Goal: Task Accomplishment & Management: Manage account settings

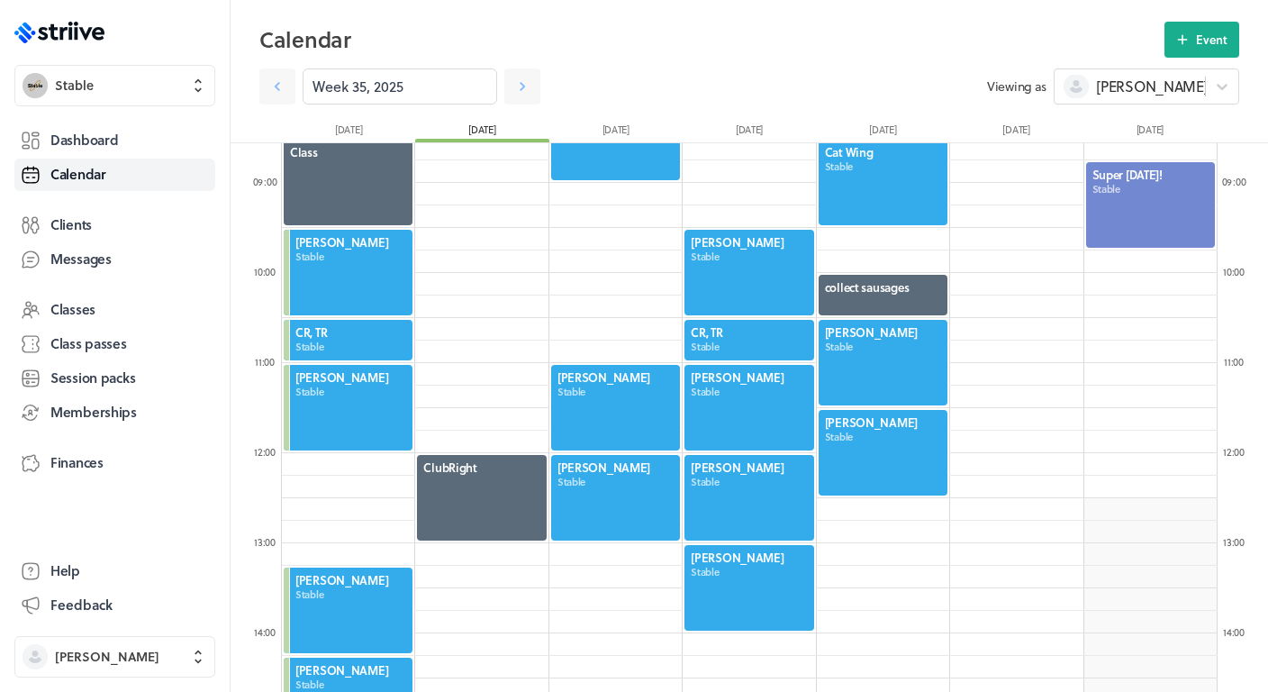
scroll to position [782, 0]
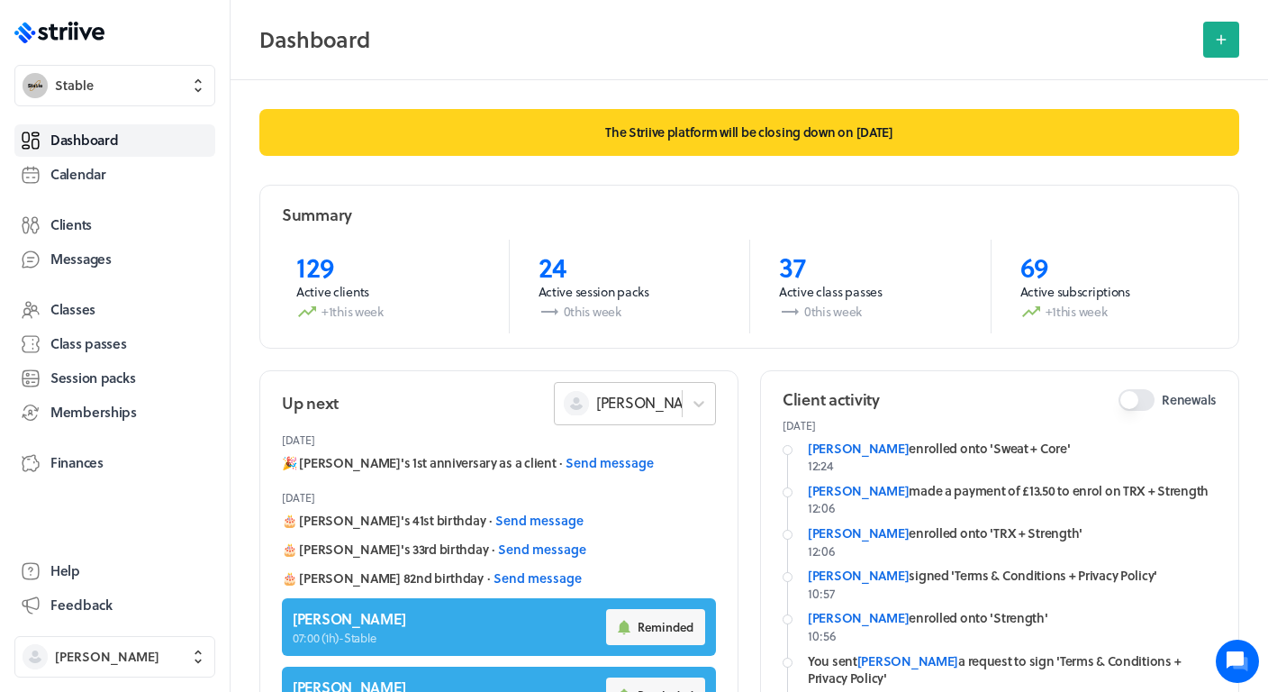
click at [632, 407] on div "[PERSON_NAME]" at bounding box center [635, 403] width 162 height 43
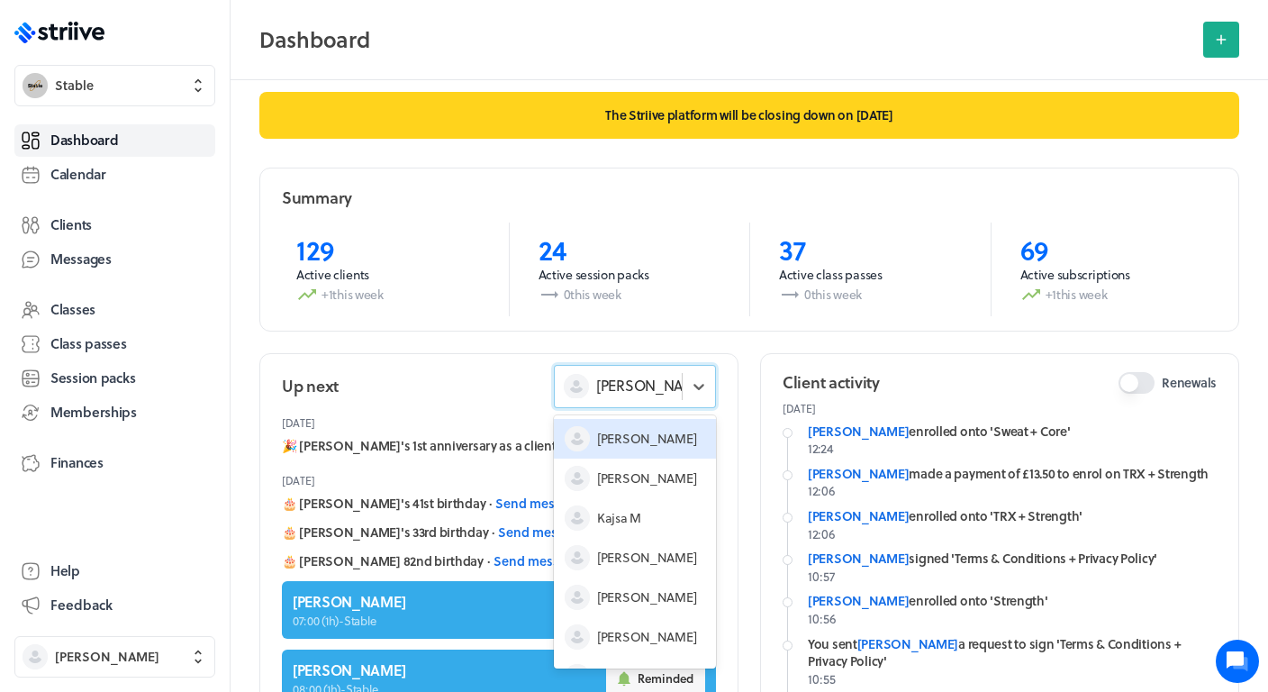
click at [646, 455] on div "[PERSON_NAME]" at bounding box center [635, 439] width 162 height 40
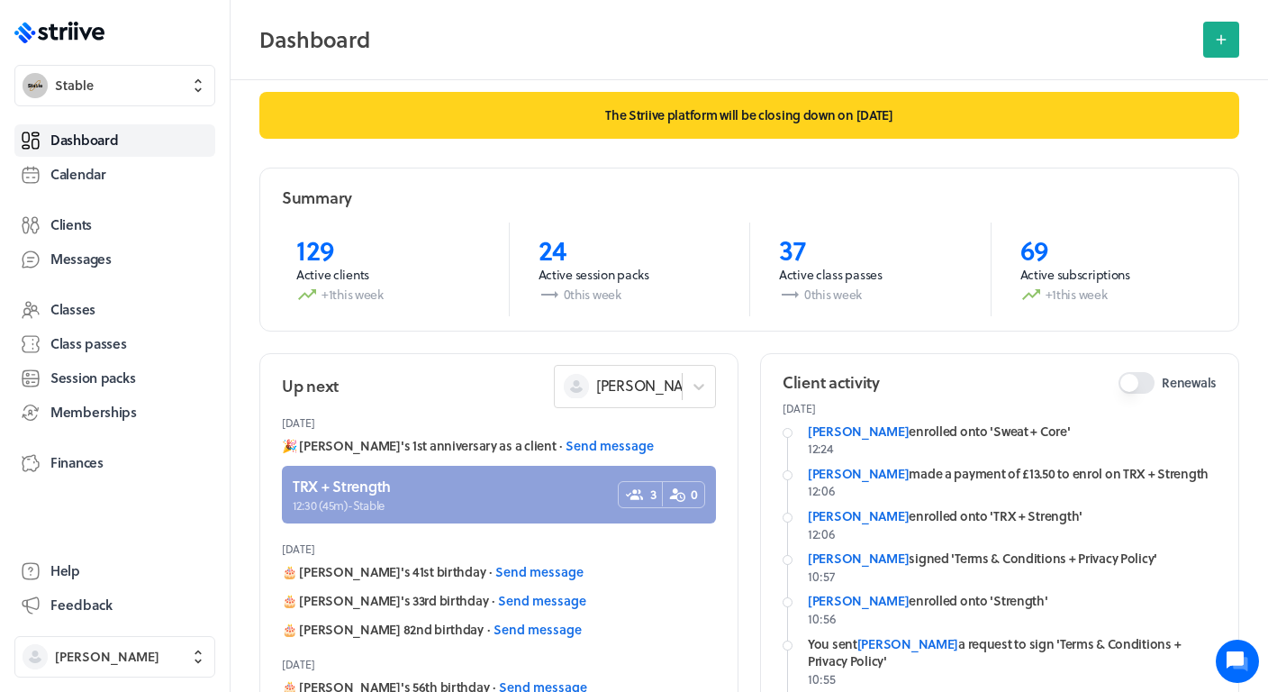
click at [558, 490] on link at bounding box center [499, 495] width 434 height 58
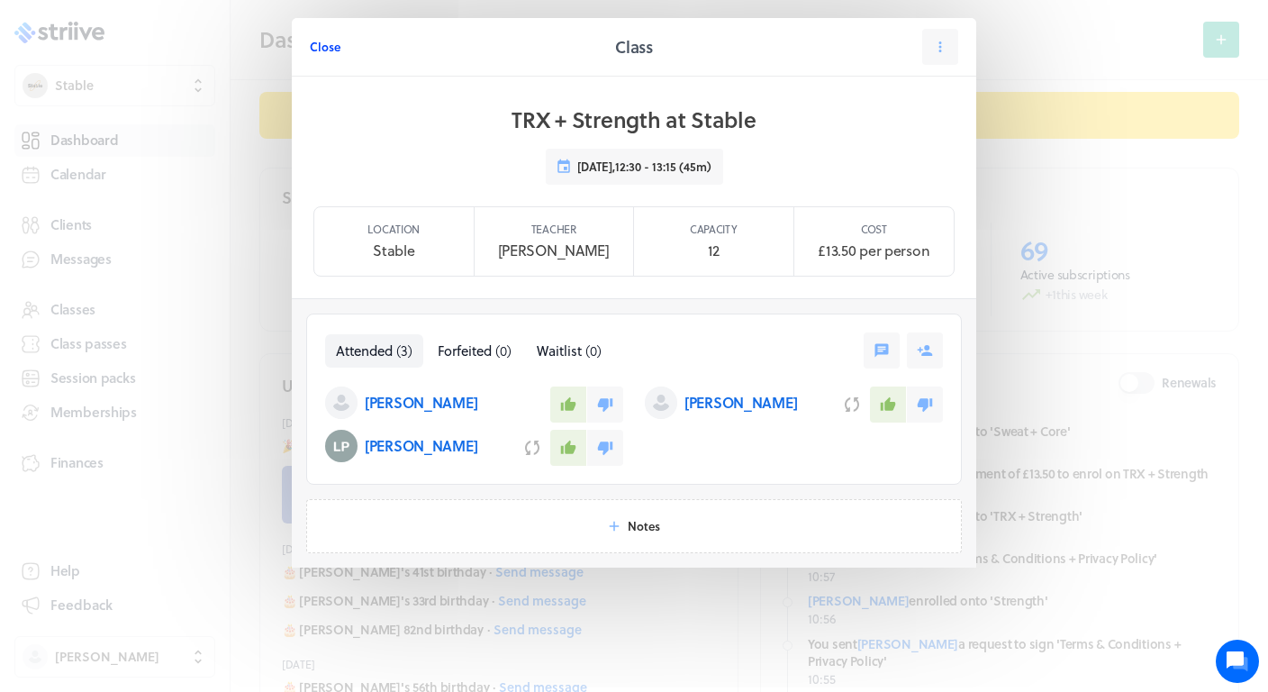
click at [322, 51] on span "Close" at bounding box center [325, 47] width 31 height 16
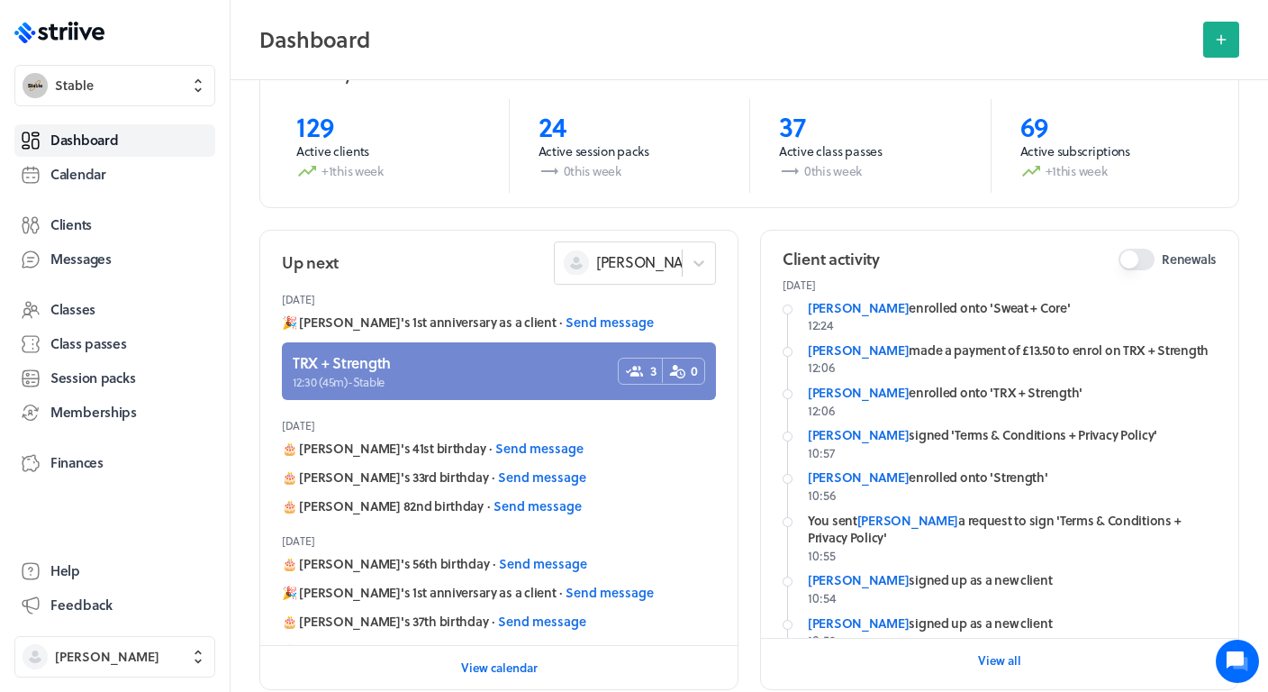
scroll to position [143, 0]
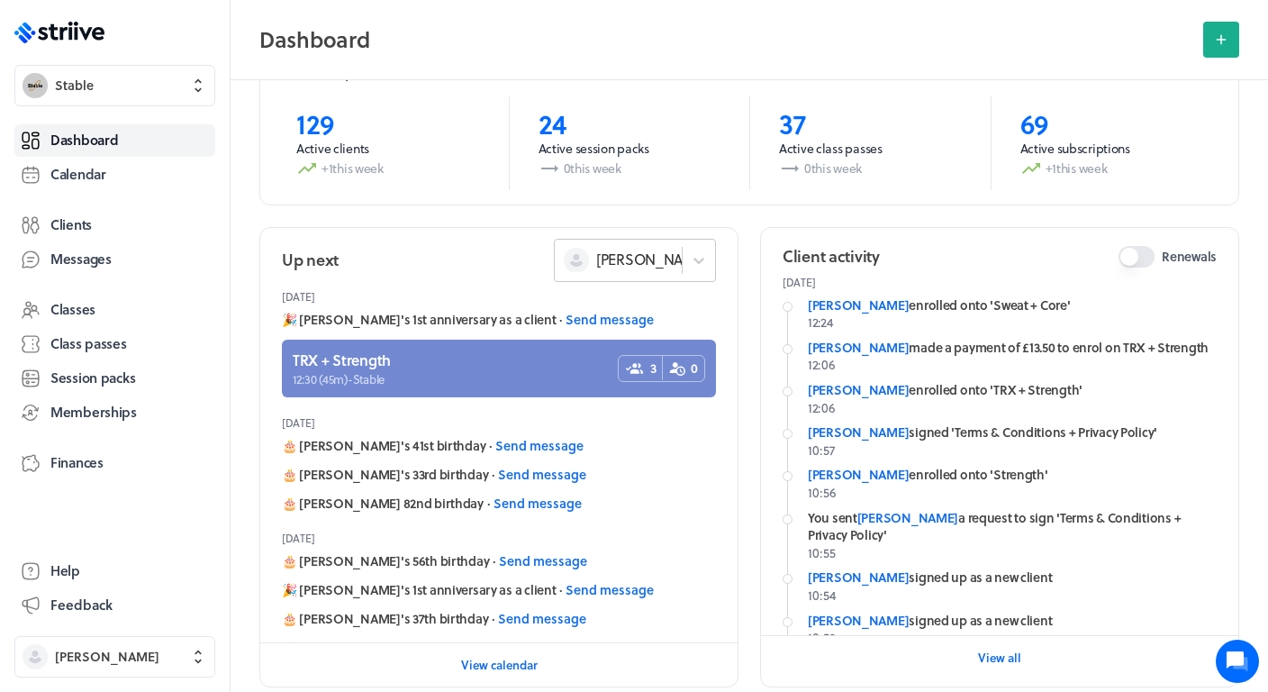
click at [674, 274] on div "[PERSON_NAME]" at bounding box center [635, 260] width 162 height 43
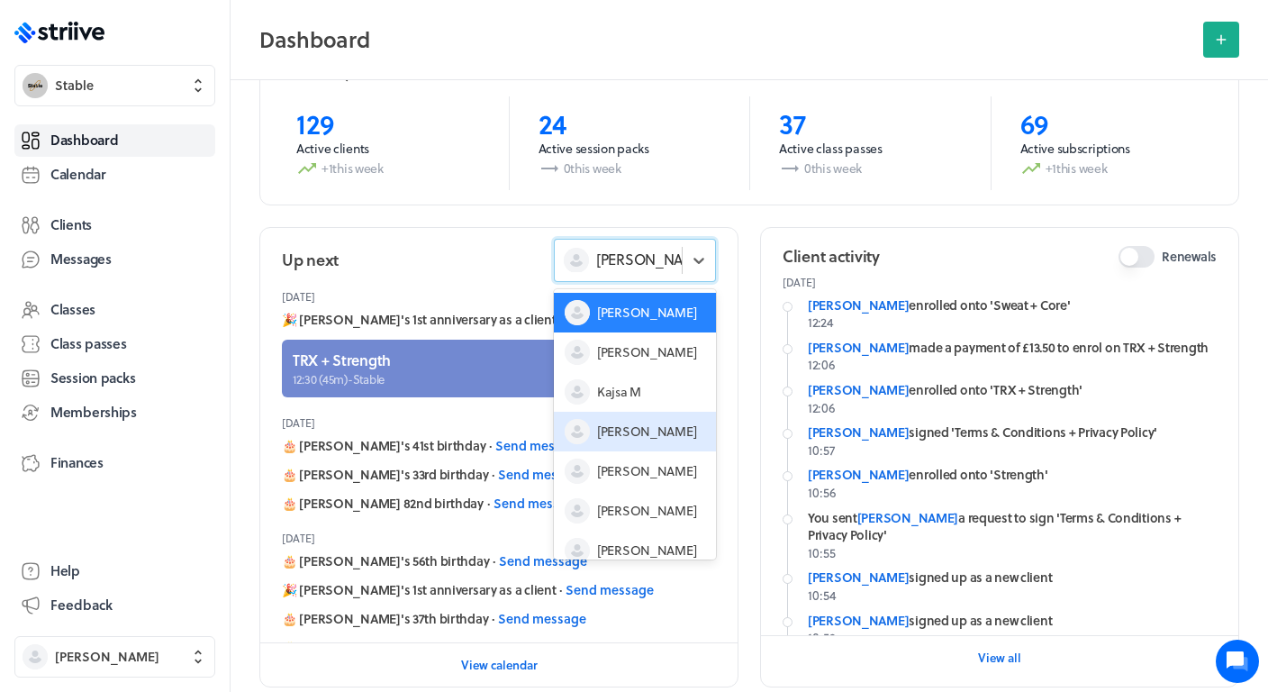
click at [626, 422] on span "[PERSON_NAME]" at bounding box center [646, 431] width 99 height 18
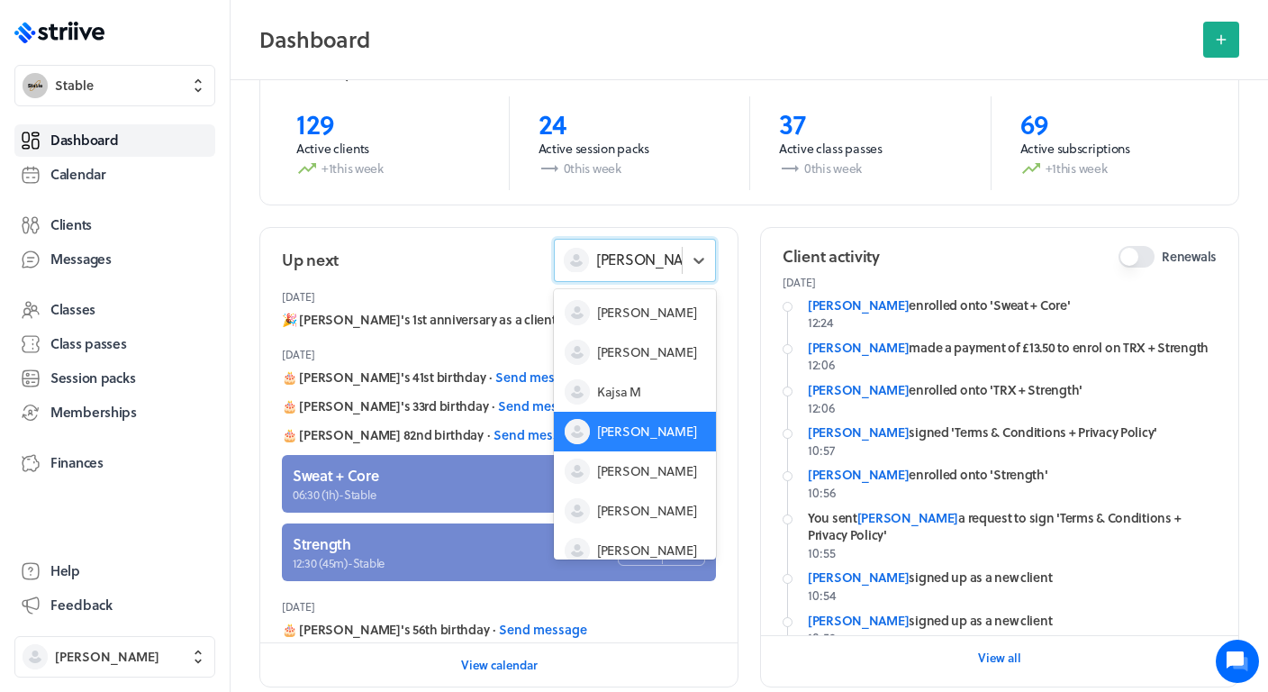
click at [671, 264] on div "[PERSON_NAME]" at bounding box center [618, 259] width 127 height 23
click at [629, 390] on span "Kajsa M" at bounding box center [619, 392] width 44 height 18
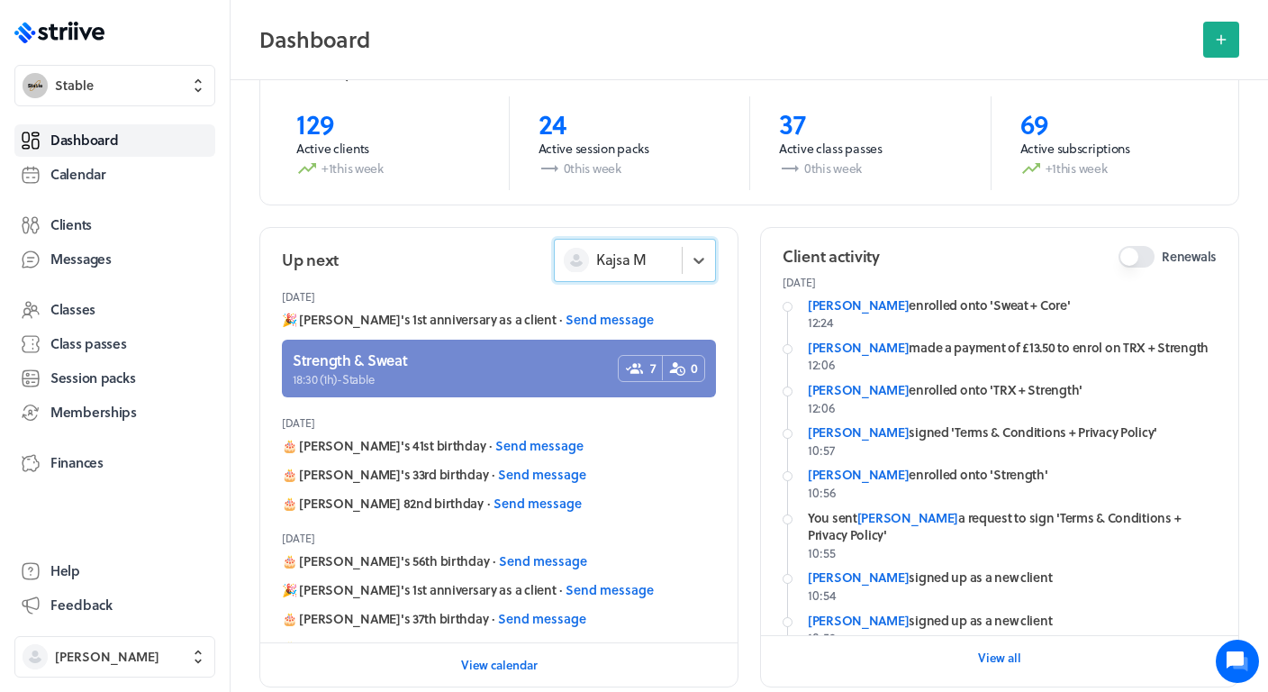
scroll to position [0, 0]
click at [684, 267] on div at bounding box center [699, 260] width 32 height 32
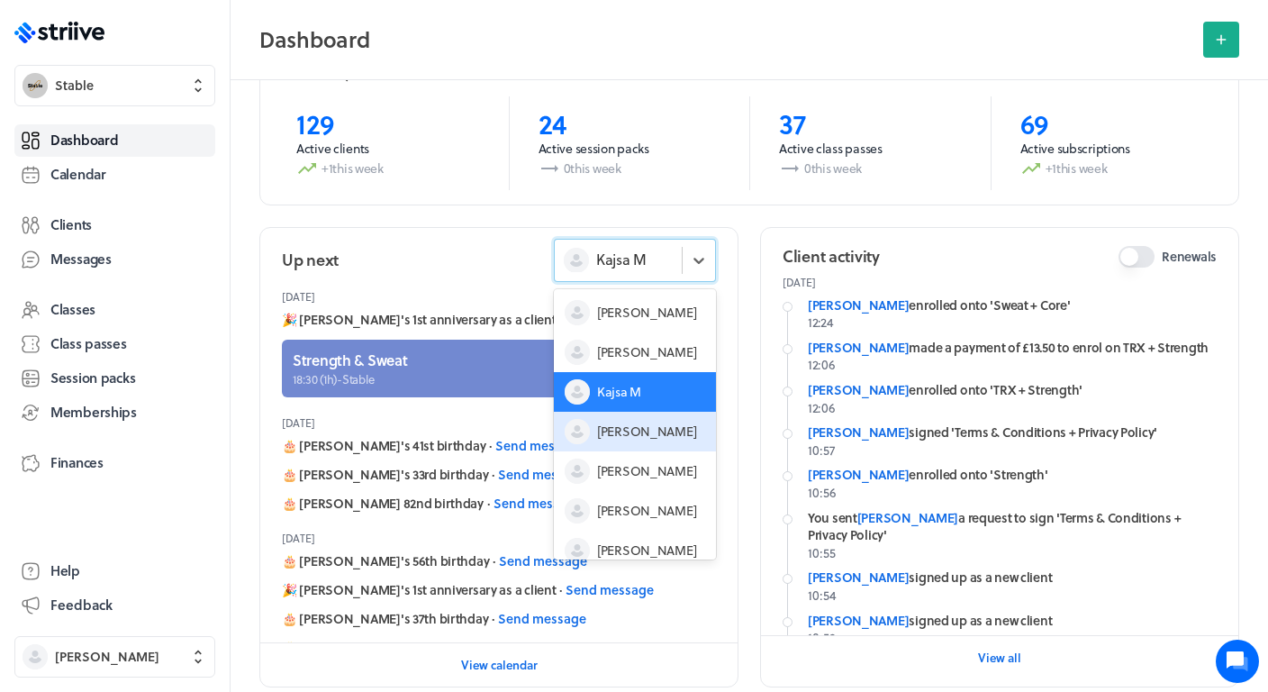
scroll to position [54, 0]
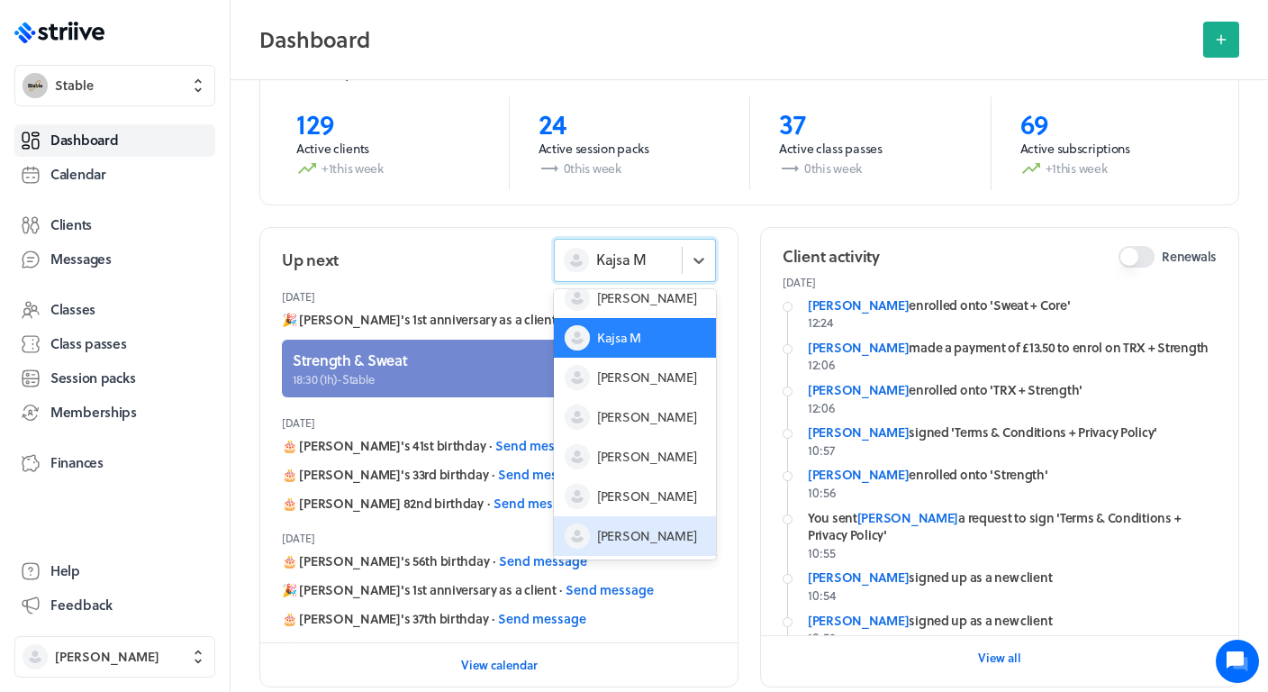
click at [624, 530] on span "[PERSON_NAME]" at bounding box center [646, 536] width 99 height 18
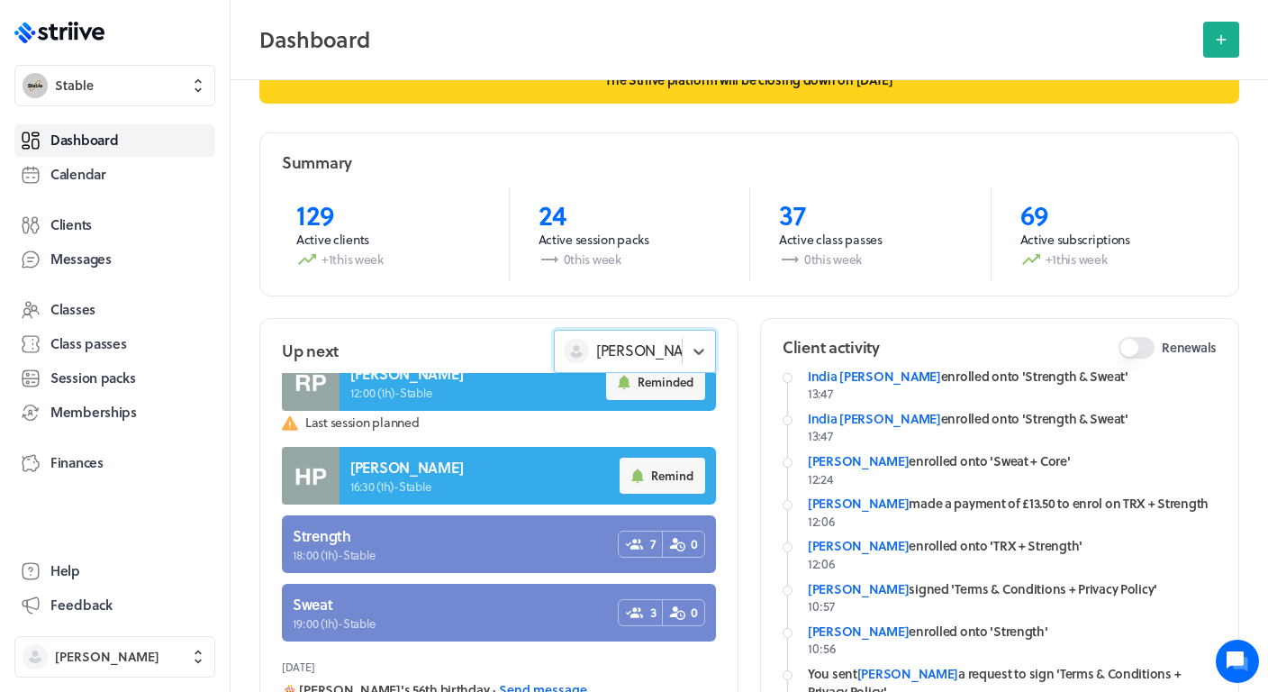
scroll to position [0, 0]
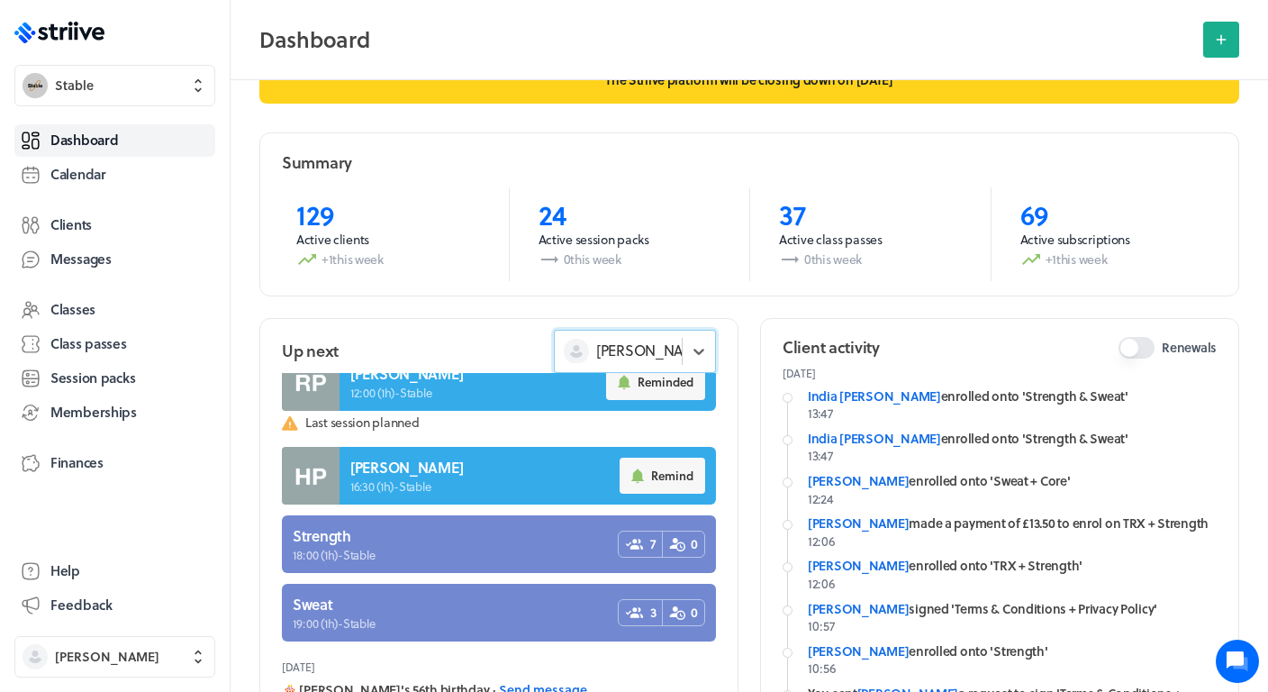
click at [666, 345] on div "[PERSON_NAME]" at bounding box center [618, 350] width 127 height 23
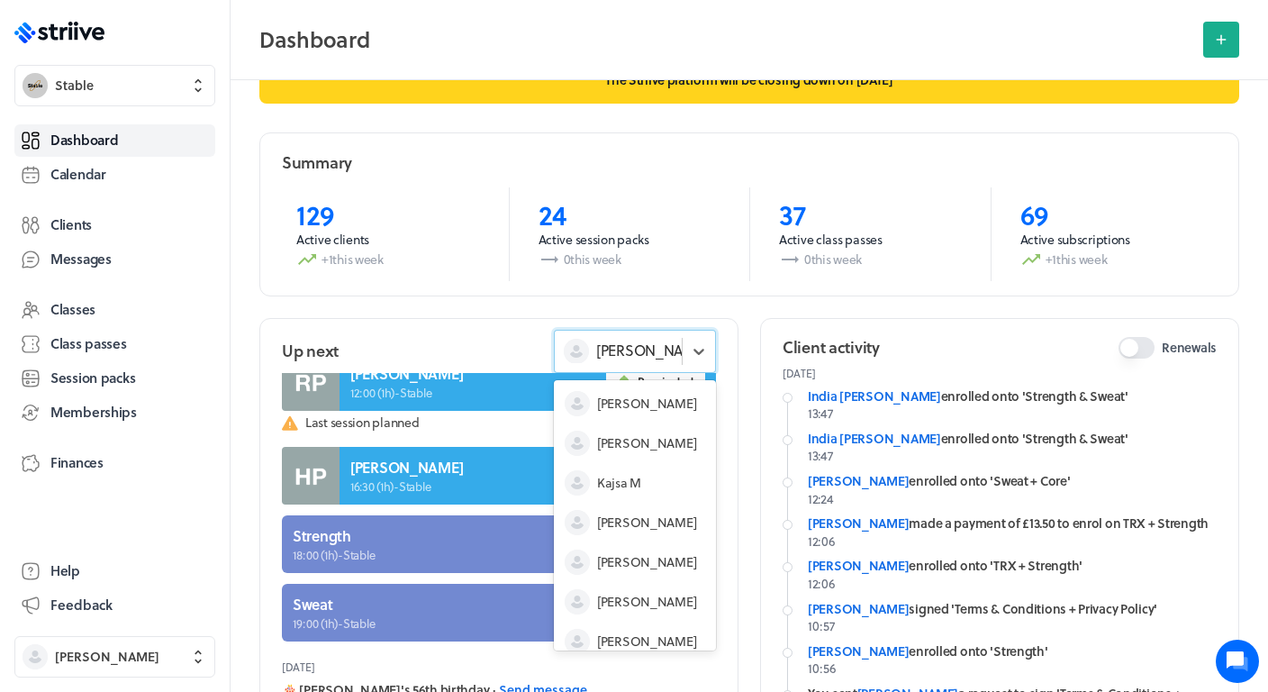
scroll to position [54, 0]
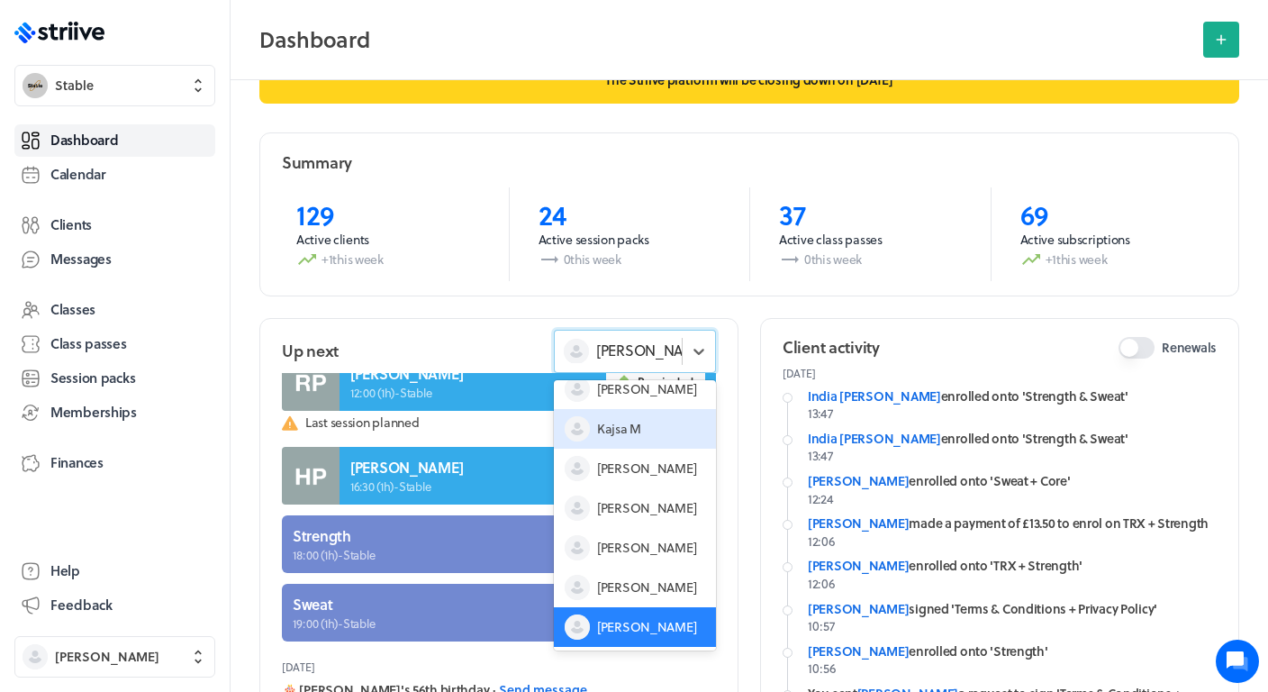
click at [630, 416] on div "Kajsa M" at bounding box center [635, 429] width 162 height 40
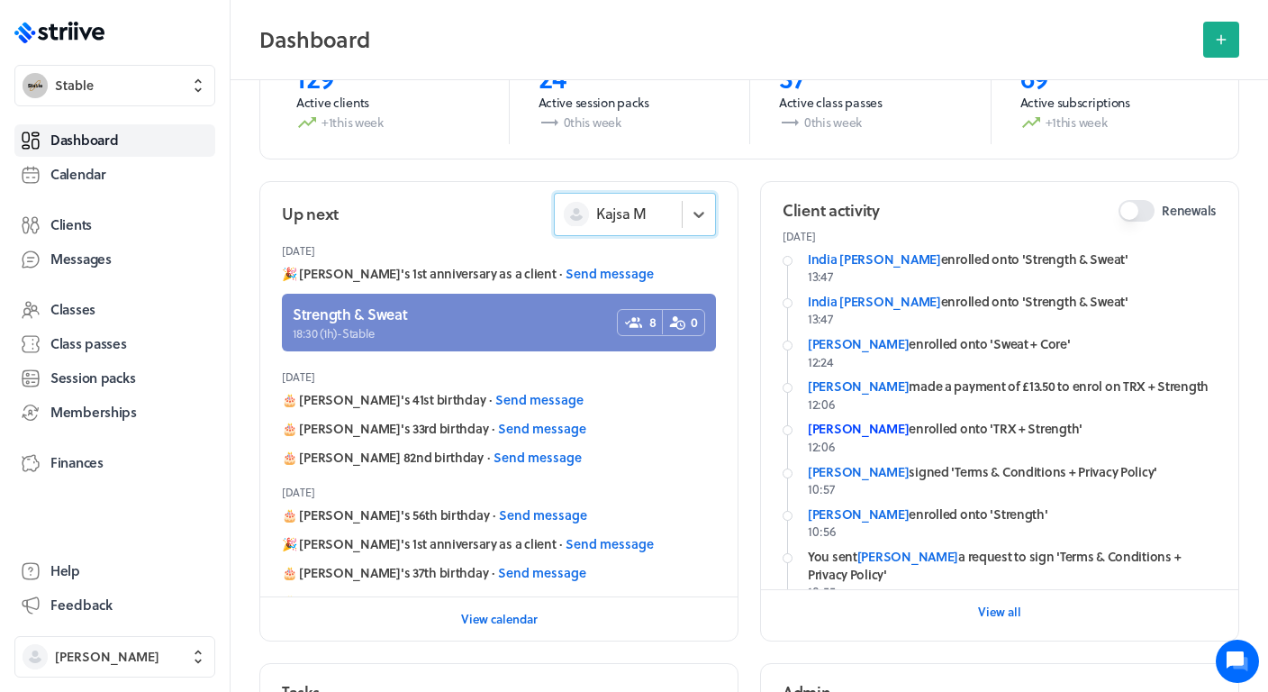
scroll to position [188, 0]
click at [60, 456] on span "Finances" at bounding box center [76, 462] width 53 height 19
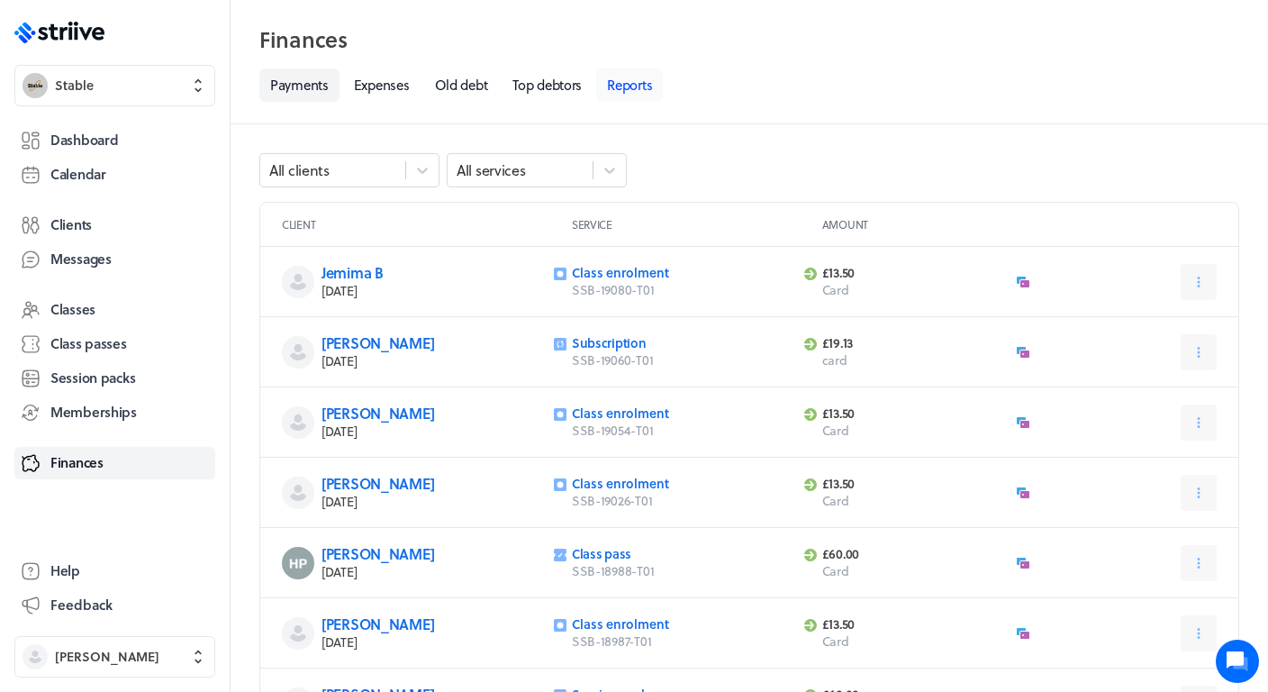
click at [641, 78] on link "Reports" at bounding box center [629, 84] width 67 height 33
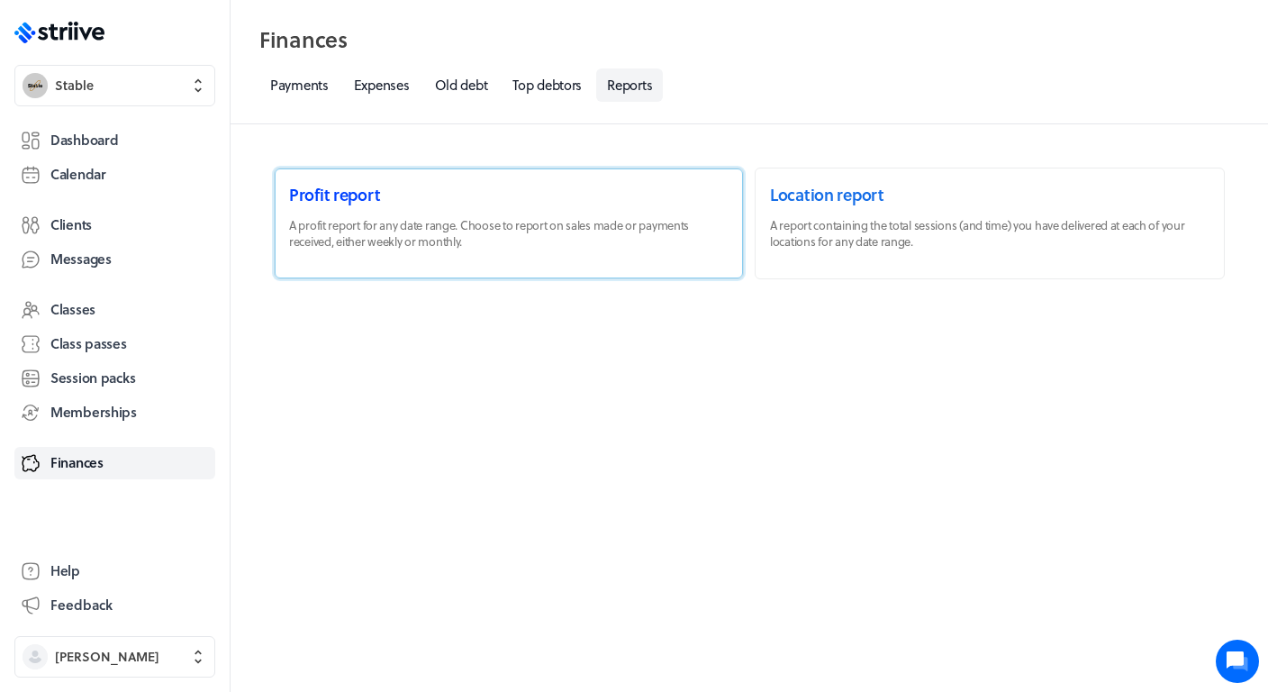
click at [541, 215] on link at bounding box center [509, 223] width 468 height 110
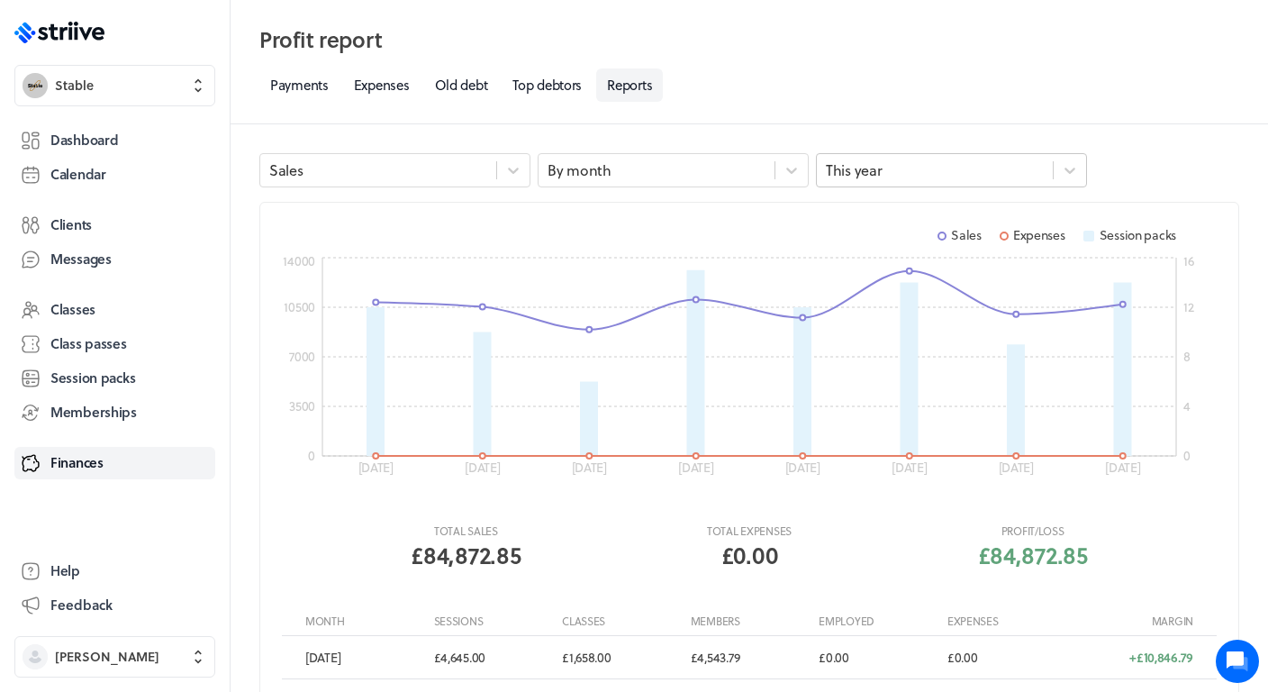
click at [901, 178] on div "This year" at bounding box center [935, 169] width 236 height 23
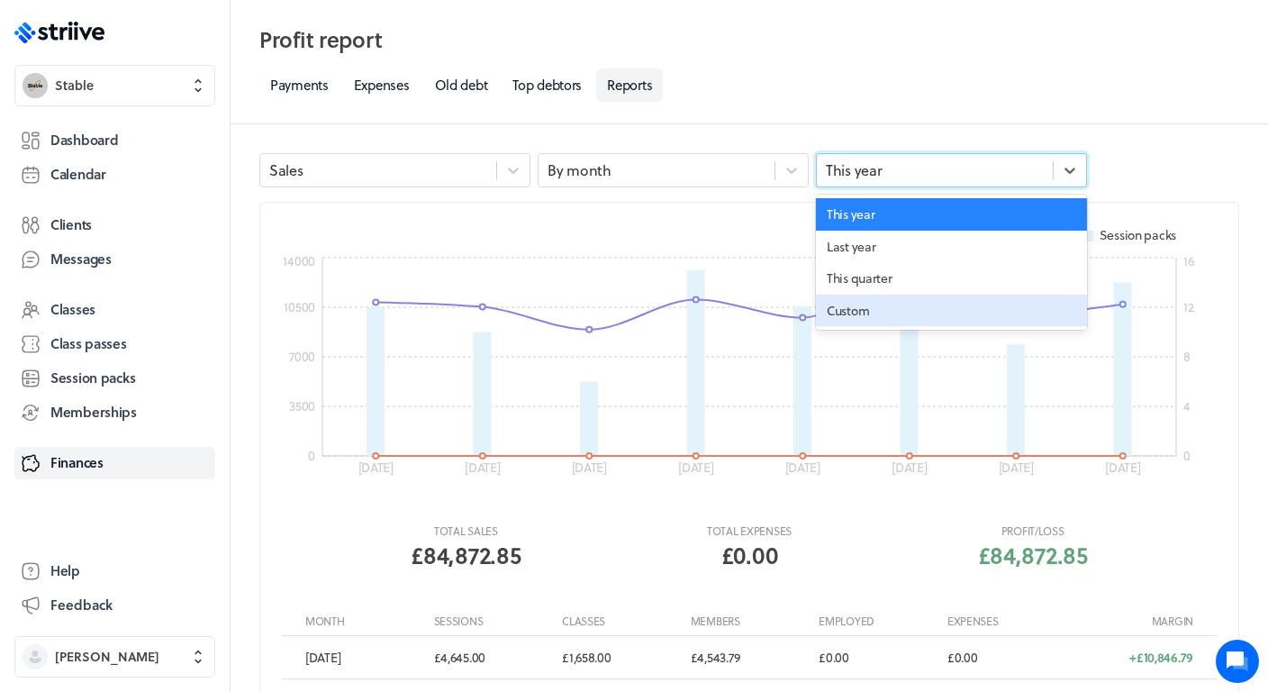
click at [867, 305] on div "Custom" at bounding box center [951, 310] width 271 height 32
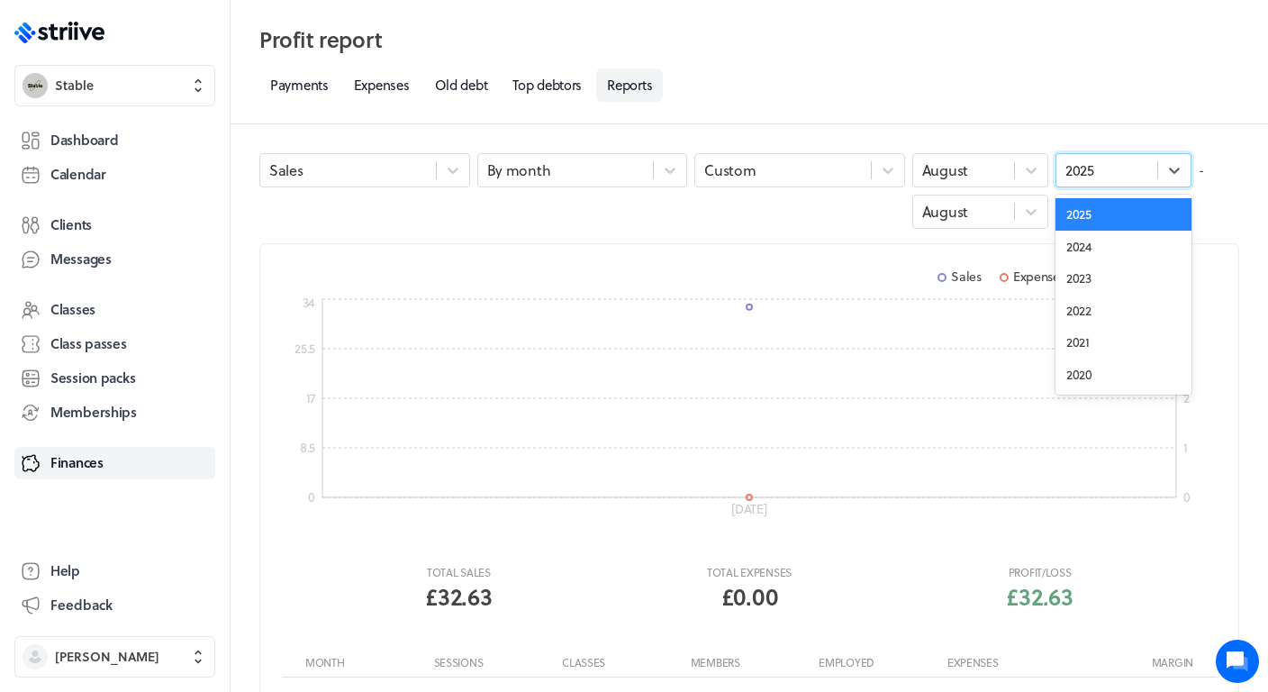
click at [1100, 173] on div "2025" at bounding box center [1106, 169] width 101 height 23
click at [1093, 319] on div "2022" at bounding box center [1123, 310] width 136 height 32
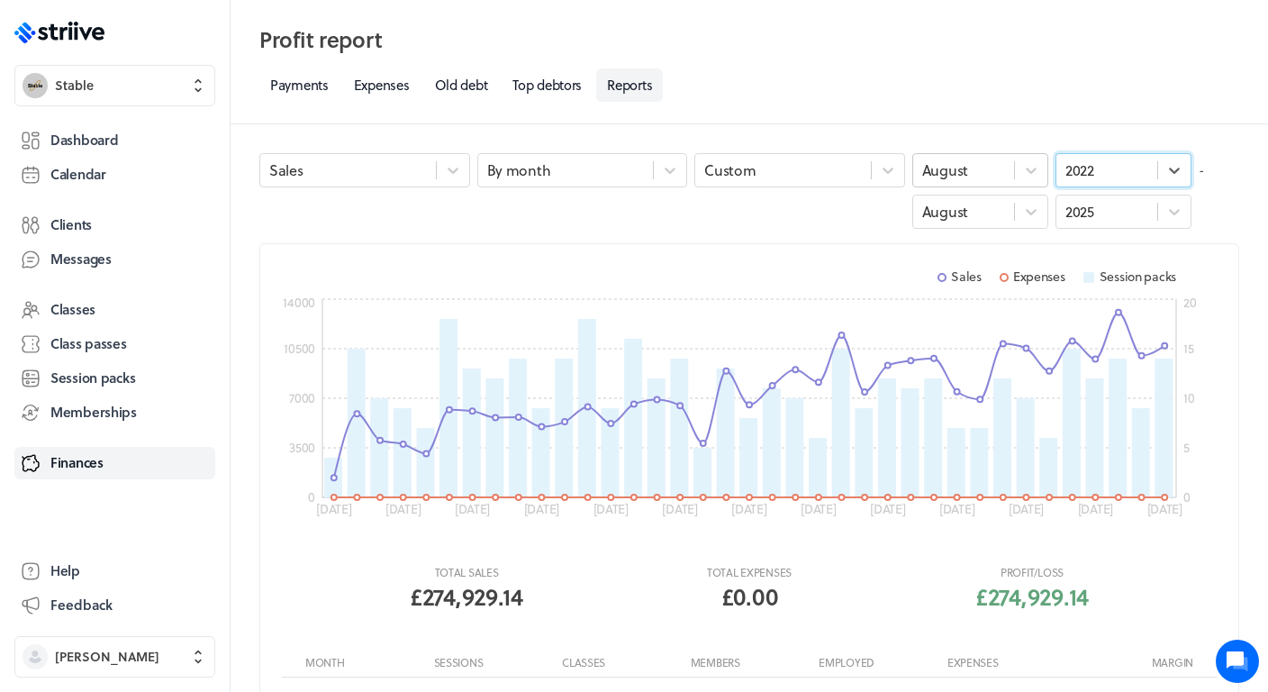
click at [983, 176] on div "August" at bounding box center [963, 169] width 101 height 23
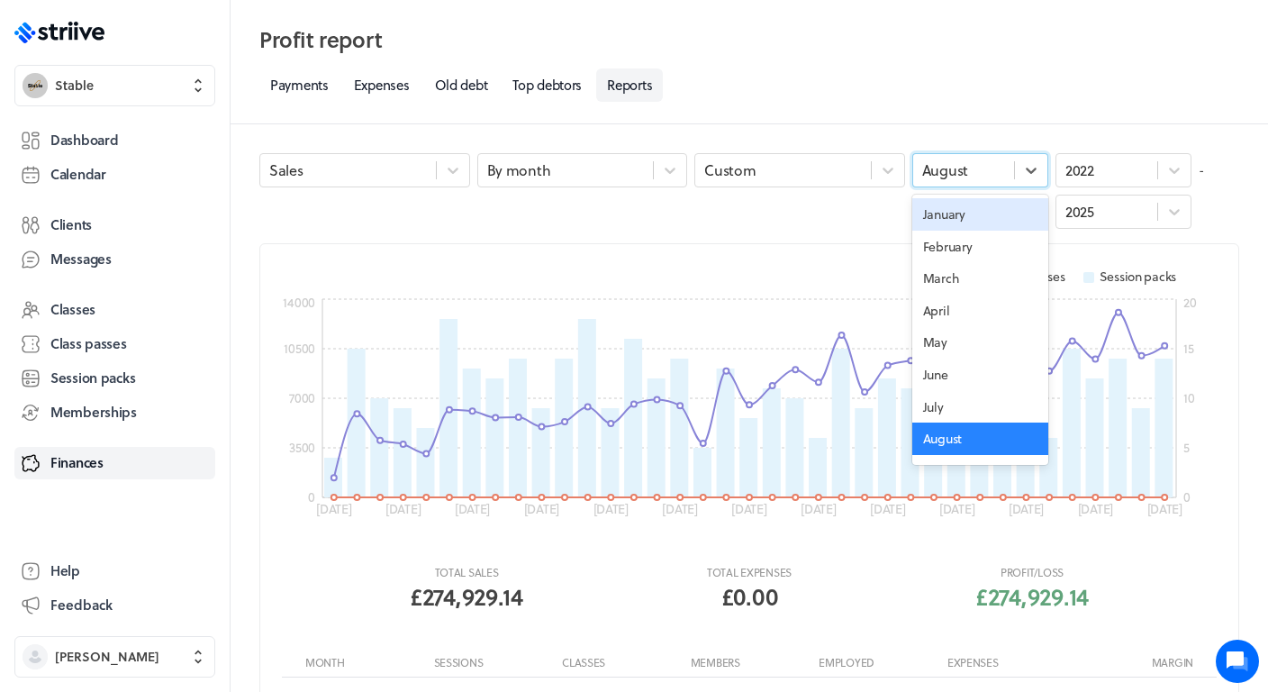
click at [951, 222] on div "January" at bounding box center [980, 214] width 136 height 32
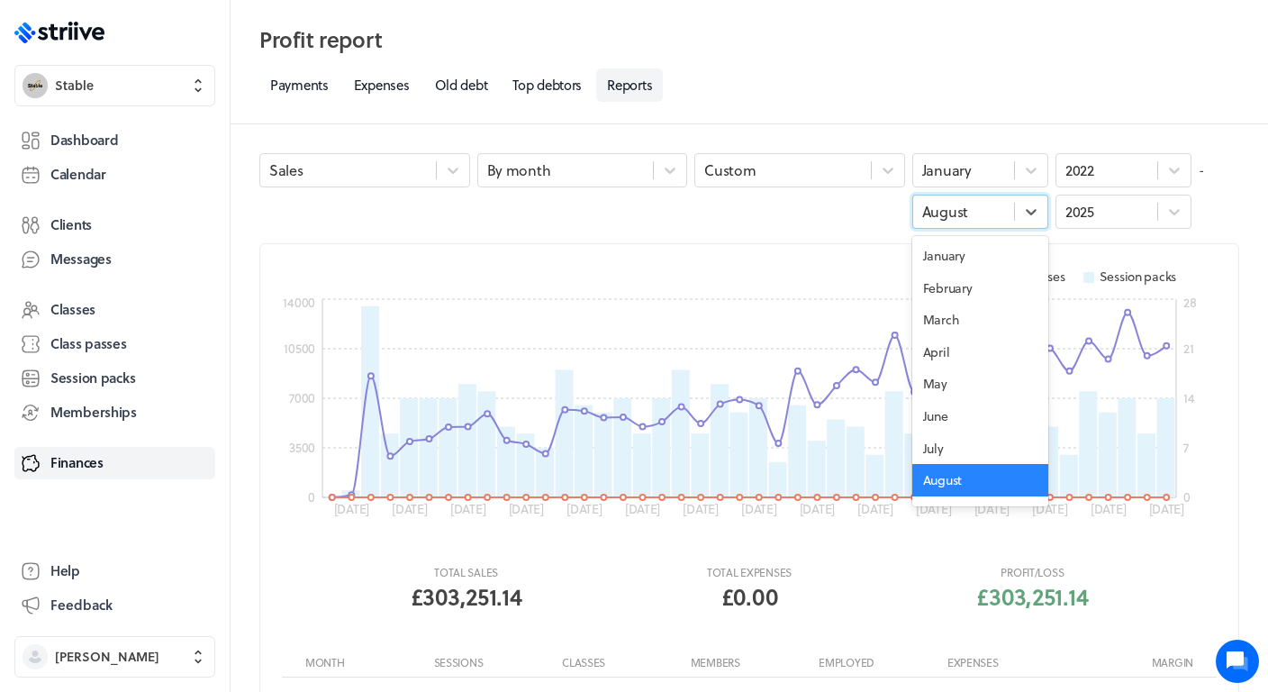
click at [993, 218] on div "August" at bounding box center [963, 211] width 101 height 23
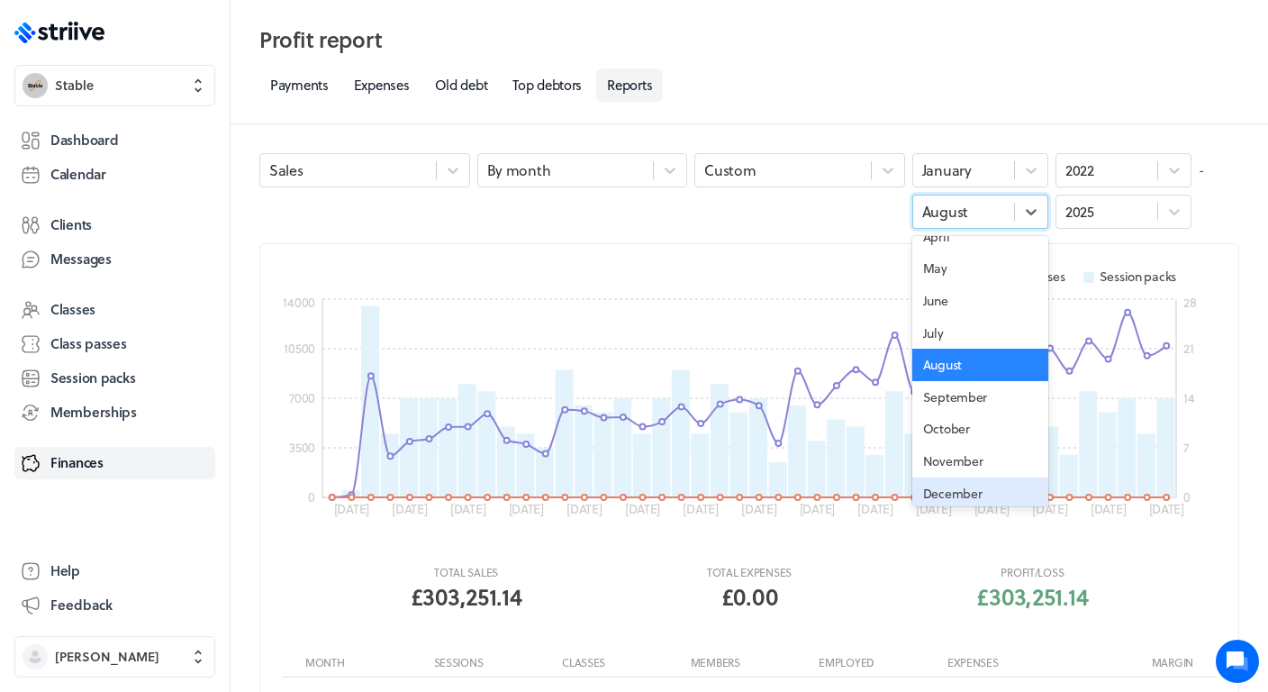
click at [957, 491] on div "December" at bounding box center [980, 493] width 136 height 32
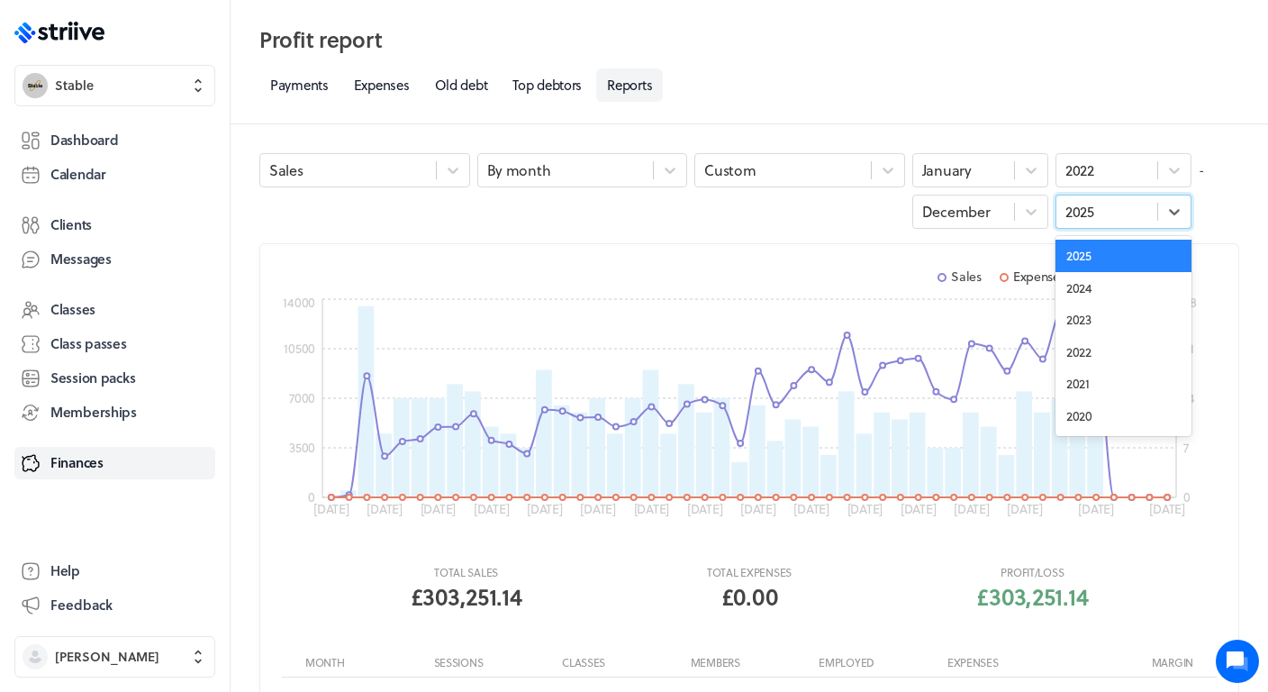
click at [1118, 221] on div "2025" at bounding box center [1106, 211] width 101 height 23
click at [1094, 356] on div "2022" at bounding box center [1123, 352] width 136 height 32
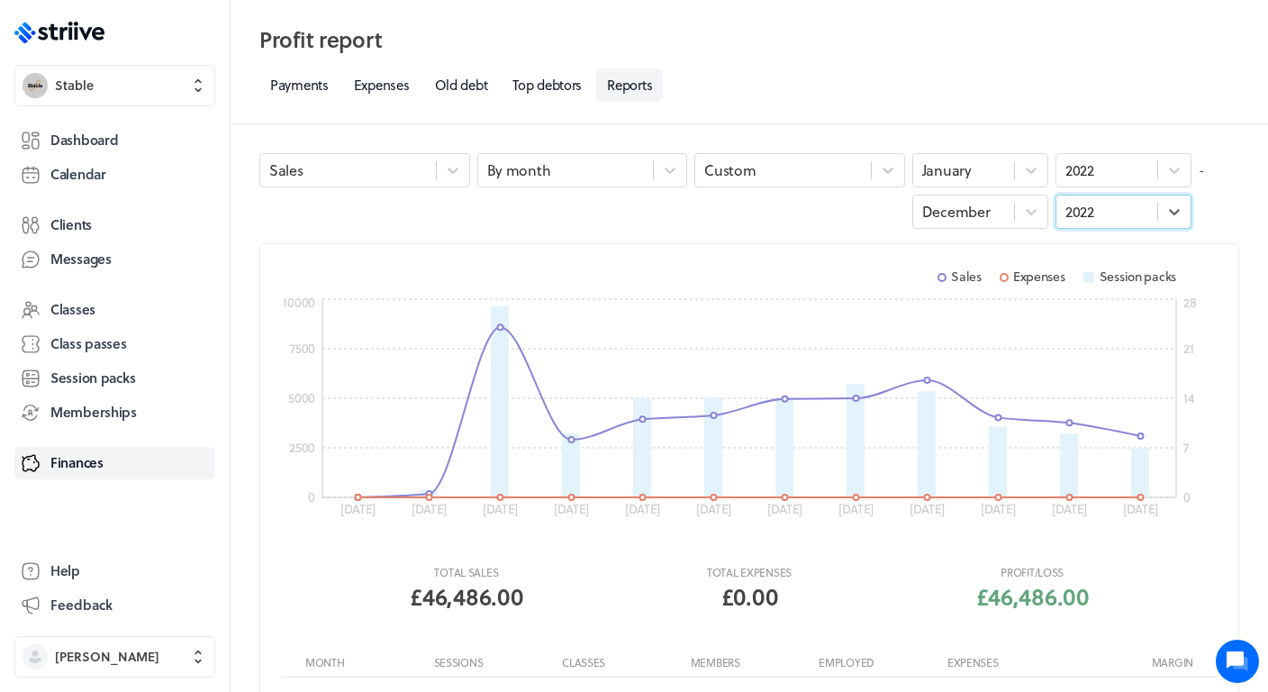
scroll to position [0, 0]
click at [1094, 167] on div "2022" at bounding box center [1079, 170] width 29 height 20
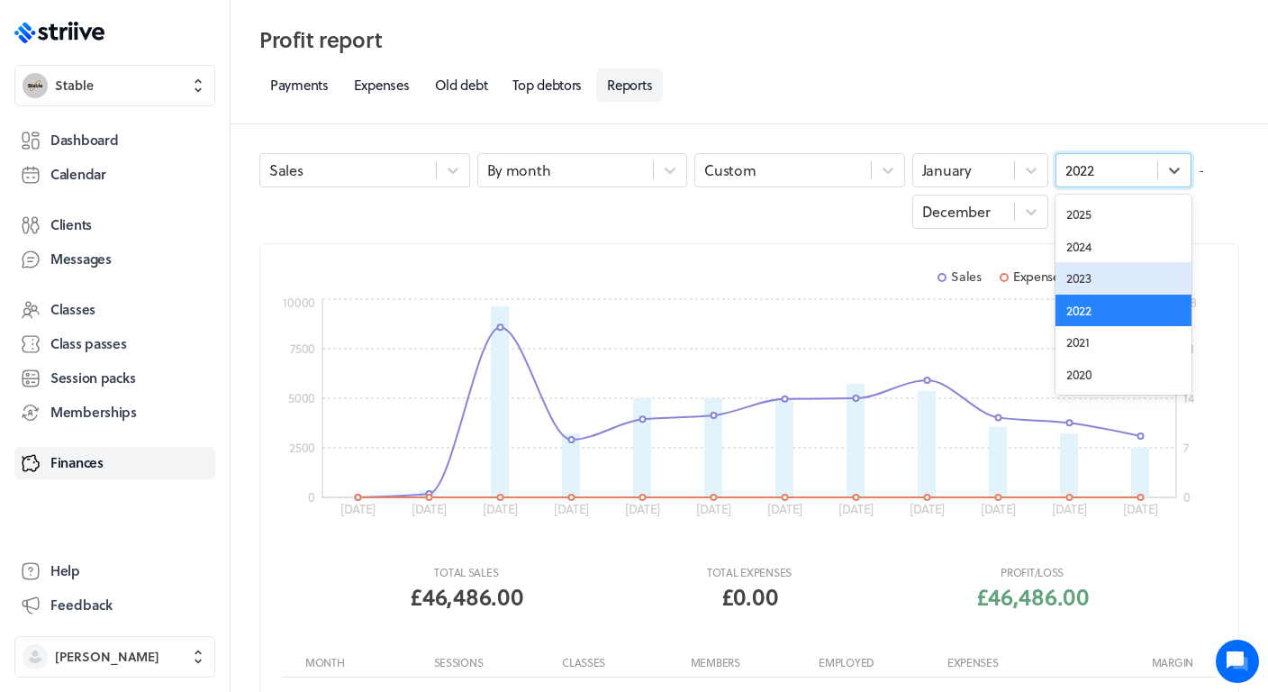
click at [1091, 280] on div "2023" at bounding box center [1123, 278] width 136 height 32
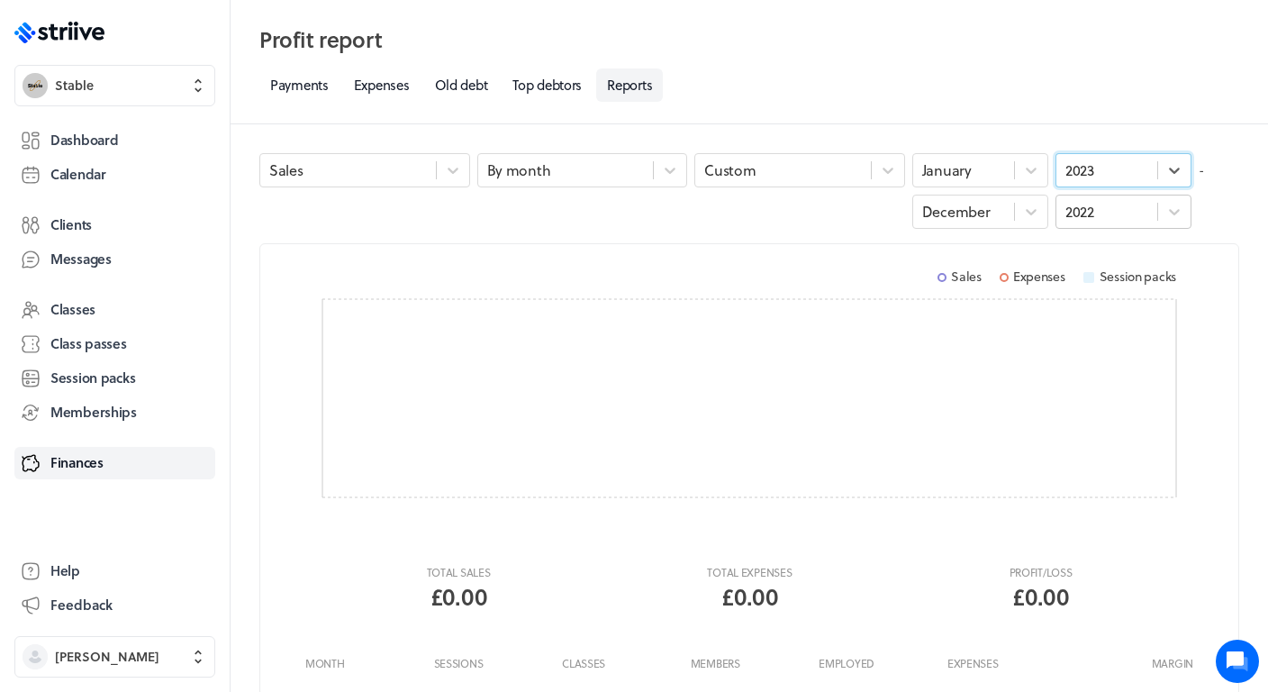
click at [1117, 214] on div "2022" at bounding box center [1106, 211] width 101 height 23
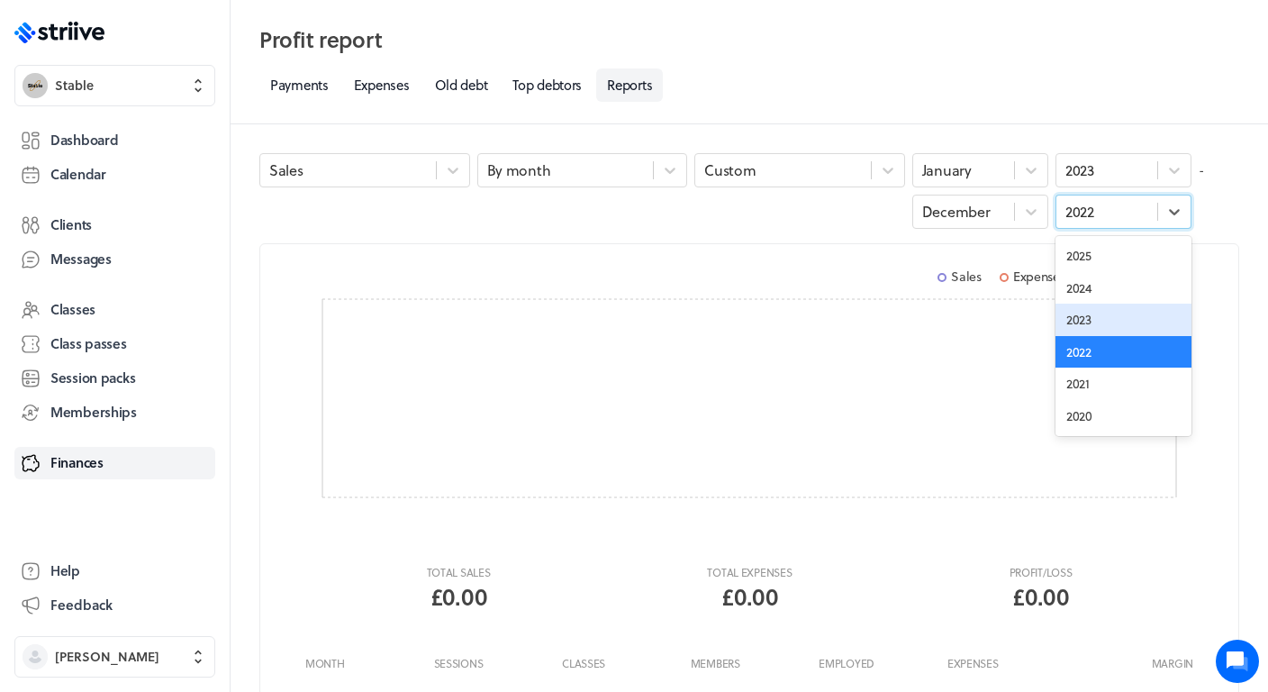
click at [1103, 321] on div "2023" at bounding box center [1123, 319] width 136 height 32
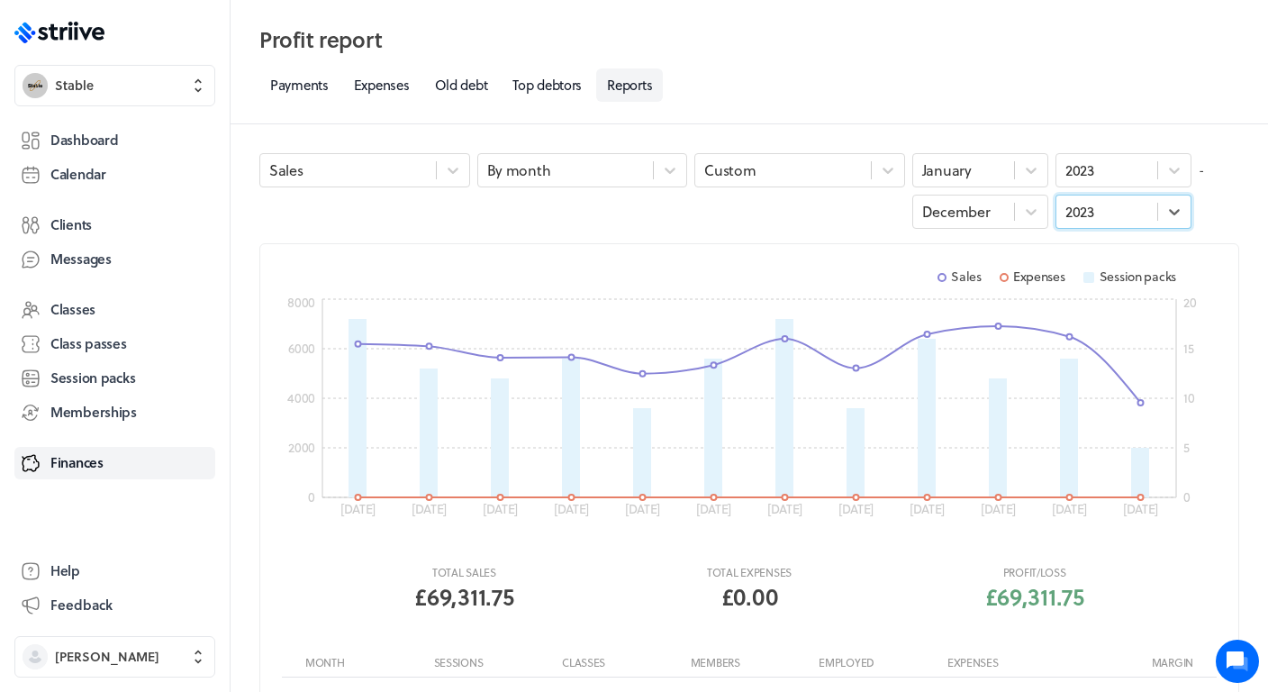
click at [1214, 332] on icon "0 2000 4000 6000 8000 0 5 10 15 [DATE] [DATE] [DATE] [DATE] [DATE] [DATE] [DATE…" at bounding box center [749, 411] width 935 height 234
click at [1089, 168] on div "2023" at bounding box center [1079, 170] width 29 height 20
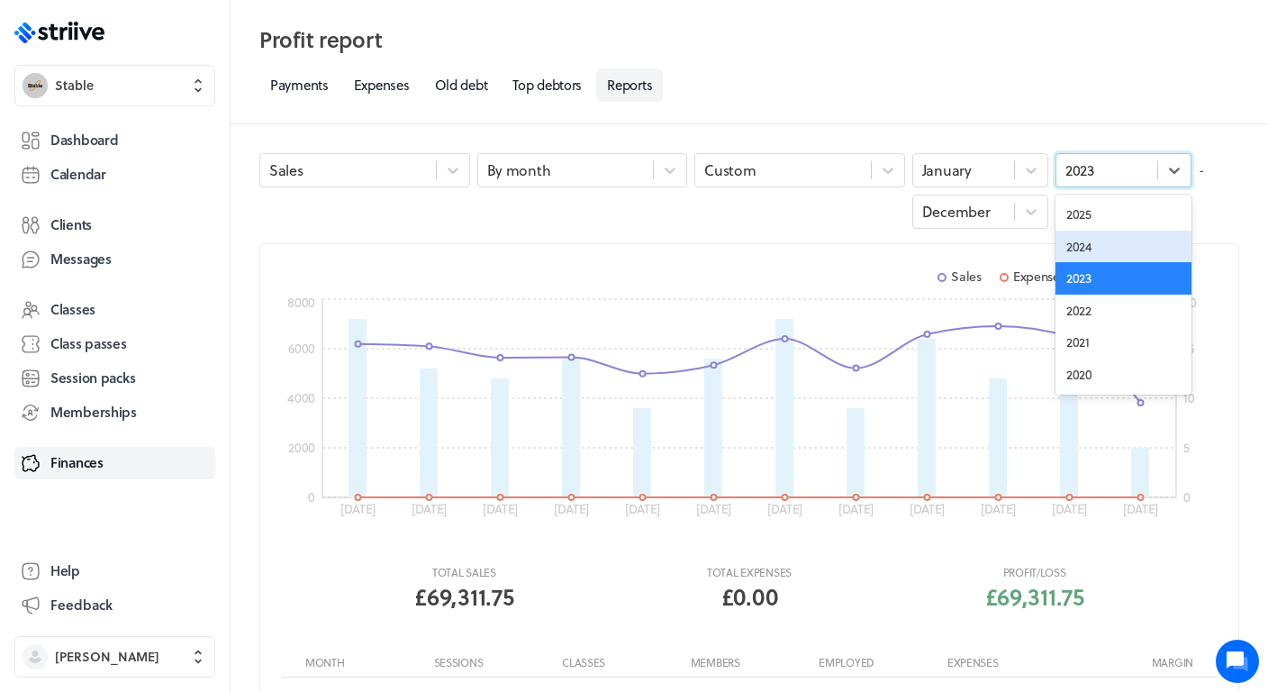
click at [1091, 246] on div "2024" at bounding box center [1123, 247] width 136 height 32
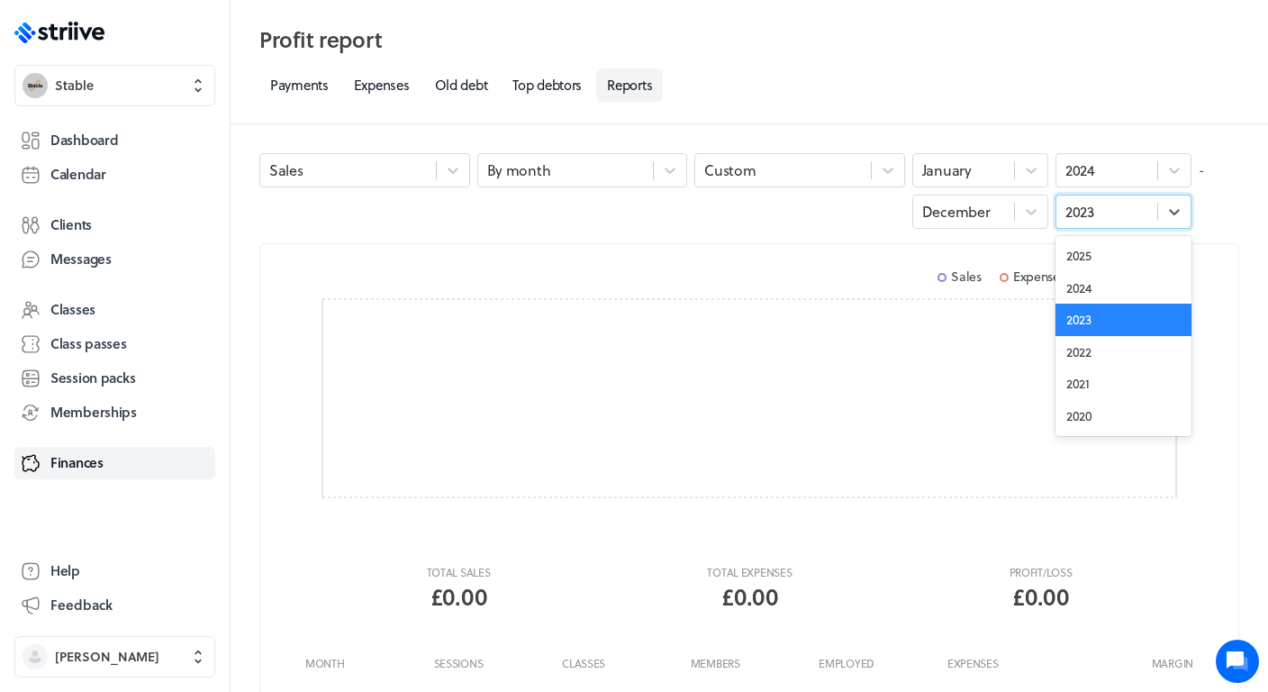
click at [1091, 220] on div "2023" at bounding box center [1079, 212] width 29 height 20
click at [1092, 273] on div "2024" at bounding box center [1123, 288] width 136 height 32
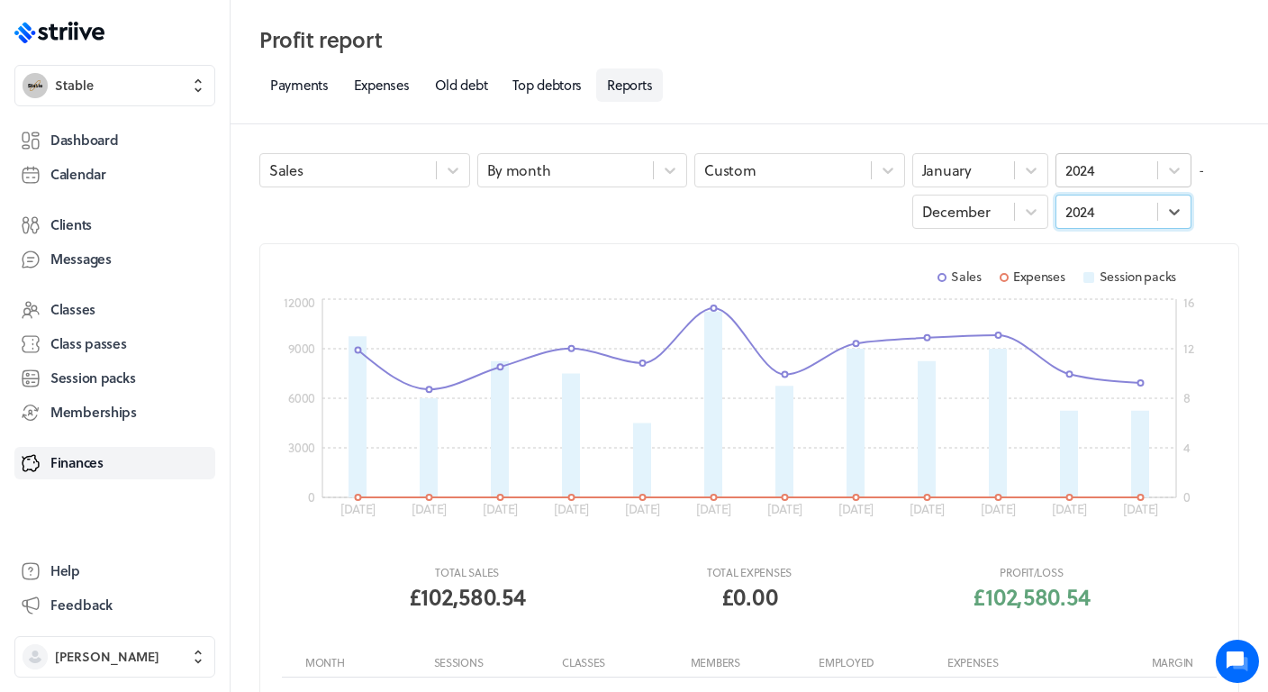
click at [1104, 180] on div "2024" at bounding box center [1106, 169] width 101 height 23
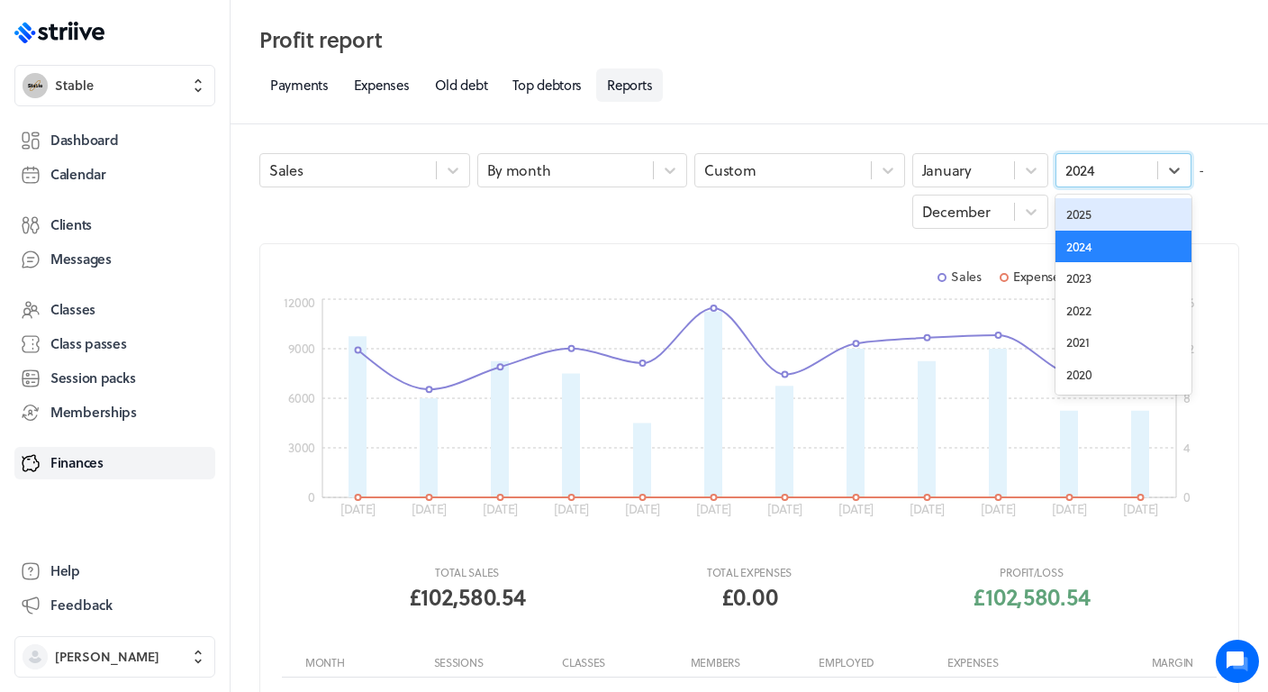
click at [1097, 207] on div "2025" at bounding box center [1123, 214] width 136 height 32
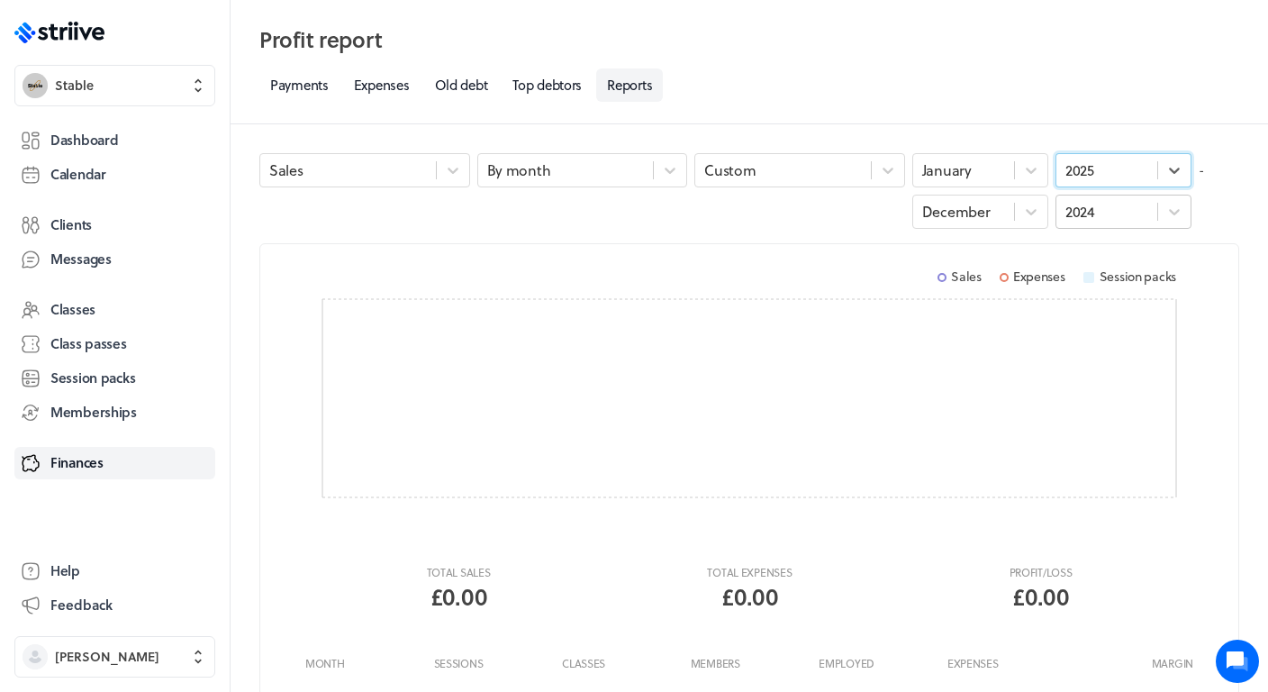
click at [1086, 213] on div "2024" at bounding box center [1080, 212] width 30 height 20
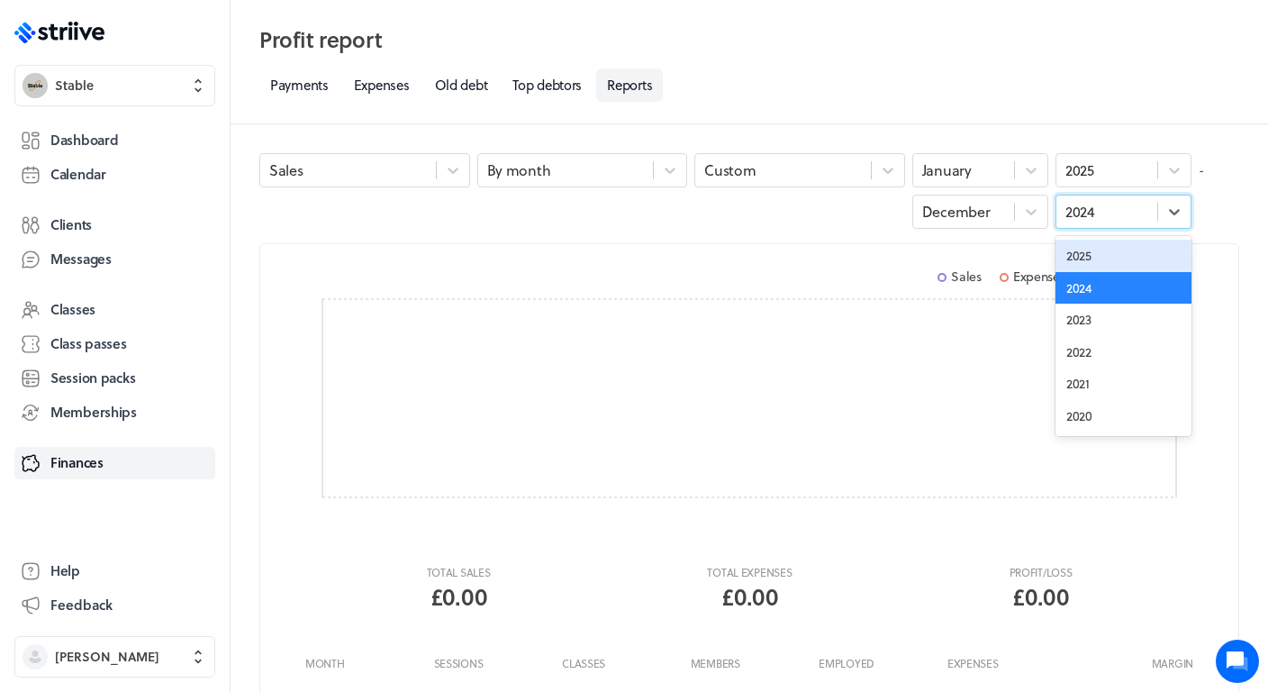
click at [1088, 250] on div "2025" at bounding box center [1123, 256] width 136 height 32
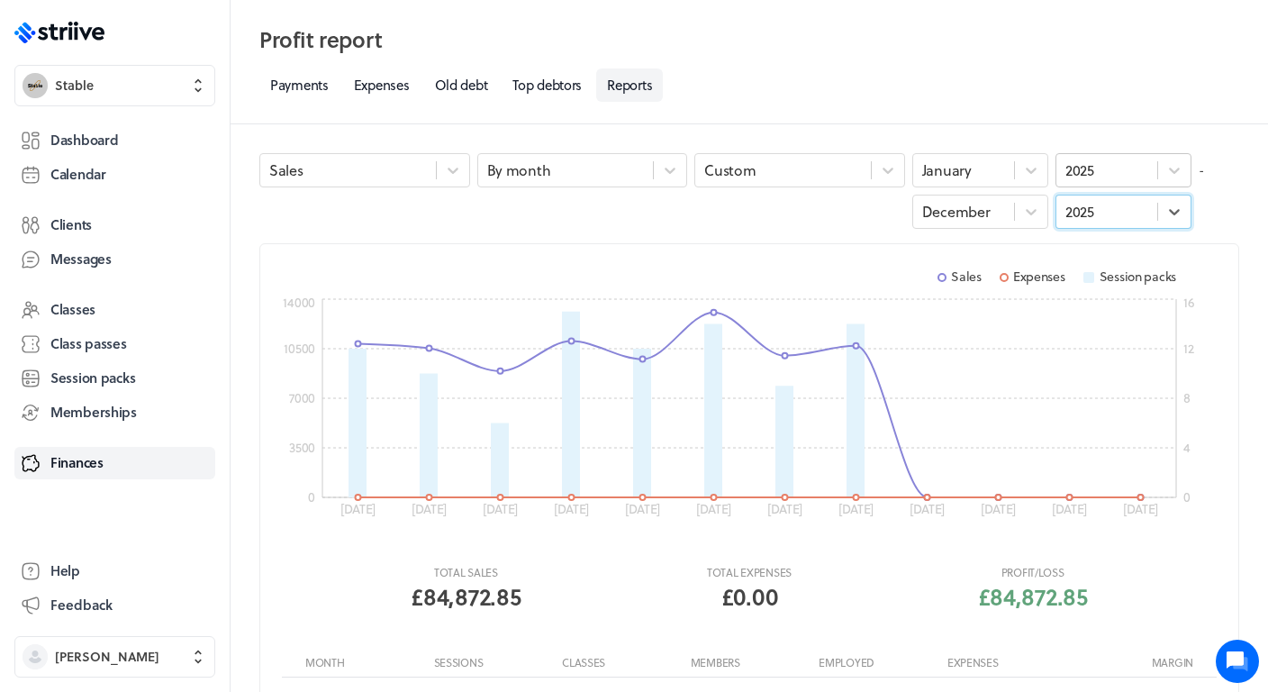
click at [1118, 171] on div "2025" at bounding box center [1106, 169] width 101 height 23
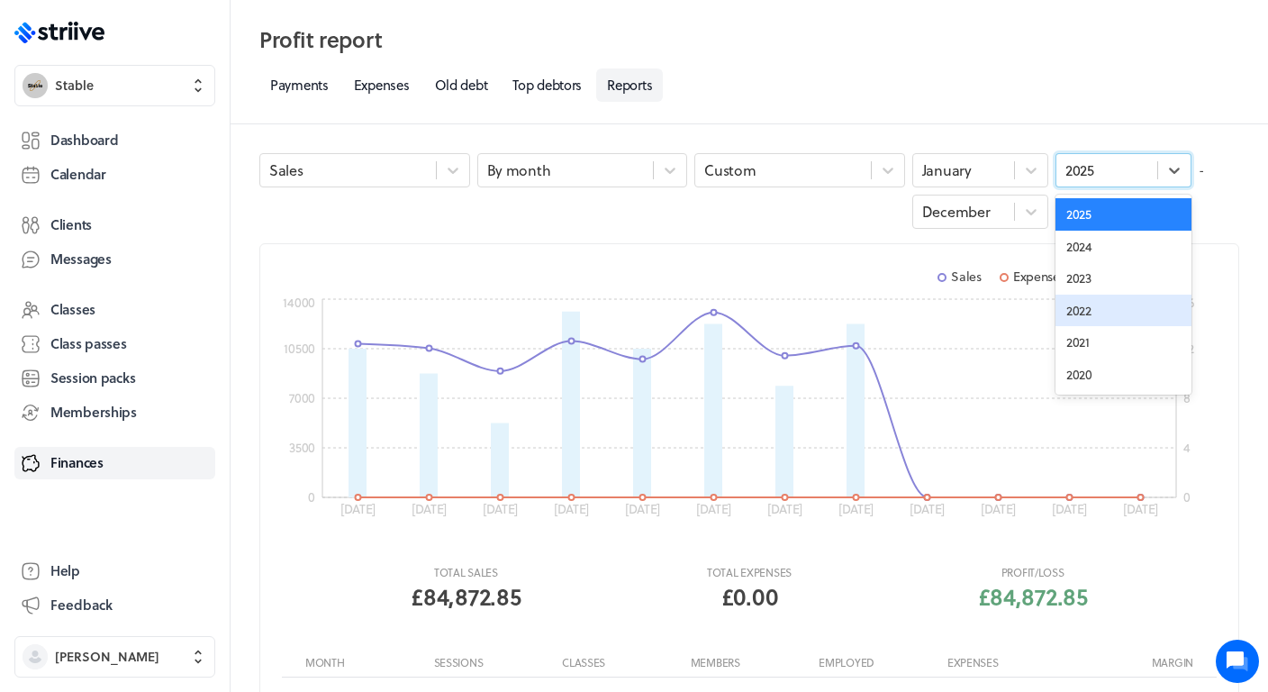
click at [1089, 304] on div "2022" at bounding box center [1123, 310] width 136 height 32
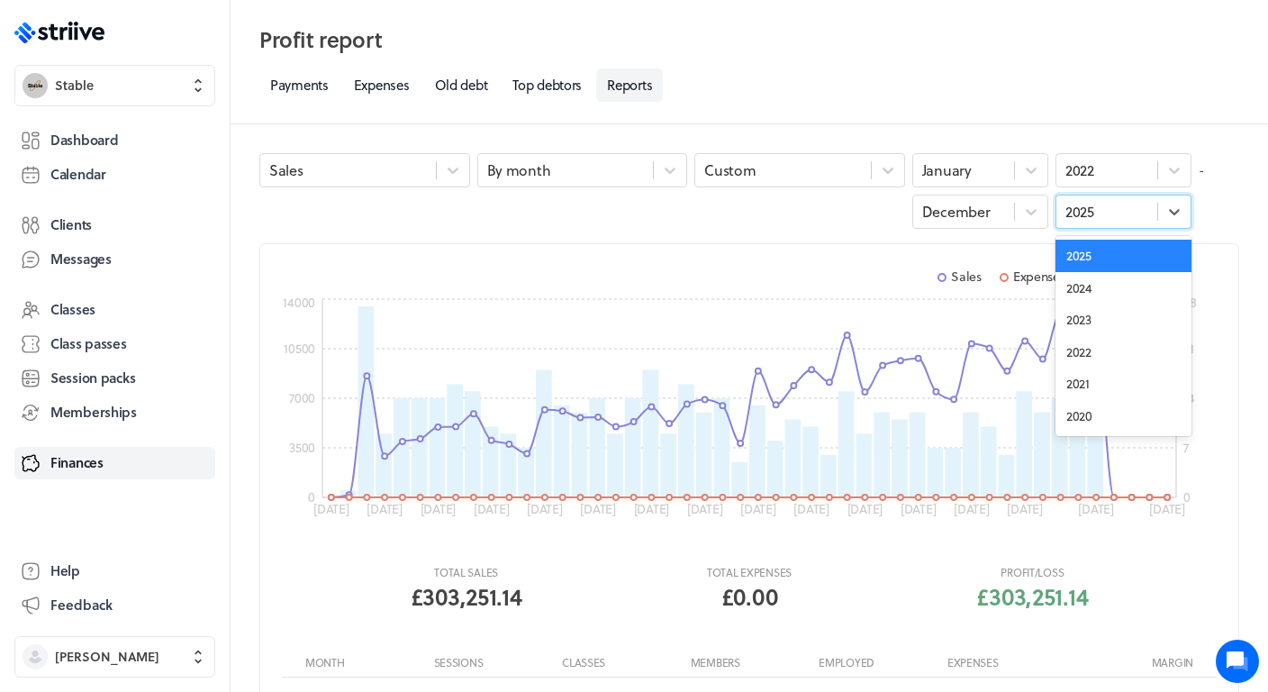
click at [1095, 222] on div "2025" at bounding box center [1106, 211] width 101 height 23
click at [1100, 349] on div "2022" at bounding box center [1123, 352] width 136 height 32
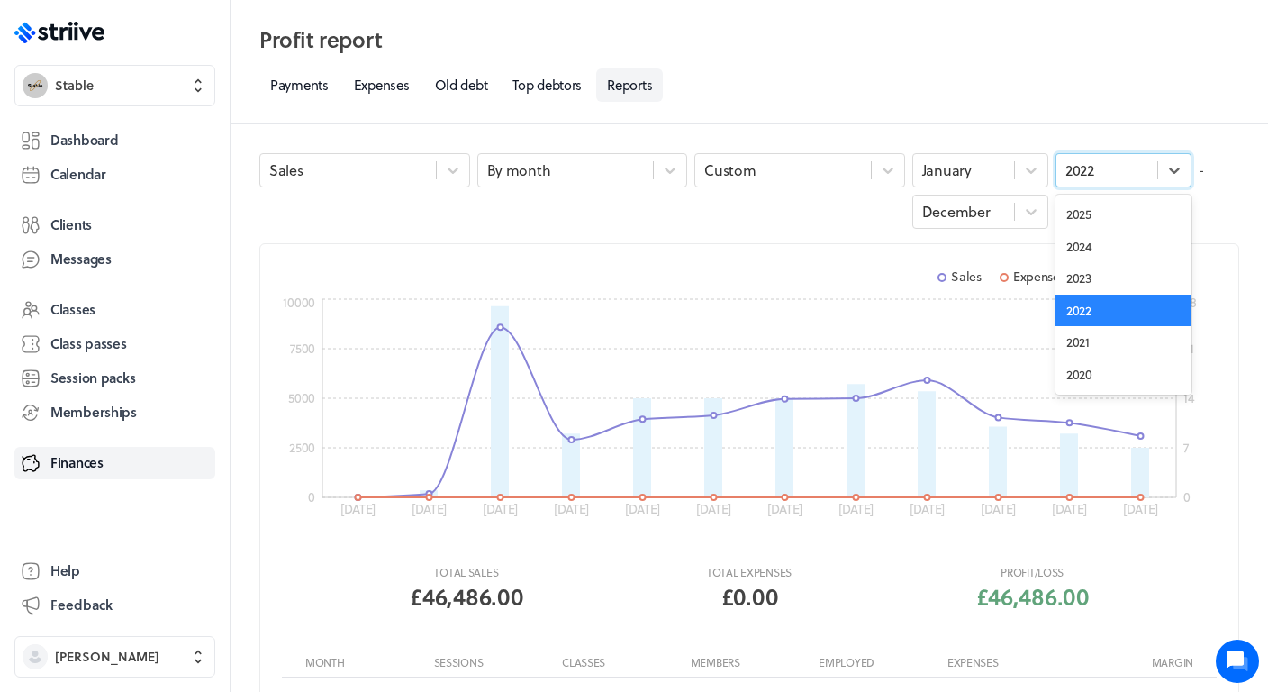
click at [1116, 180] on div "2022" at bounding box center [1106, 169] width 101 height 23
click at [1087, 279] on div "2023" at bounding box center [1123, 278] width 136 height 32
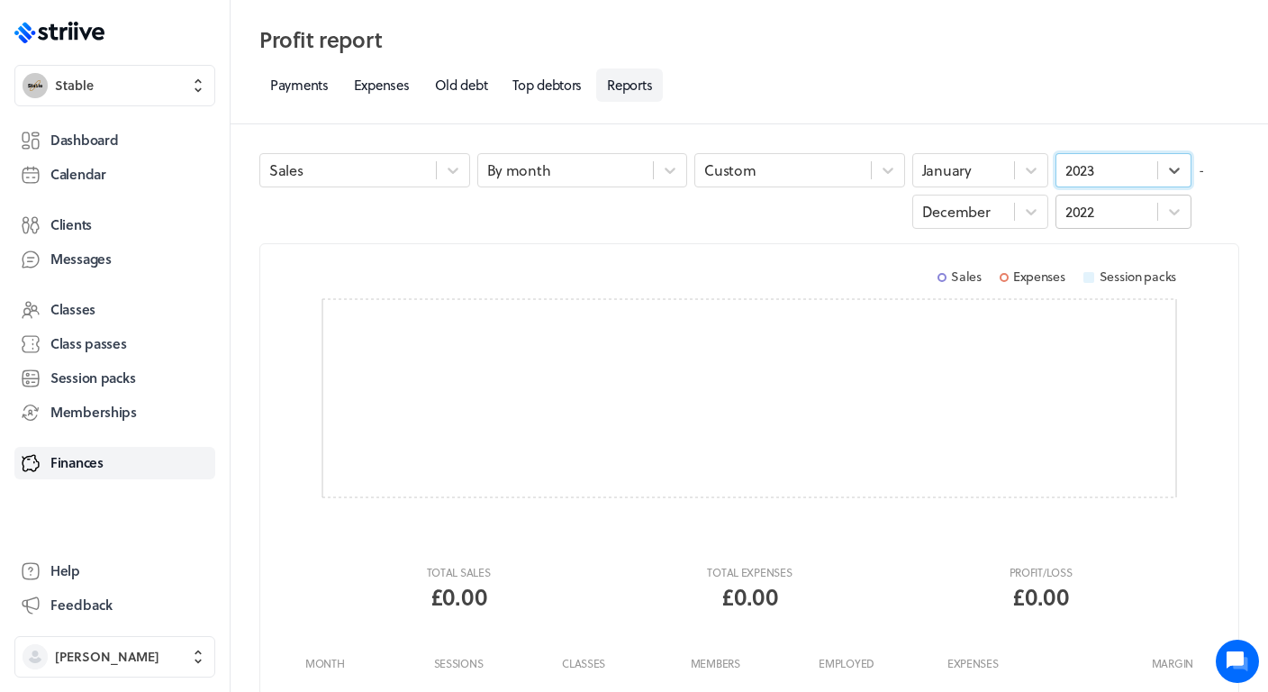
click at [1099, 220] on div "2022" at bounding box center [1106, 211] width 101 height 23
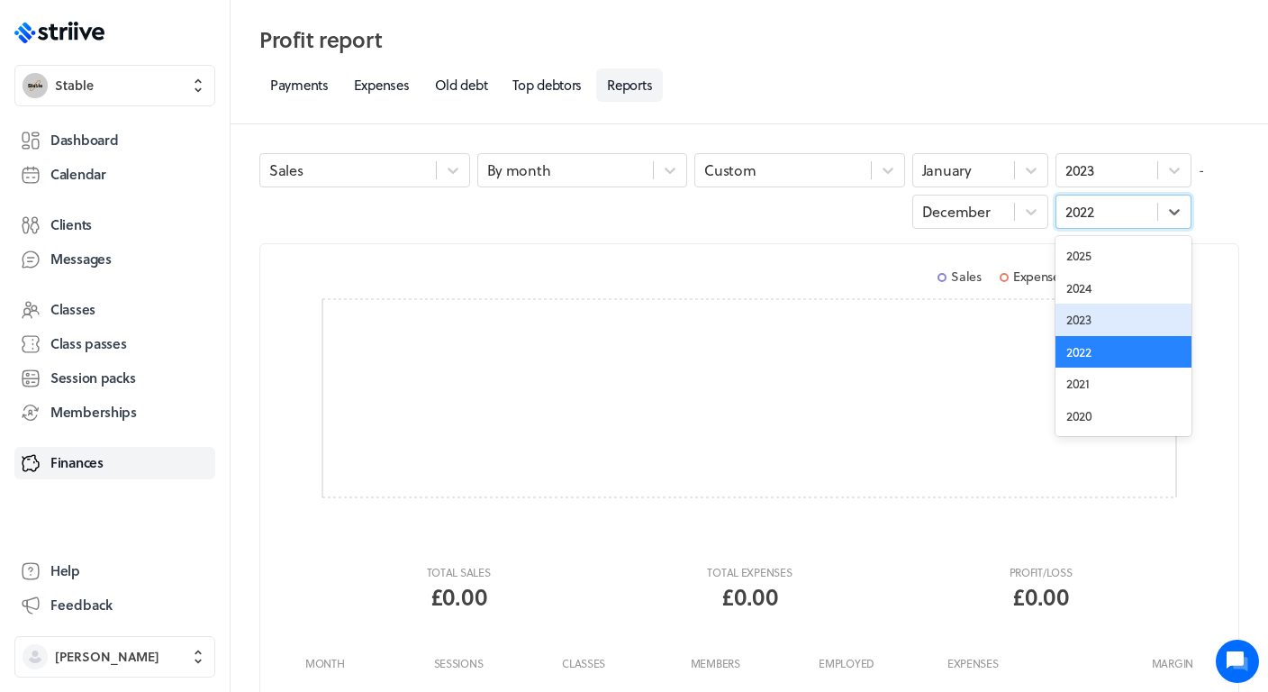
click at [1093, 313] on div "2023" at bounding box center [1123, 319] width 136 height 32
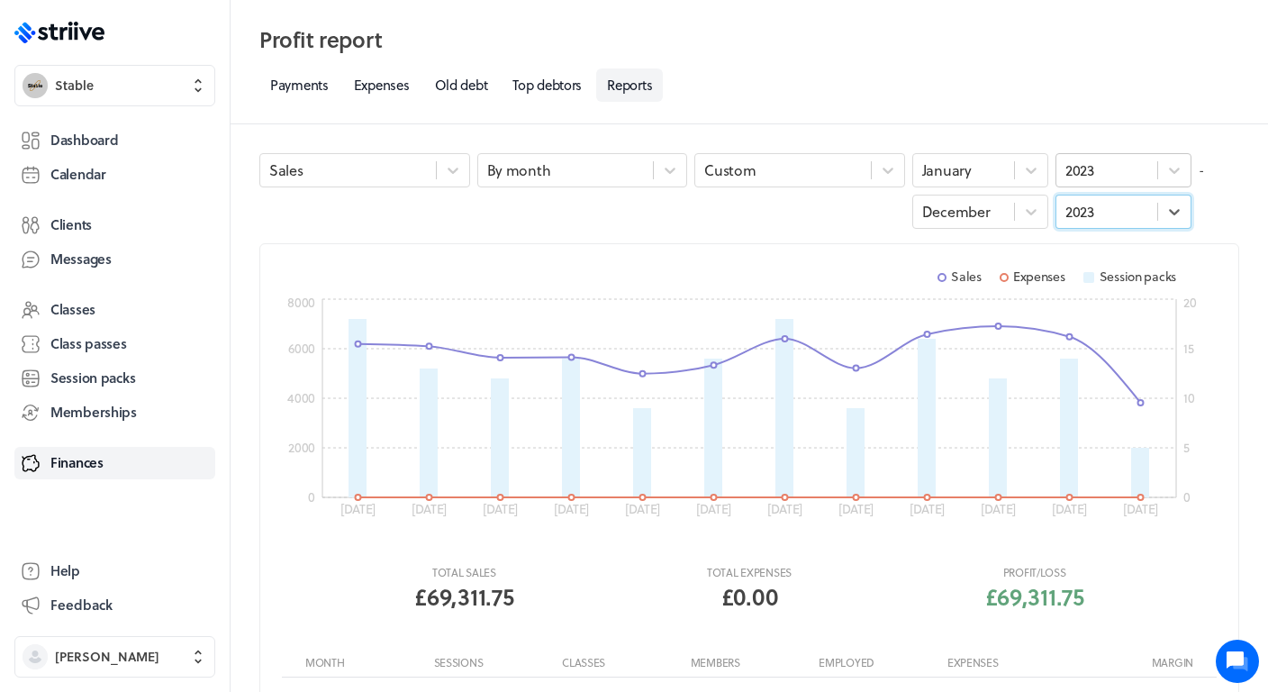
click at [1121, 168] on div "2023" at bounding box center [1106, 169] width 101 height 23
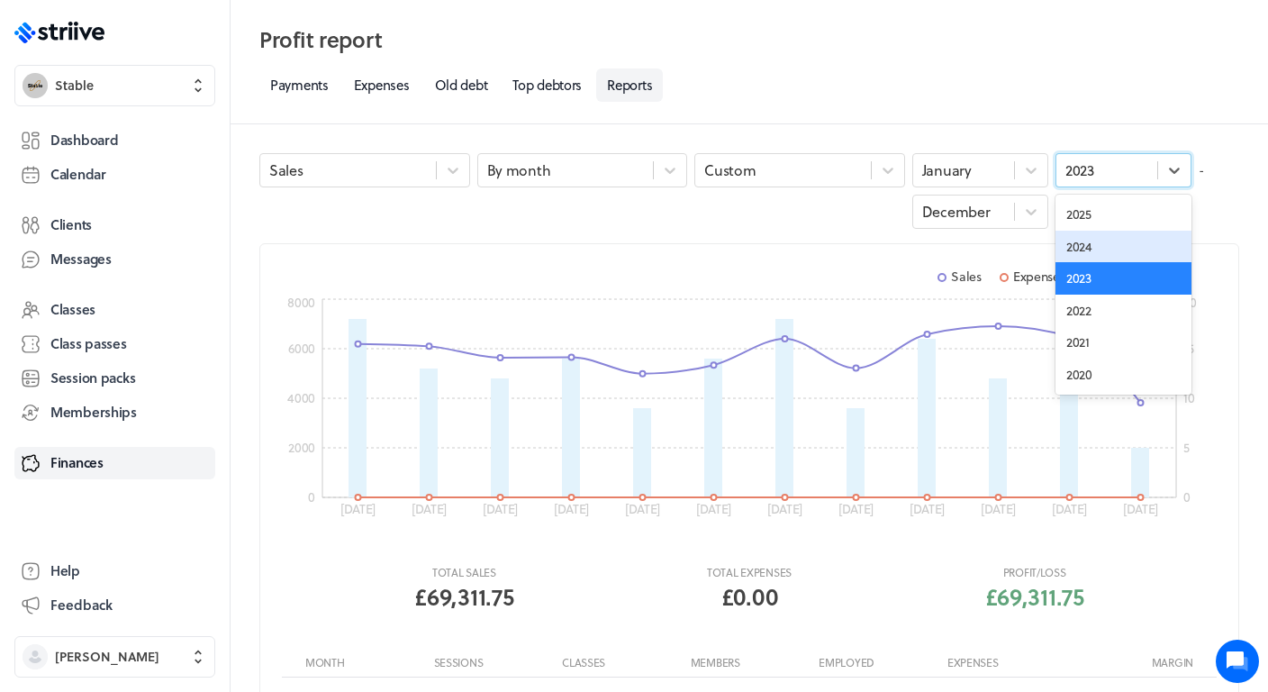
click at [1100, 238] on div "2024" at bounding box center [1123, 247] width 136 height 32
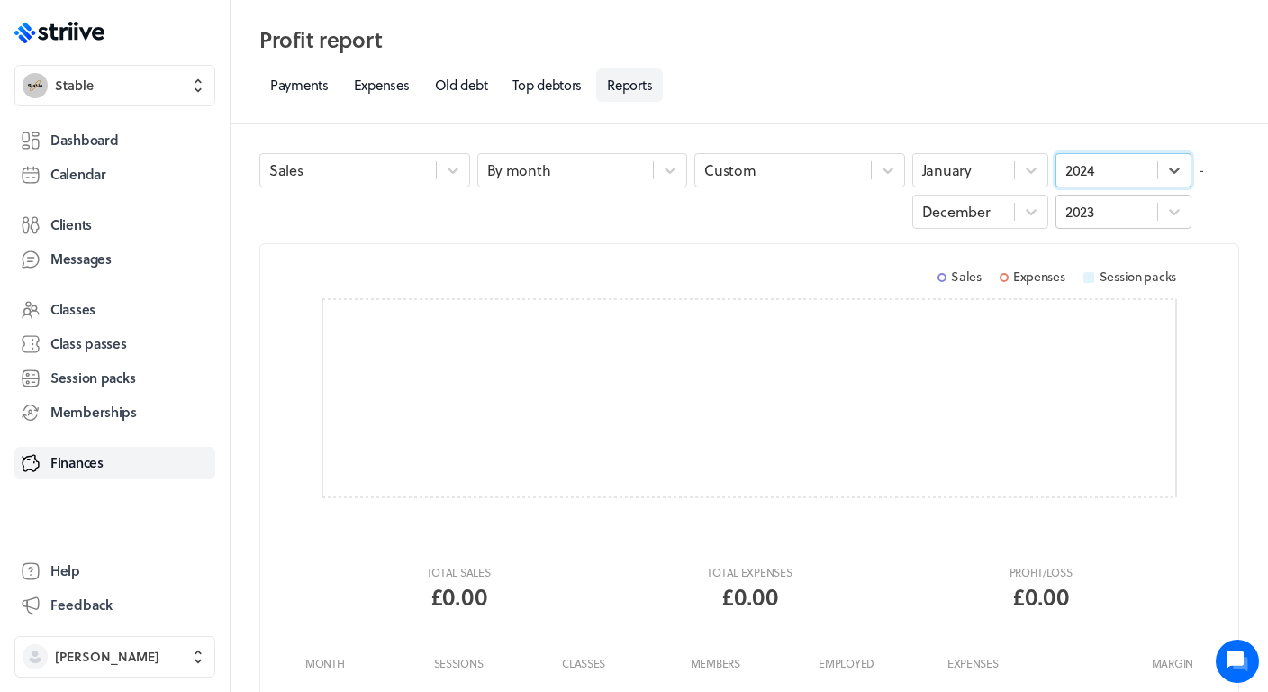
click at [1117, 213] on div "2023" at bounding box center [1106, 211] width 101 height 23
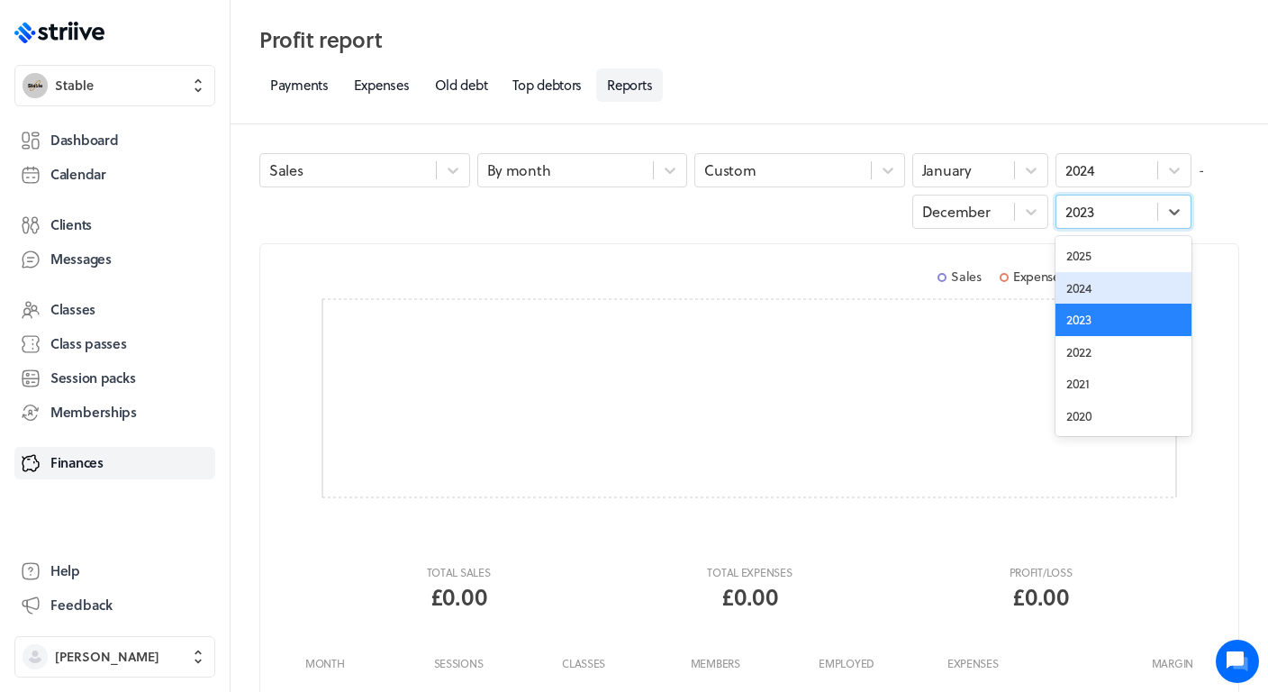
click at [1091, 276] on div "2024" at bounding box center [1123, 288] width 136 height 32
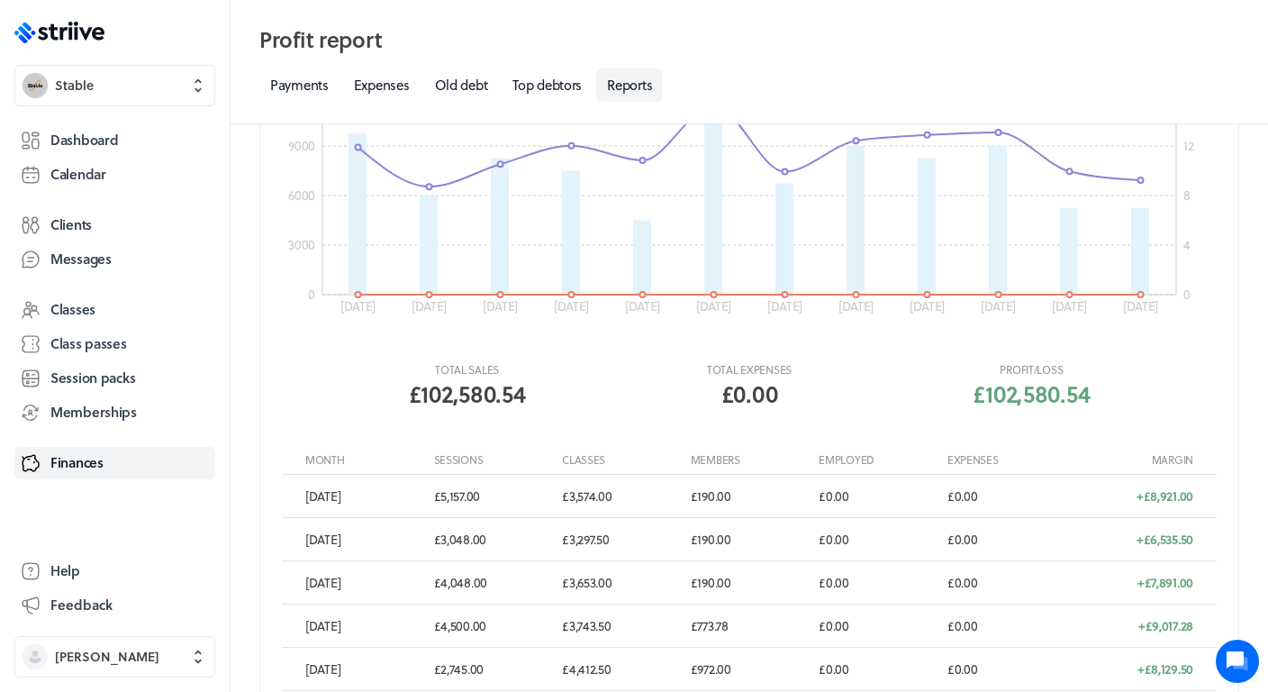
scroll to position [163, 0]
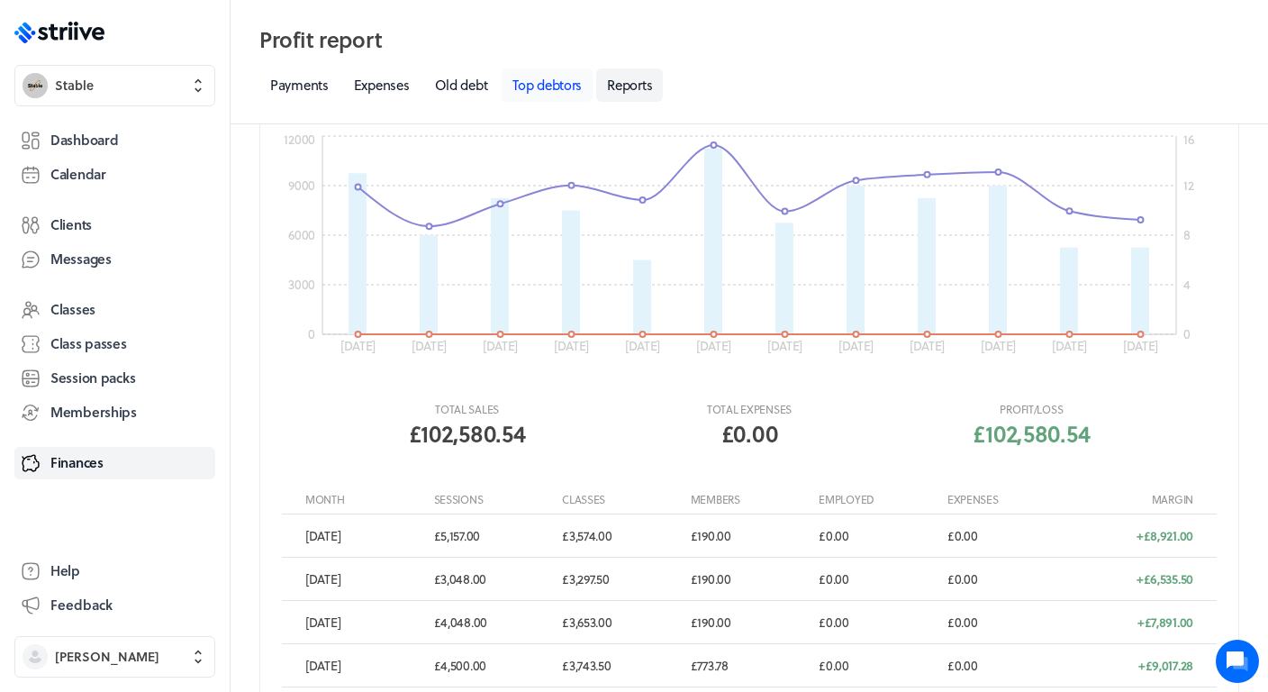
click at [526, 91] on link "Top debtors" at bounding box center [547, 84] width 91 height 33
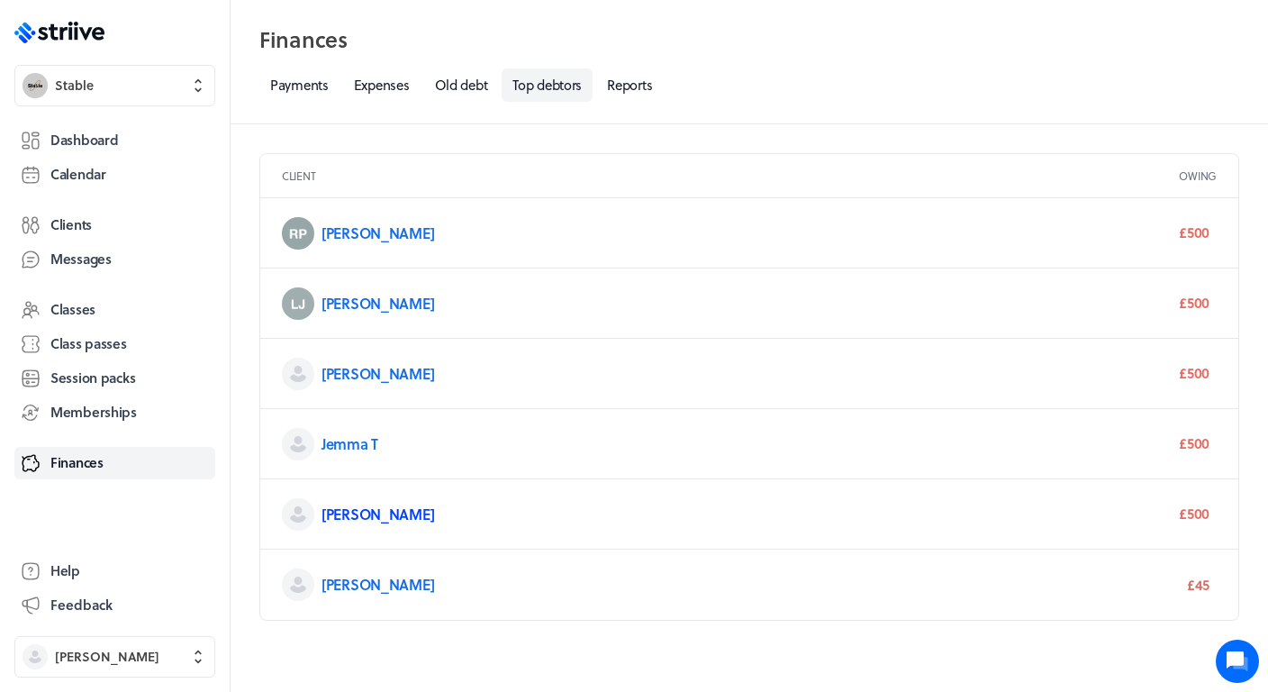
click at [363, 518] on link "[PERSON_NAME]" at bounding box center [377, 513] width 113 height 21
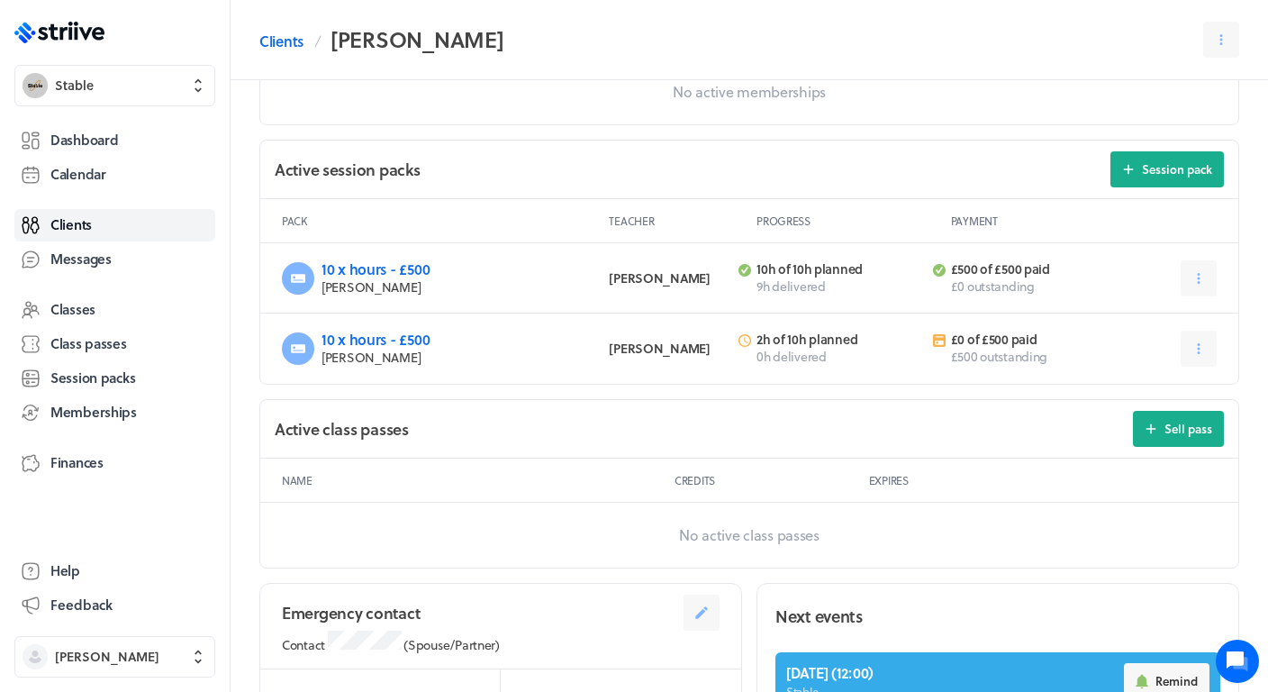
scroll to position [675, 0]
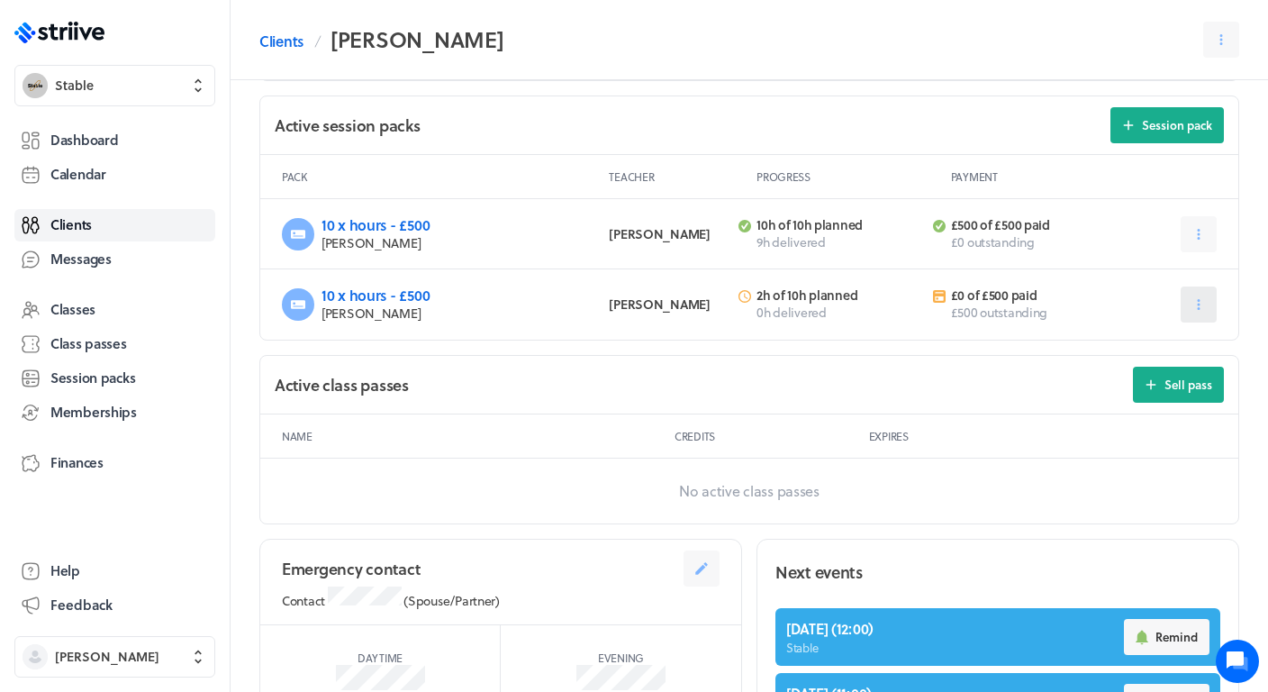
click at [1203, 296] on icon at bounding box center [1199, 304] width 16 height 16
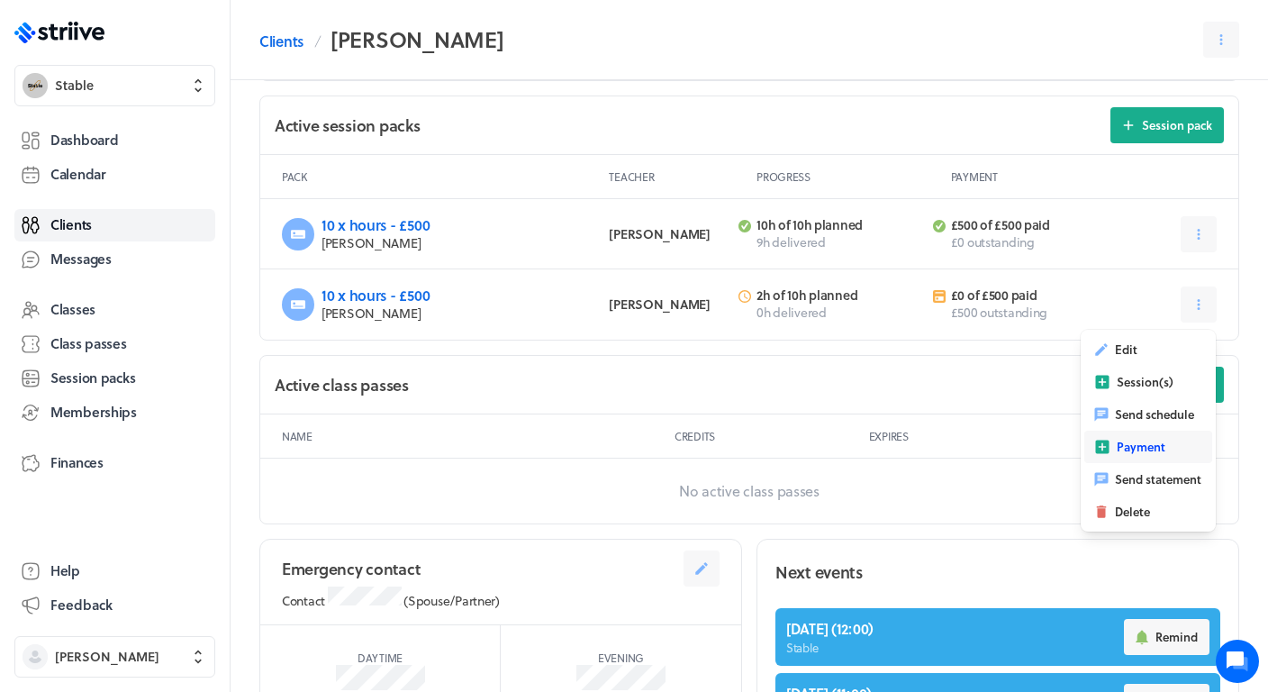
click at [1137, 440] on span "Payment" at bounding box center [1141, 447] width 49 height 16
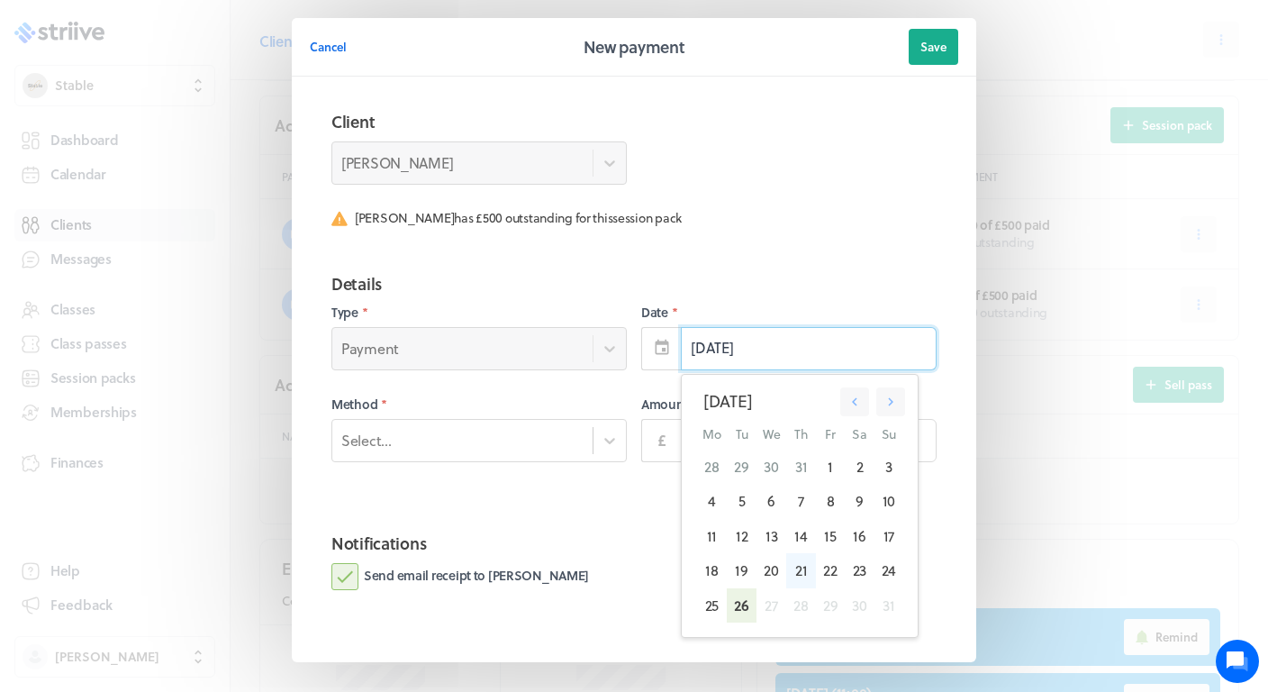
click at [796, 567] on div "21" at bounding box center [800, 570] width 29 height 34
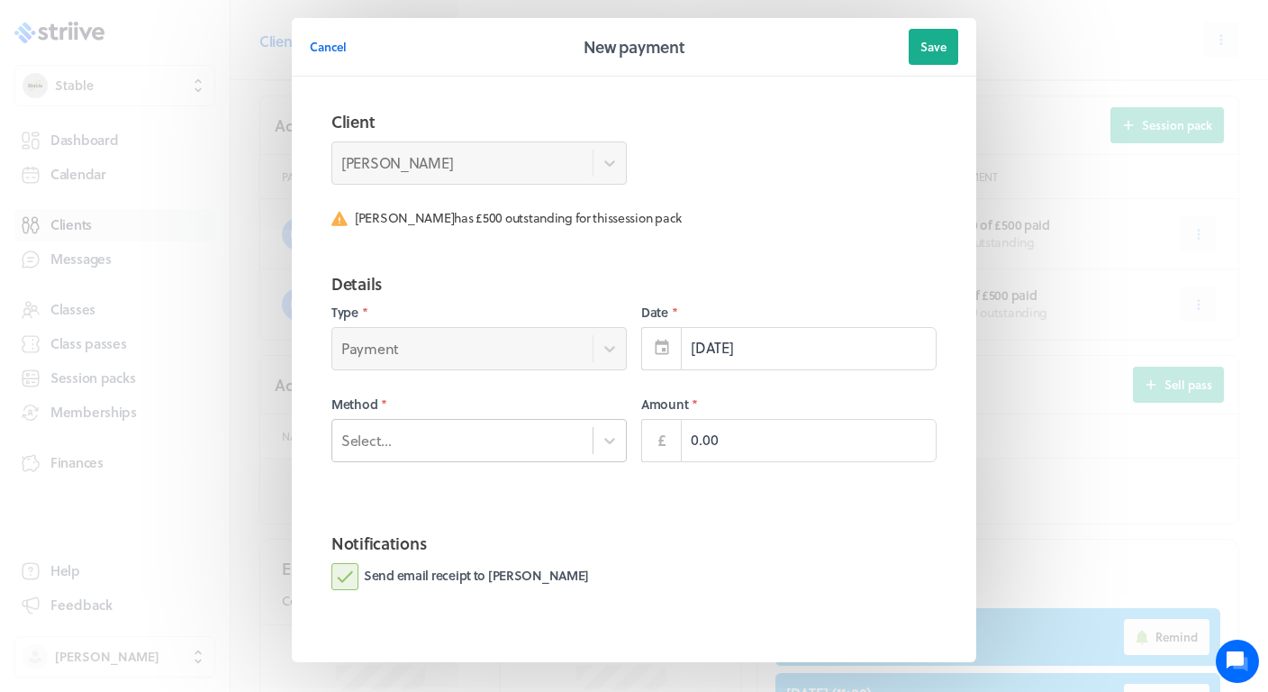
click at [579, 431] on div "Select..." at bounding box center [462, 439] width 260 height 23
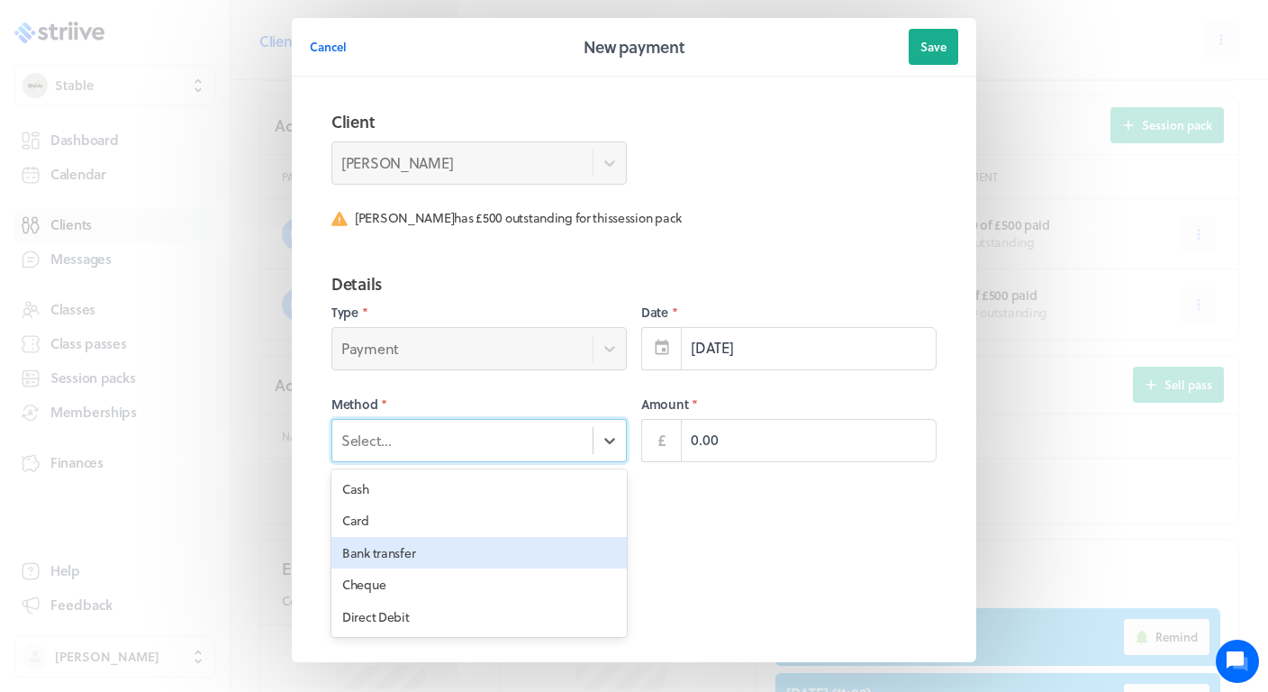
click at [486, 544] on div "Bank transfer" at bounding box center [478, 553] width 295 height 32
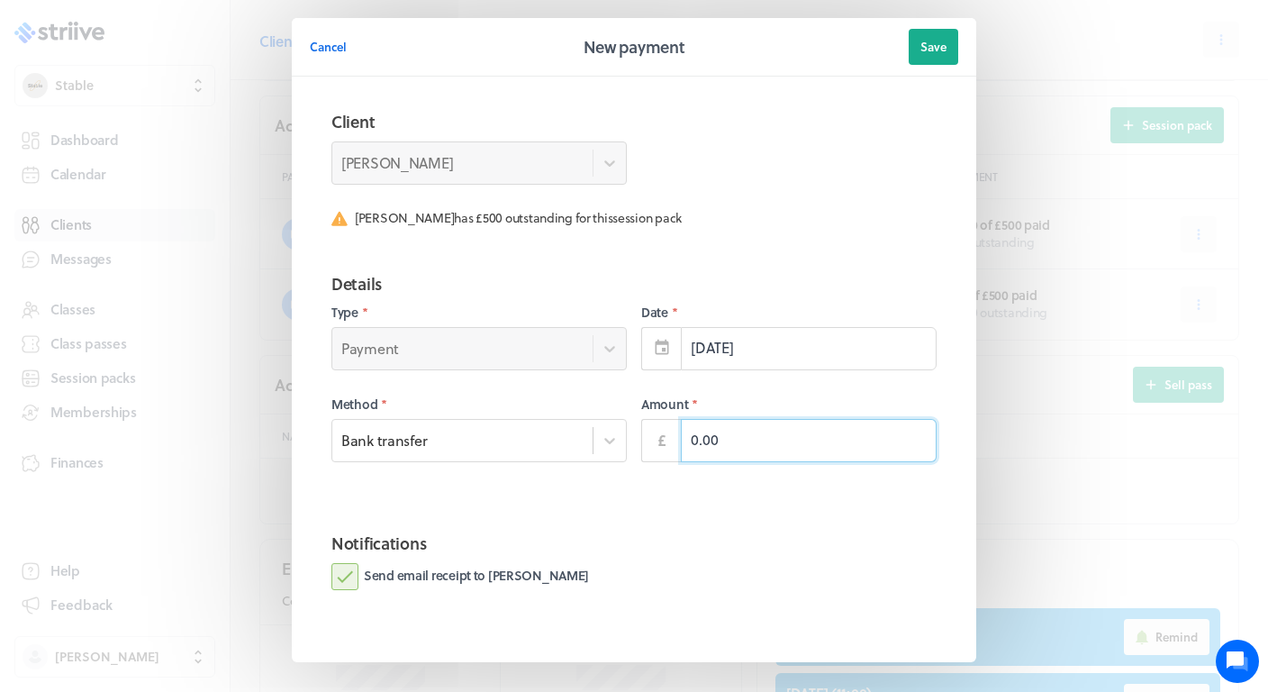
click at [783, 450] on input "0.00" at bounding box center [809, 440] width 256 height 43
type input "500.00"
click at [938, 47] on span "Save" at bounding box center [933, 47] width 26 height 16
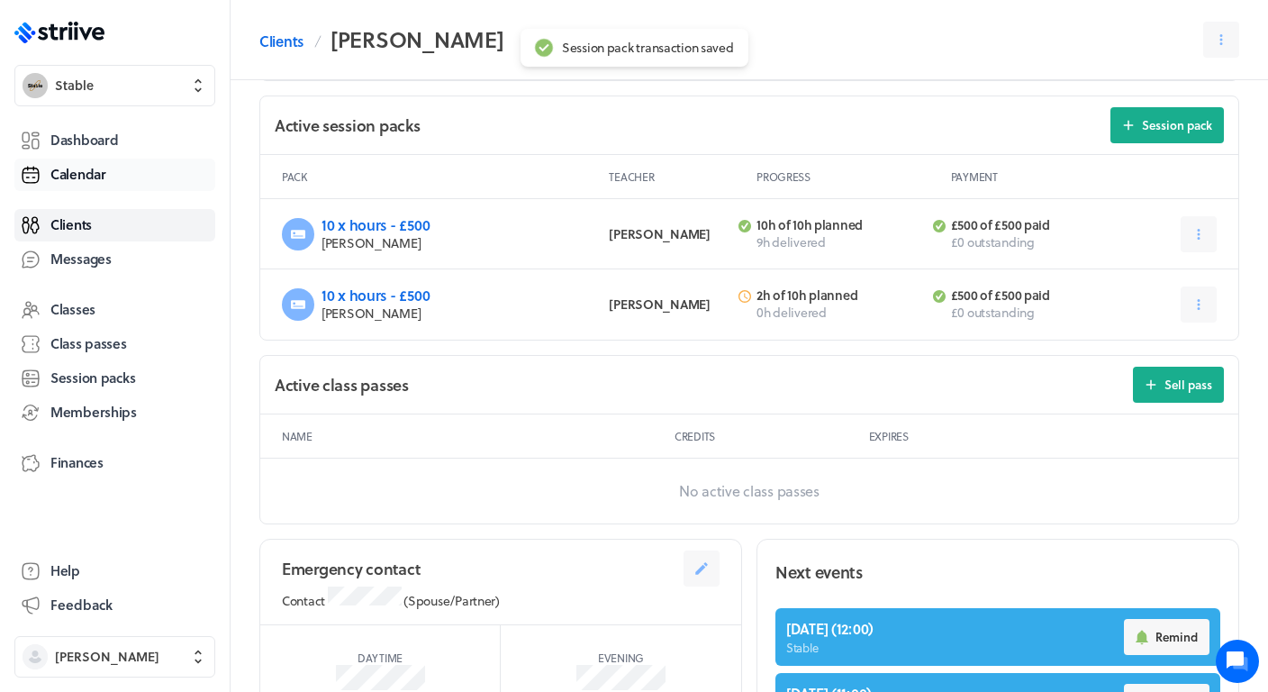
click at [91, 176] on span "Calendar" at bounding box center [78, 174] width 56 height 19
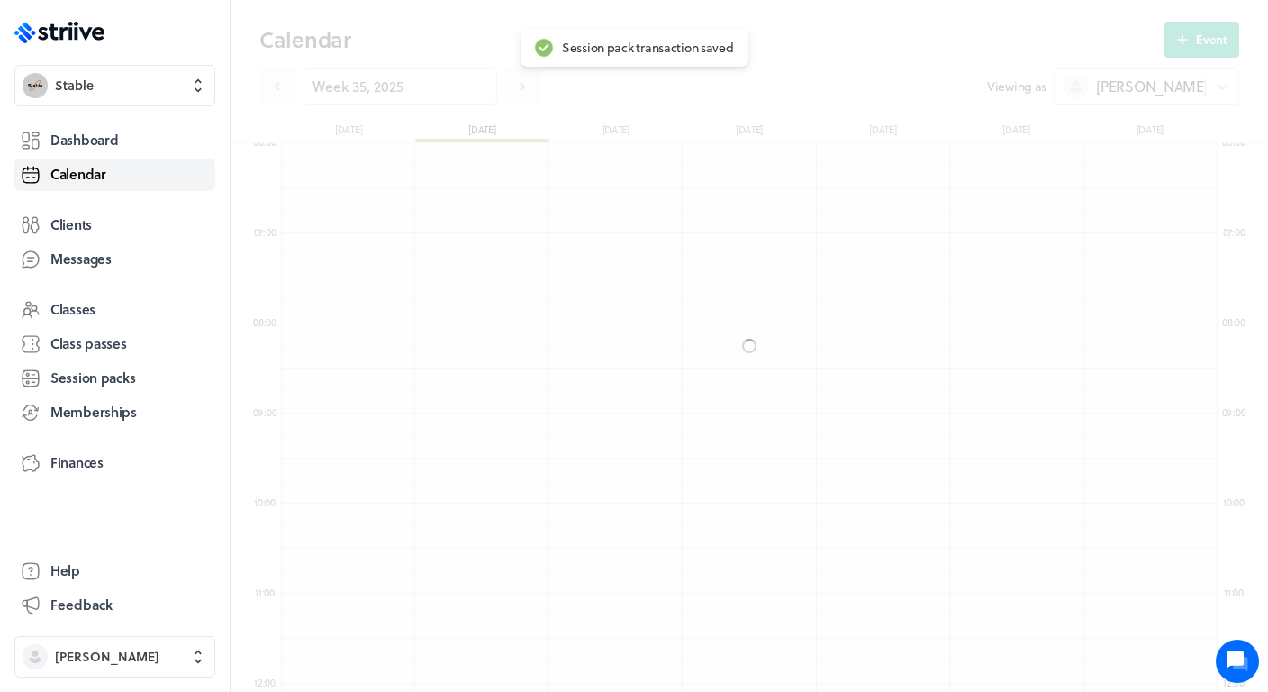
scroll to position [2161, 936]
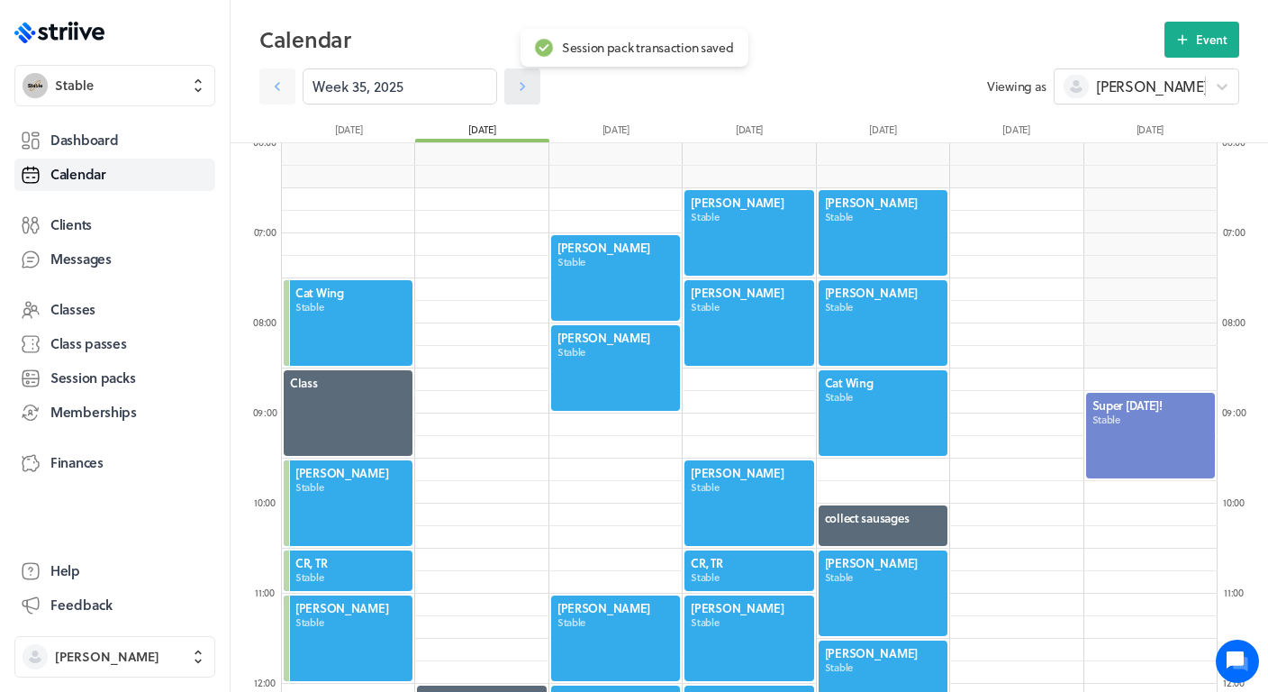
click at [521, 89] on icon at bounding box center [522, 86] width 5 height 9
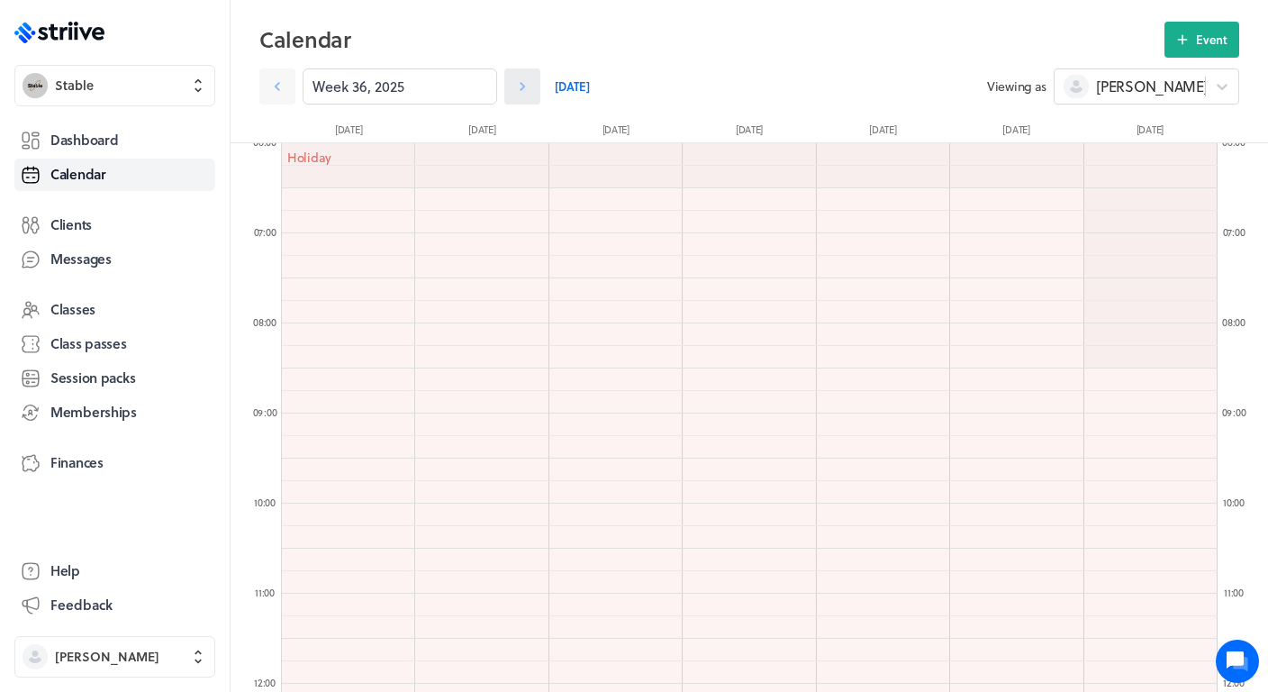
click at [521, 92] on icon at bounding box center [522, 86] width 18 height 18
click at [530, 99] on link at bounding box center [522, 86] width 36 height 36
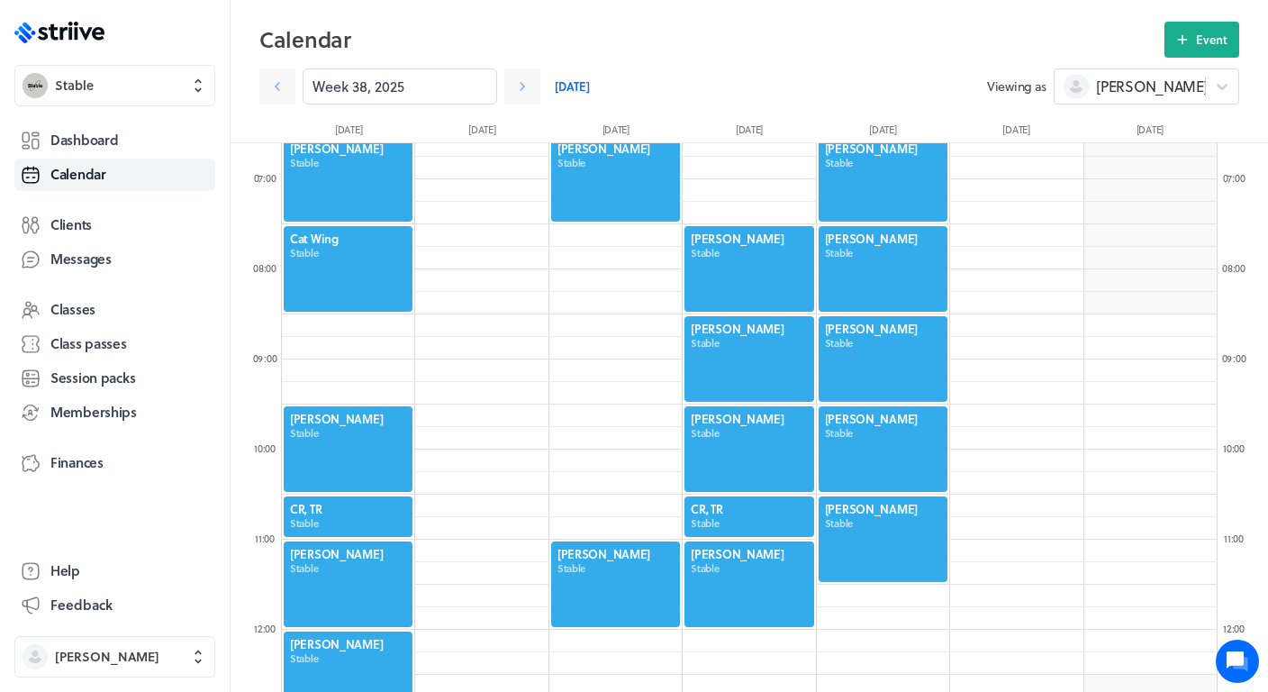
scroll to position [589, 0]
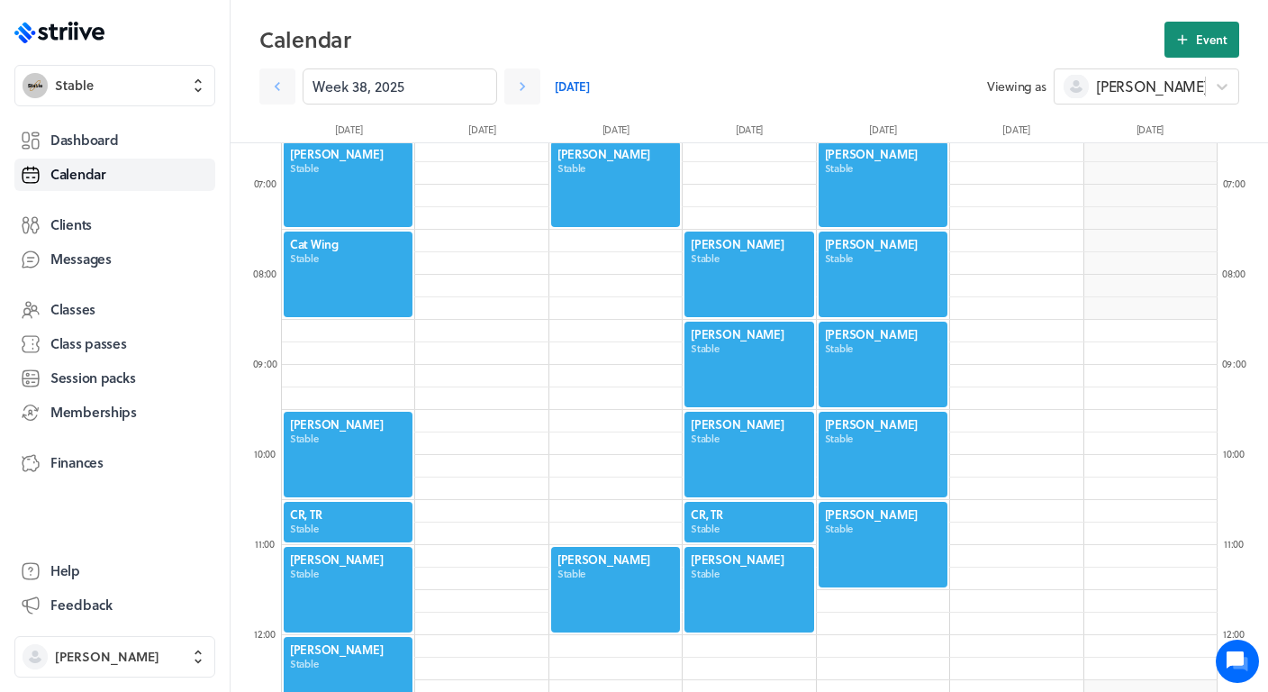
click at [1205, 38] on span "Event" at bounding box center [1212, 40] width 32 height 16
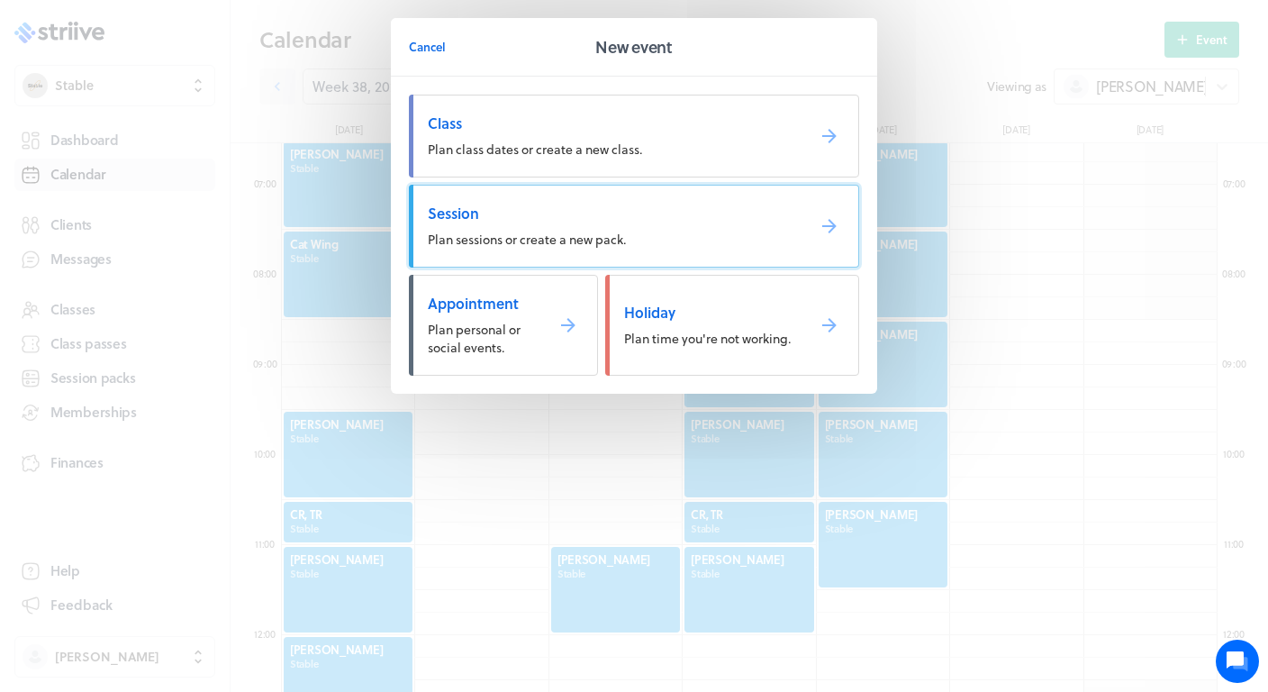
click at [620, 238] on span "Plan sessions or create a new pack." at bounding box center [527, 239] width 198 height 19
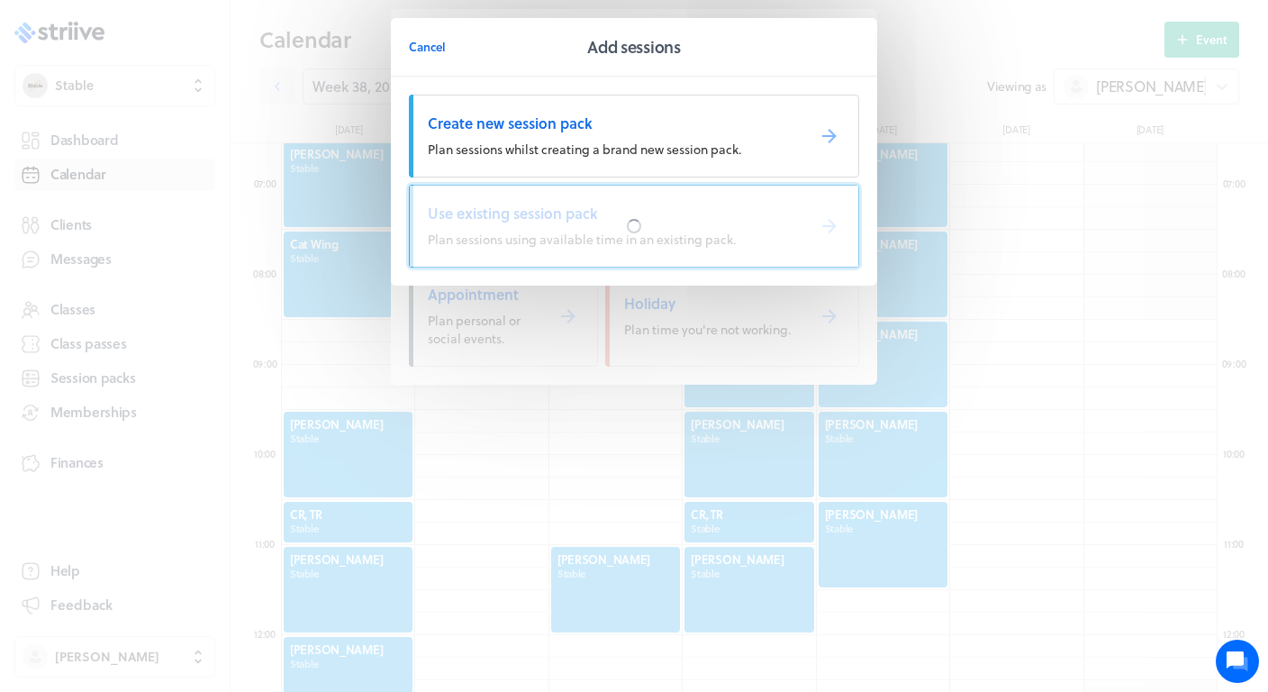
click at [584, 238] on div at bounding box center [634, 226] width 448 height 81
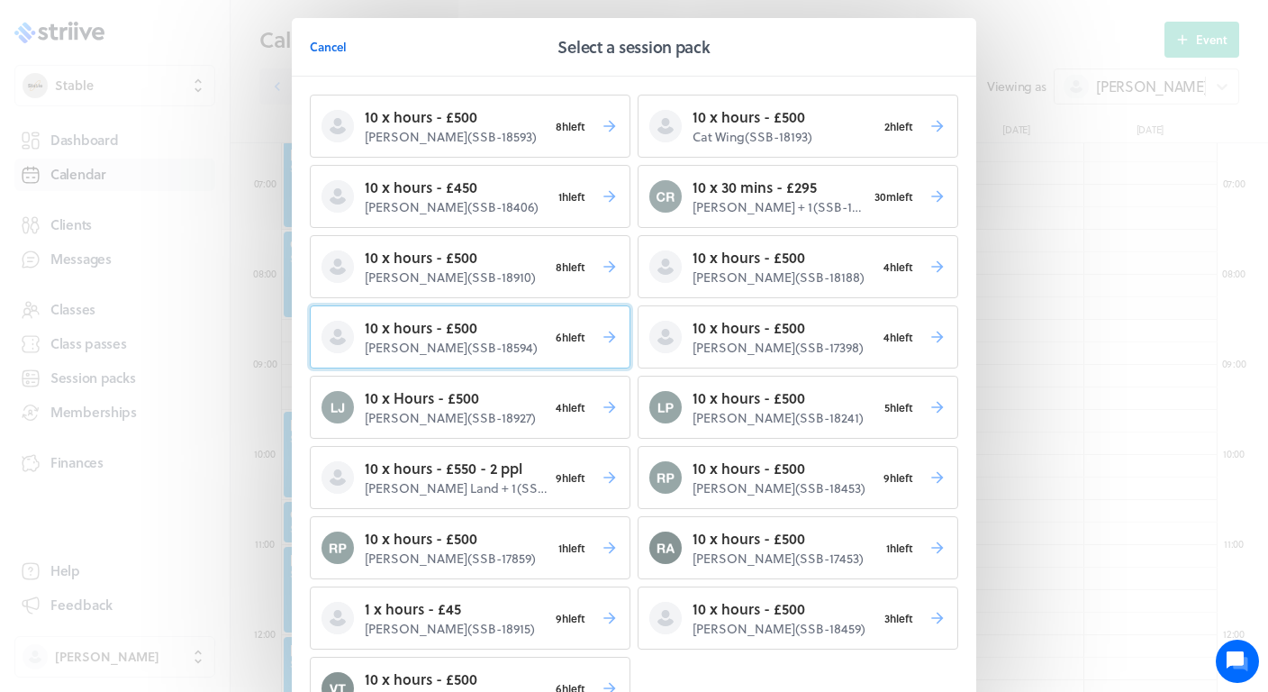
scroll to position [0, 0]
click at [512, 125] on p "10 x hours - £500" at bounding box center [456, 117] width 183 height 22
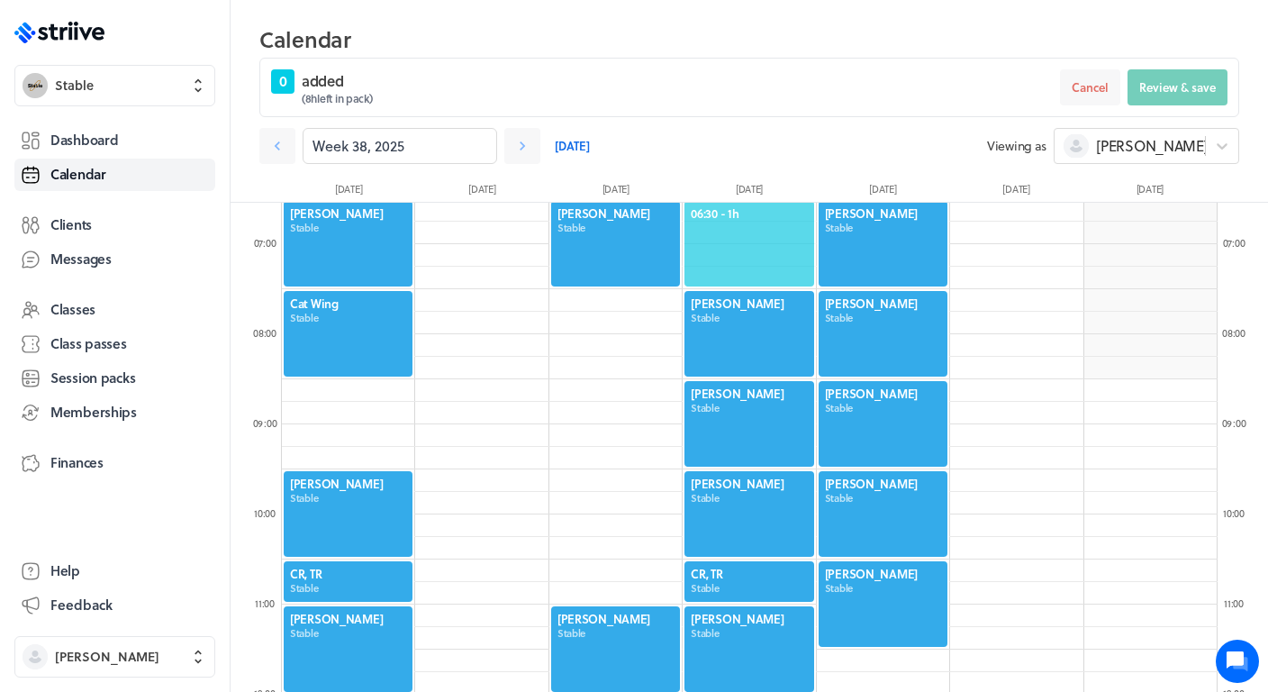
click at [747, 217] on span "06:30 - 1h" at bounding box center [749, 213] width 116 height 16
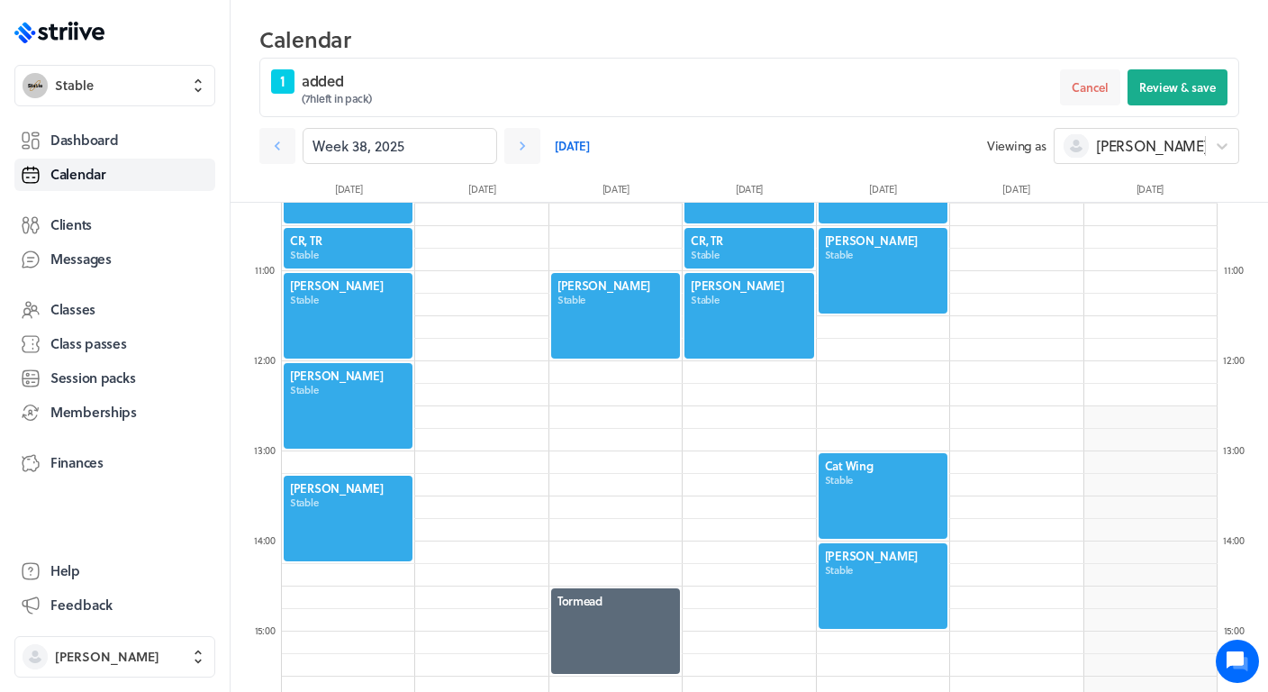
scroll to position [919, 0]
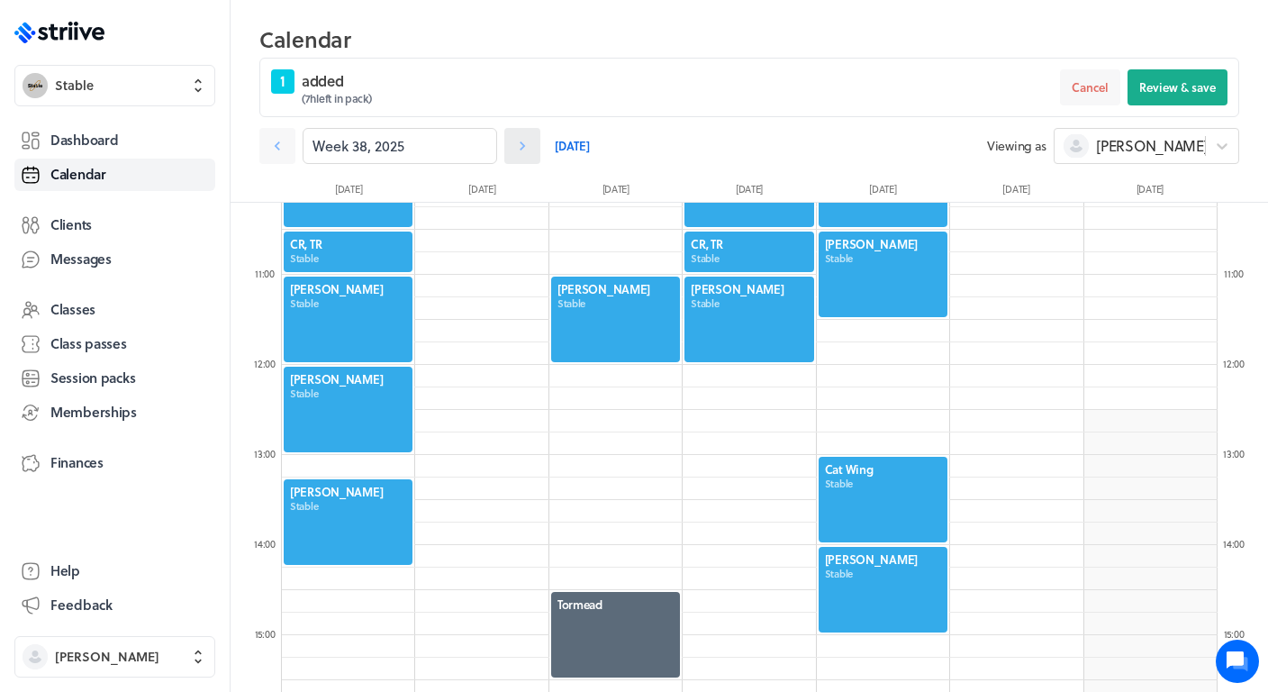
click at [521, 138] on icon at bounding box center [522, 146] width 18 height 18
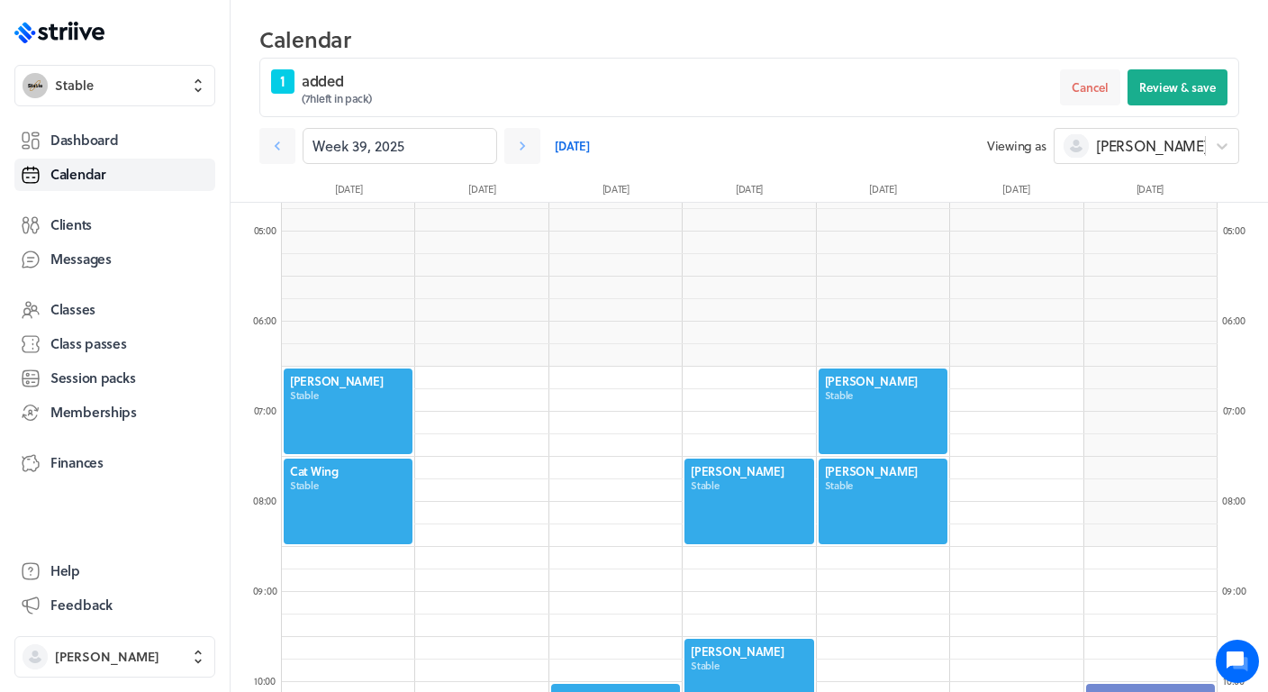
scroll to position [420, 0]
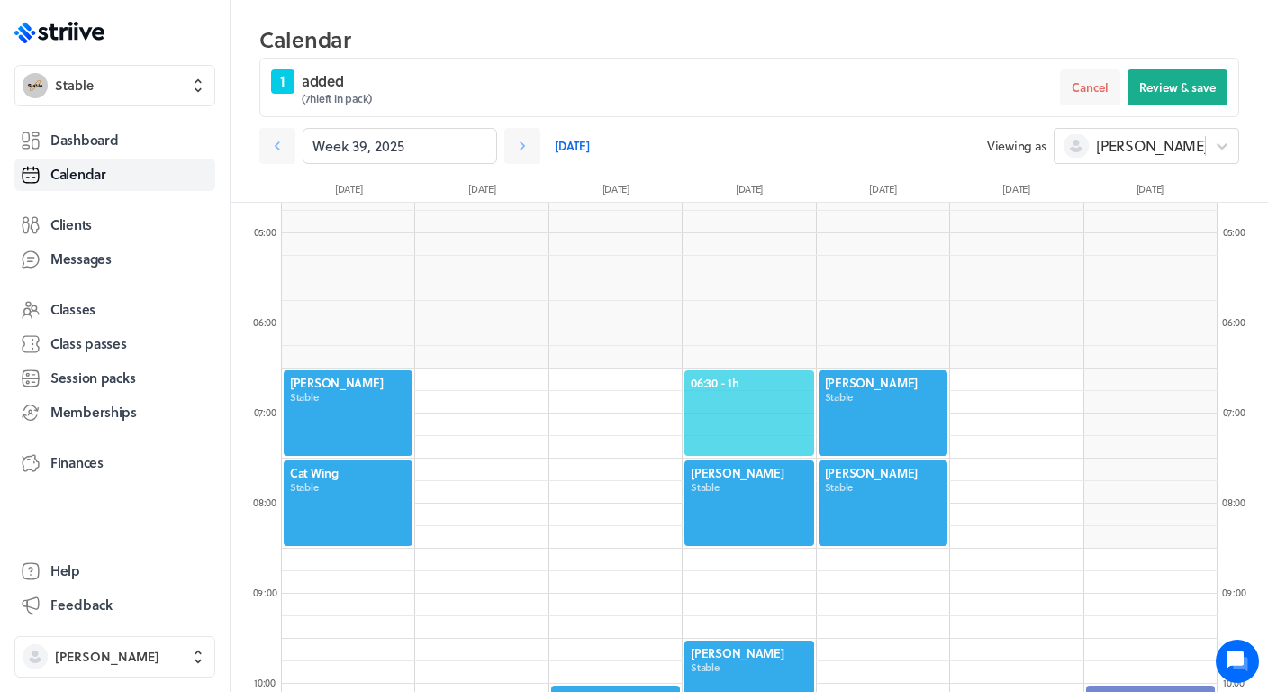
click at [743, 389] on span "06:30 - 1h" at bounding box center [749, 383] width 116 height 16
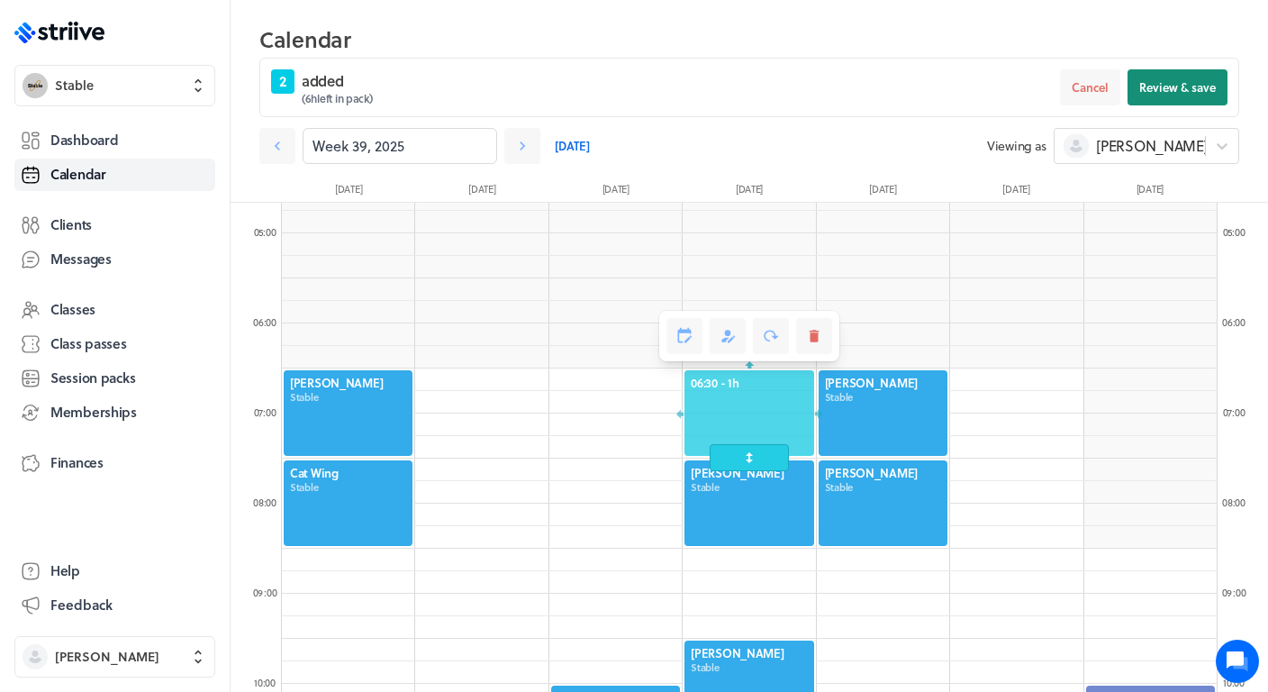
click at [1164, 96] on button "Review & save" at bounding box center [1177, 87] width 100 height 36
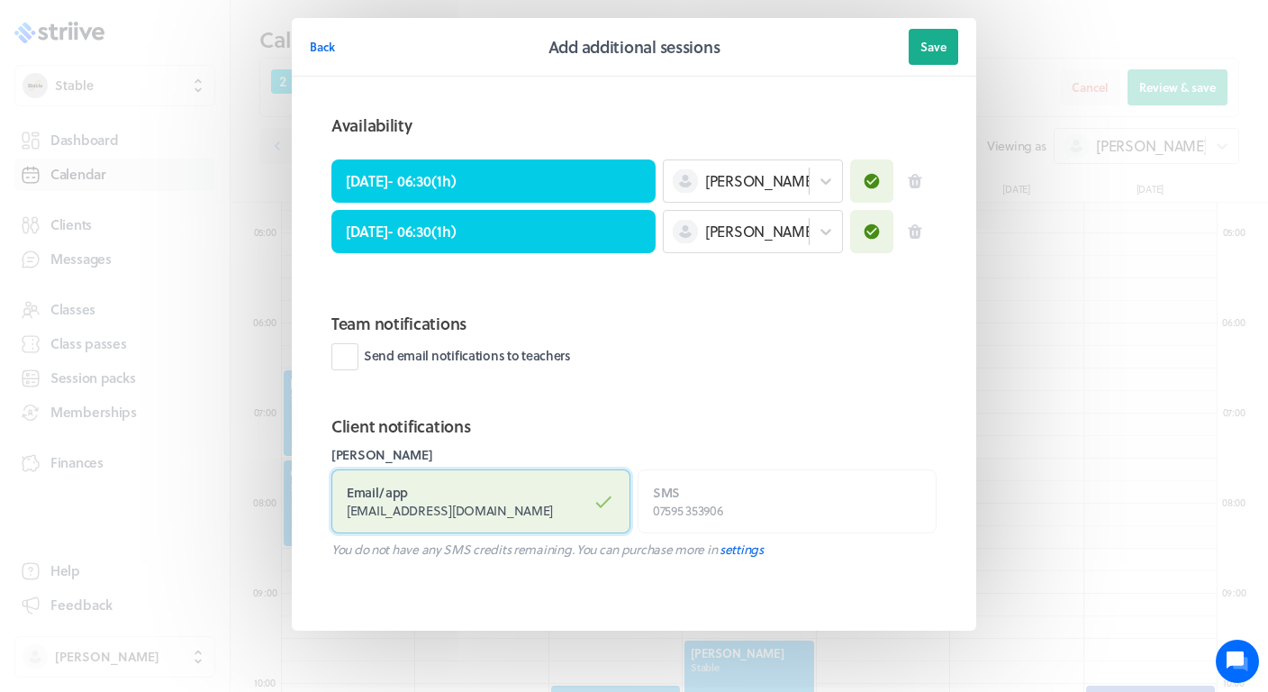
click at [571, 511] on label "Email / app [EMAIL_ADDRESS][DOMAIN_NAME]" at bounding box center [480, 501] width 299 height 64
click at [0, 0] on input "Email / app [EMAIL_ADDRESS][DOMAIN_NAME]" at bounding box center [0, 0] width 0 height 0
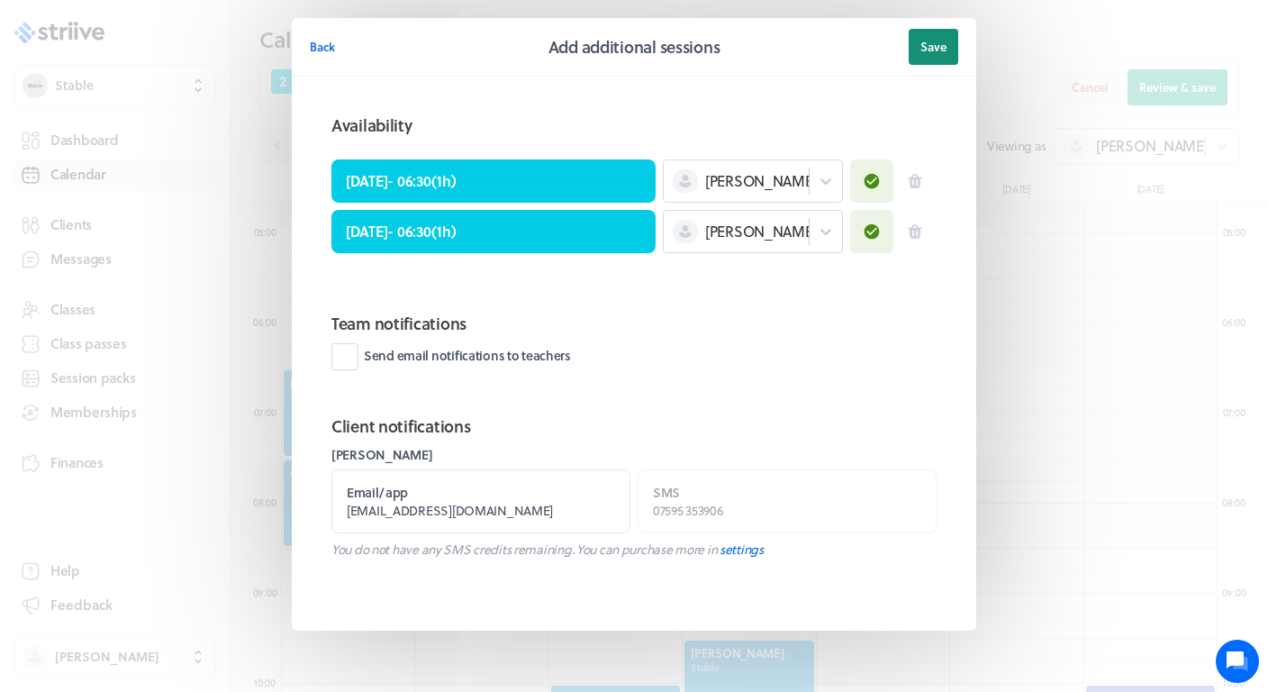
click at [933, 51] on span "Save" at bounding box center [933, 47] width 26 height 16
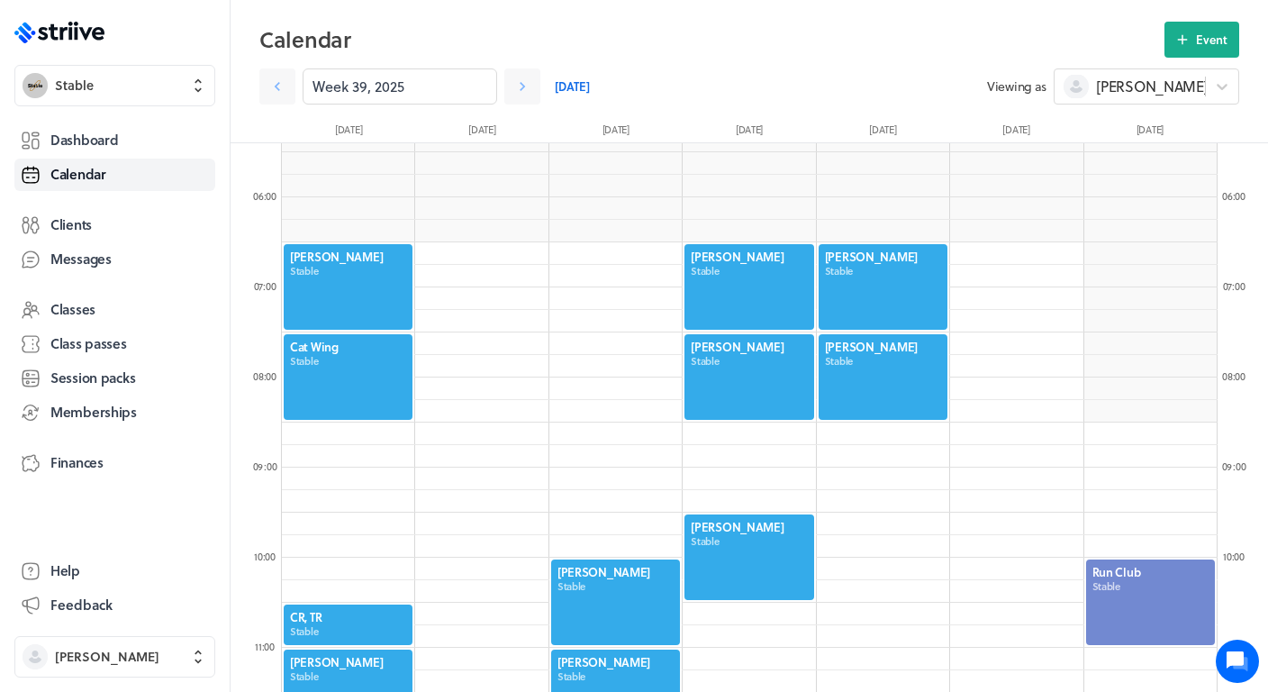
scroll to position [494, 0]
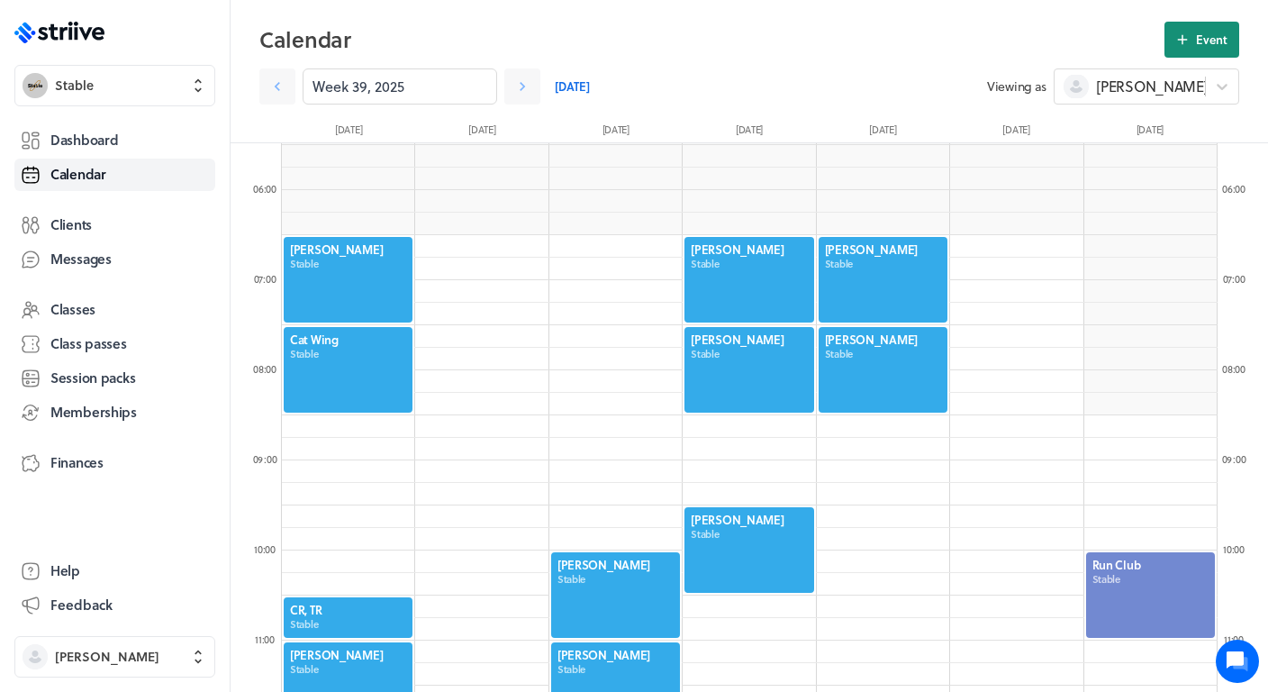
click at [1206, 39] on span "Event" at bounding box center [1212, 40] width 32 height 16
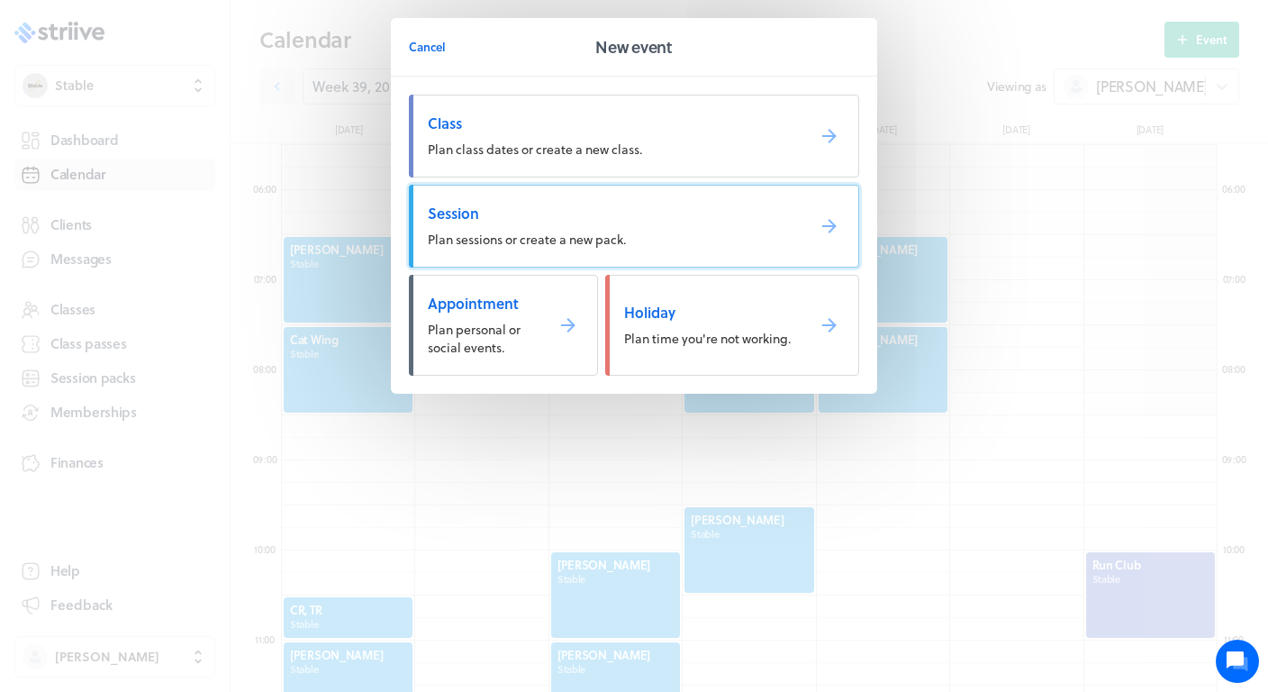
click at [638, 235] on link "Session Plan sessions or create a new pack." at bounding box center [634, 226] width 450 height 83
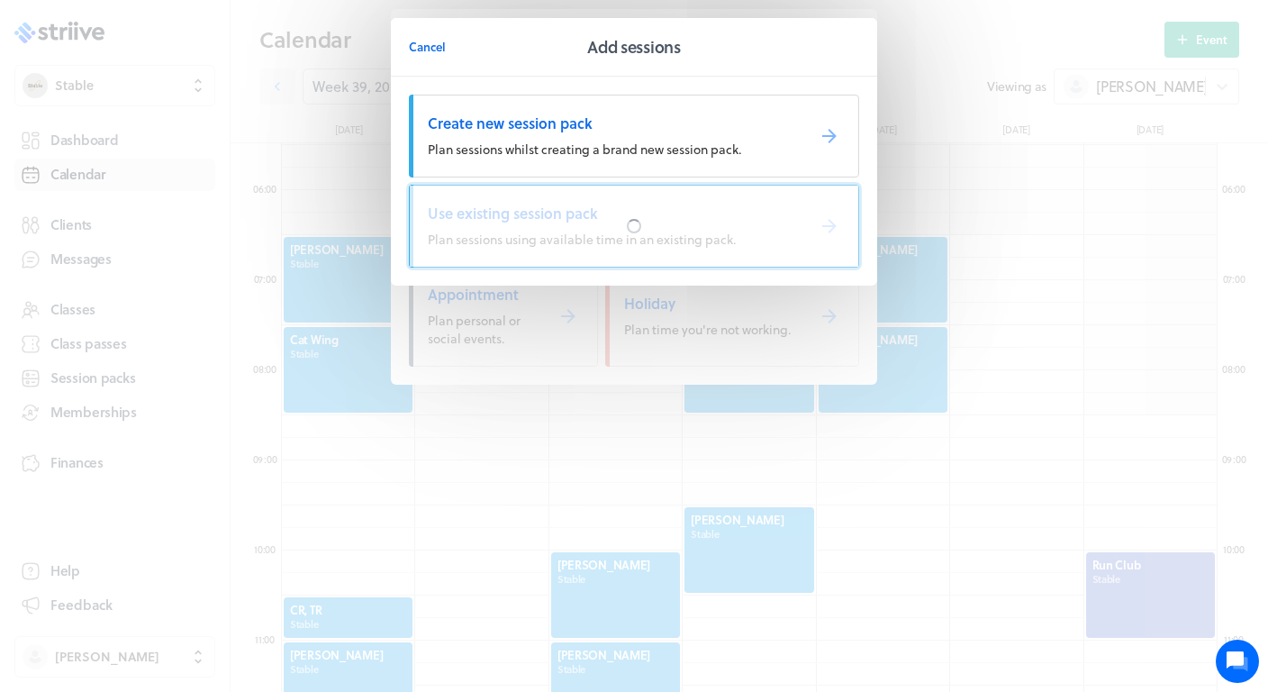
click at [530, 228] on div at bounding box center [634, 226] width 448 height 81
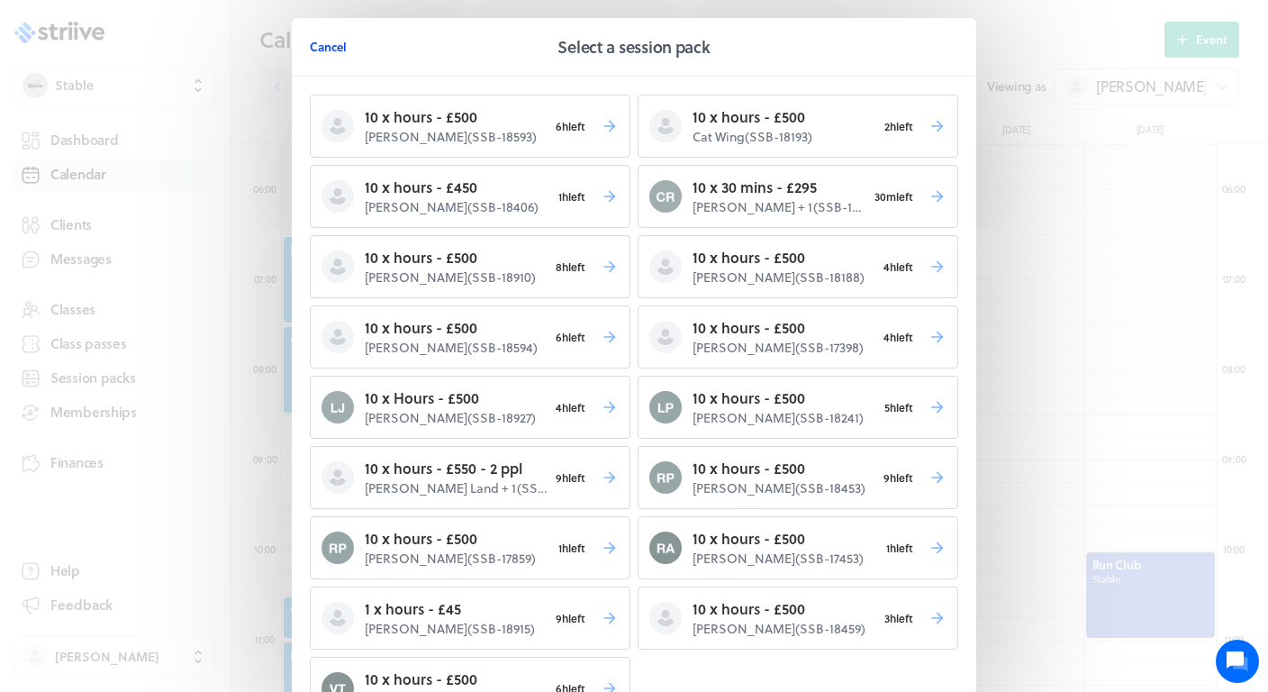
click at [334, 51] on span "Cancel" at bounding box center [328, 47] width 37 height 16
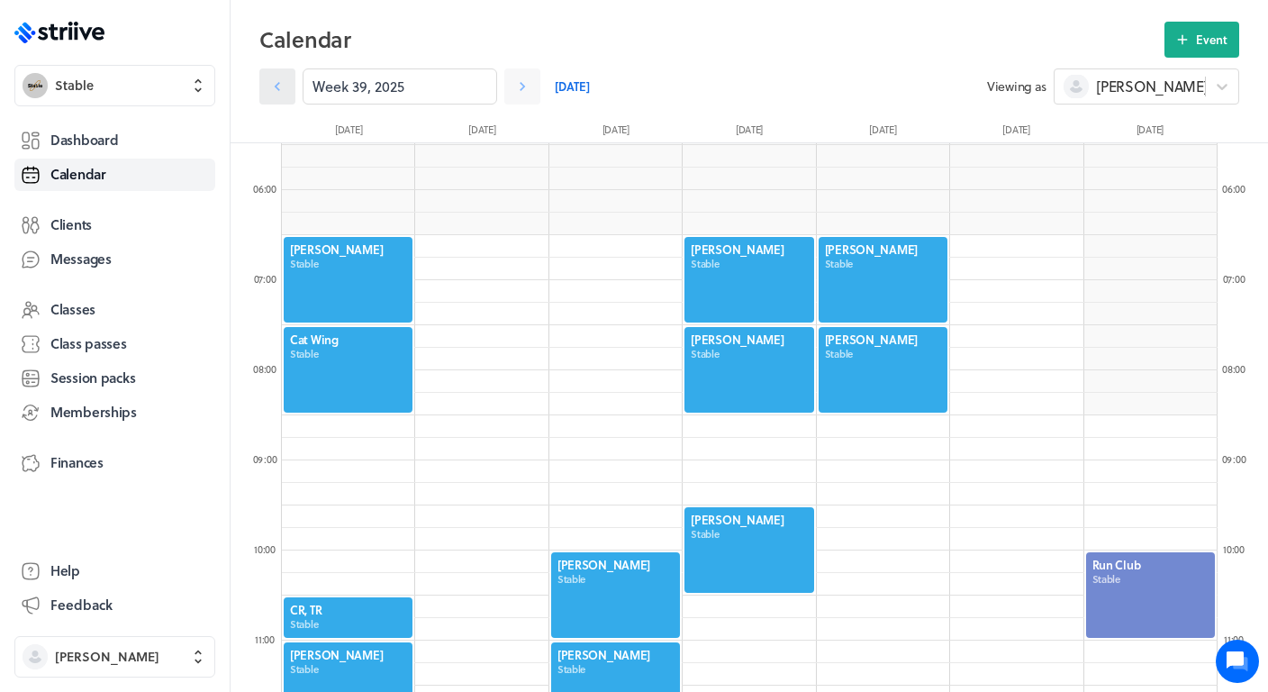
click at [270, 89] on icon at bounding box center [277, 86] width 18 height 18
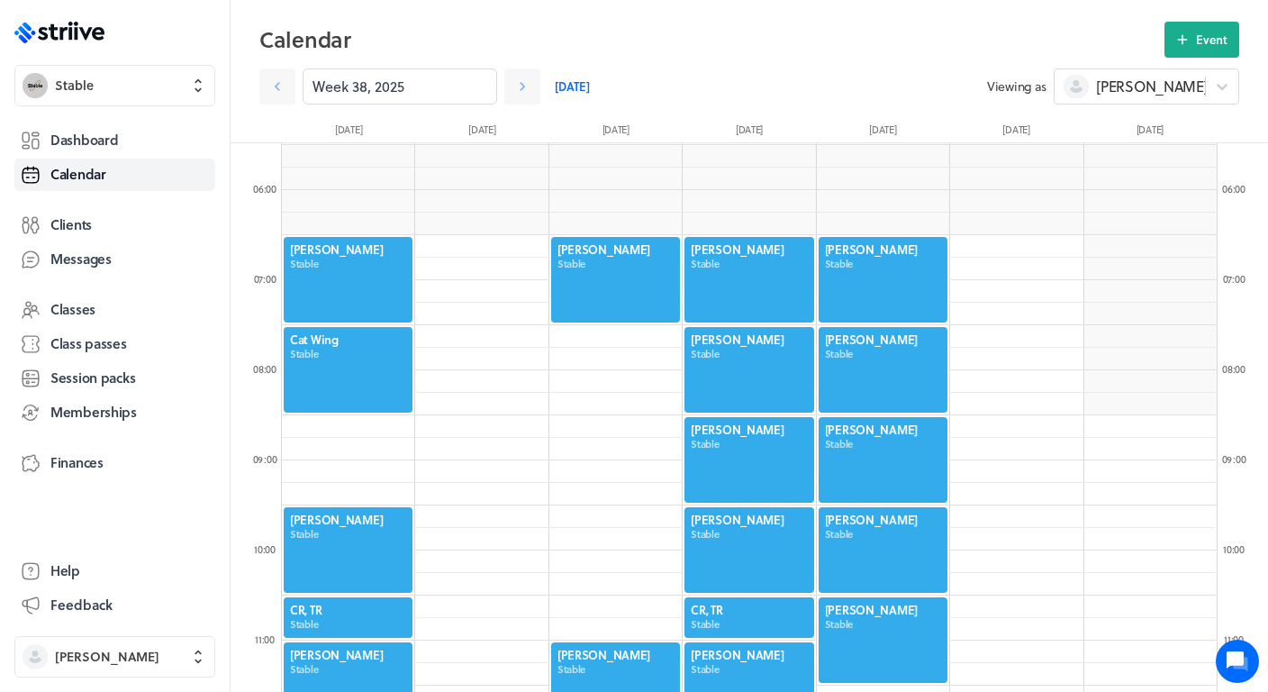
click at [874, 638] on div at bounding box center [883, 639] width 132 height 89
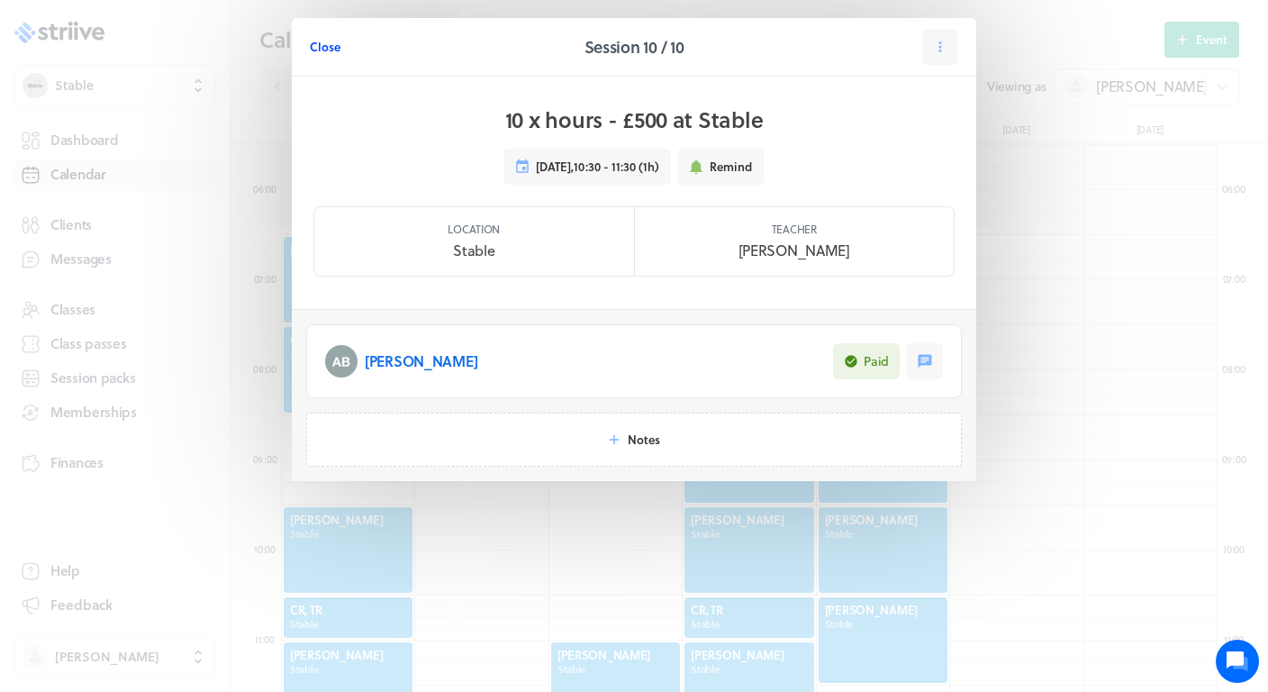
click at [324, 44] on span "Close" at bounding box center [325, 47] width 31 height 16
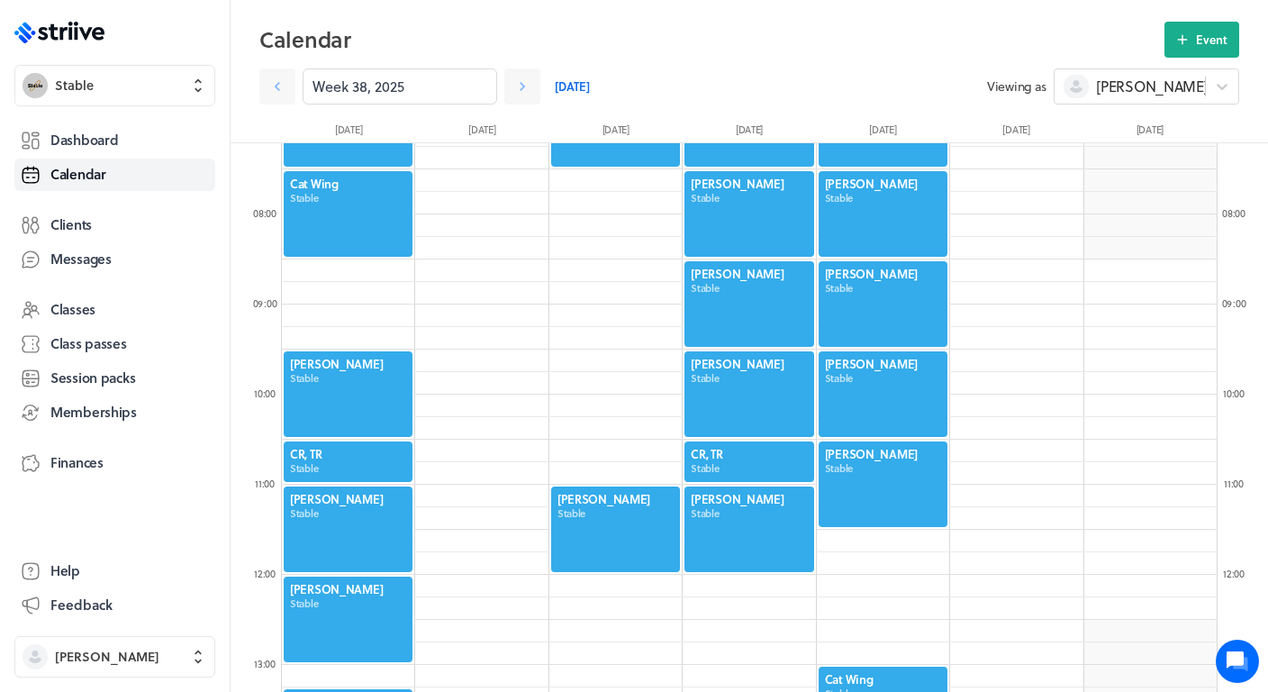
scroll to position [473, 0]
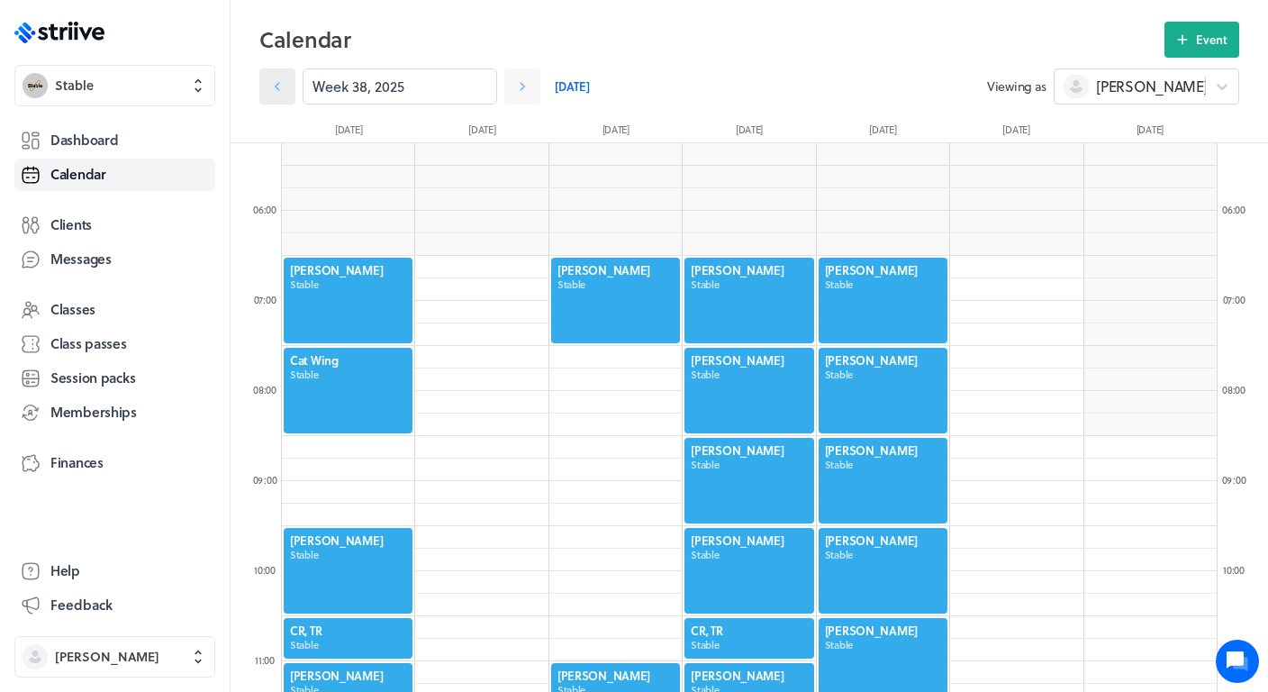
click at [278, 97] on link at bounding box center [277, 86] width 36 height 36
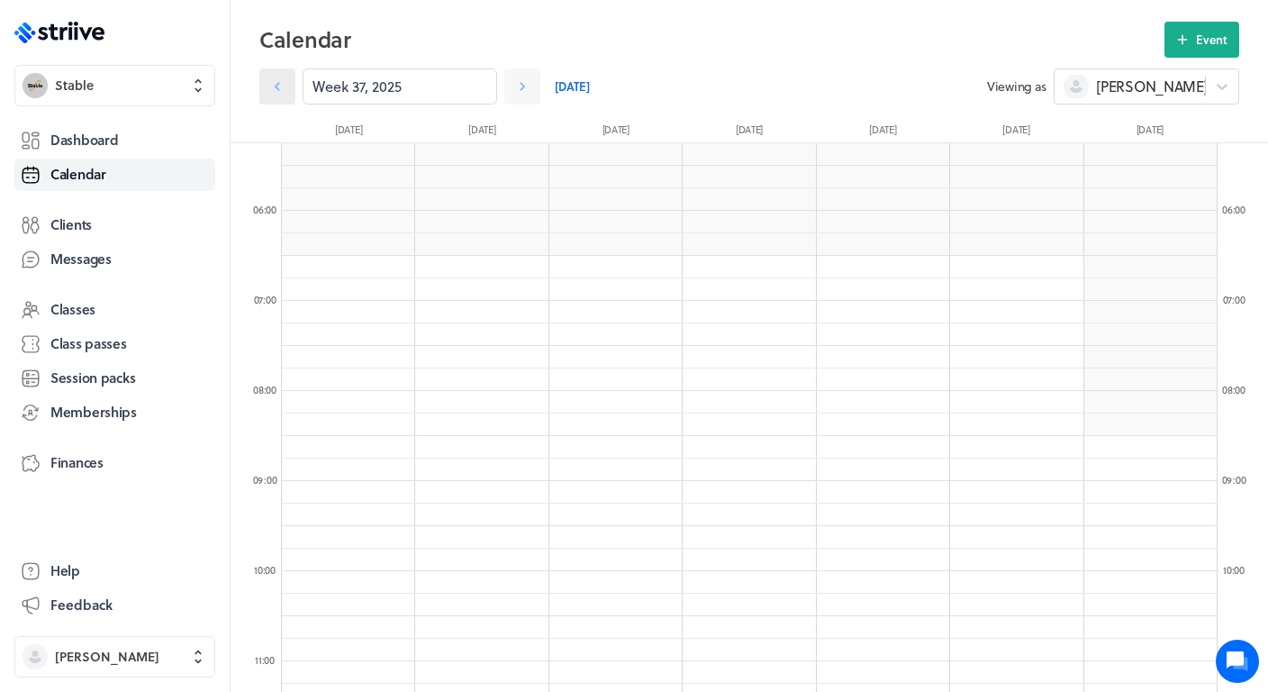
click at [278, 97] on link at bounding box center [277, 86] width 36 height 36
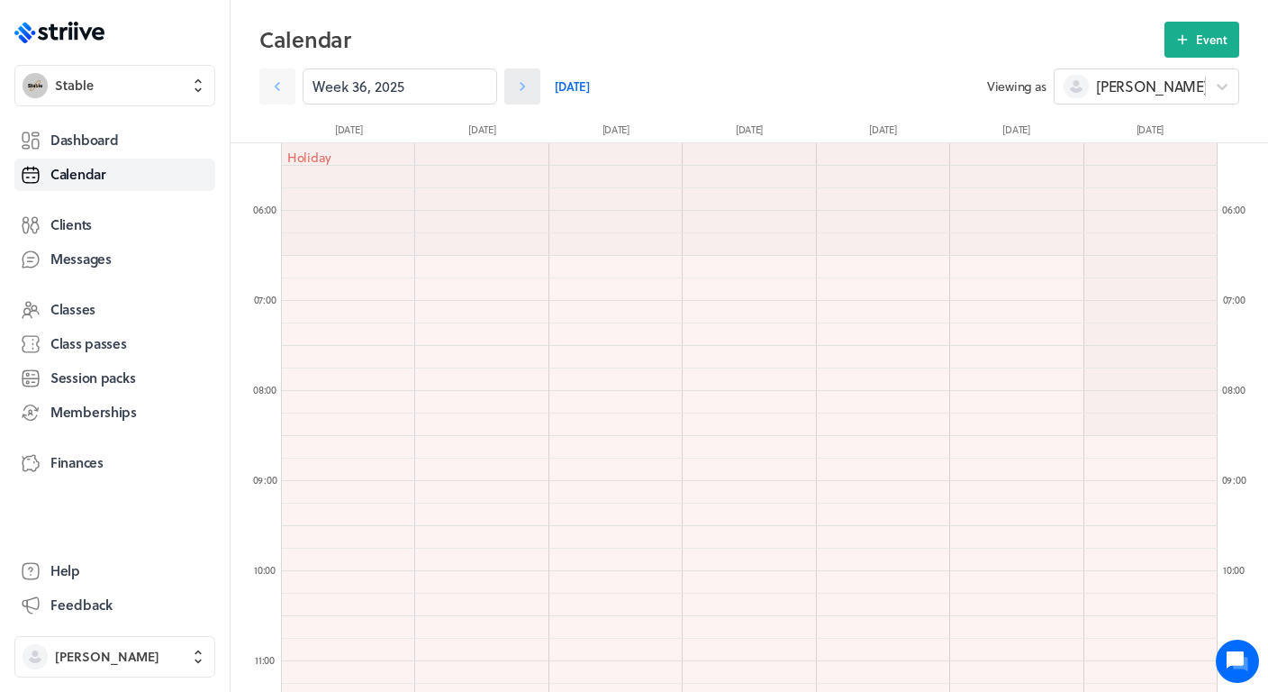
click at [532, 86] on link at bounding box center [522, 86] width 36 height 36
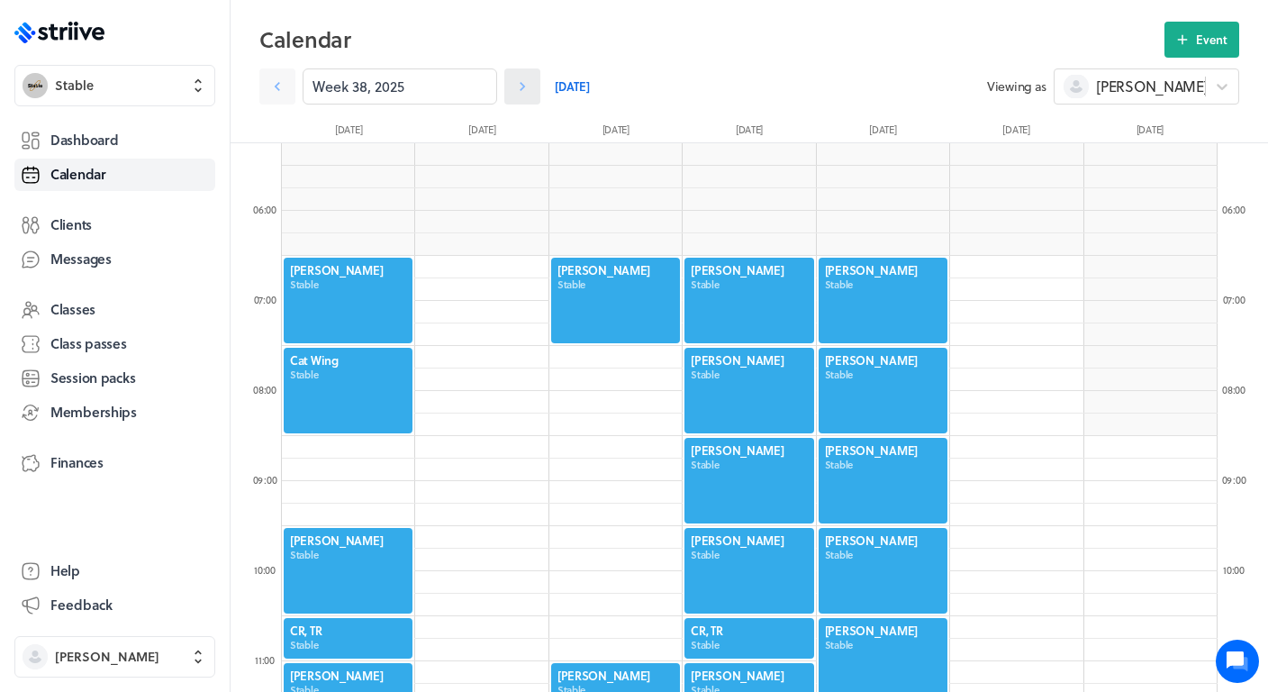
click at [532, 86] on link at bounding box center [522, 86] width 36 height 36
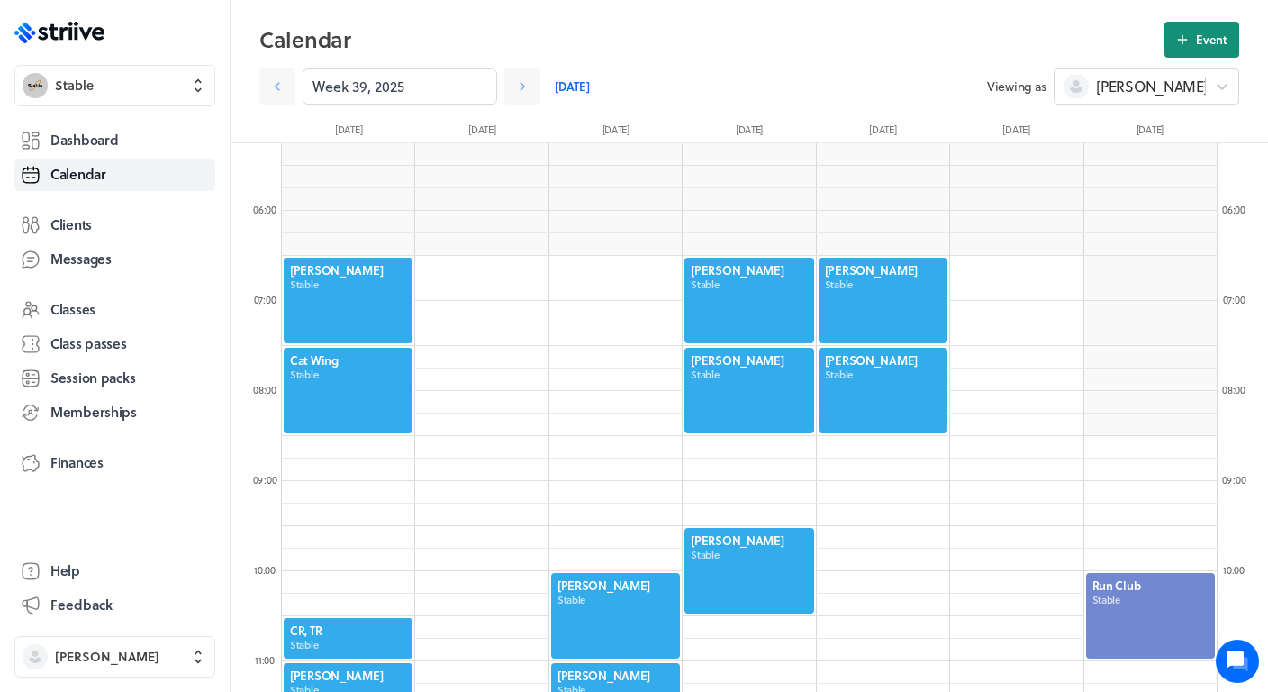
click at [1190, 50] on button "Event" at bounding box center [1201, 40] width 75 height 36
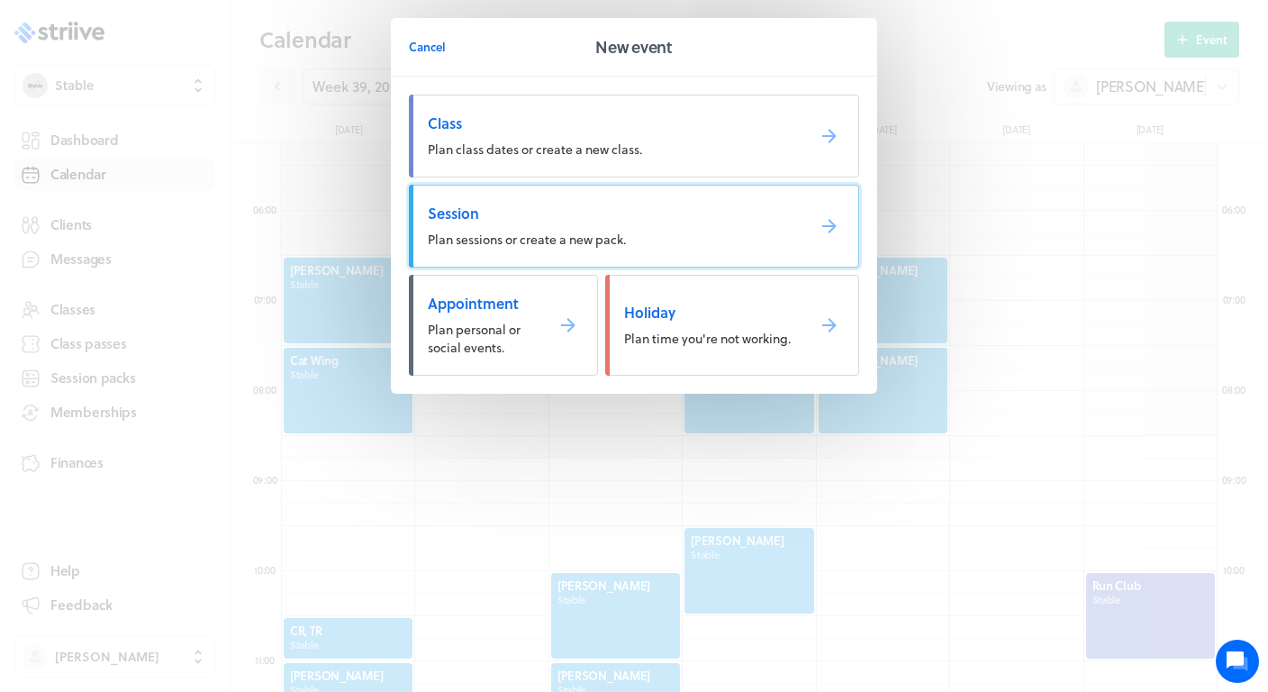
click at [614, 209] on span "Session" at bounding box center [609, 214] width 363 height 20
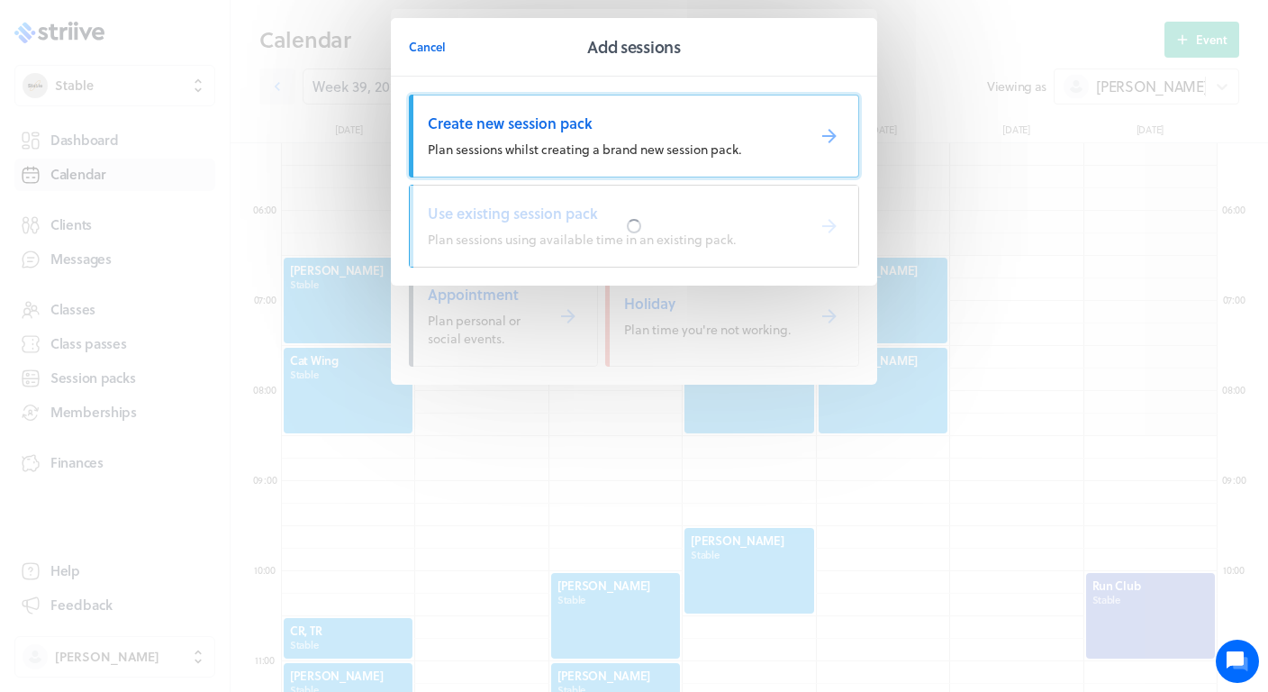
click at [557, 144] on span "Plan sessions whilst creating a brand new session pack." at bounding box center [584, 149] width 313 height 19
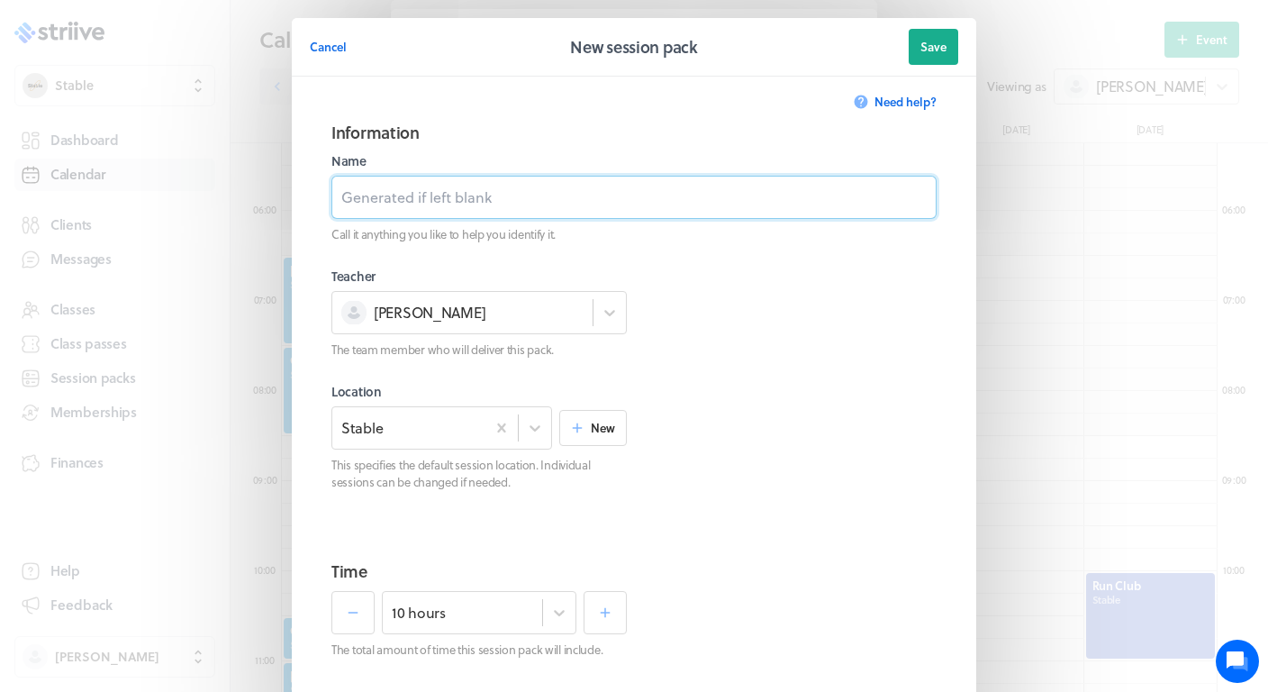
click at [440, 195] on input at bounding box center [633, 197] width 605 height 43
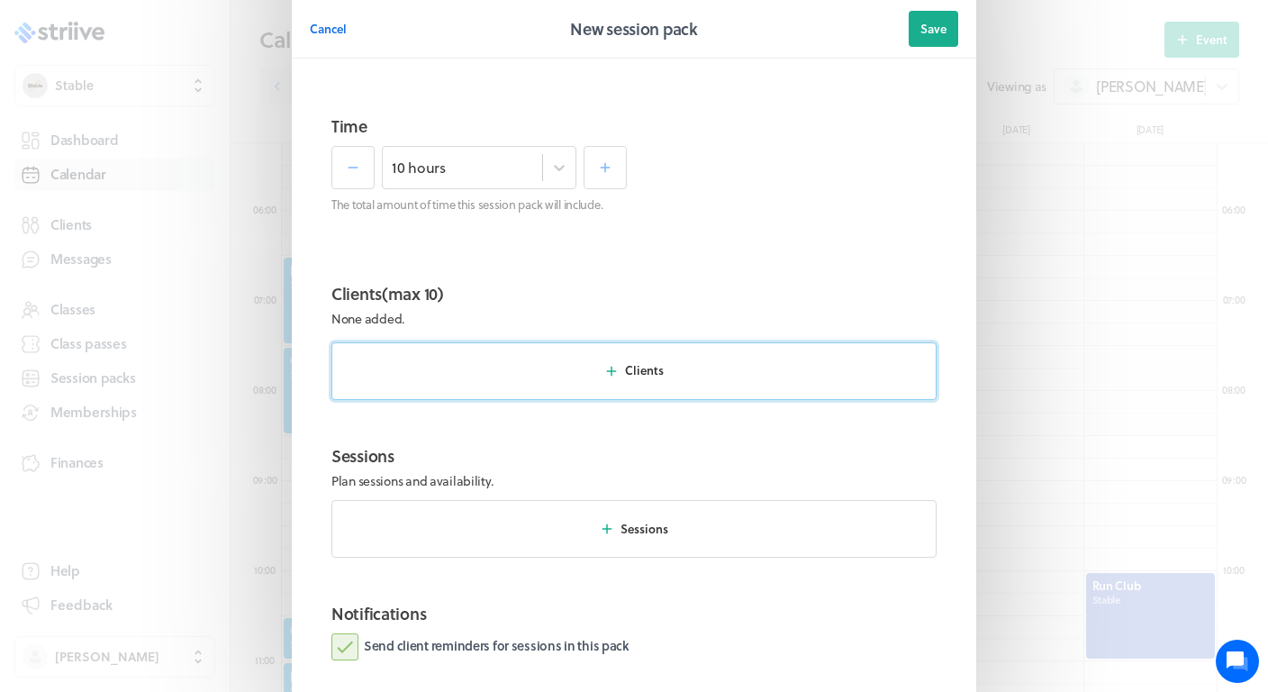
scroll to position [481, 0]
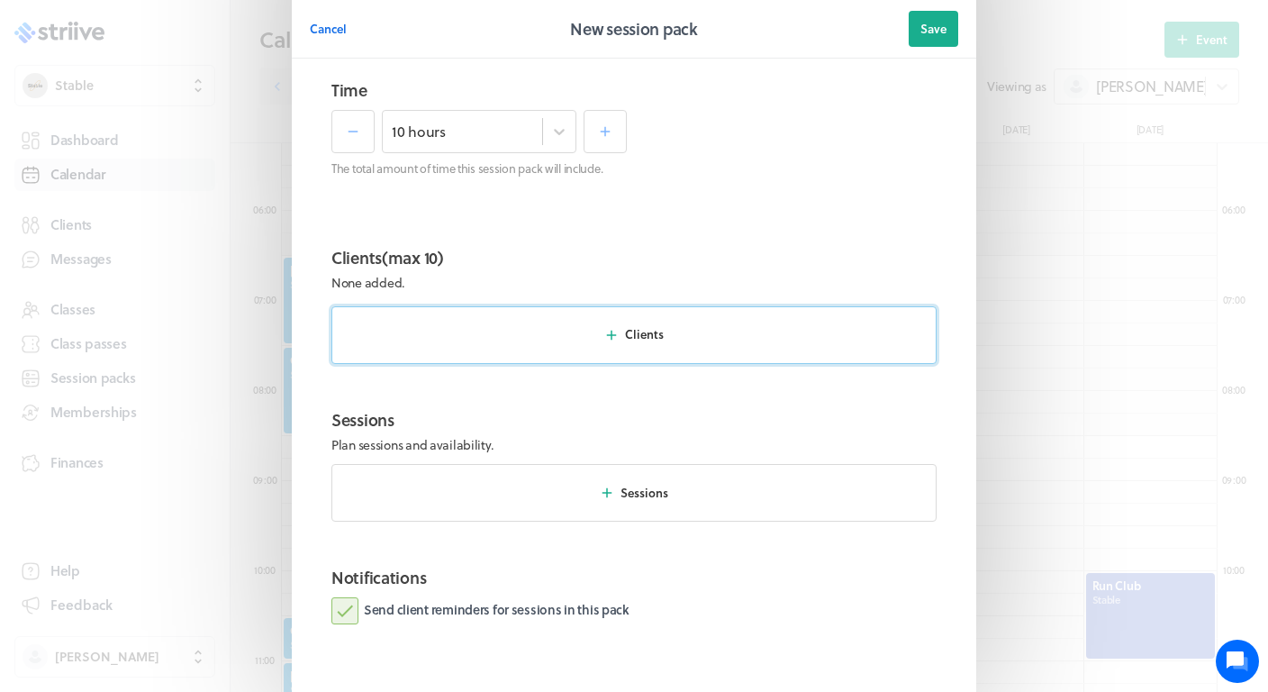
type input "10 x hours - £500"
click at [662, 331] on span "Clients" at bounding box center [644, 334] width 39 height 16
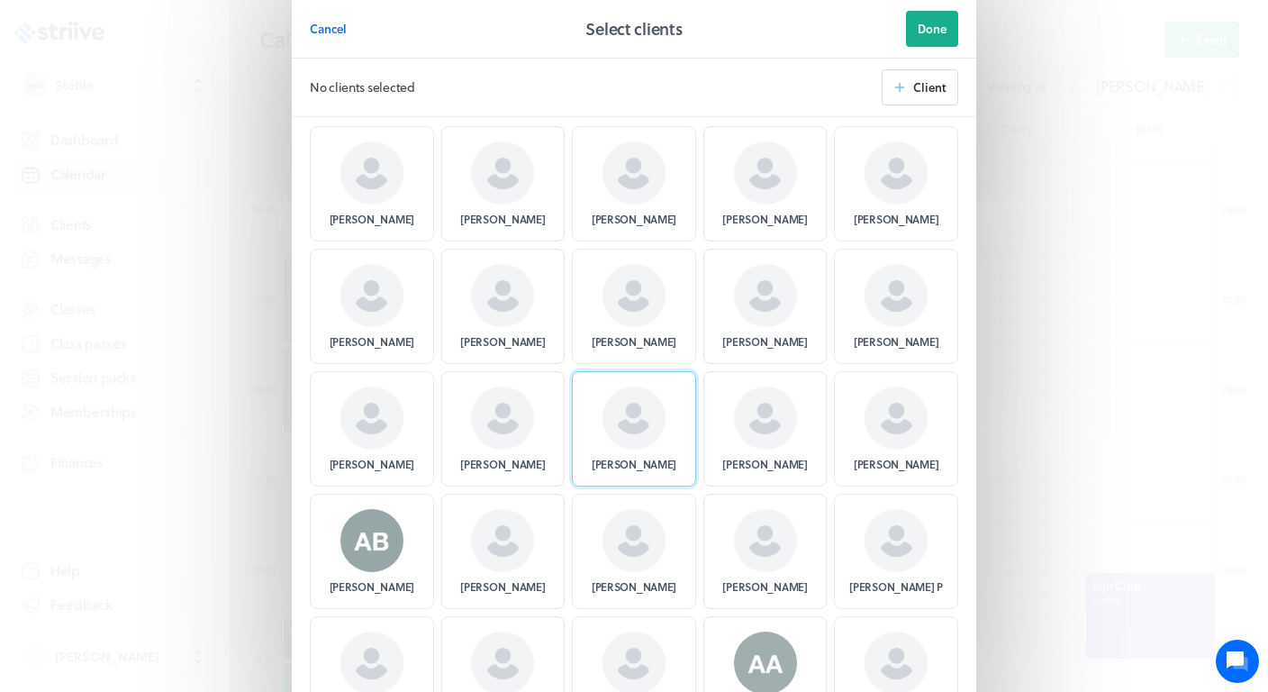
scroll to position [63, 0]
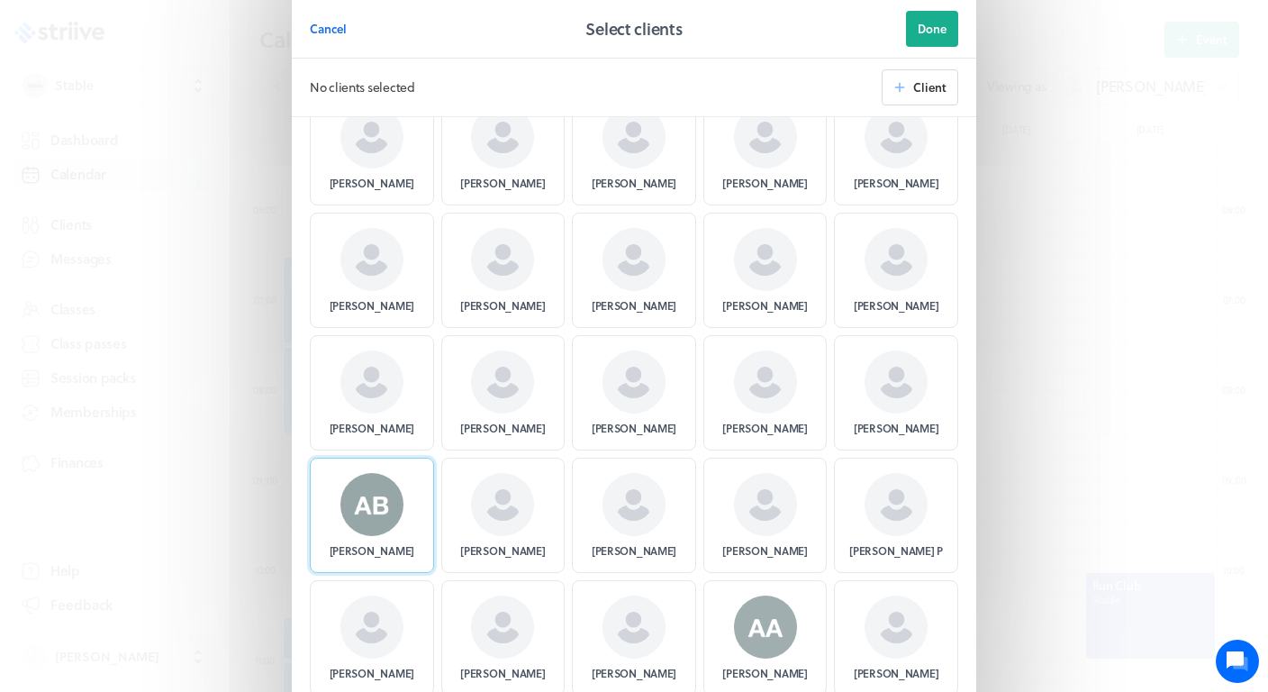
click at [352, 517] on img at bounding box center [371, 504] width 63 height 63
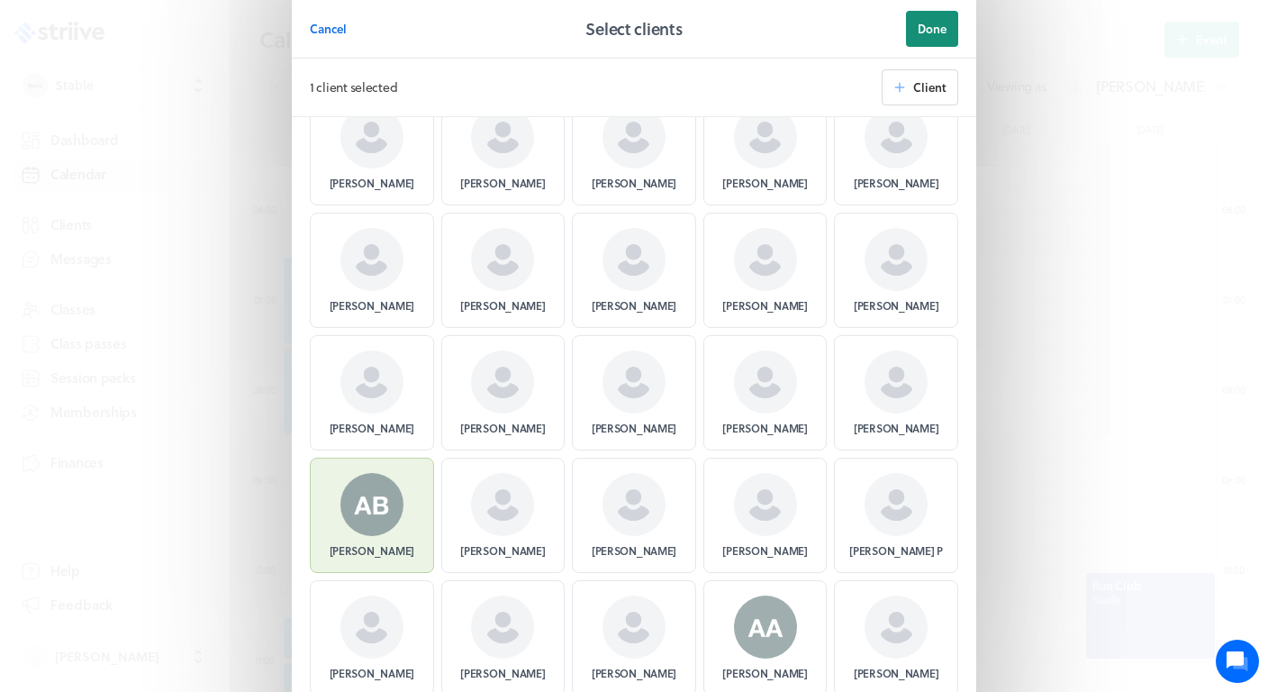
click at [920, 34] on span "Done" at bounding box center [932, 29] width 29 height 16
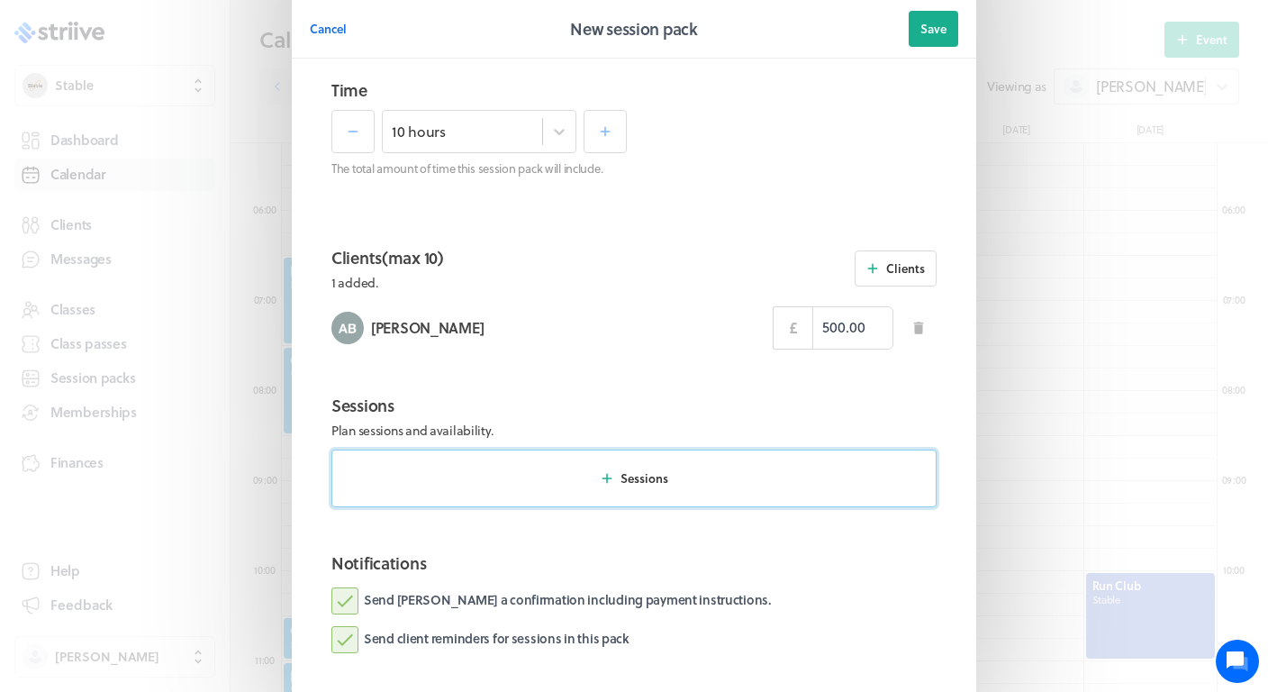
click at [623, 472] on span "Sessions" at bounding box center [644, 478] width 48 height 16
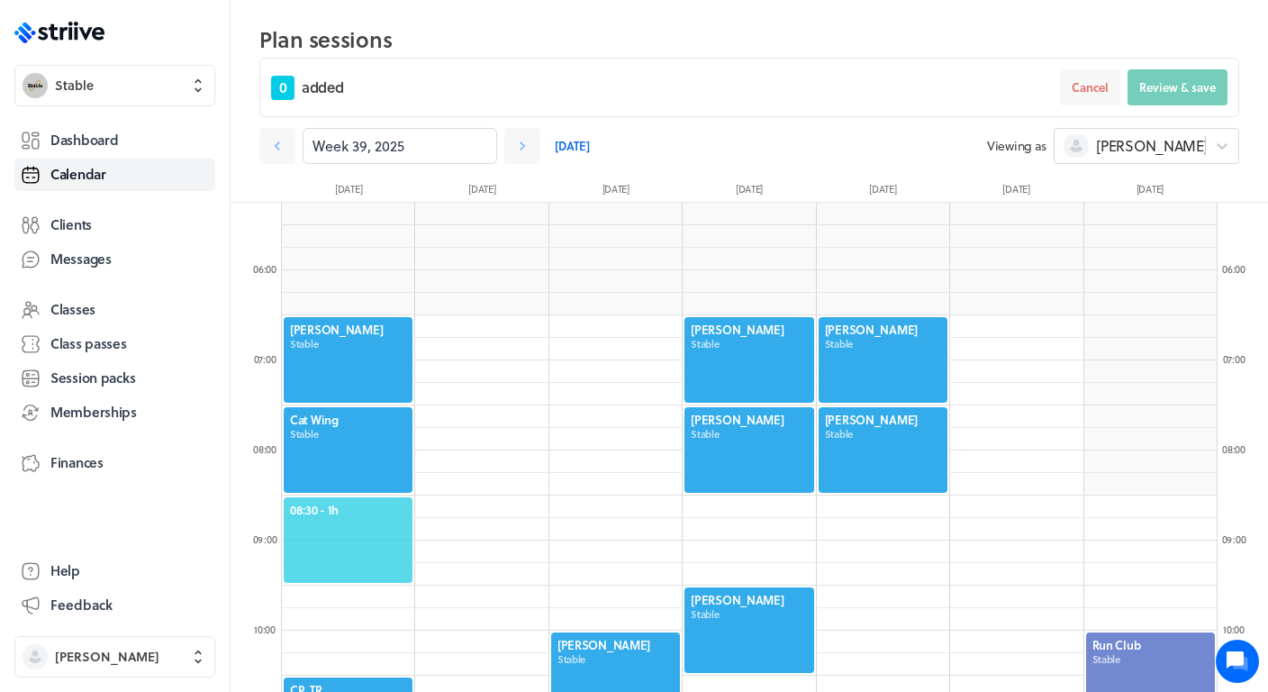
click at [356, 510] on span "08:30 - 1h" at bounding box center [348, 510] width 116 height 16
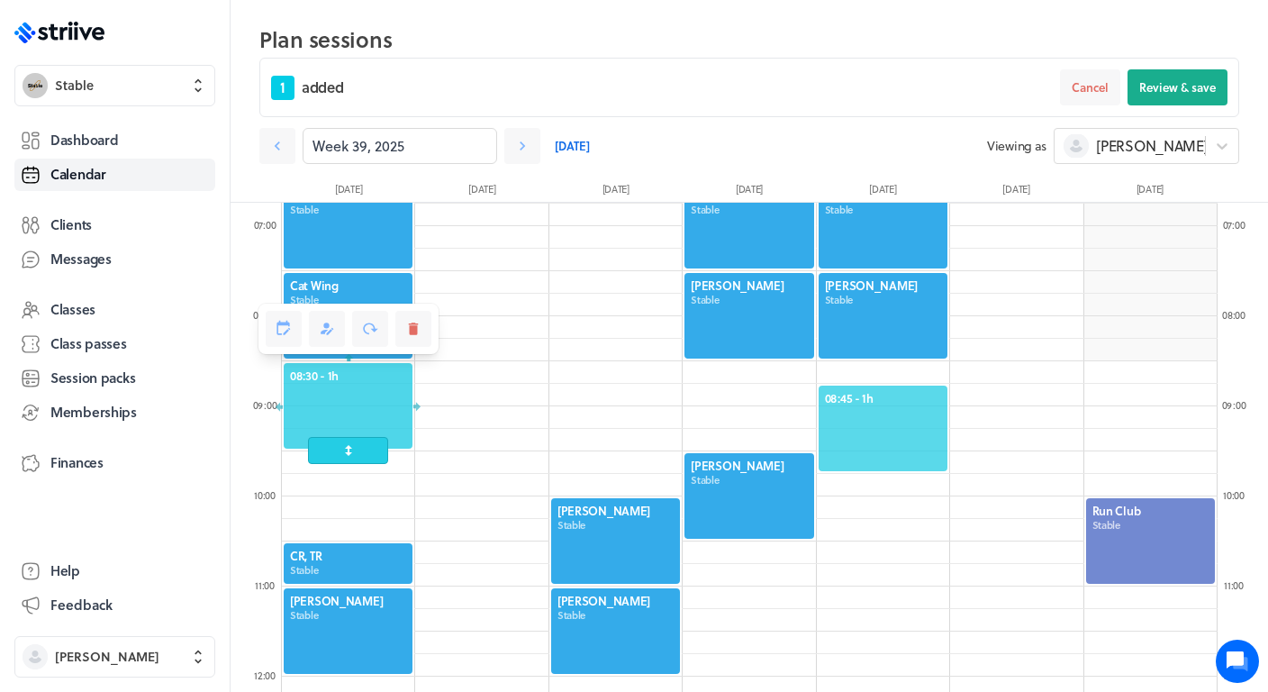
scroll to position [657, 0]
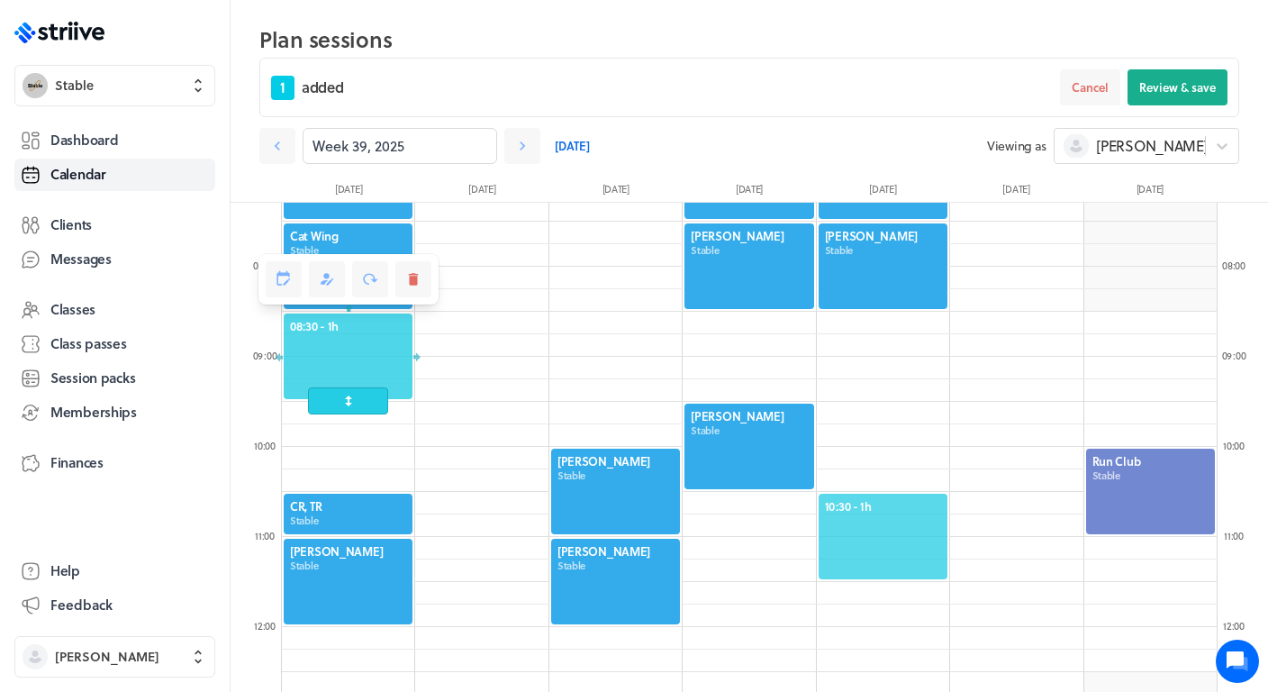
click at [859, 495] on div "10:30 - 1h" at bounding box center [883, 536] width 132 height 89
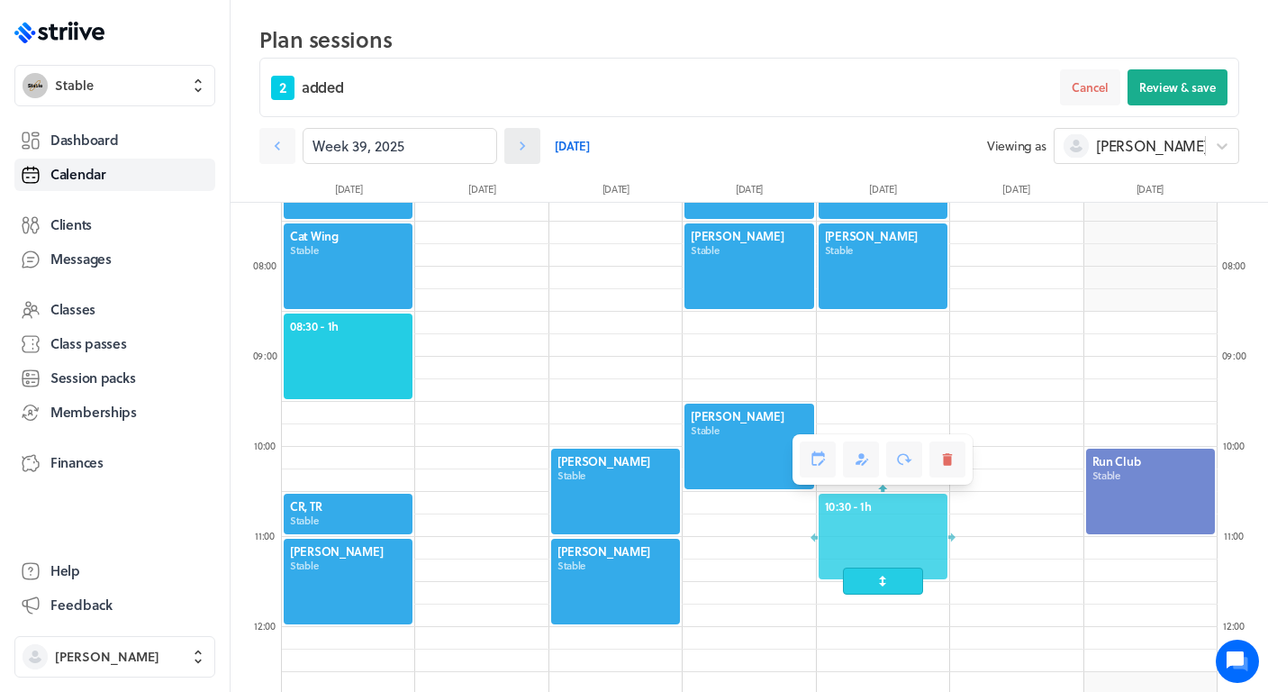
click at [527, 152] on icon at bounding box center [522, 146] width 18 height 18
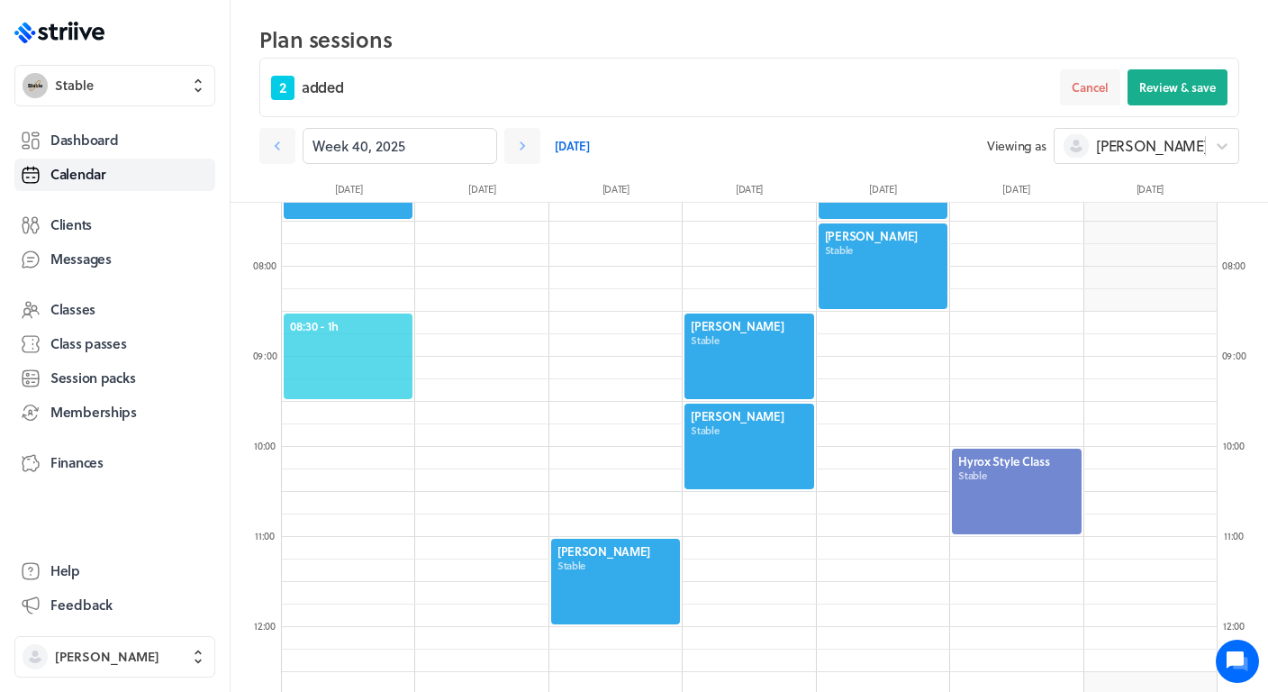
click at [367, 323] on span "08:30 - 1h" at bounding box center [348, 326] width 116 height 16
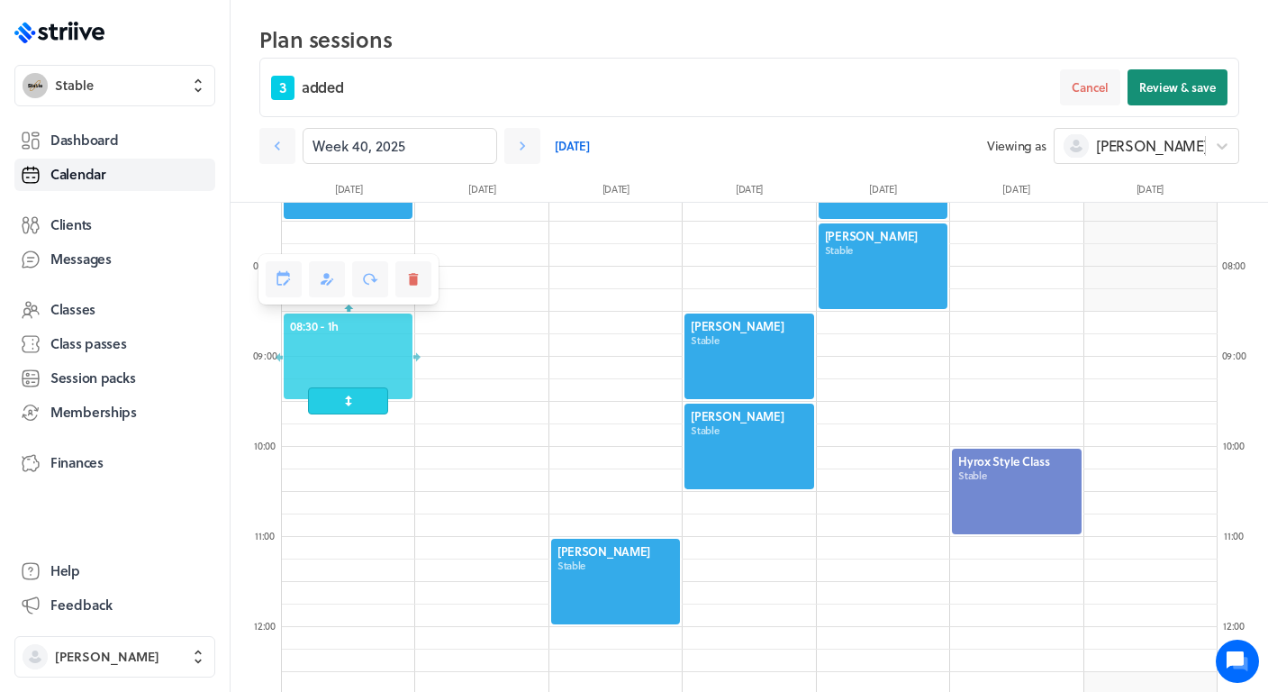
click at [1170, 86] on span "Review & save" at bounding box center [1177, 87] width 77 height 16
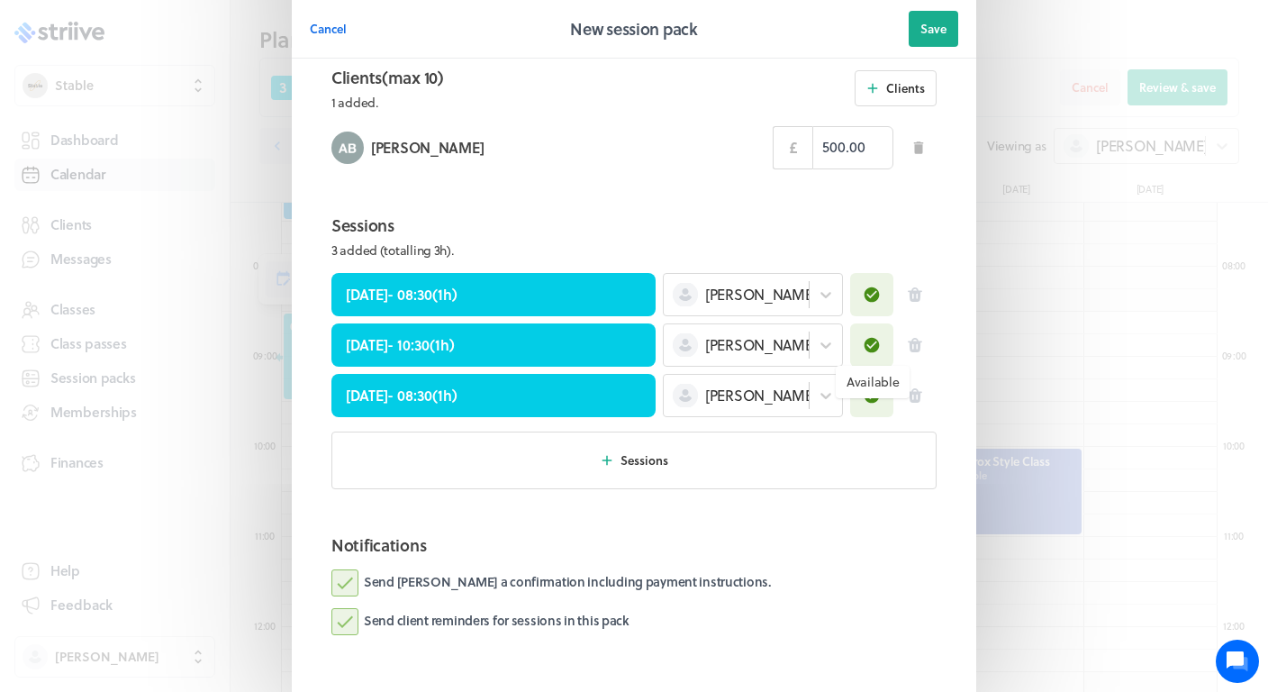
scroll to position [631, 0]
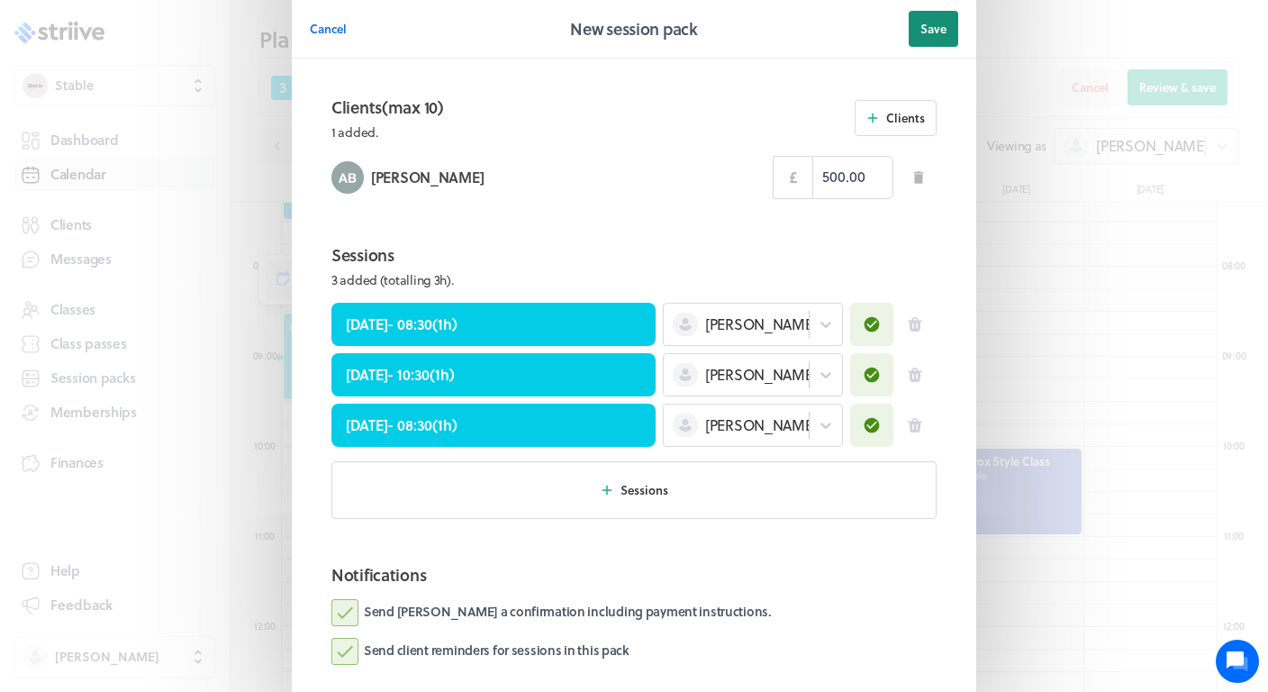
click at [931, 33] on span "Save" at bounding box center [933, 29] width 26 height 16
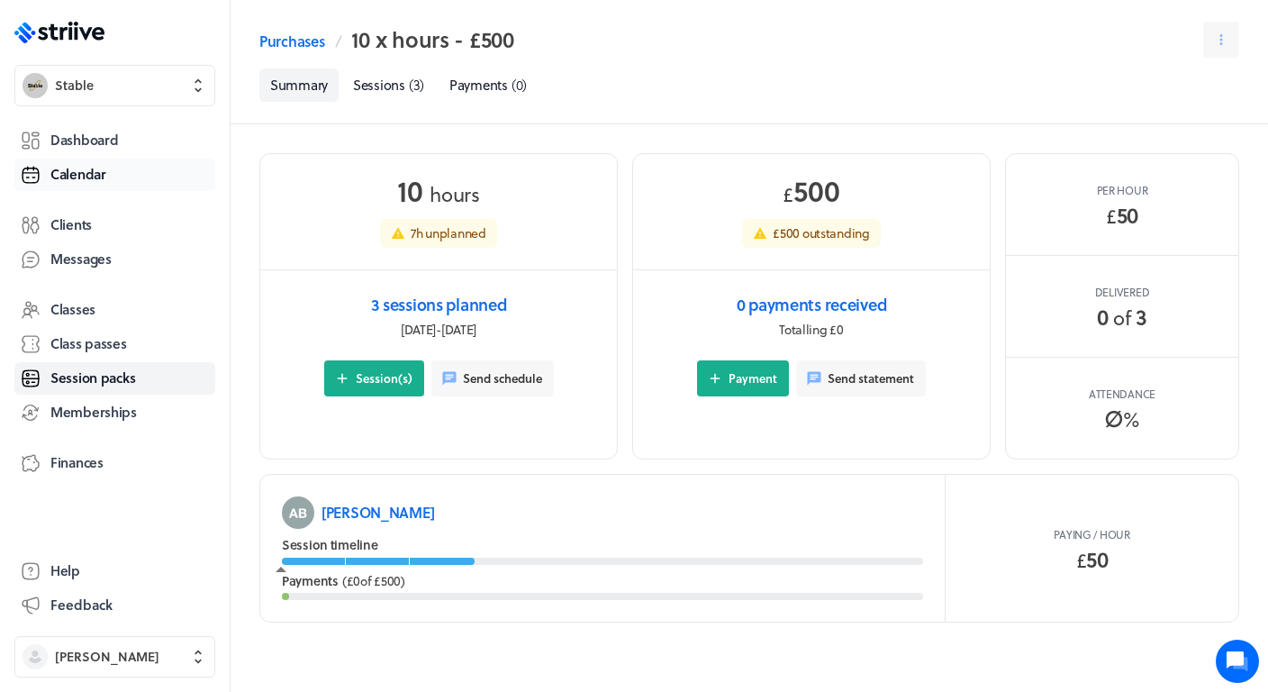
click at [66, 172] on span "Calendar" at bounding box center [78, 174] width 56 height 19
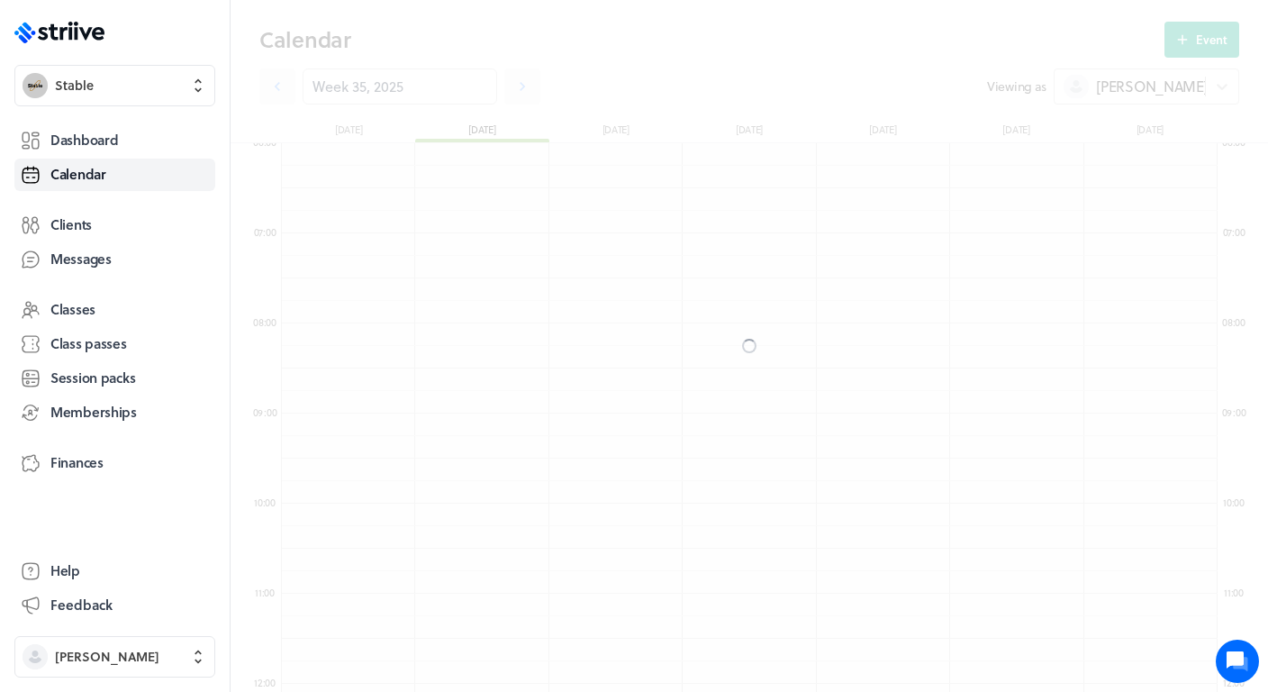
scroll to position [2161, 936]
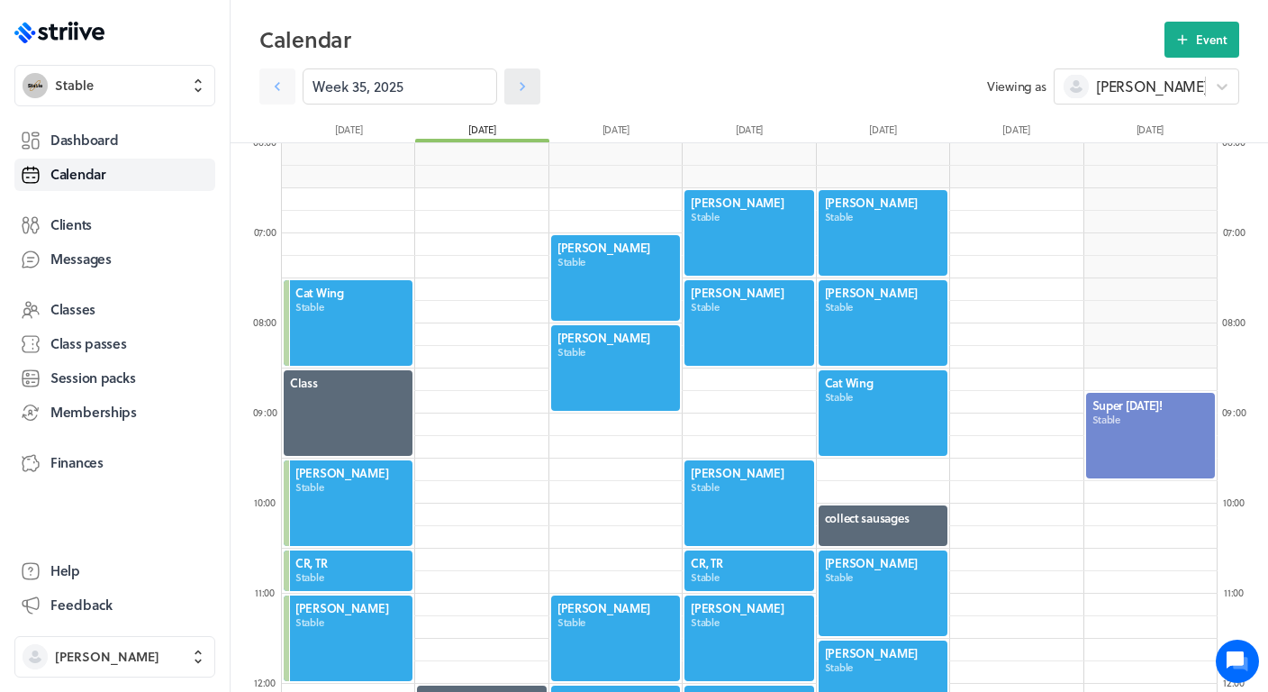
click at [527, 83] on icon at bounding box center [522, 86] width 18 height 18
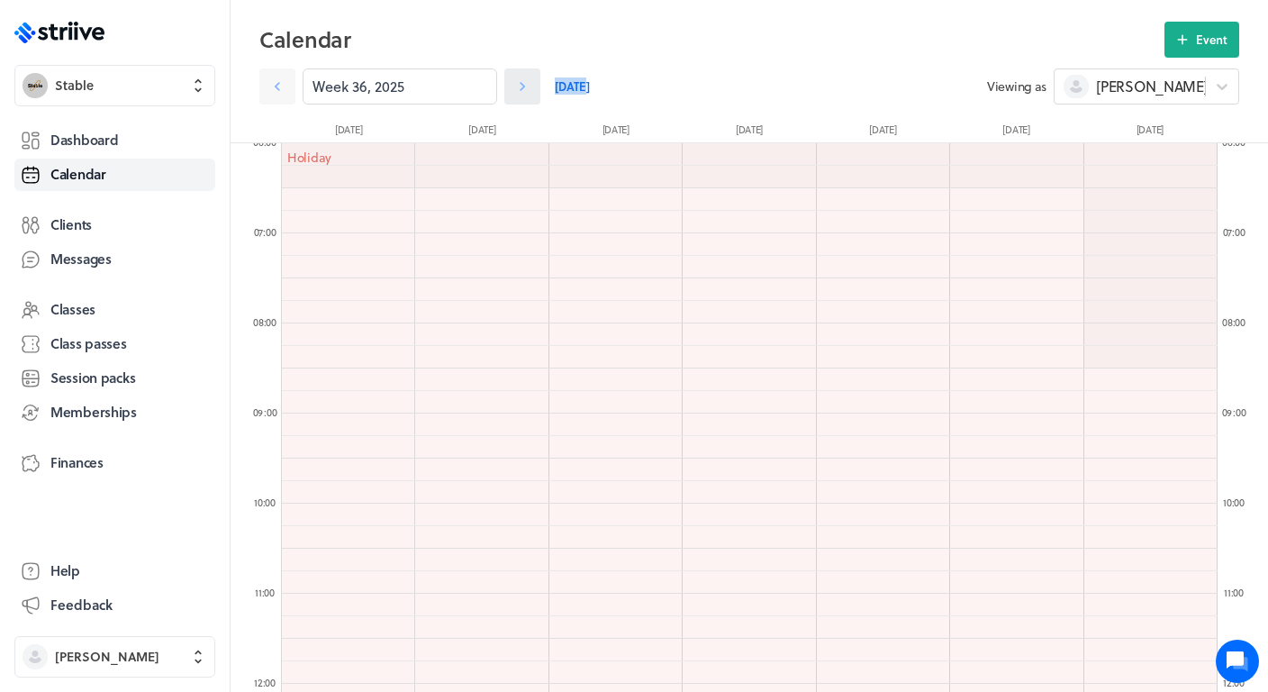
click at [527, 83] on icon at bounding box center [522, 86] width 18 height 18
click at [525, 90] on icon at bounding box center [522, 86] width 18 height 18
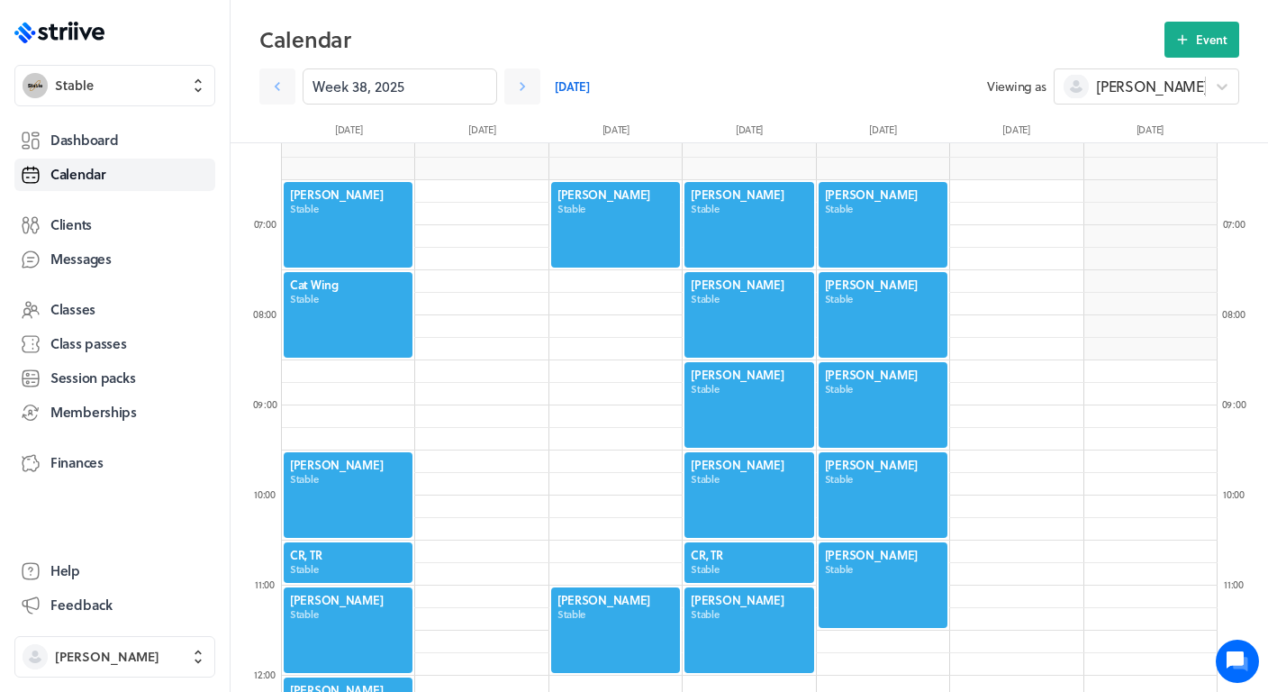
scroll to position [552, 0]
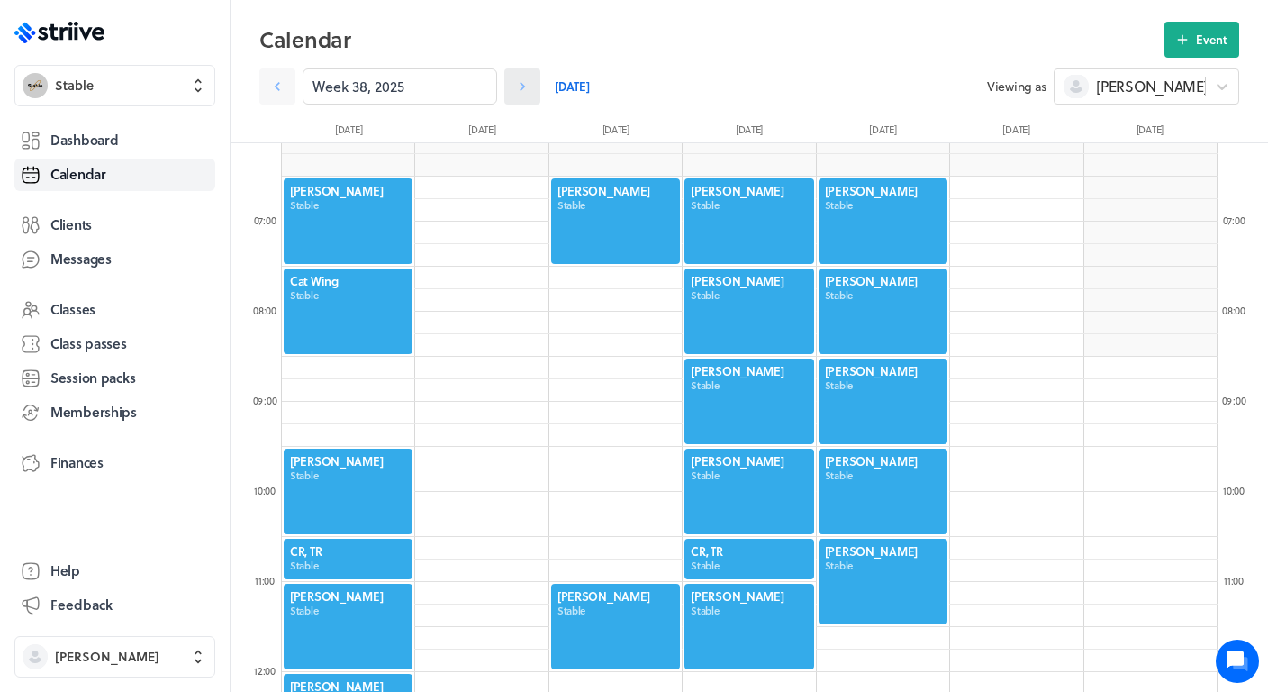
click at [523, 95] on icon at bounding box center [522, 86] width 18 height 18
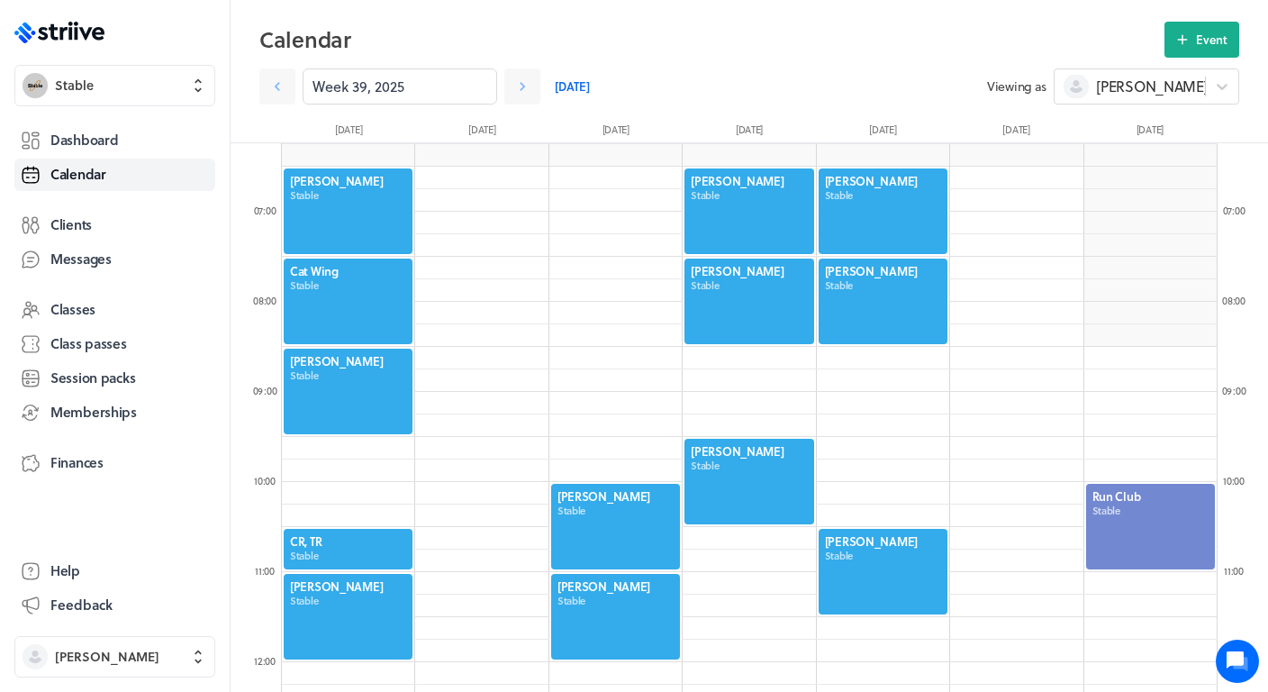
scroll to position [552, 0]
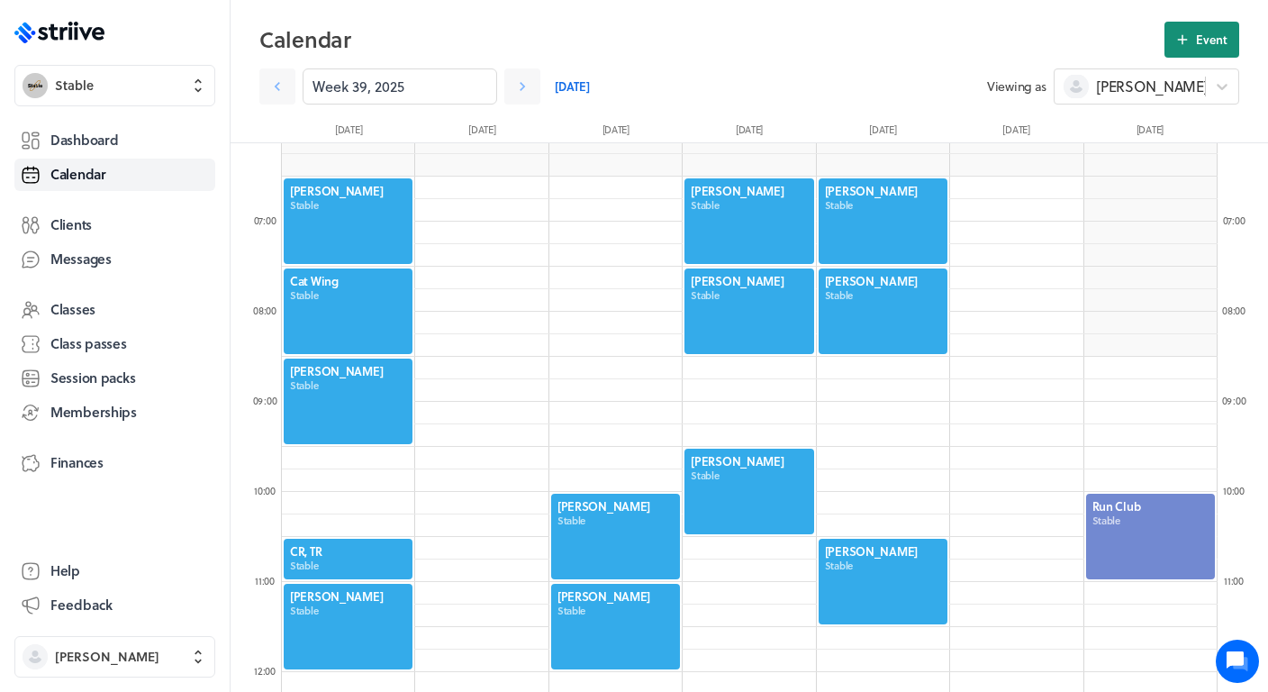
click at [1195, 32] on button "Event" at bounding box center [1201, 40] width 75 height 36
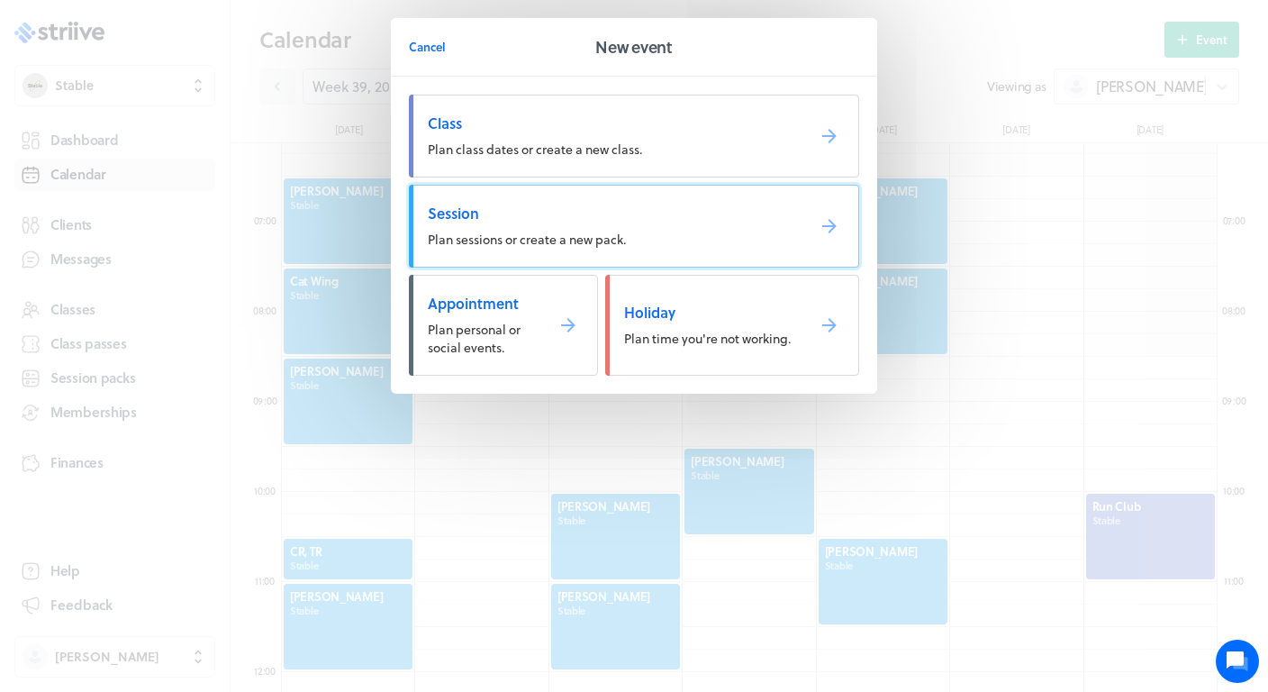
click at [615, 239] on span "Plan sessions or create a new pack." at bounding box center [527, 239] width 198 height 19
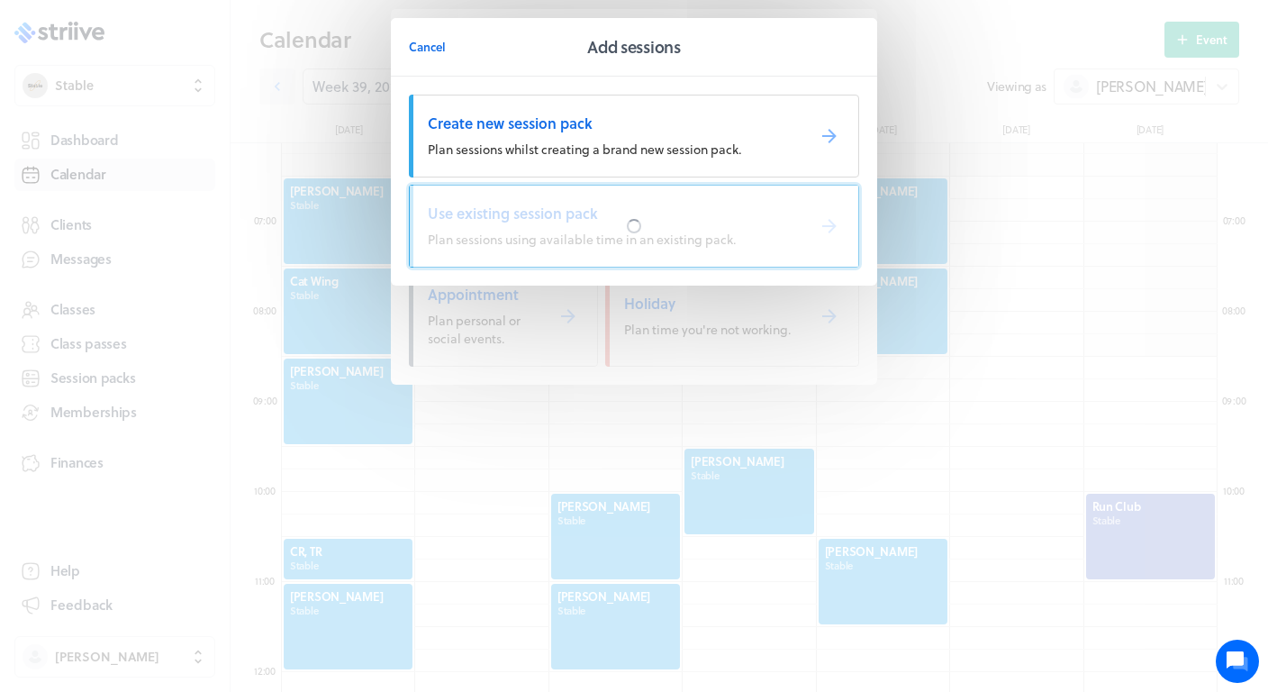
click at [514, 235] on div at bounding box center [634, 226] width 448 height 81
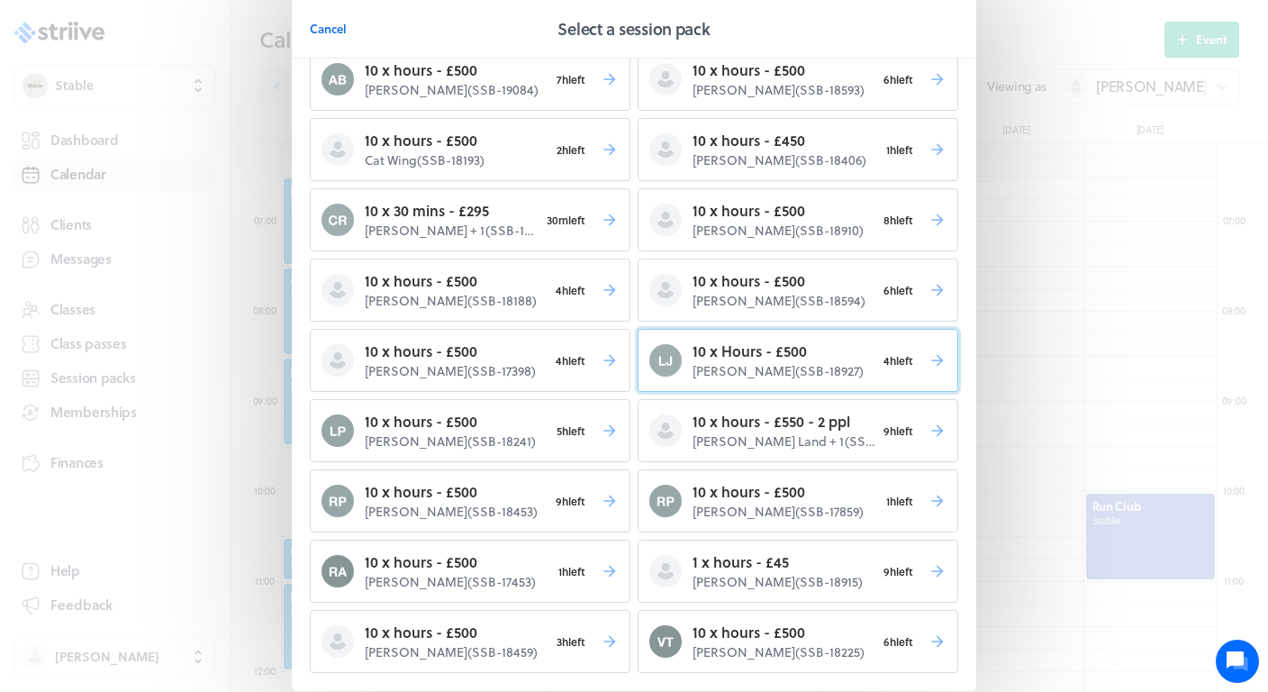
scroll to position [64, 0]
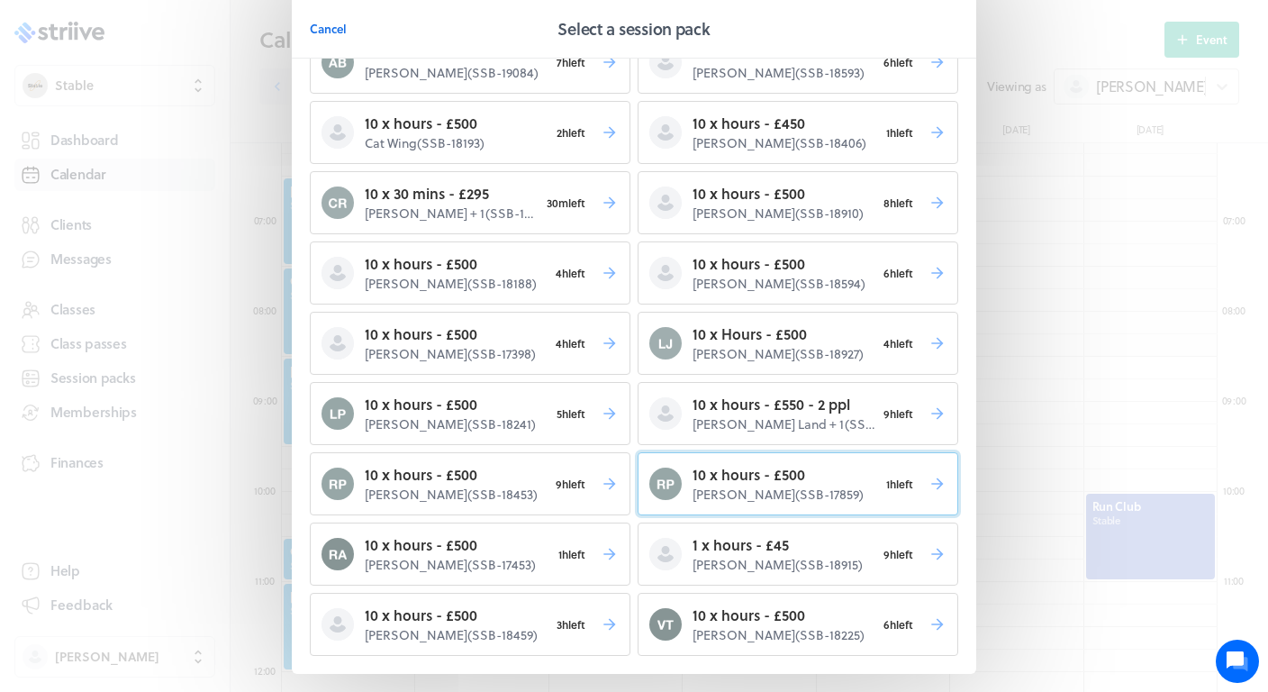
click at [769, 479] on p "10 x hours - £500" at bounding box center [786, 475] width 186 height 22
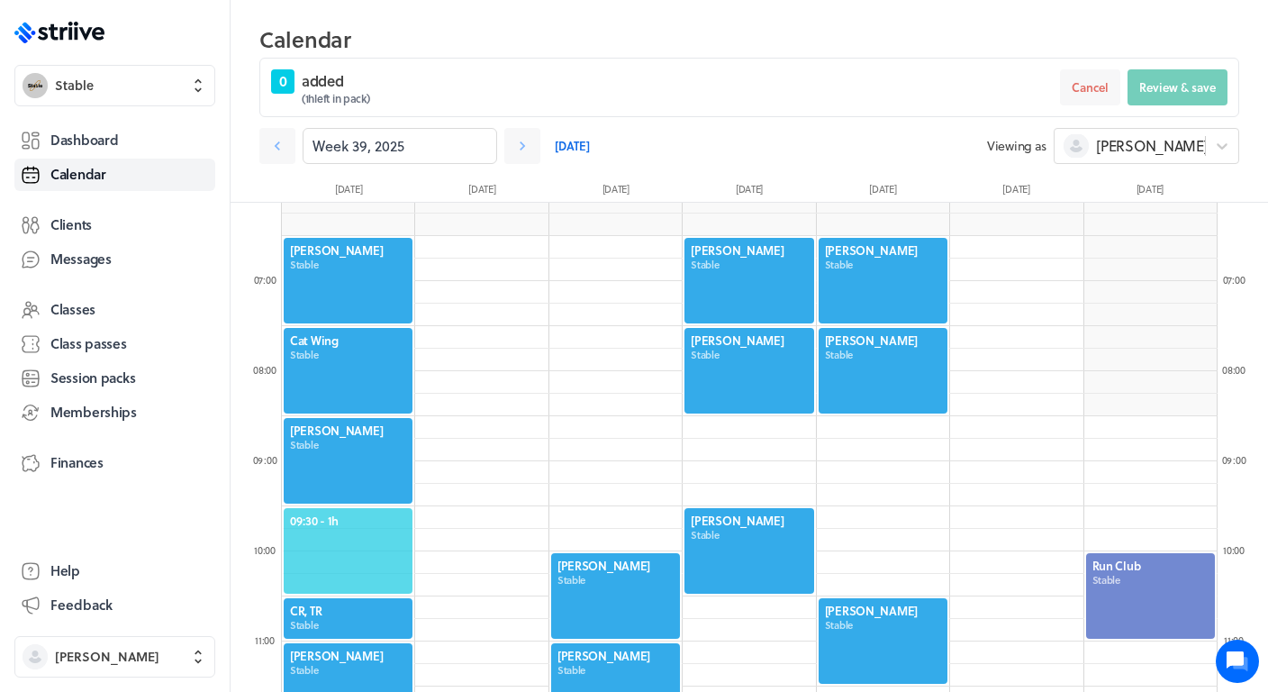
click at [331, 518] on span "09:30 - 1h" at bounding box center [348, 520] width 116 height 16
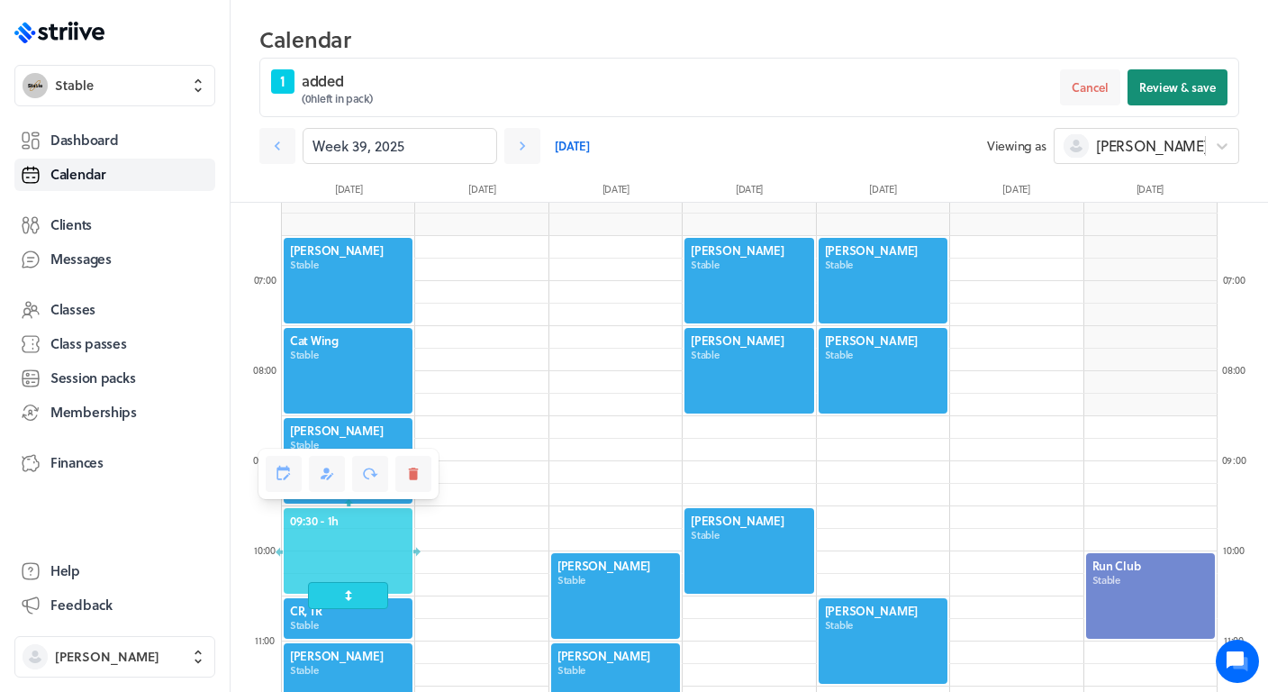
click at [1192, 89] on span "Review & save" at bounding box center [1177, 87] width 77 height 16
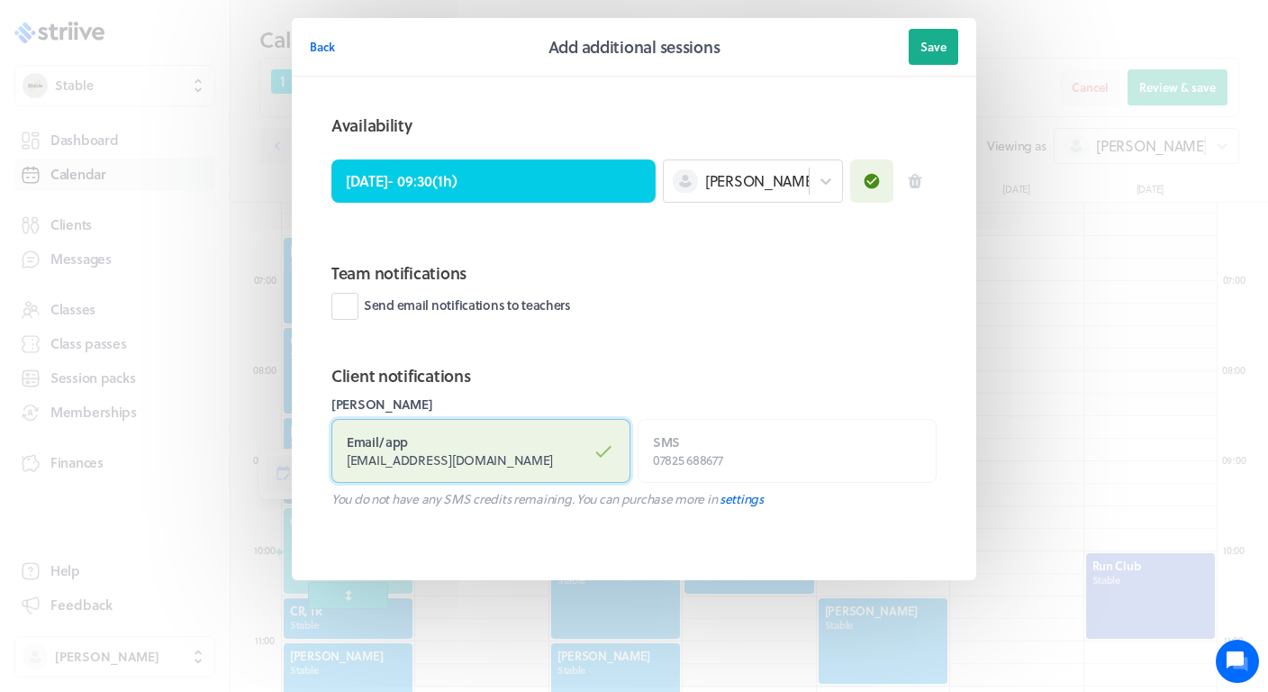
click at [585, 448] on label "Email / app [EMAIL_ADDRESS][DOMAIN_NAME]" at bounding box center [480, 451] width 299 height 64
click at [0, 0] on input "Email / app [EMAIL_ADDRESS][DOMAIN_NAME]" at bounding box center [0, 0] width 0 height 0
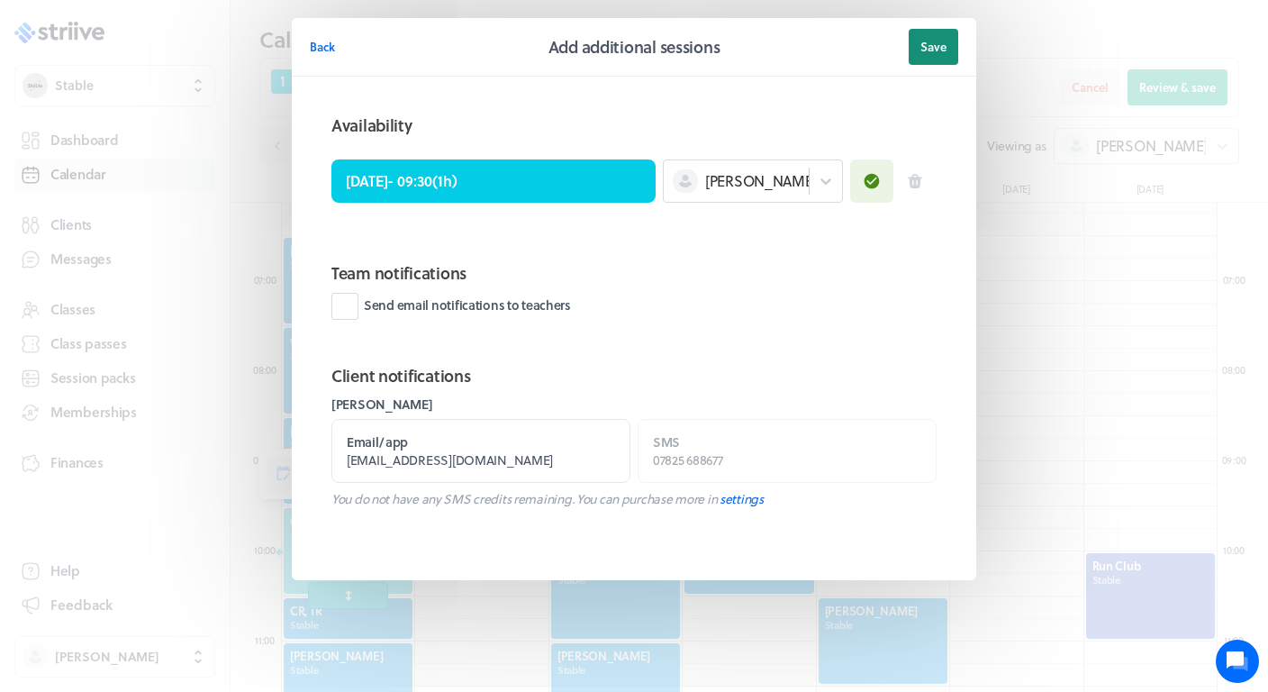
click at [923, 48] on span "Save" at bounding box center [933, 47] width 26 height 16
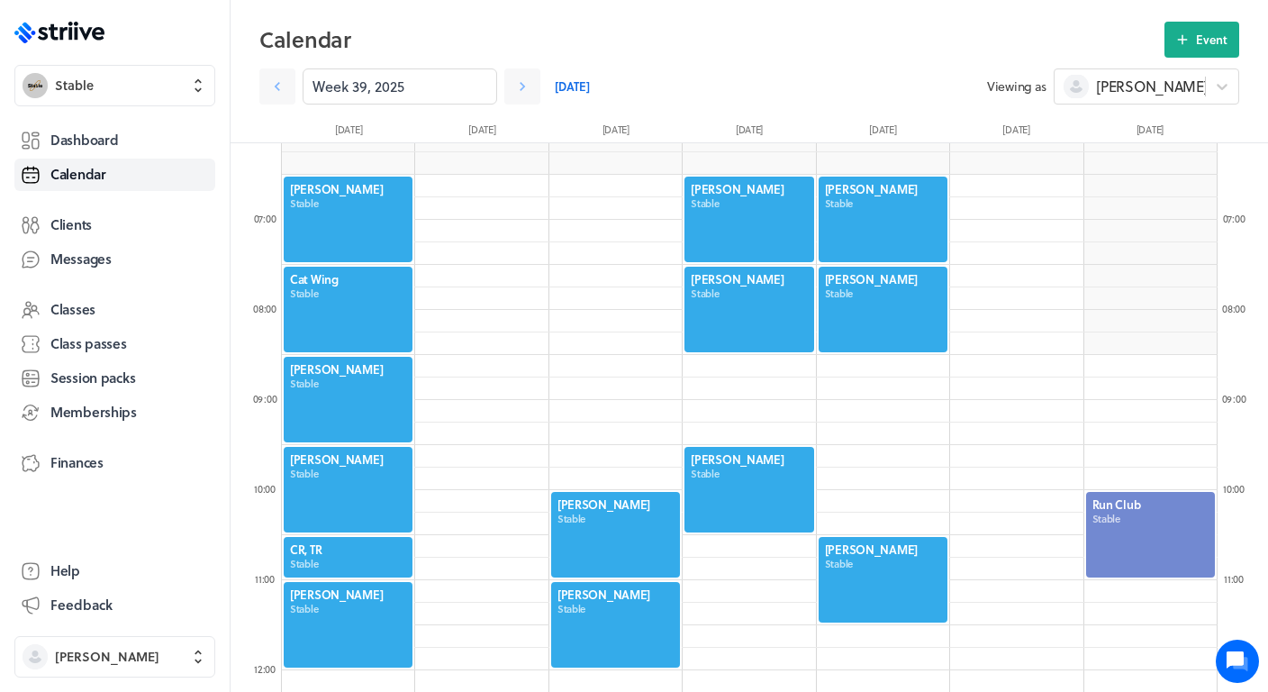
scroll to position [554, 0]
click at [1195, 36] on button "Event" at bounding box center [1201, 40] width 75 height 36
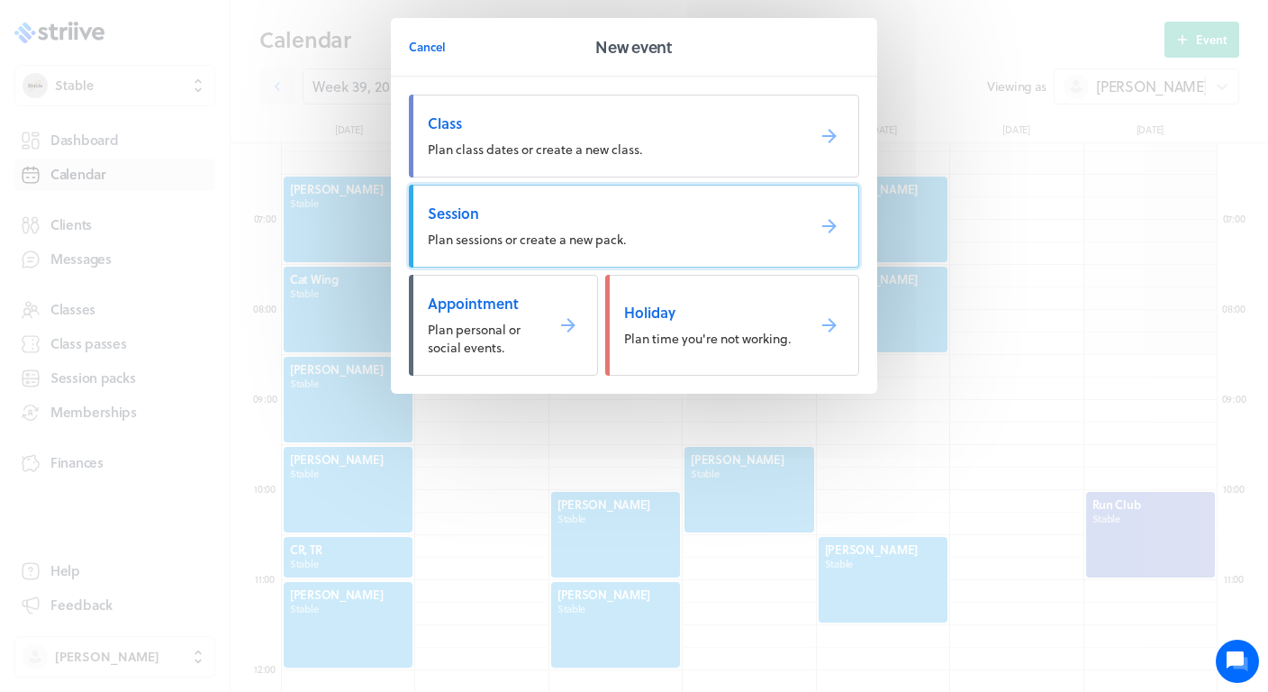
click at [500, 233] on span "Plan sessions or create a new pack." at bounding box center [527, 239] width 198 height 19
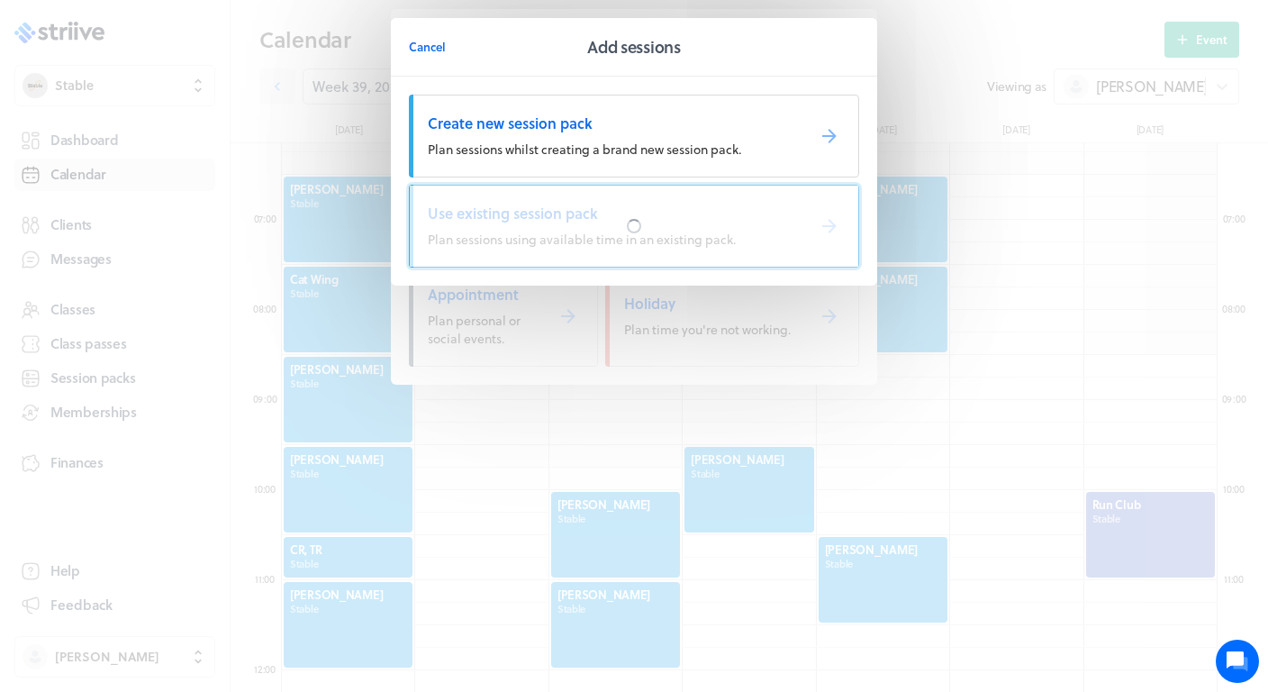
click at [483, 232] on div at bounding box center [634, 226] width 448 height 81
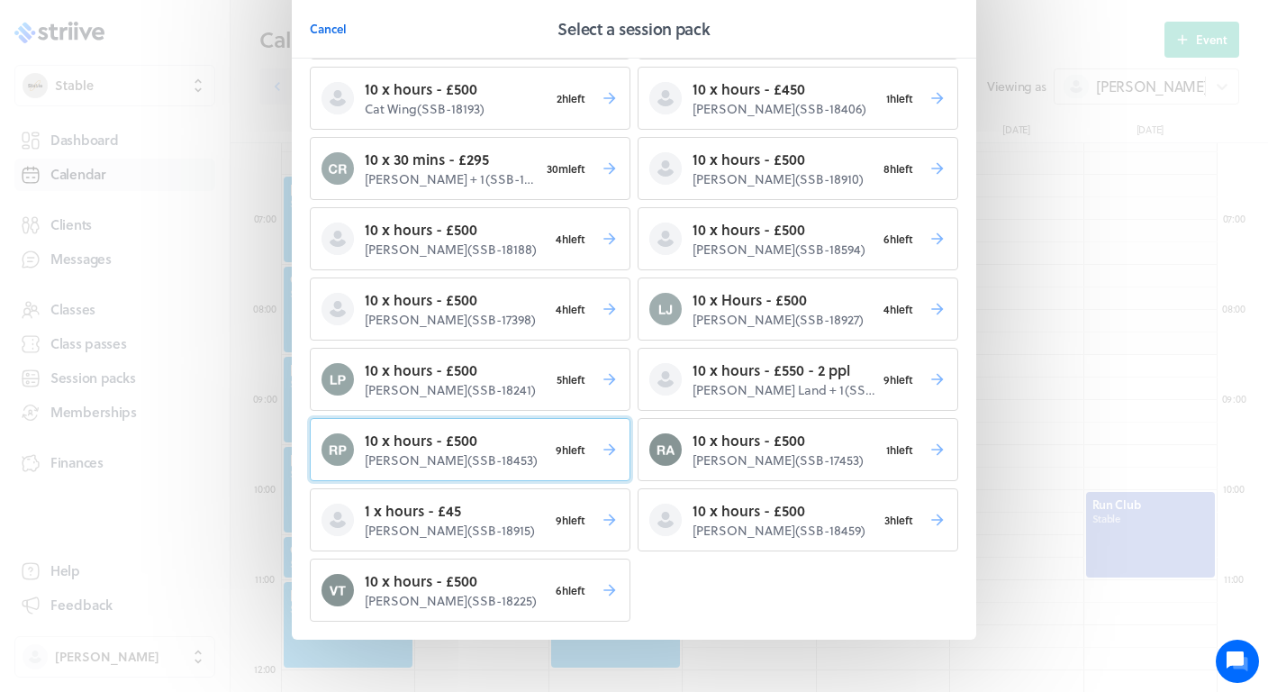
scroll to position [95, 0]
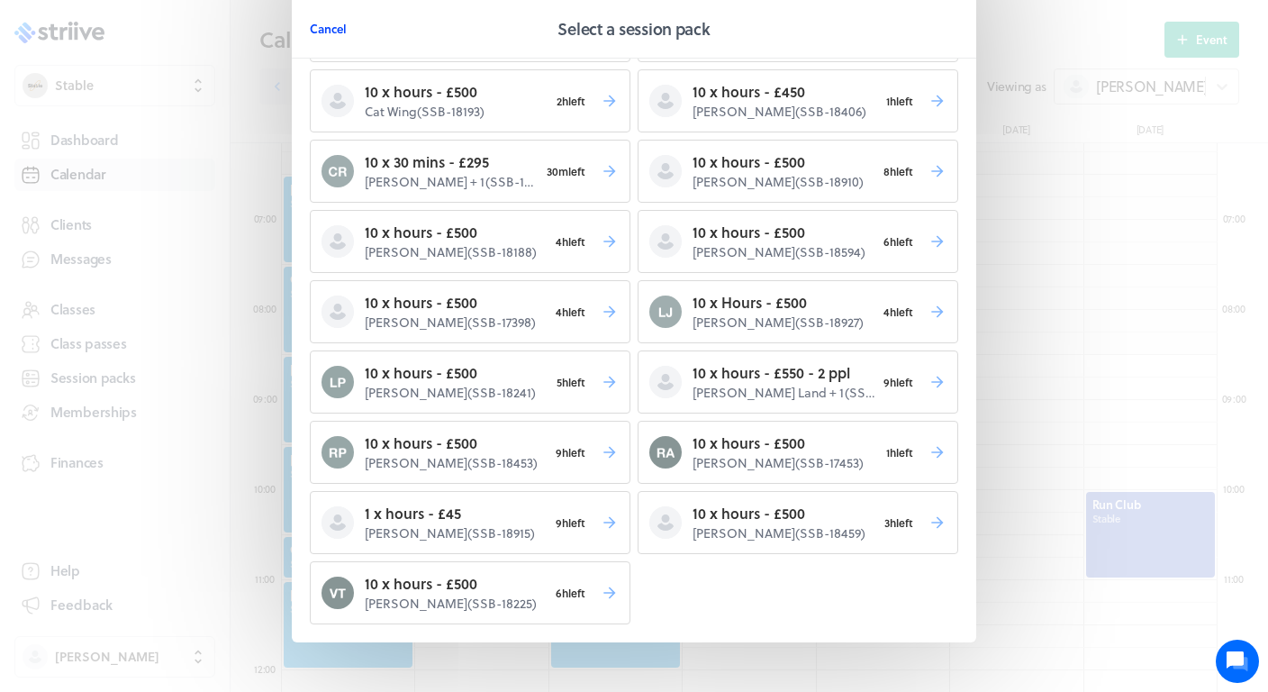
click at [313, 23] on span "Cancel" at bounding box center [328, 29] width 37 height 16
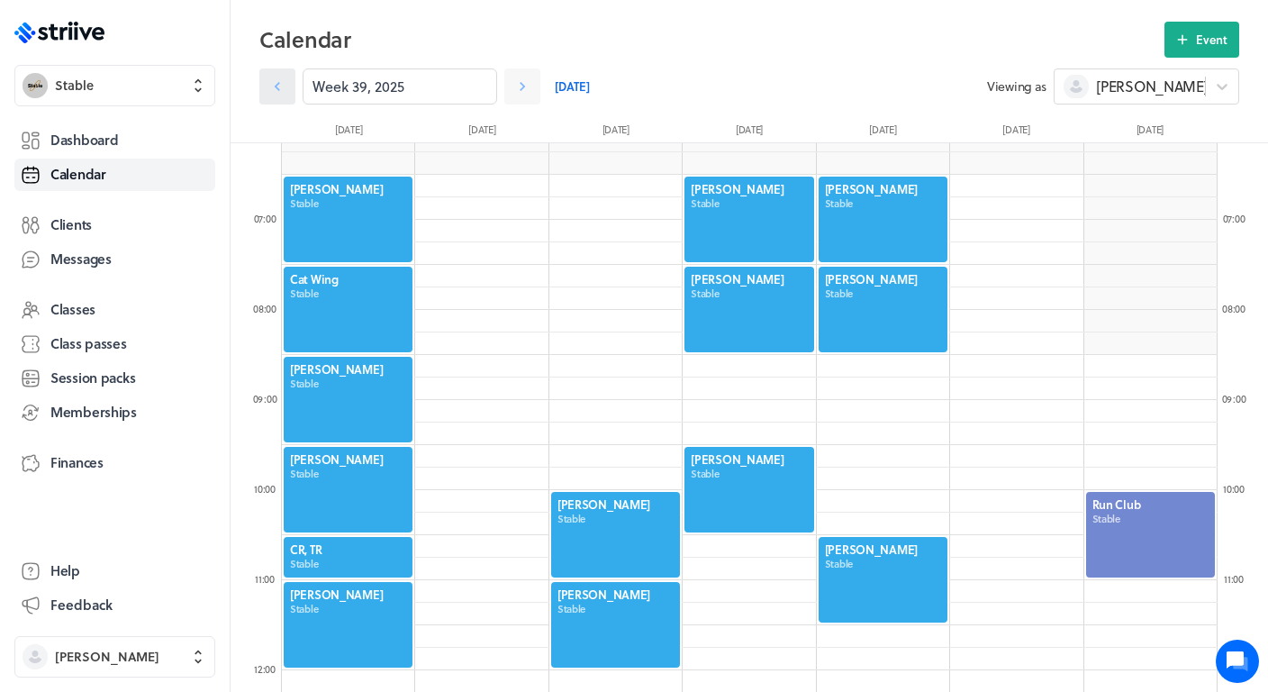
click at [263, 84] on link at bounding box center [277, 86] width 36 height 36
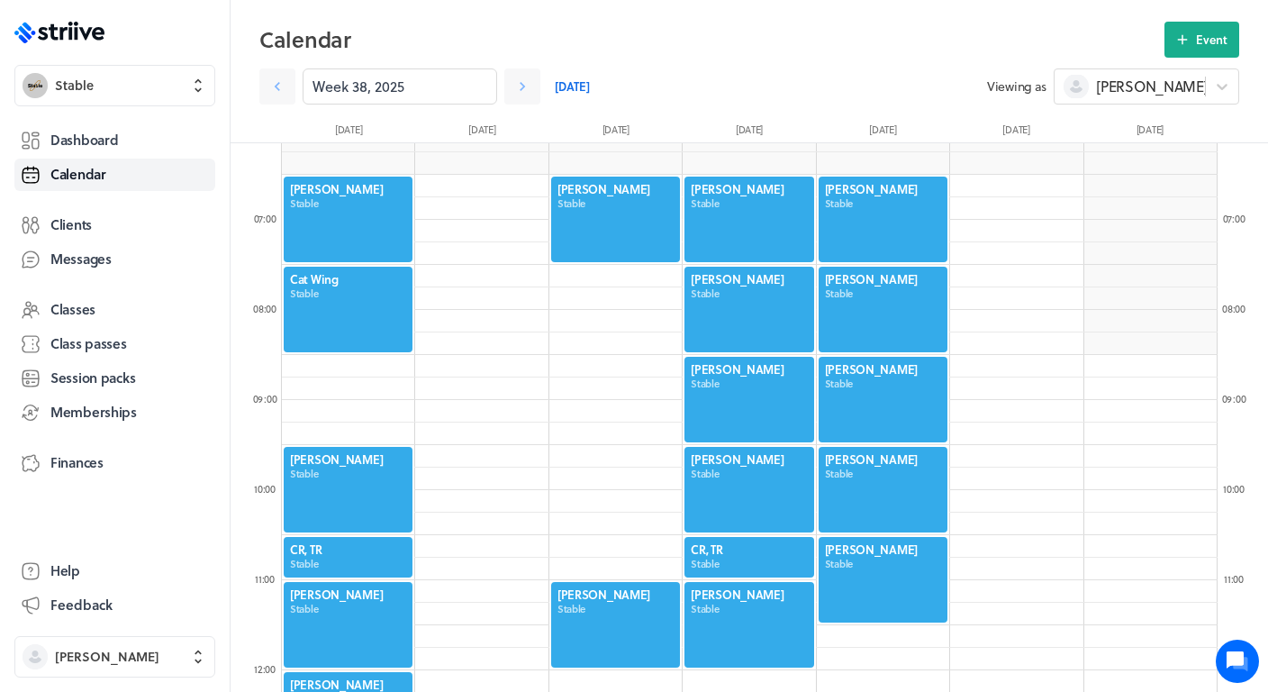
click at [722, 403] on div at bounding box center [749, 399] width 132 height 89
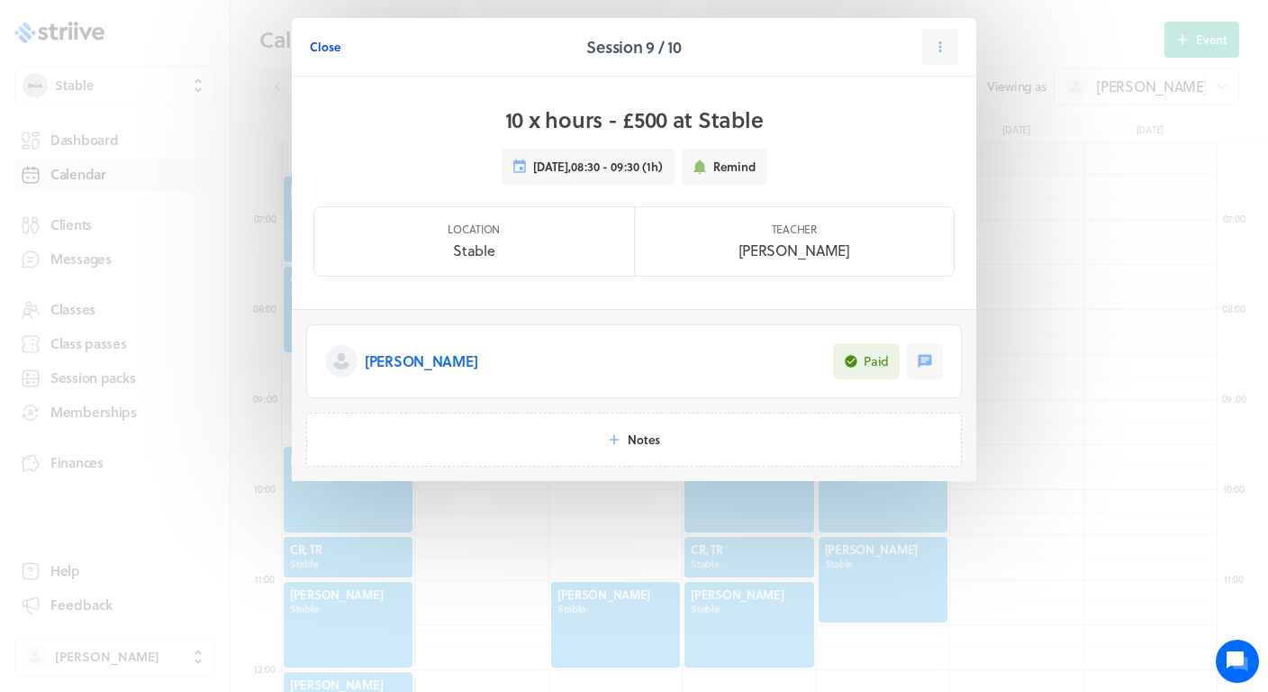
click at [323, 41] on span "Close" at bounding box center [325, 47] width 31 height 16
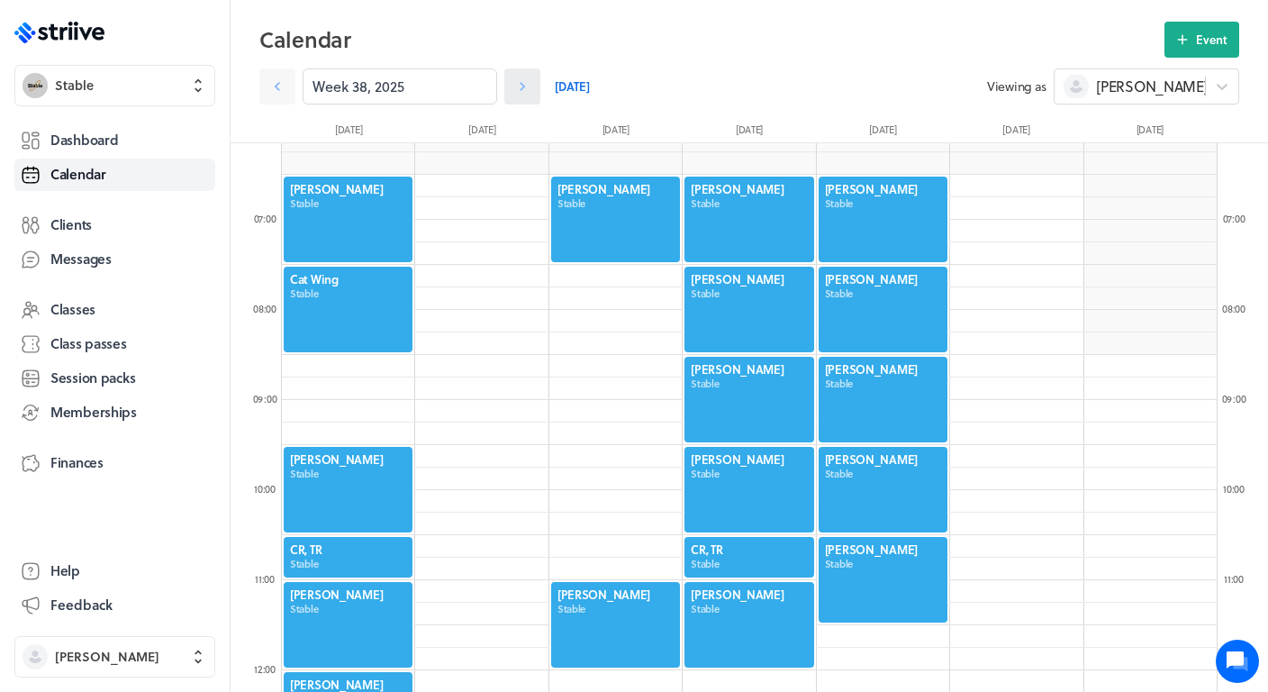
click at [525, 83] on icon at bounding box center [522, 86] width 18 height 18
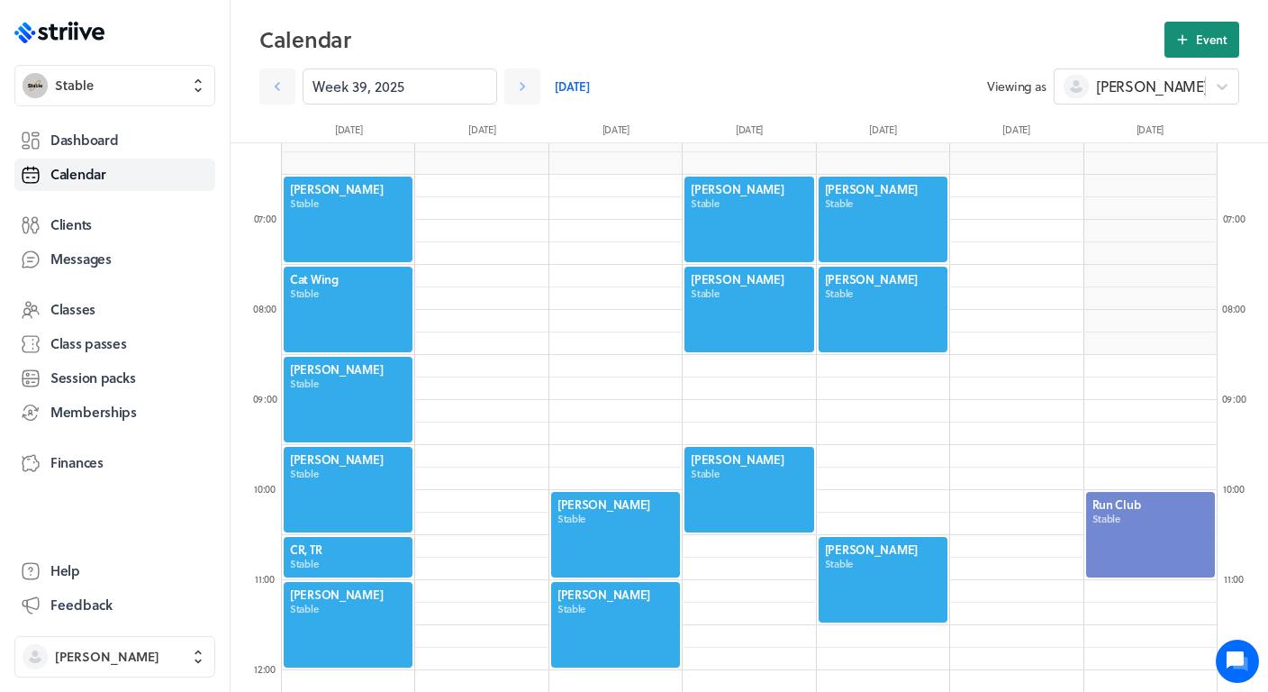
click at [1186, 37] on icon at bounding box center [1182, 40] width 16 height 16
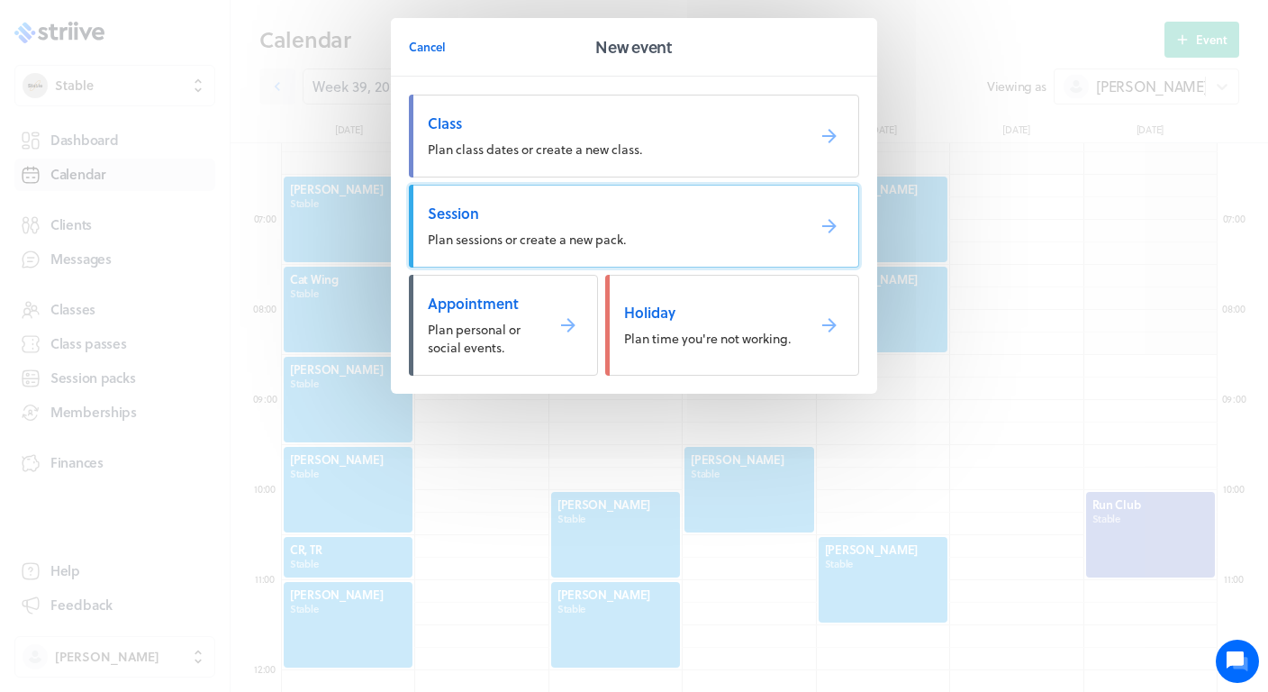
click at [589, 213] on span "Session" at bounding box center [609, 214] width 363 height 20
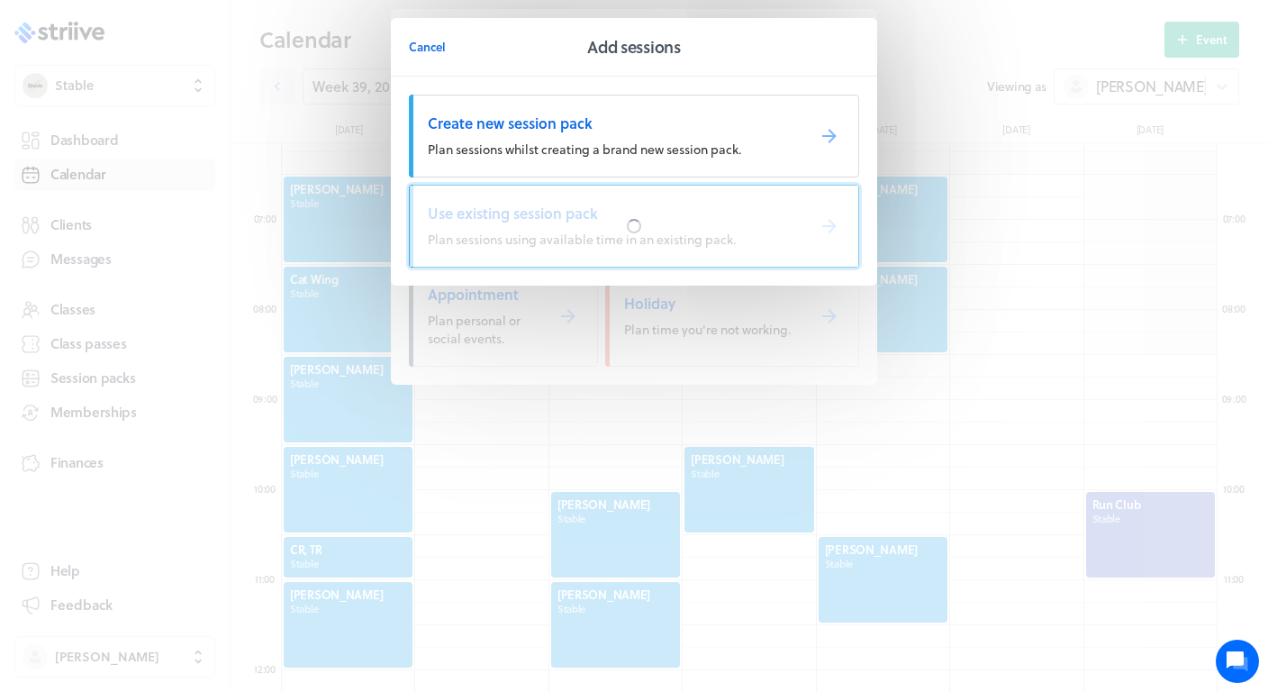
click at [507, 233] on div at bounding box center [634, 226] width 448 height 81
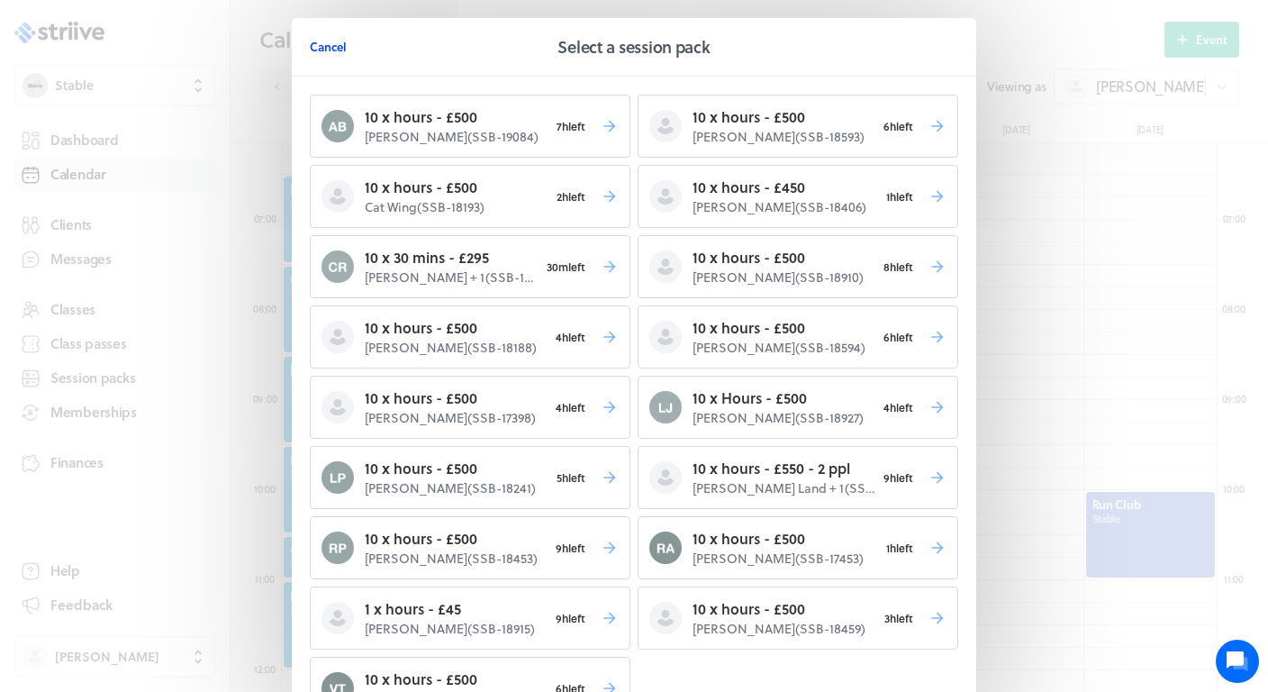
click at [326, 55] on button "Cancel" at bounding box center [328, 47] width 37 height 36
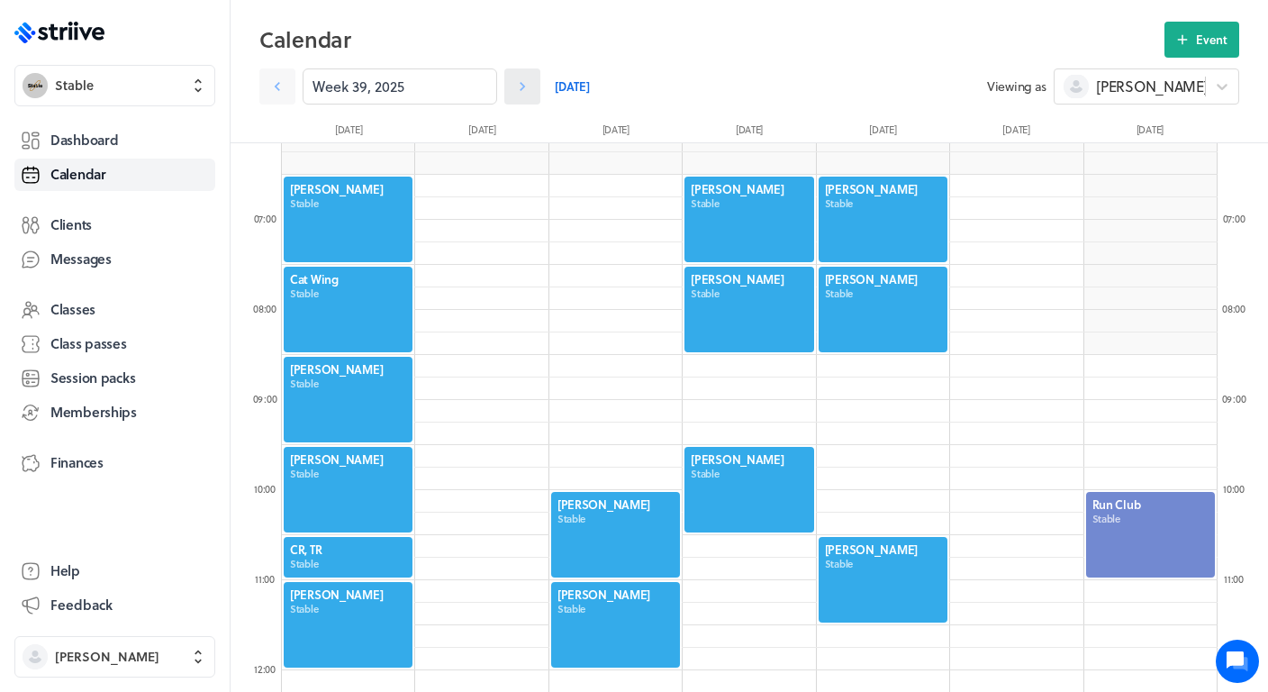
click at [528, 88] on icon at bounding box center [522, 86] width 18 height 18
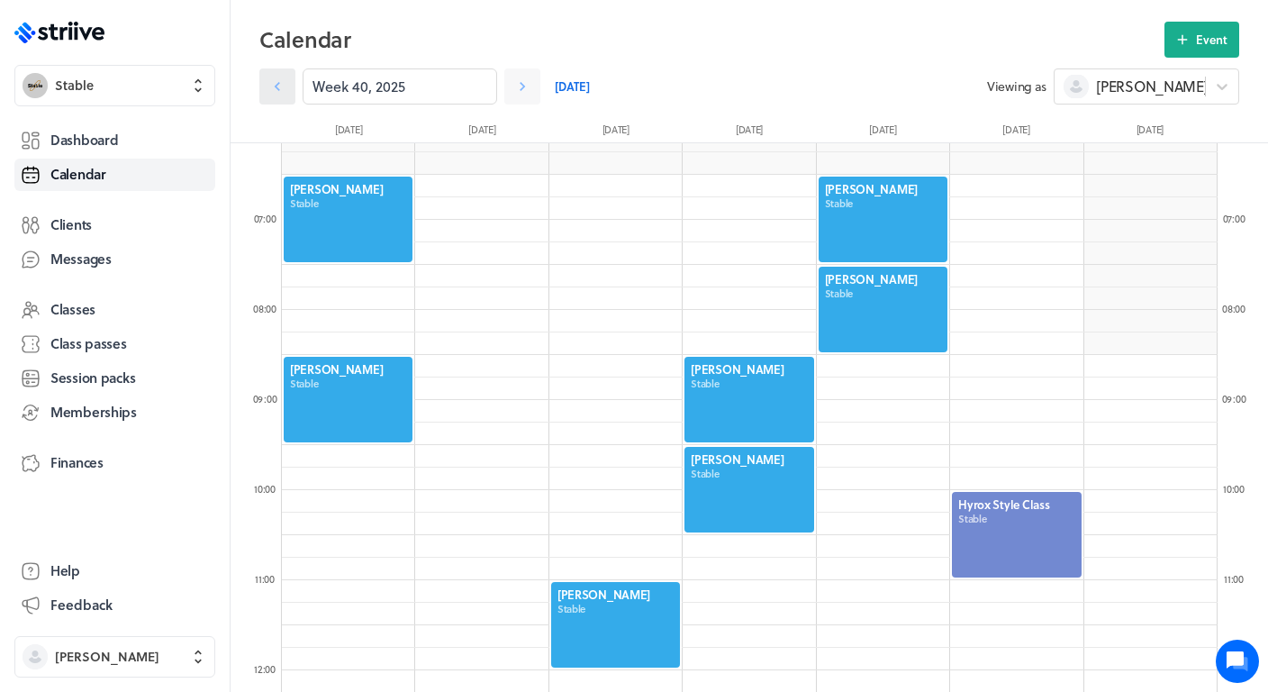
click at [278, 86] on icon at bounding box center [277, 86] width 18 height 18
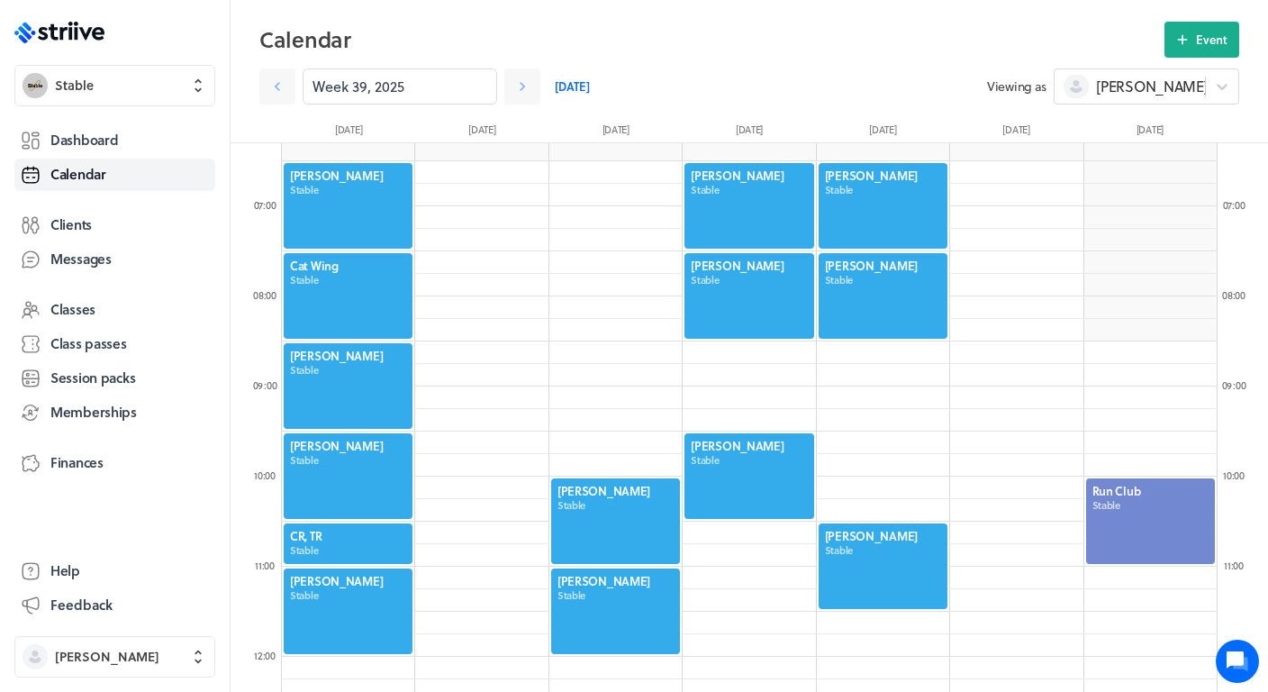
scroll to position [537, 0]
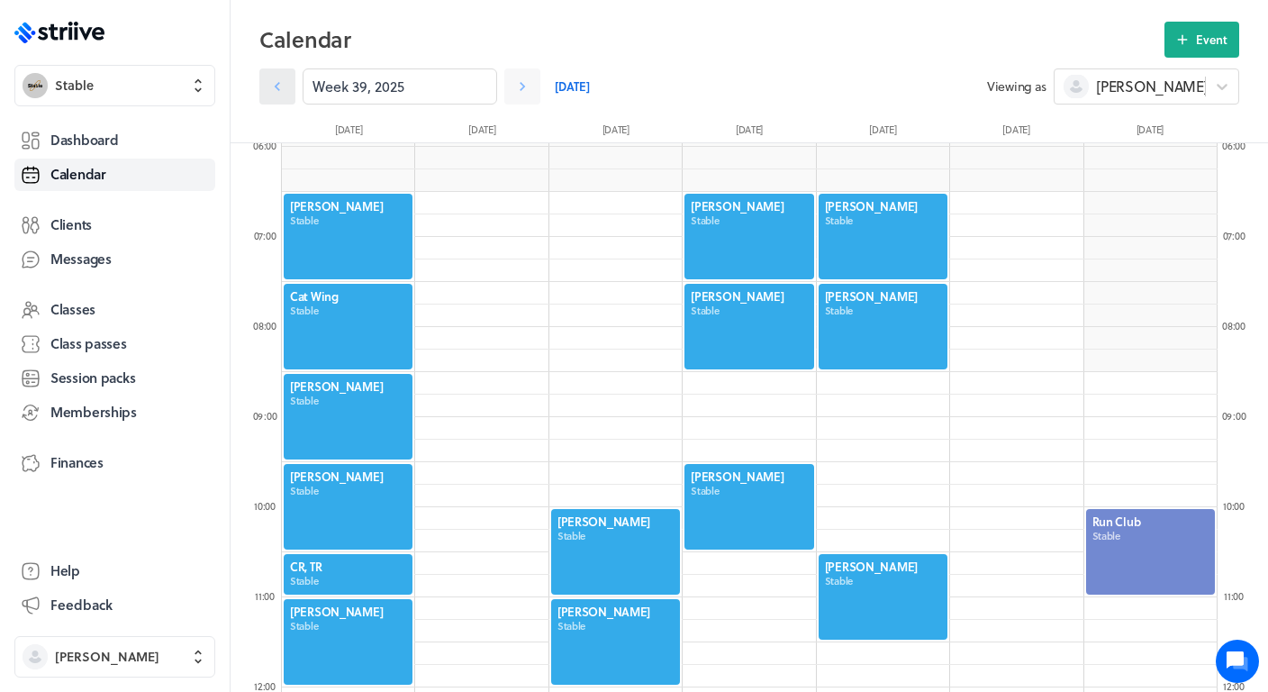
click at [277, 90] on icon at bounding box center [277, 86] width 18 height 18
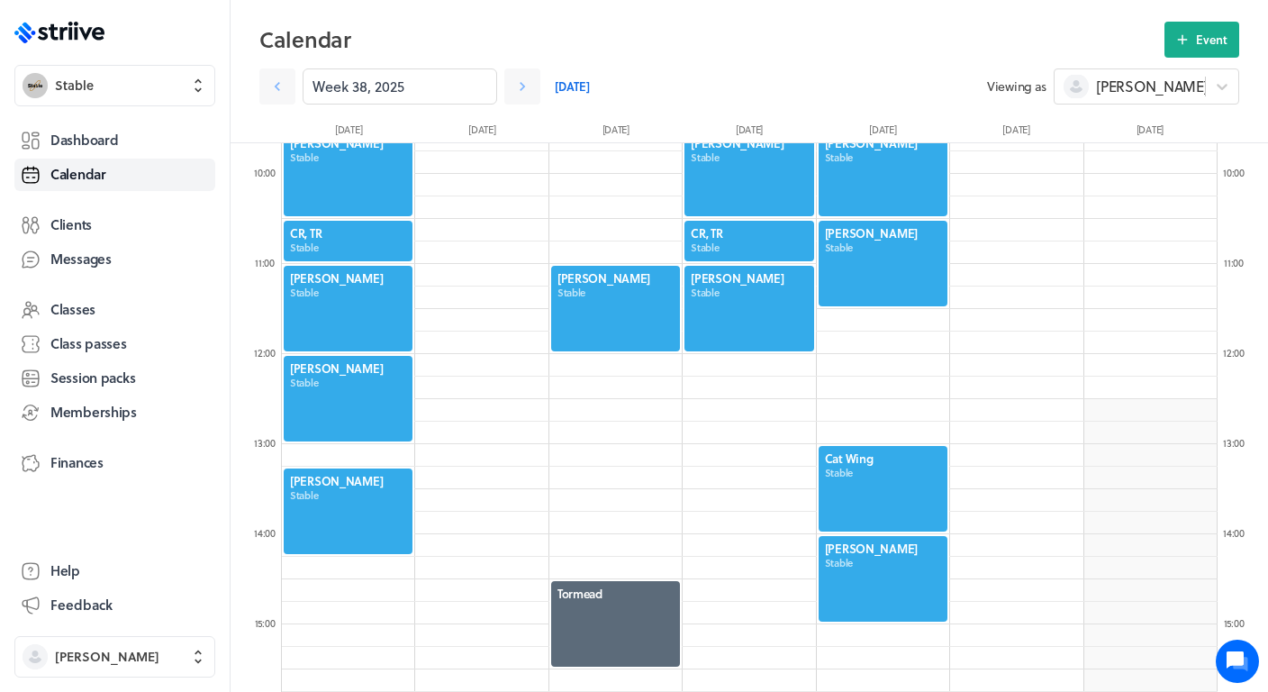
scroll to position [871, 0]
click at [889, 580] on div at bounding box center [883, 577] width 132 height 89
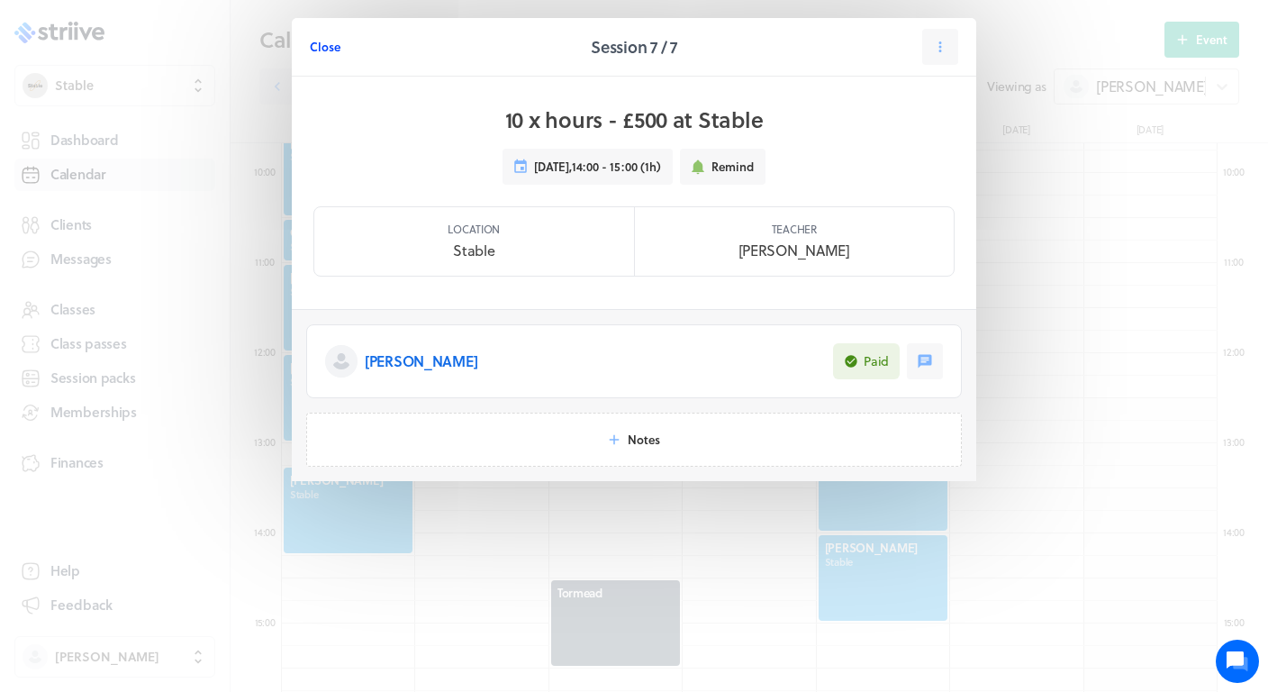
click at [333, 47] on span "Close" at bounding box center [325, 47] width 31 height 16
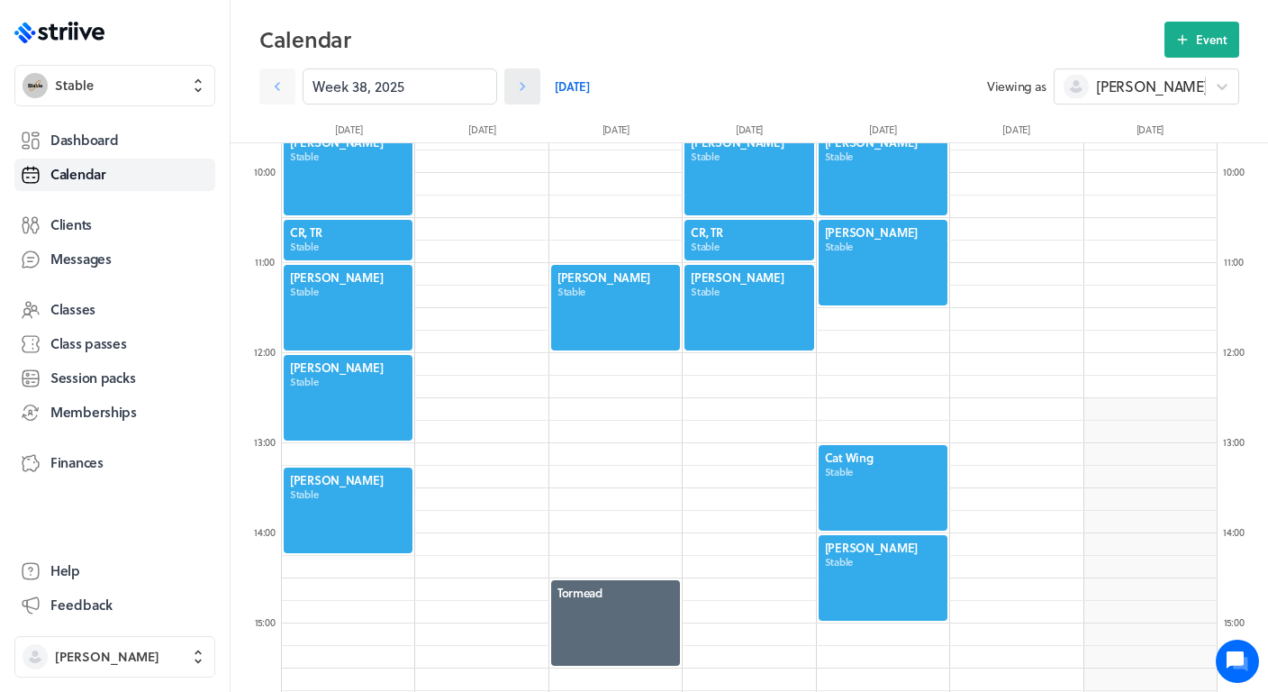
click at [521, 88] on icon at bounding box center [522, 86] width 5 height 9
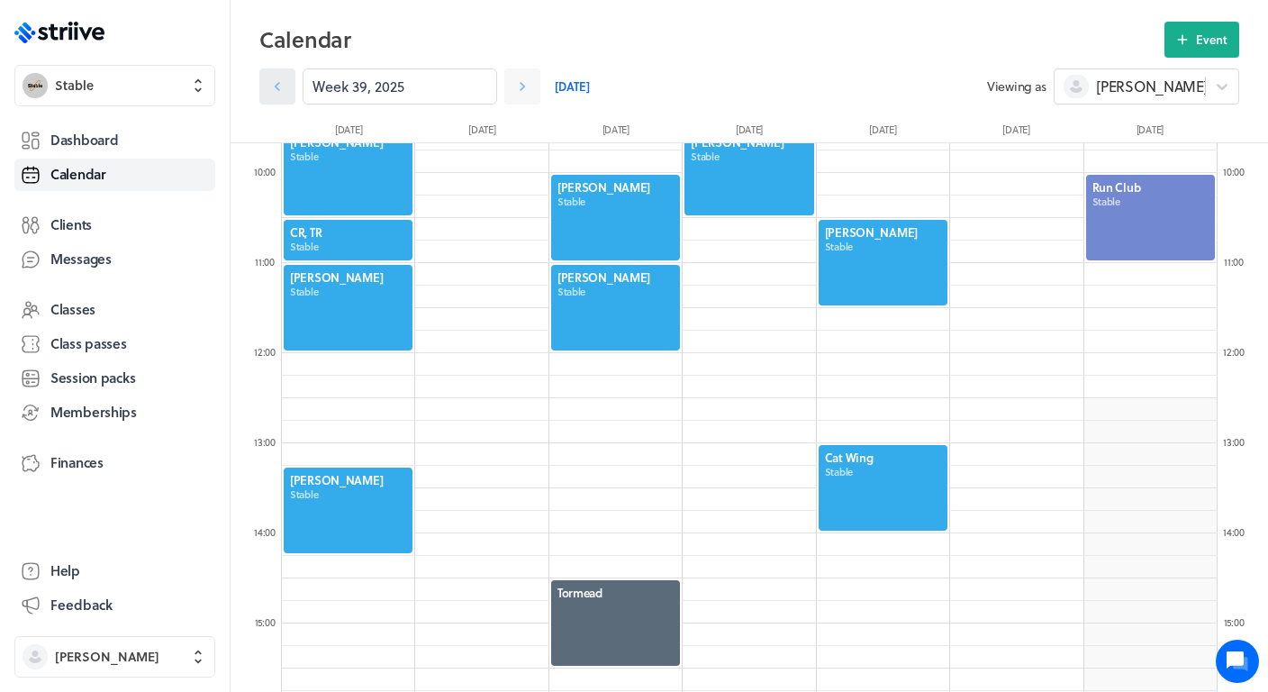
click at [280, 94] on icon at bounding box center [277, 86] width 18 height 18
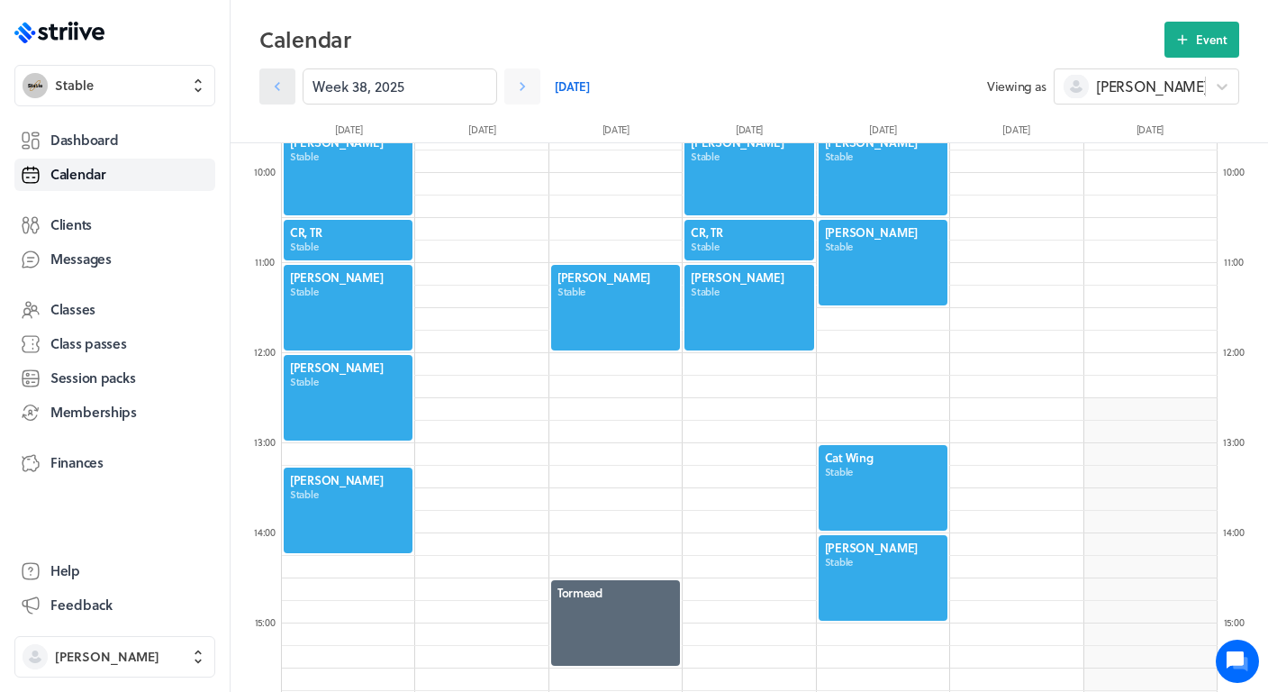
click at [280, 94] on icon at bounding box center [277, 86] width 18 height 18
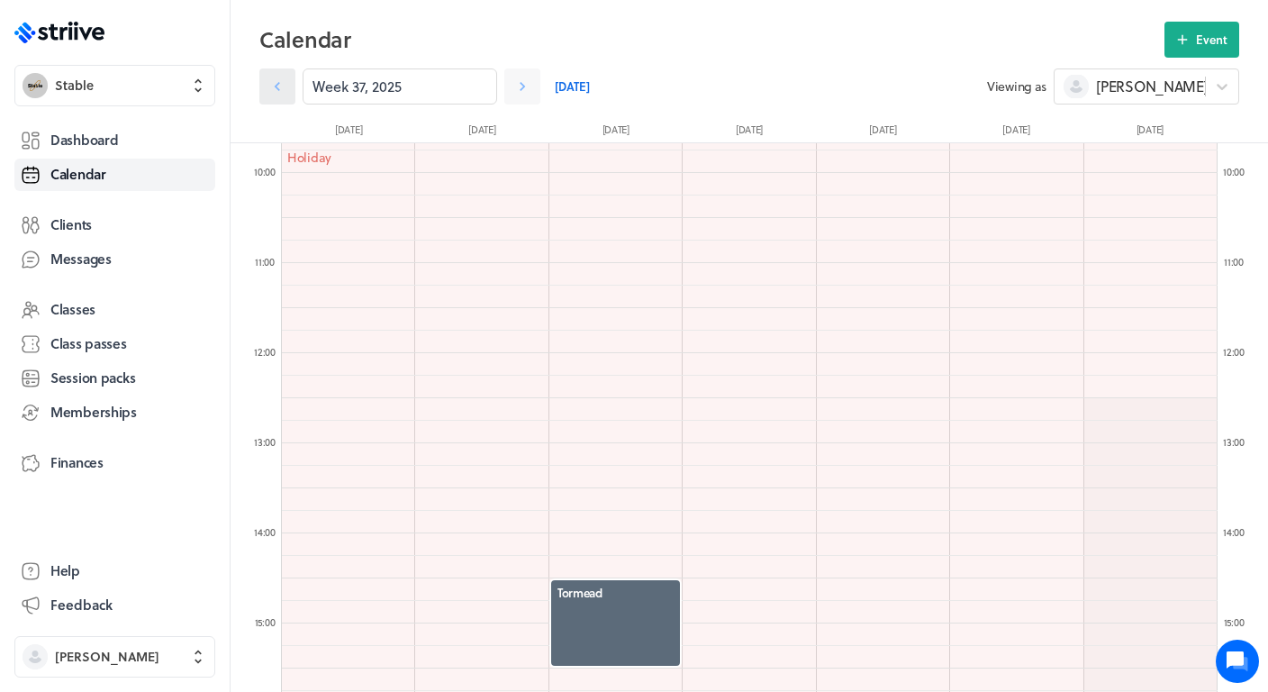
click at [280, 94] on icon at bounding box center [277, 86] width 18 height 18
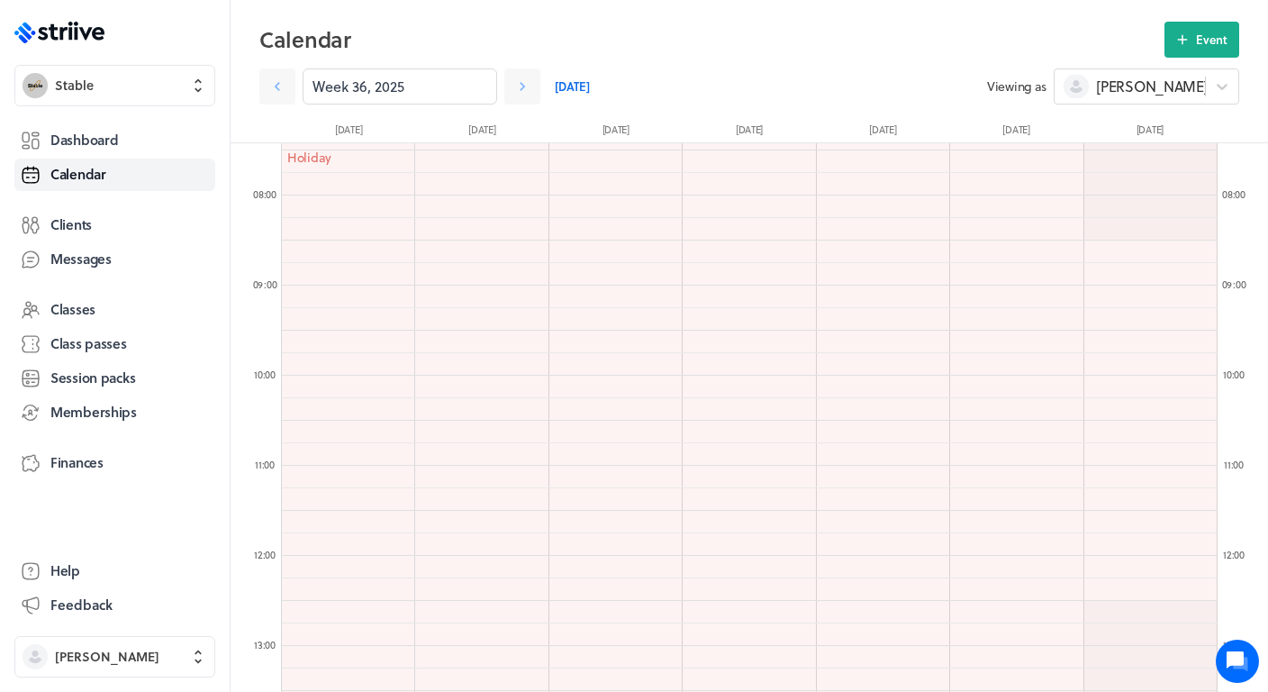
scroll to position [595, 0]
click at [1166, 83] on div "[PERSON_NAME]" at bounding box center [1130, 86] width 150 height 23
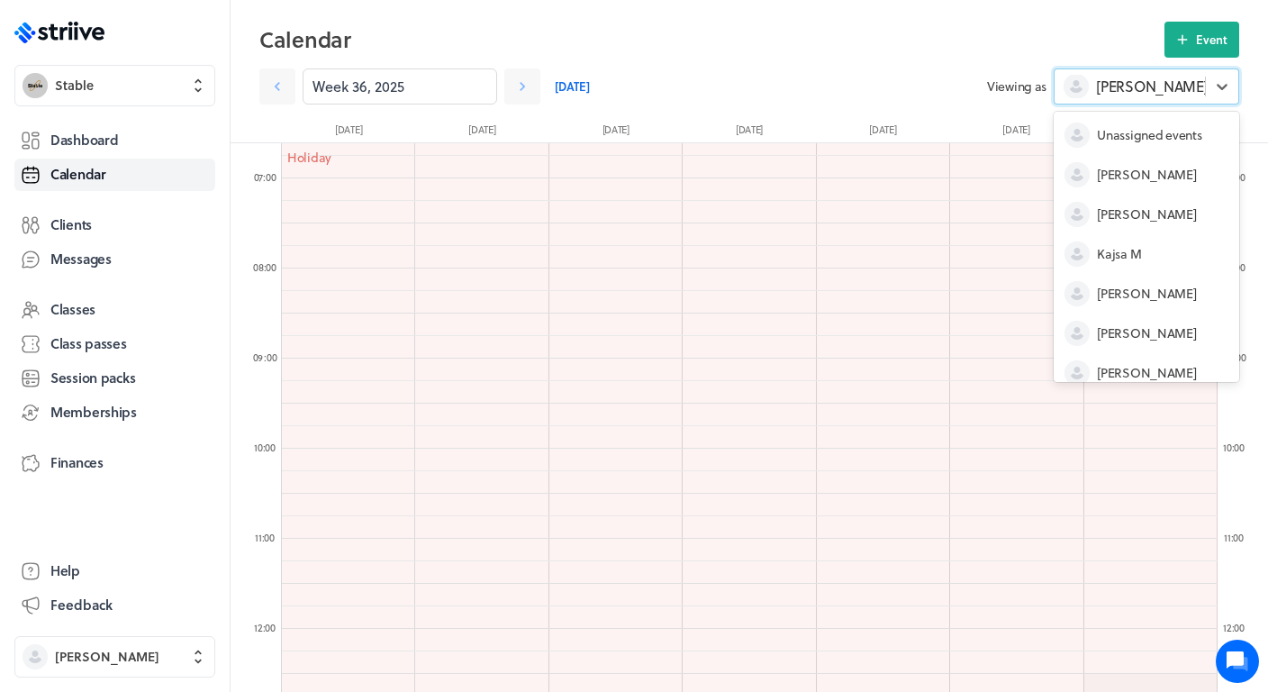
scroll to position [94, 0]
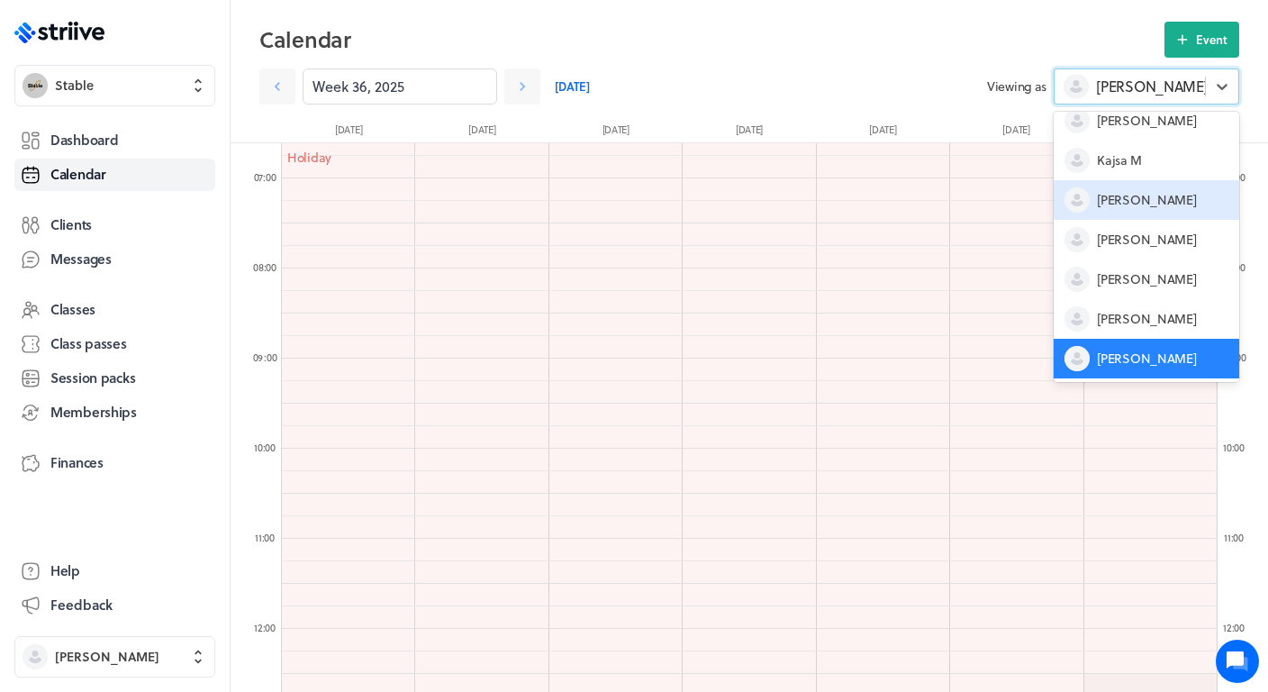
drag, startPoint x: 1127, startPoint y: 243, endPoint x: 1119, endPoint y: 207, distance: 36.9
click at [1119, 207] on div "Unassigned events [PERSON_NAME] M [PERSON_NAME] G [PERSON_NAME] W [PERSON_NAME]" at bounding box center [1147, 247] width 186 height 270
click at [1119, 207] on span "[PERSON_NAME]" at bounding box center [1146, 200] width 99 height 18
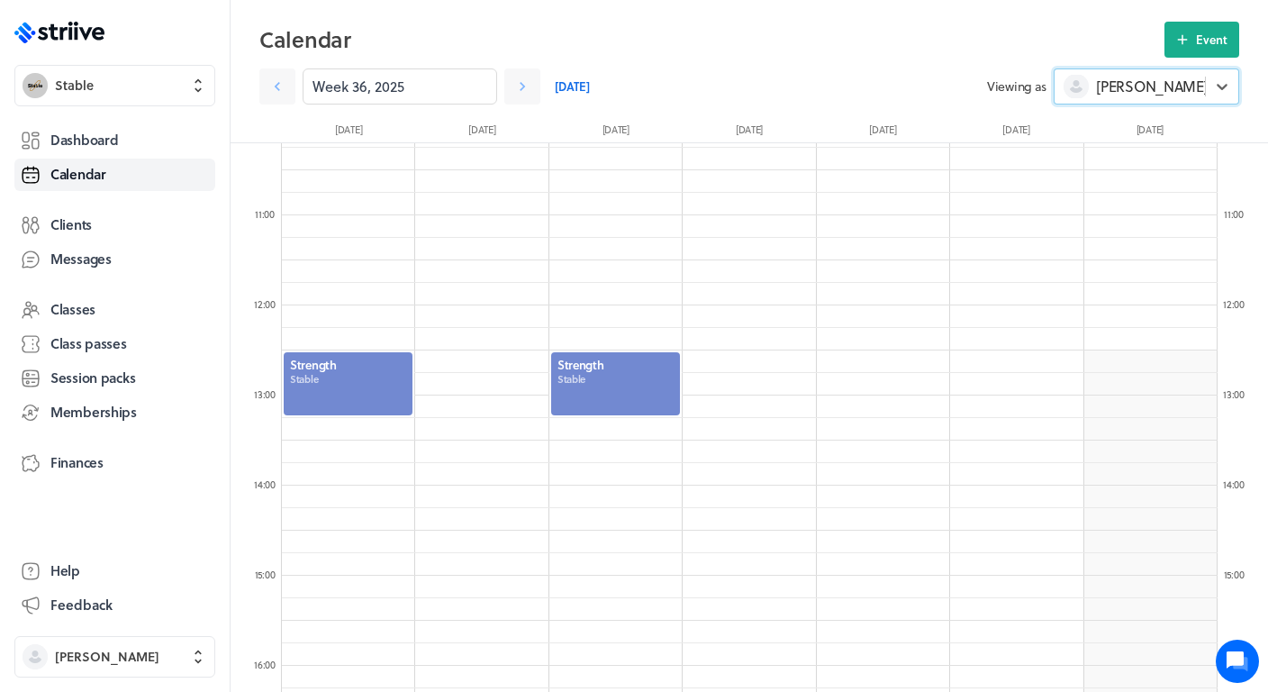
scroll to position [747, 0]
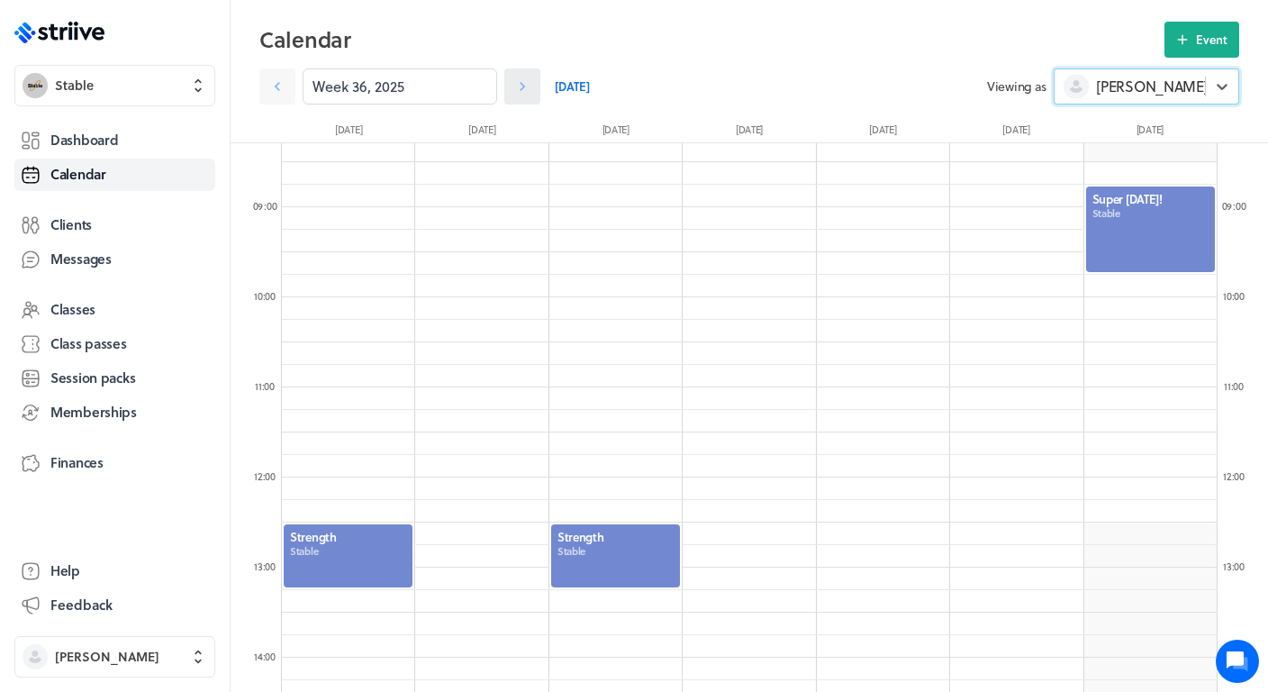
click at [528, 96] on link at bounding box center [522, 86] width 36 height 36
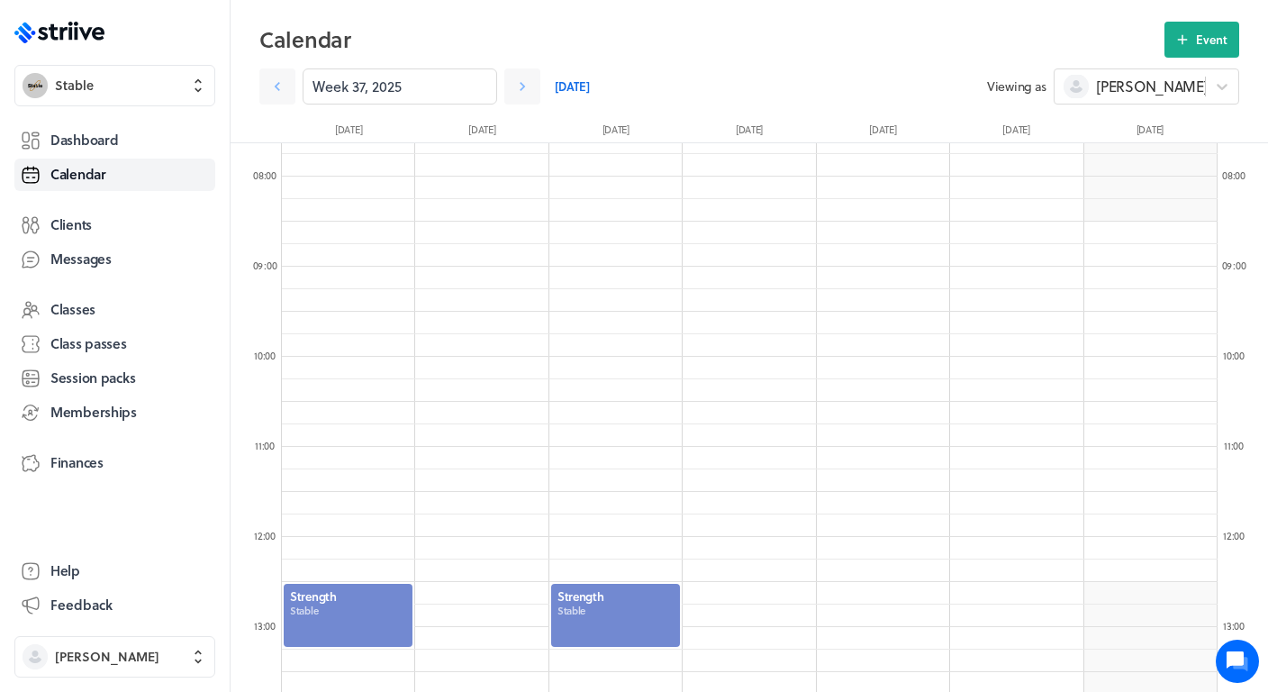
scroll to position [667, 0]
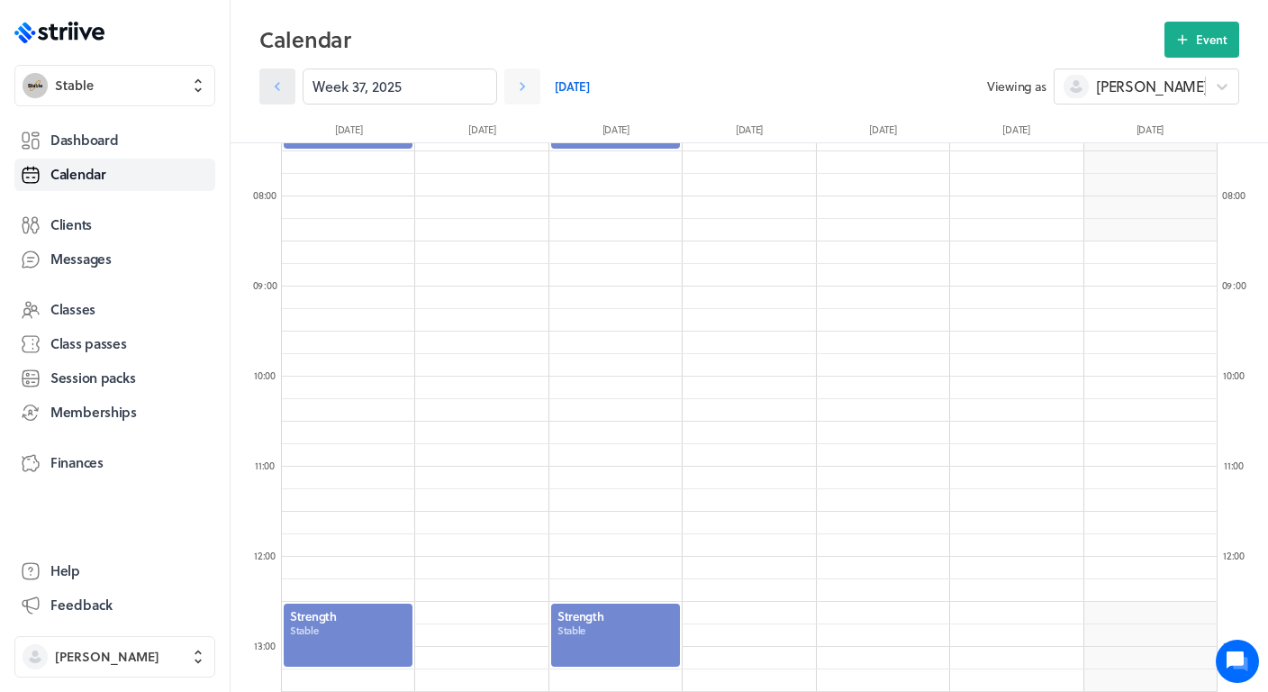
click at [270, 93] on icon at bounding box center [277, 86] width 18 height 18
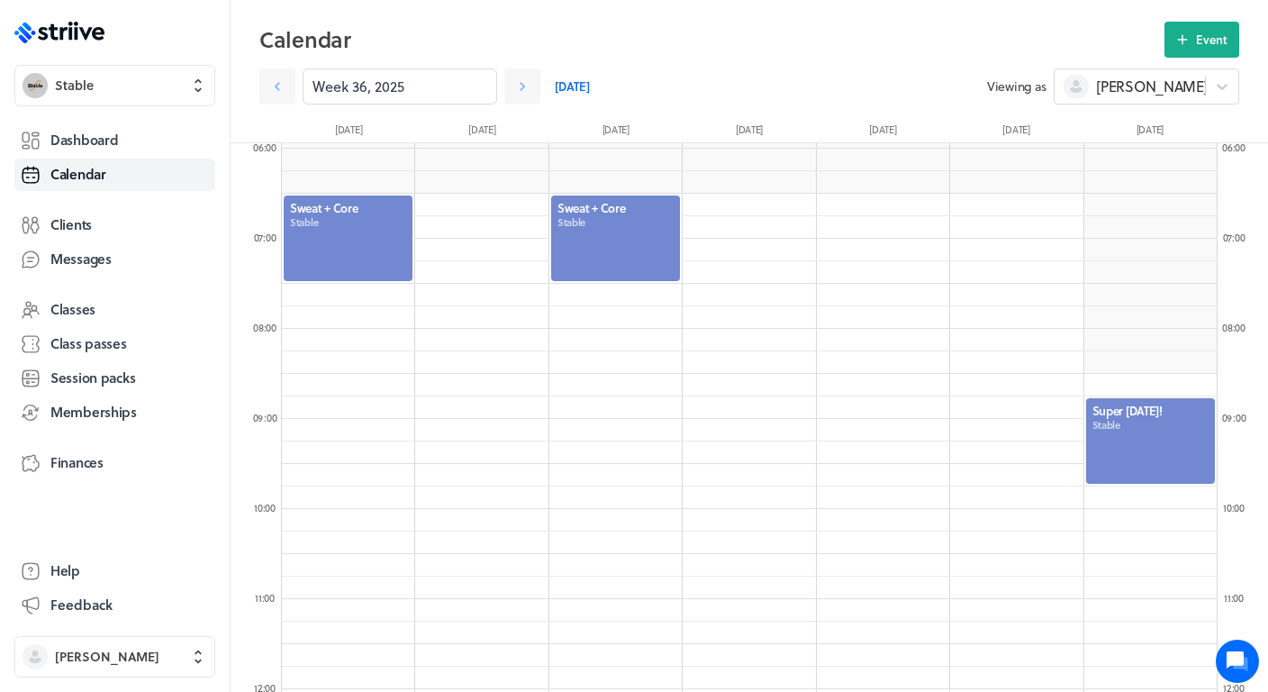
scroll to position [535, 0]
click at [1221, 34] on span "Event" at bounding box center [1212, 40] width 32 height 16
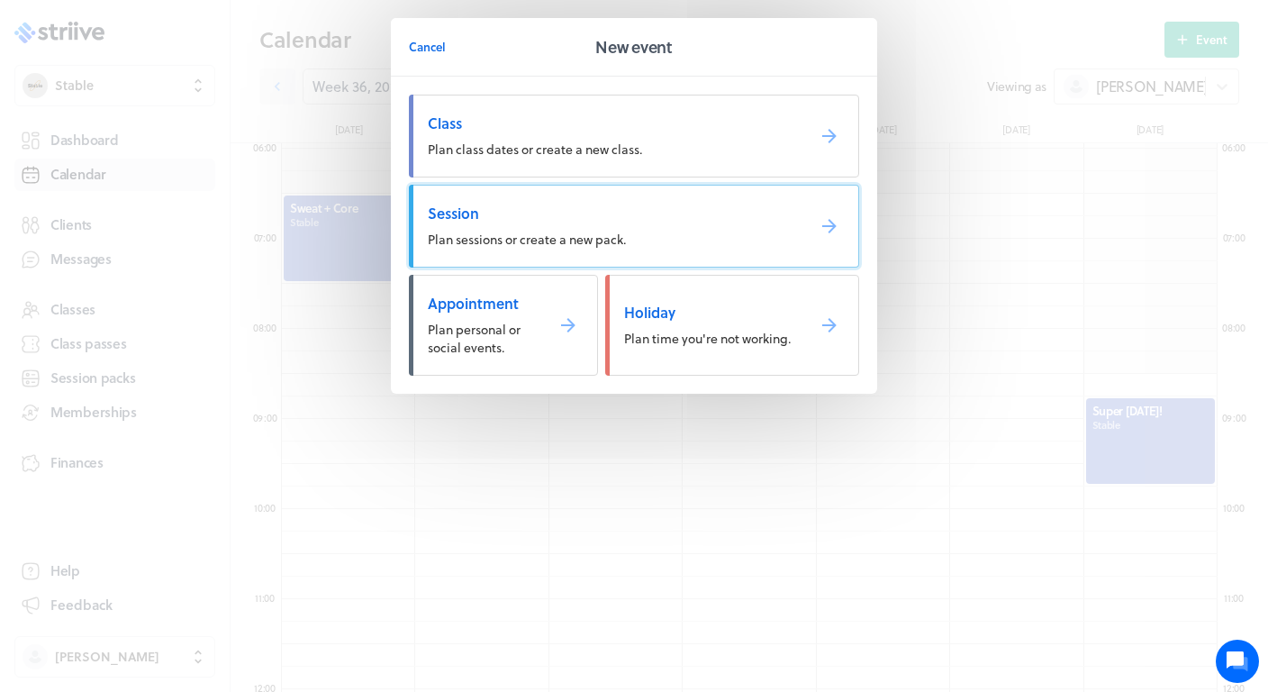
click at [622, 197] on link "Session Plan sessions or create a new pack." at bounding box center [634, 226] width 450 height 83
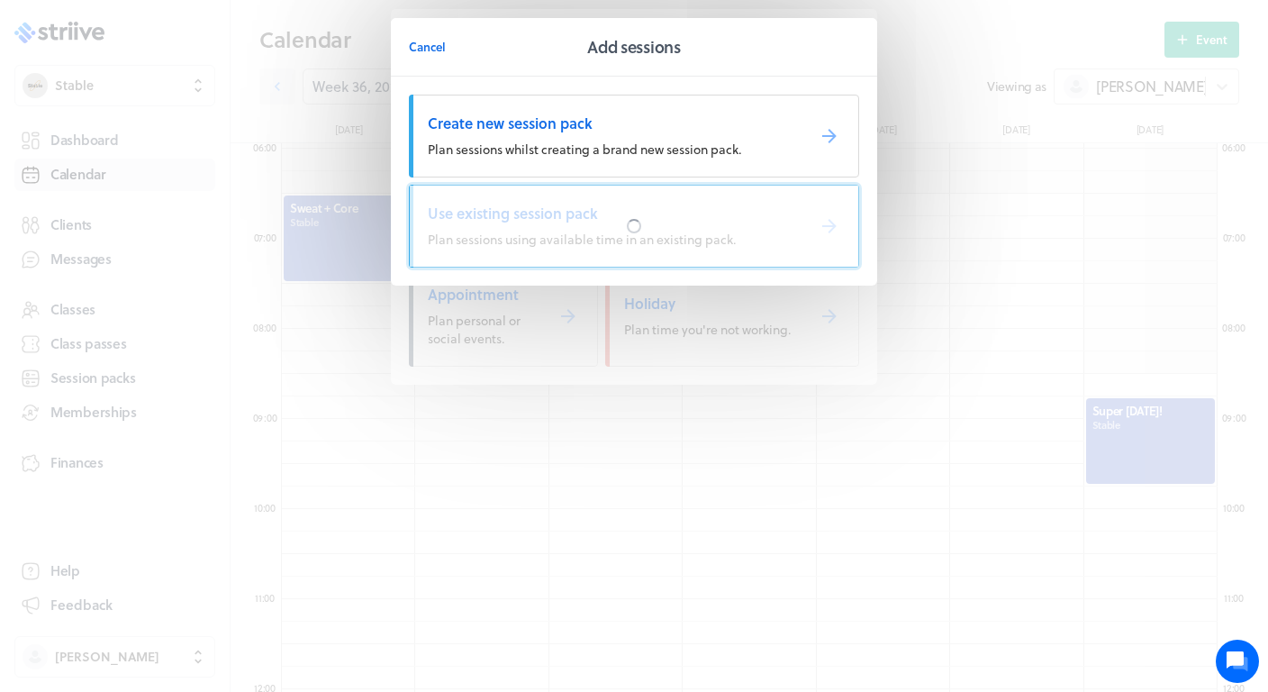
click at [543, 202] on div at bounding box center [634, 226] width 448 height 81
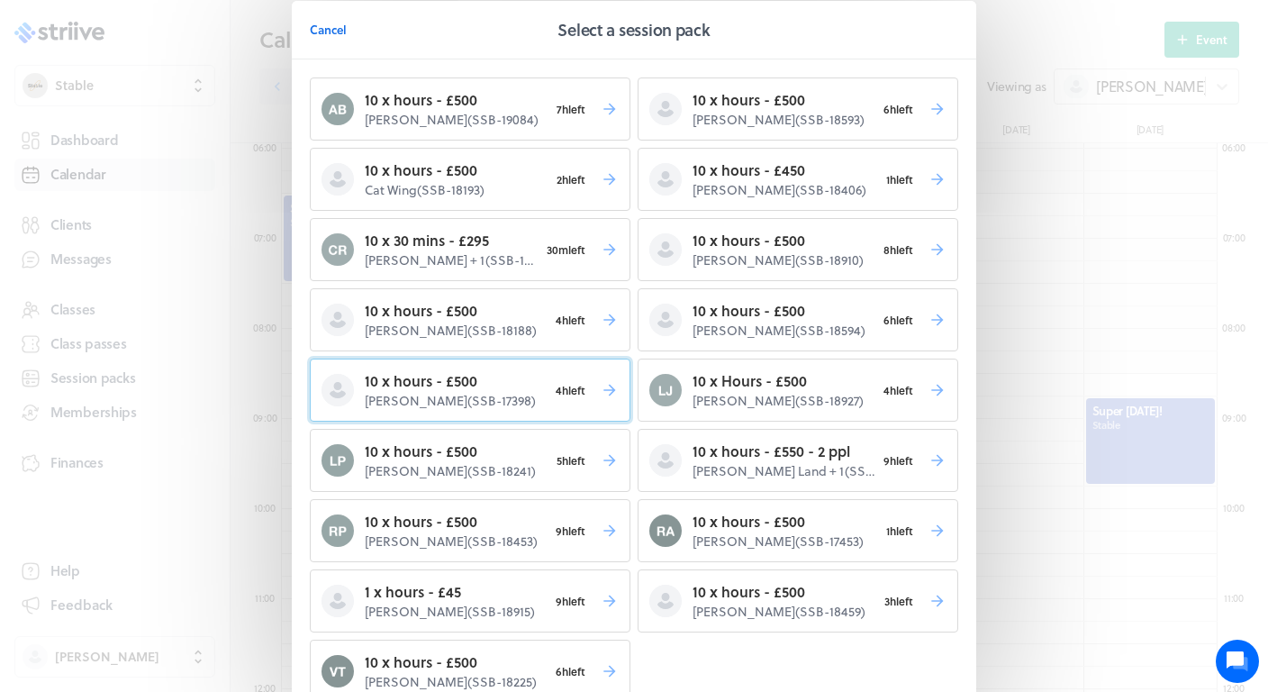
scroll to position [28, 0]
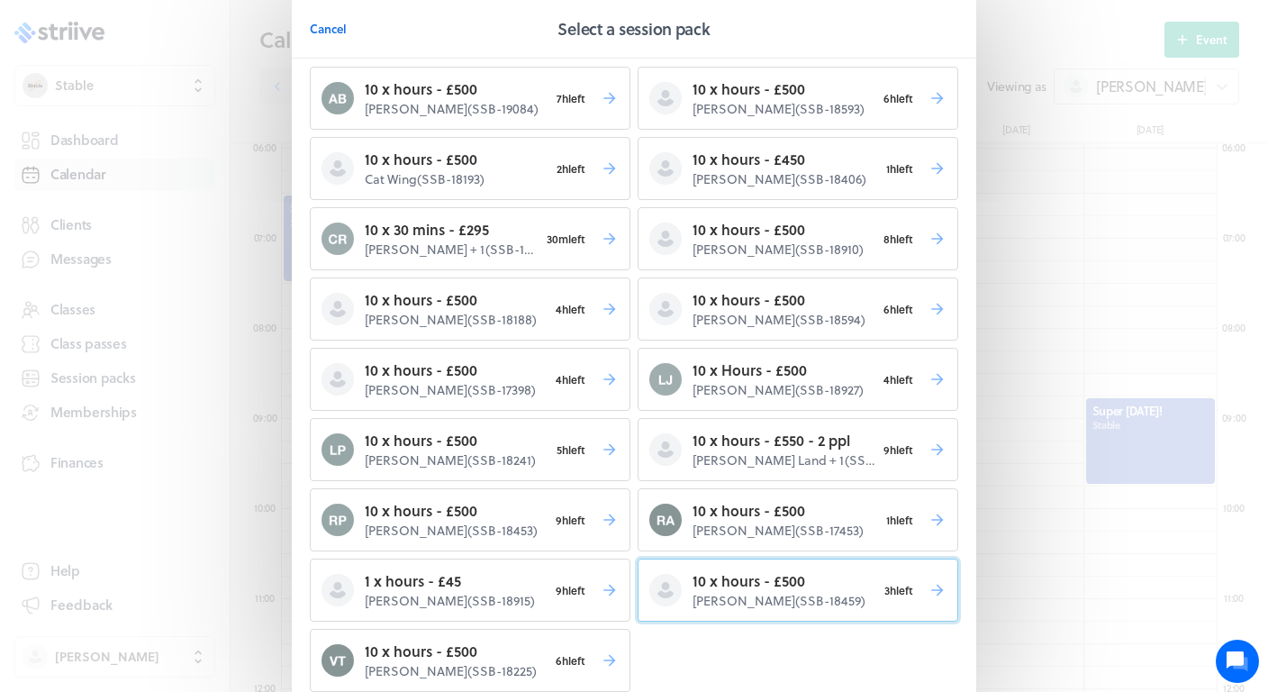
click at [762, 585] on p "10 x hours - £500" at bounding box center [785, 581] width 184 height 22
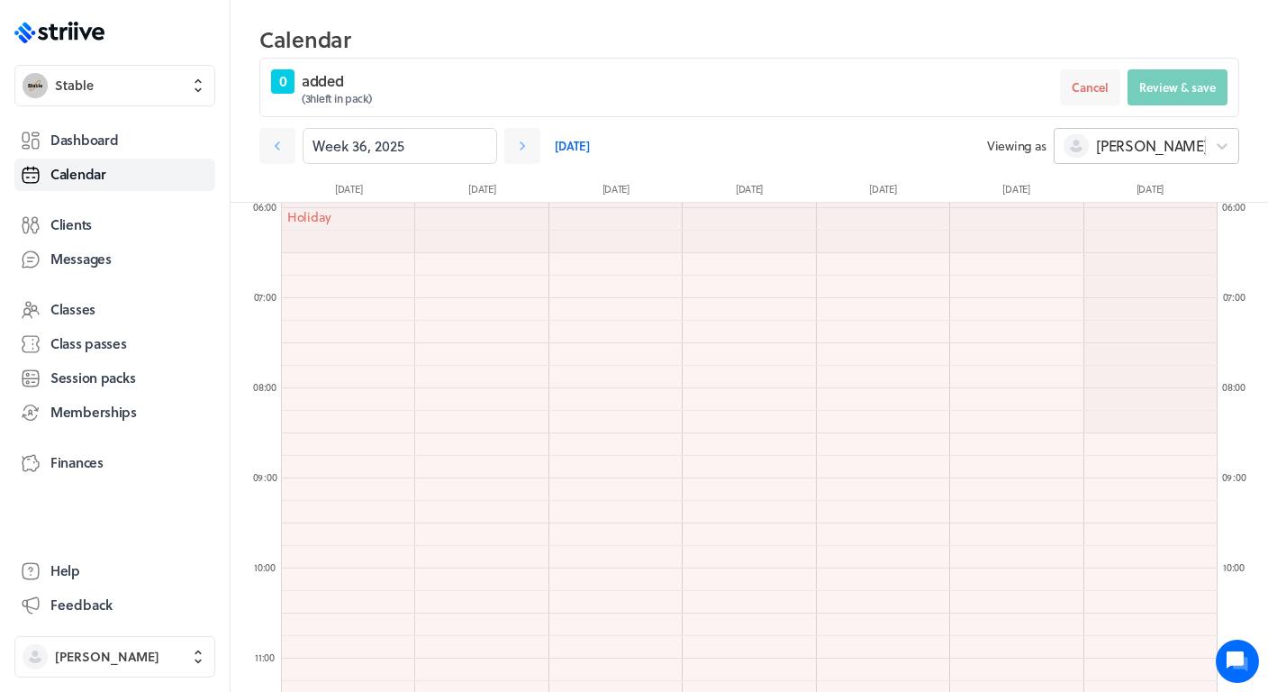
click at [1126, 152] on span "[PERSON_NAME]" at bounding box center [1152, 146] width 112 height 20
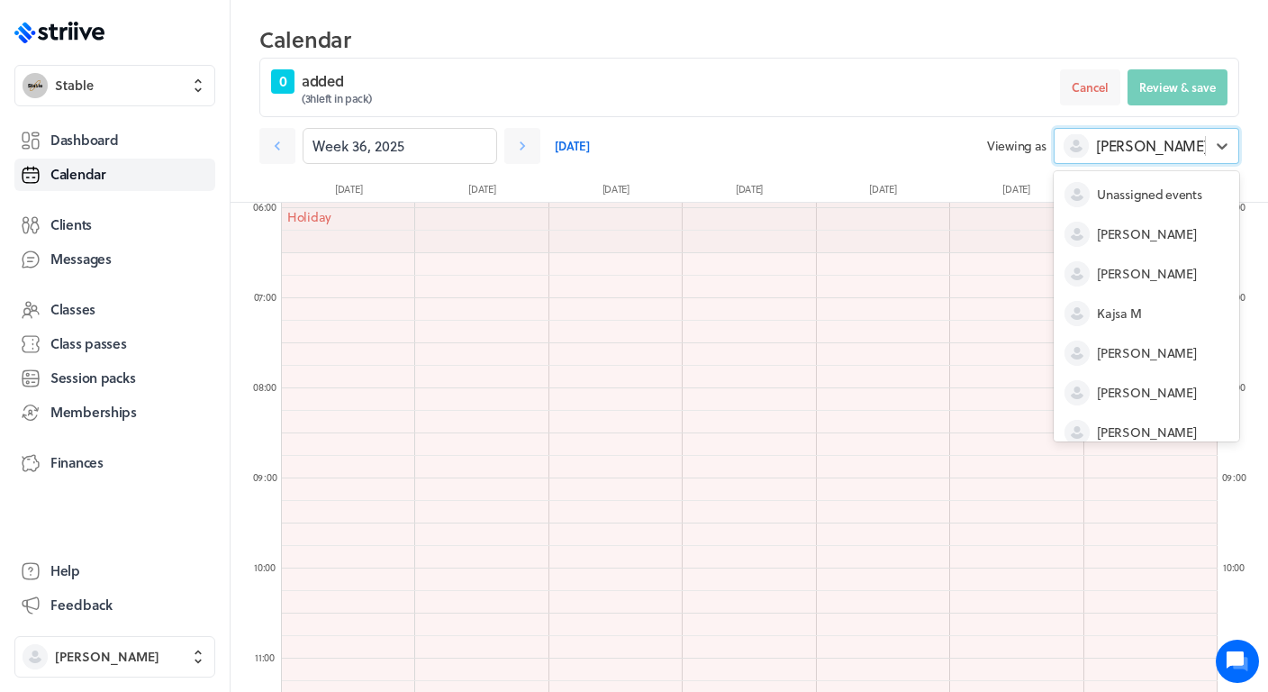
scroll to position [94, 0]
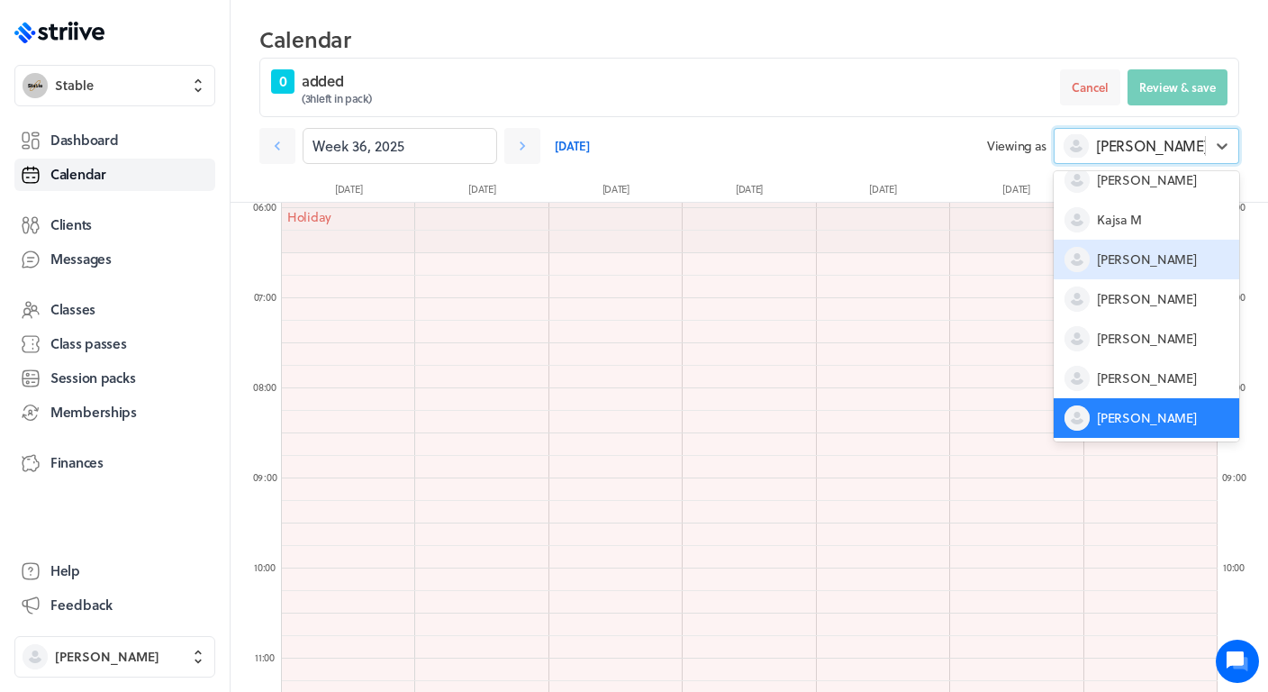
click at [1118, 255] on span "[PERSON_NAME]" at bounding box center [1146, 259] width 99 height 18
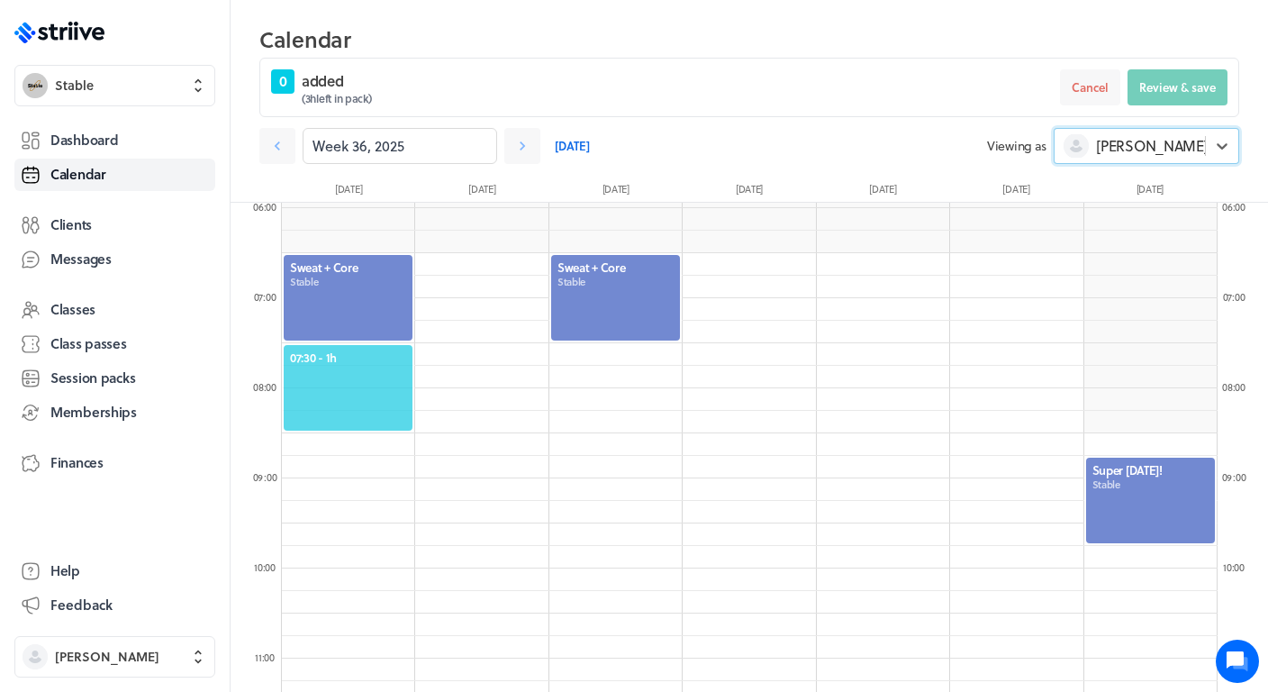
click at [321, 355] on span "07:30 - 1h" at bounding box center [348, 357] width 116 height 16
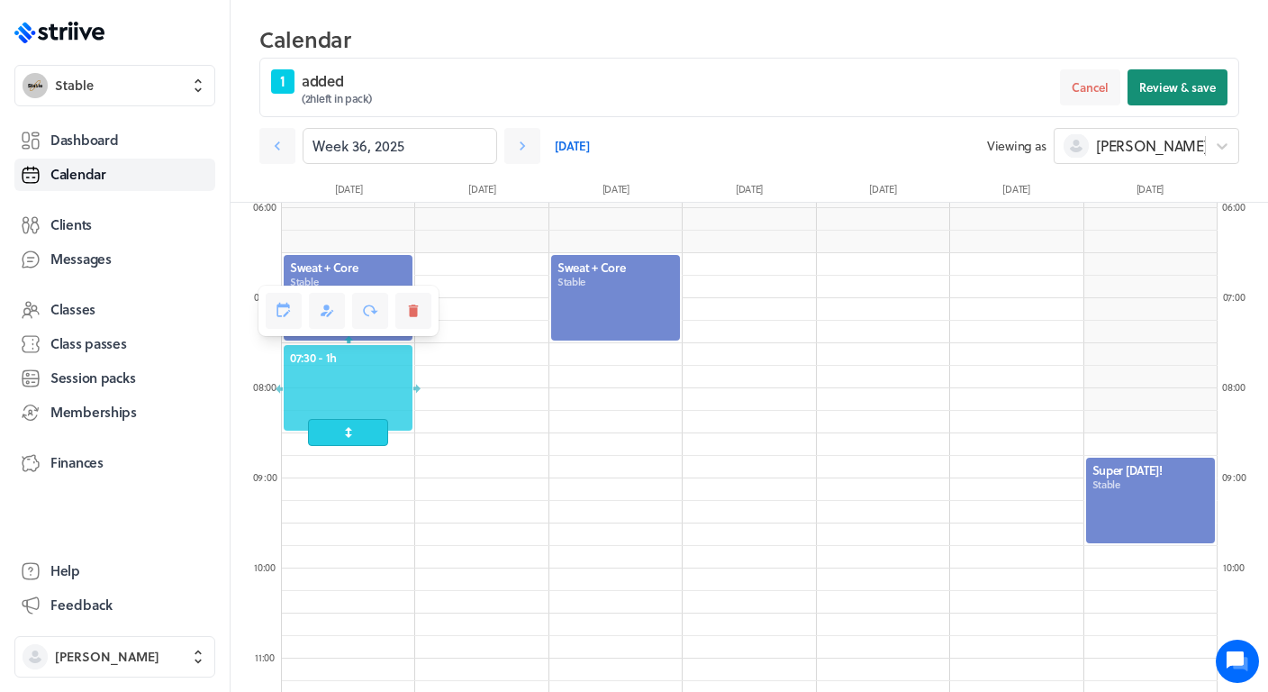
click at [1196, 90] on span "Review & save" at bounding box center [1177, 87] width 77 height 16
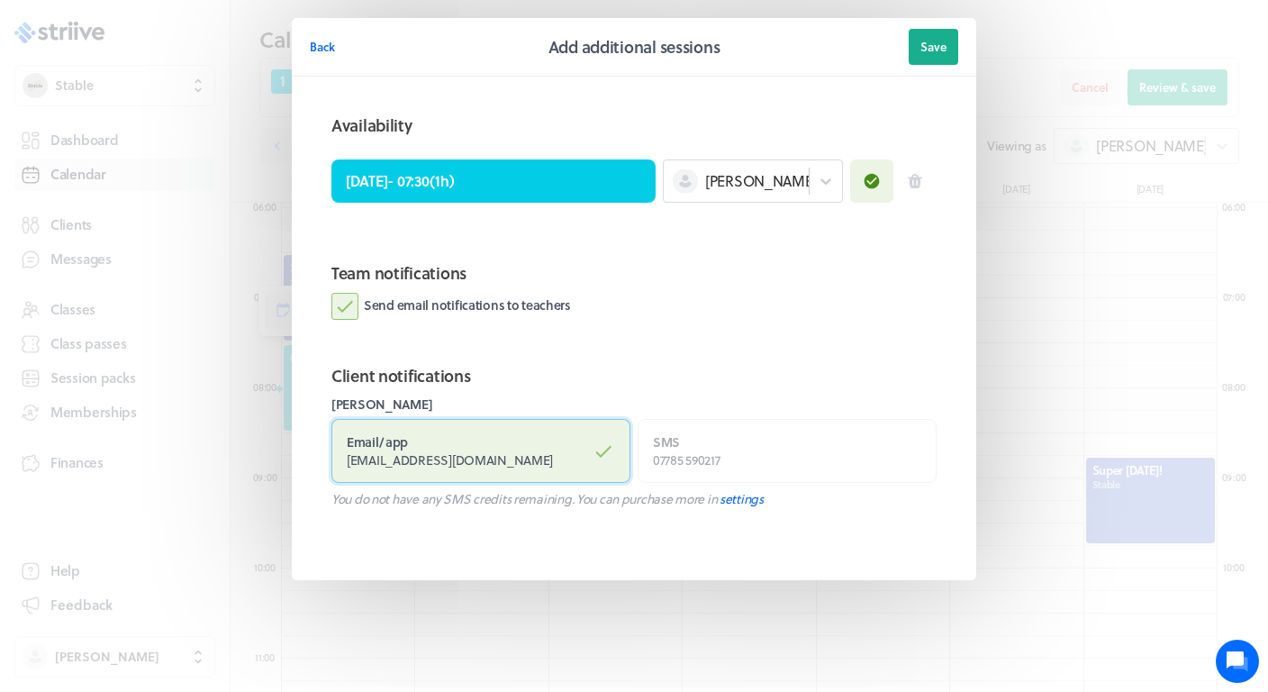
click at [571, 455] on label "Email / app [EMAIL_ADDRESS][DOMAIN_NAME]" at bounding box center [480, 451] width 299 height 64
click at [0, 0] on input "Email / app [EMAIL_ADDRESS][DOMAIN_NAME]" at bounding box center [0, 0] width 0 height 0
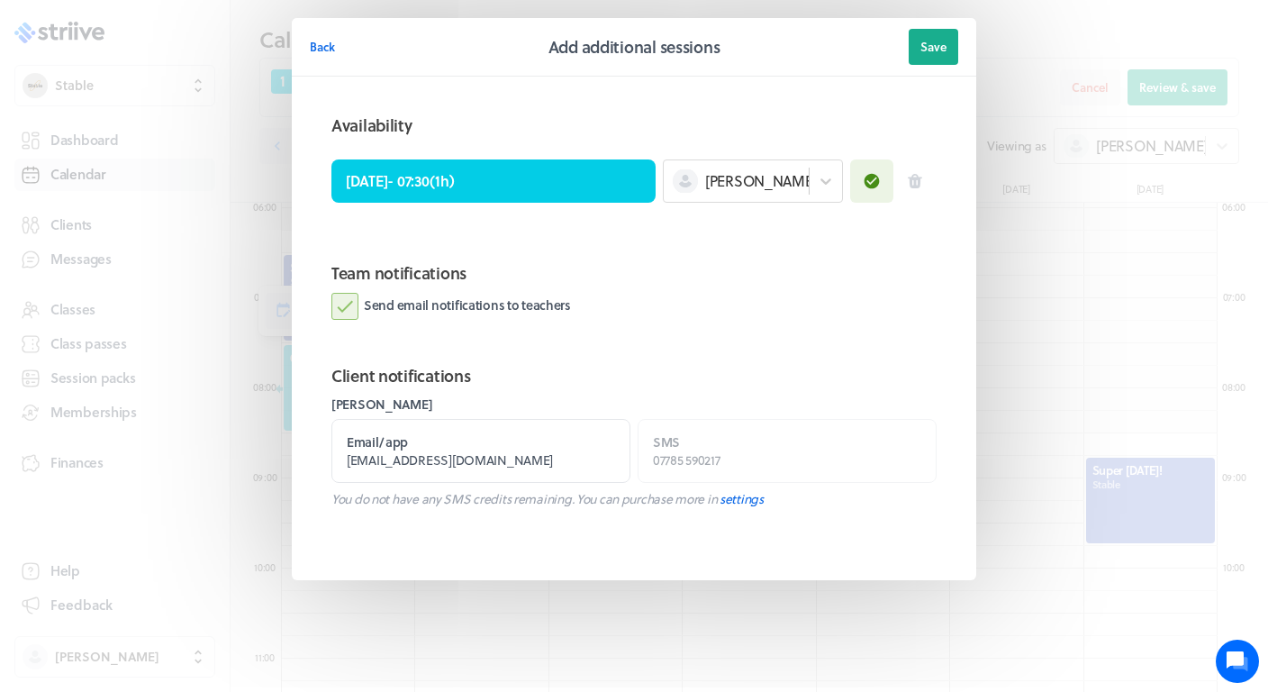
click at [548, 310] on label "Send email notifications to teachers" at bounding box center [451, 306] width 240 height 27
click at [0, 0] on input "Send email notifications to teachers" at bounding box center [0, 0] width 0 height 0
click at [937, 51] on span "Save" at bounding box center [933, 47] width 26 height 16
